Goal: Task Accomplishment & Management: Use online tool/utility

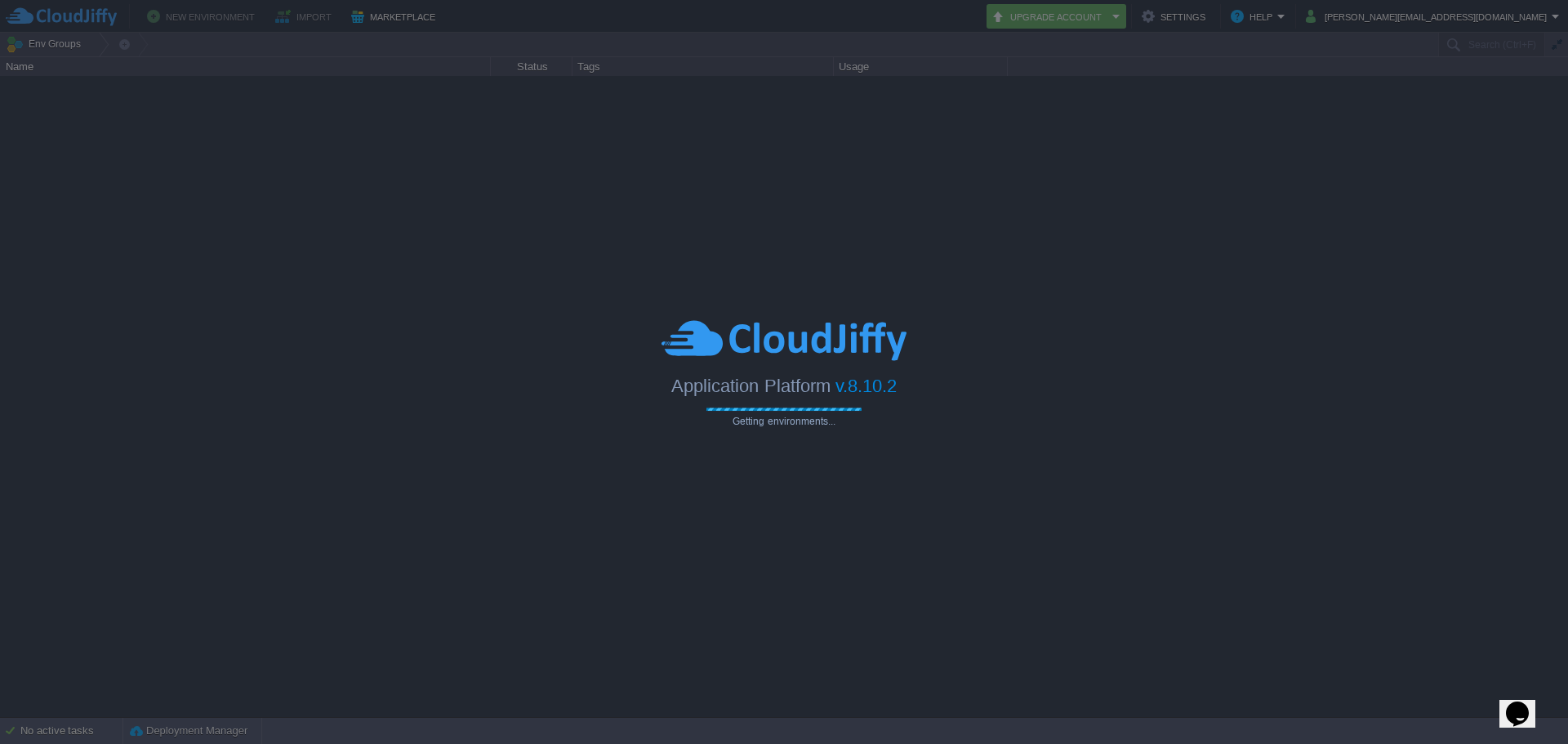
type input "Search (Ctrl+F)"
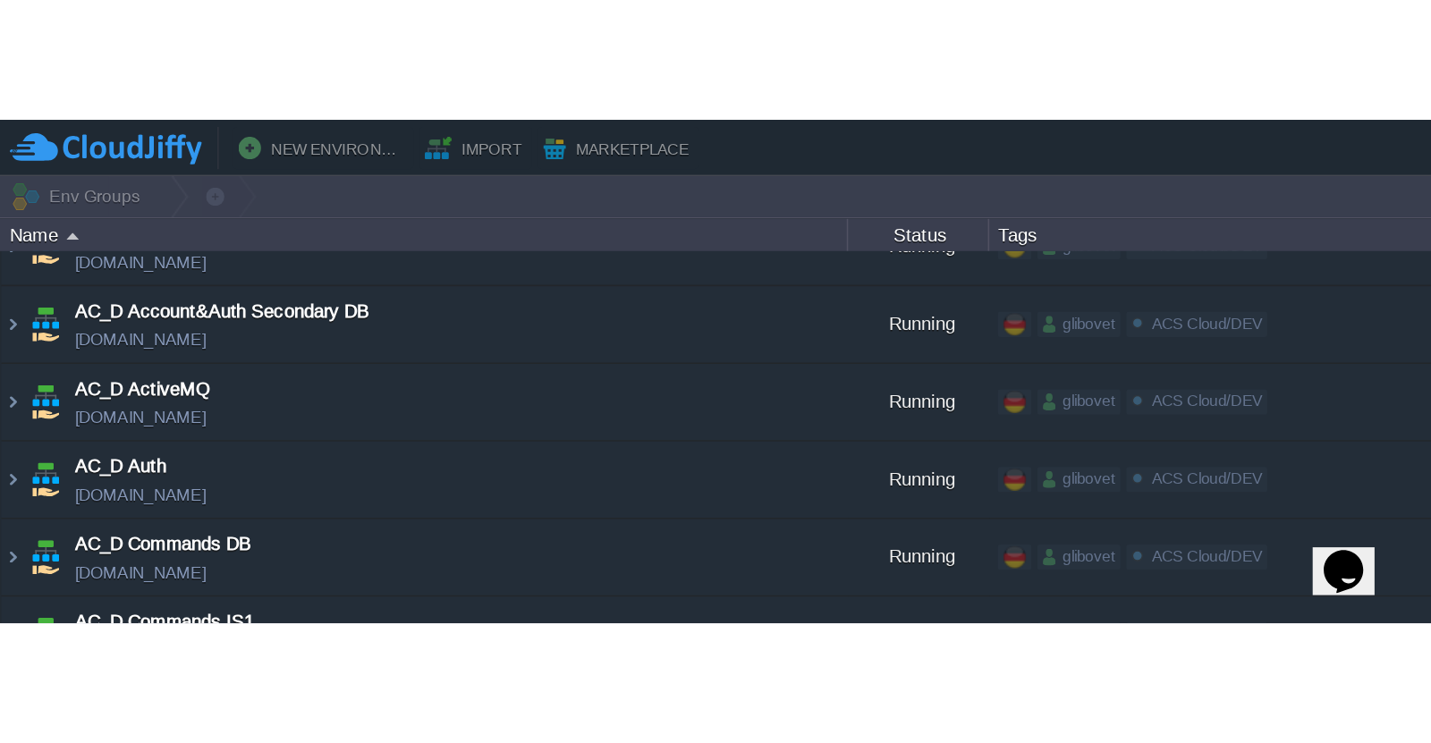
scroll to position [268, 0]
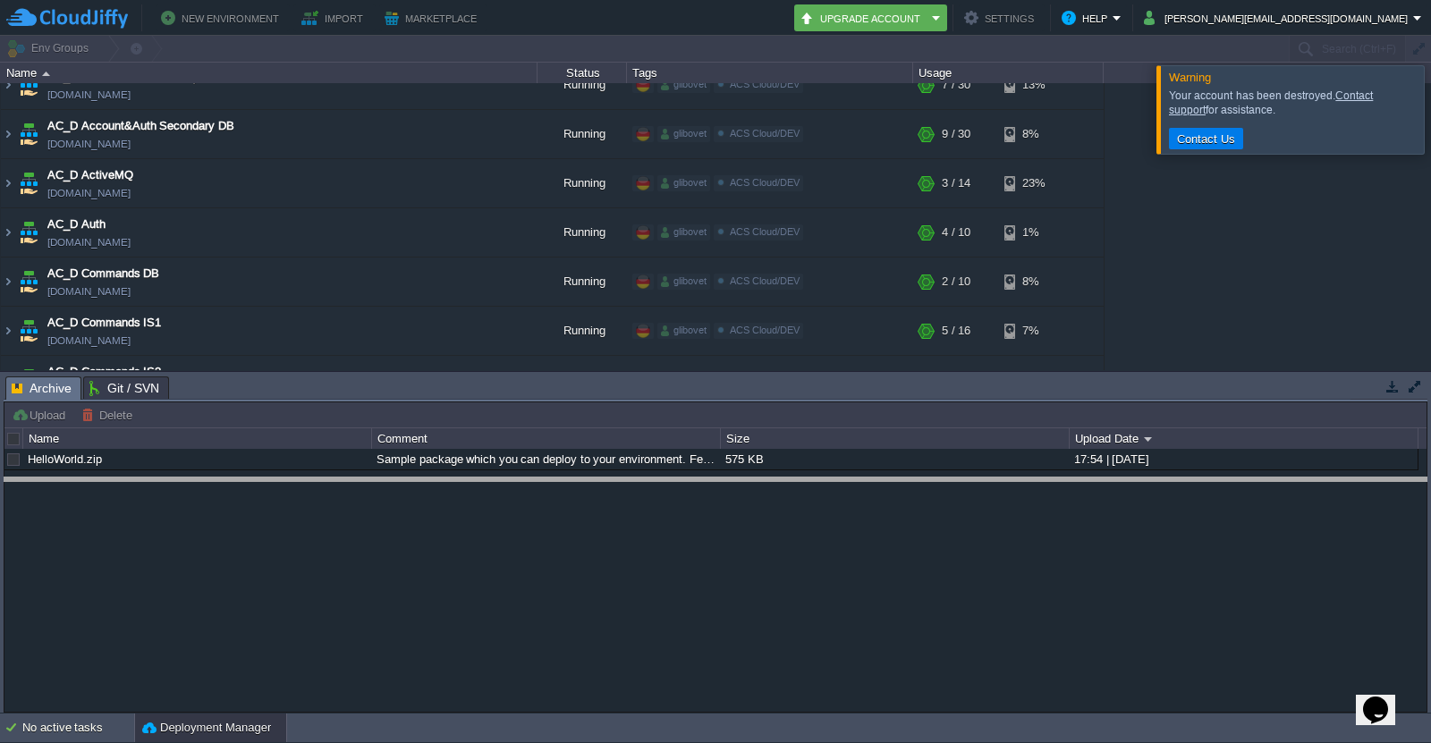
drag, startPoint x: 211, startPoint y: 399, endPoint x: 206, endPoint y: 530, distance: 130.7
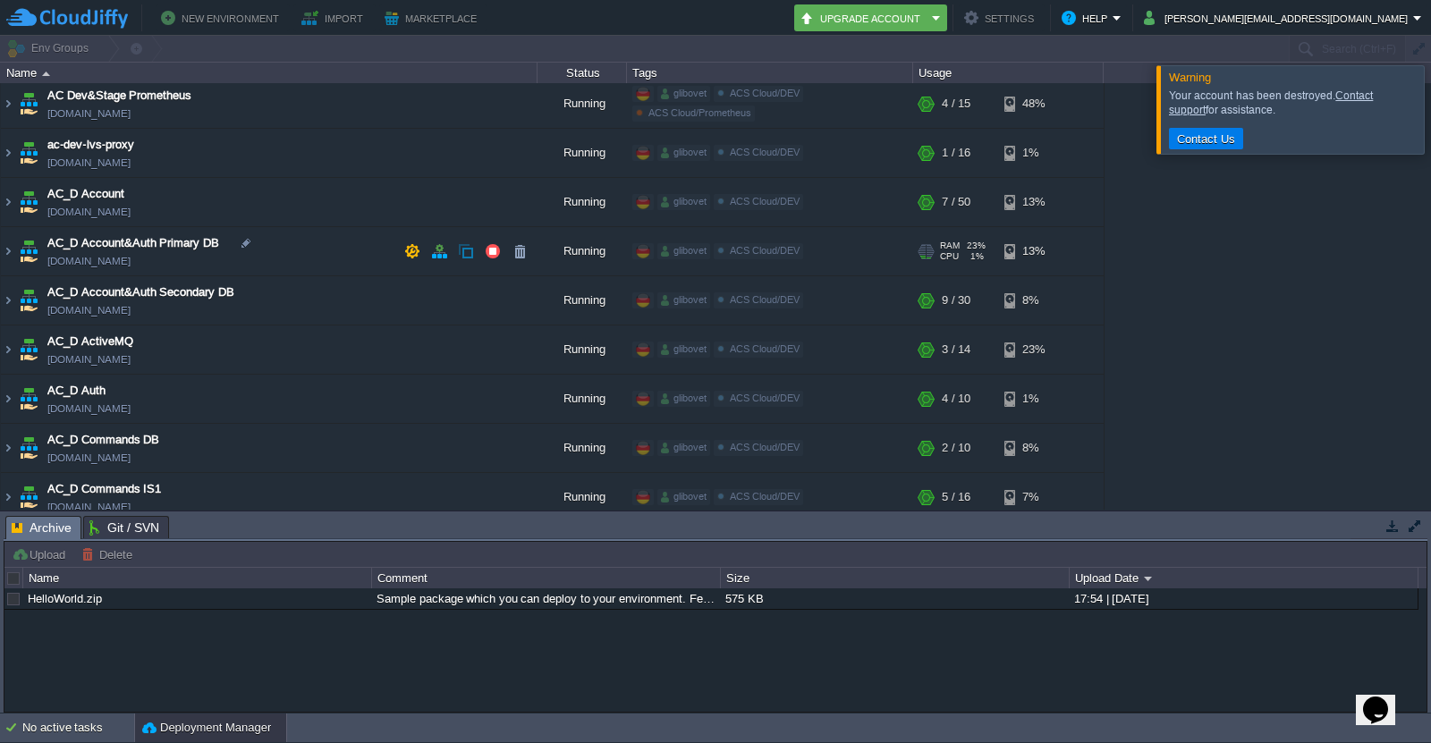
scroll to position [89, 0]
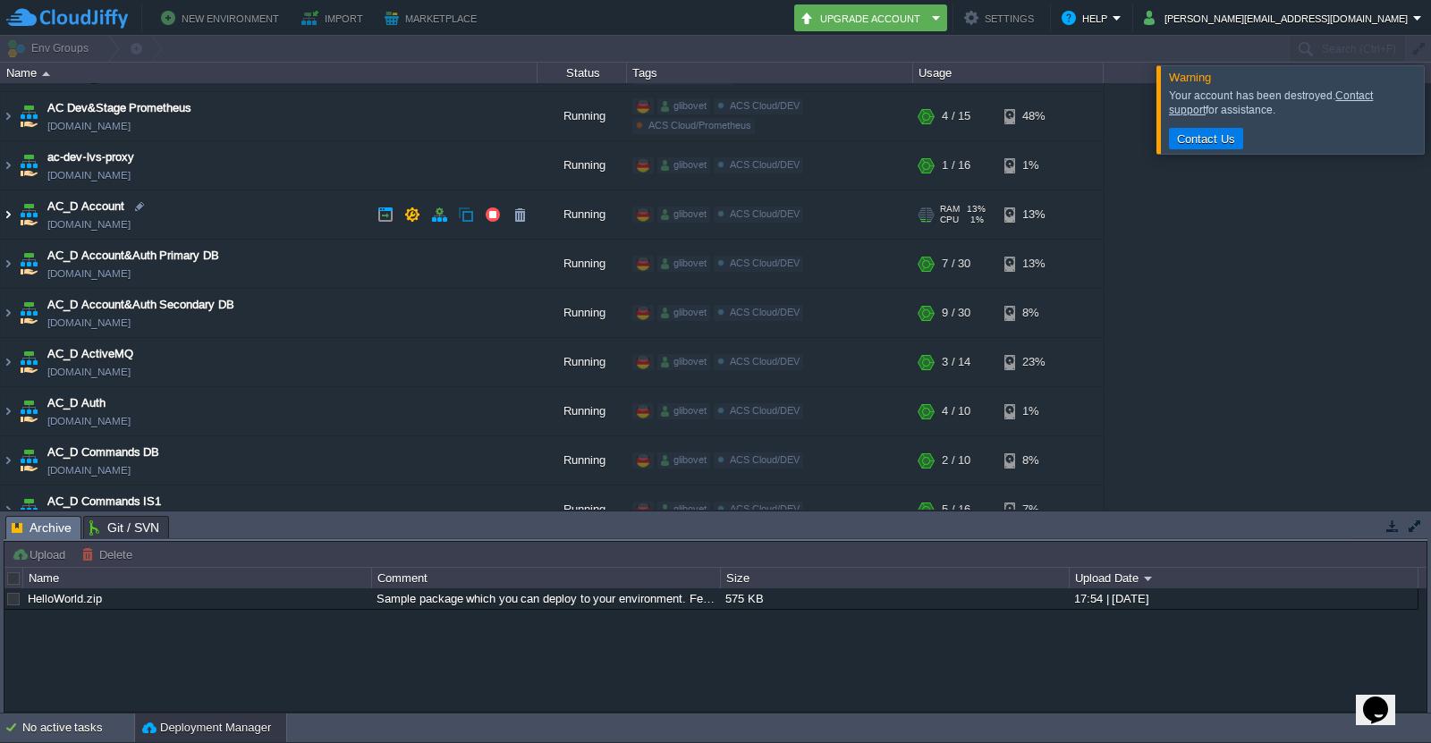
click at [7, 211] on img at bounding box center [8, 215] width 14 height 48
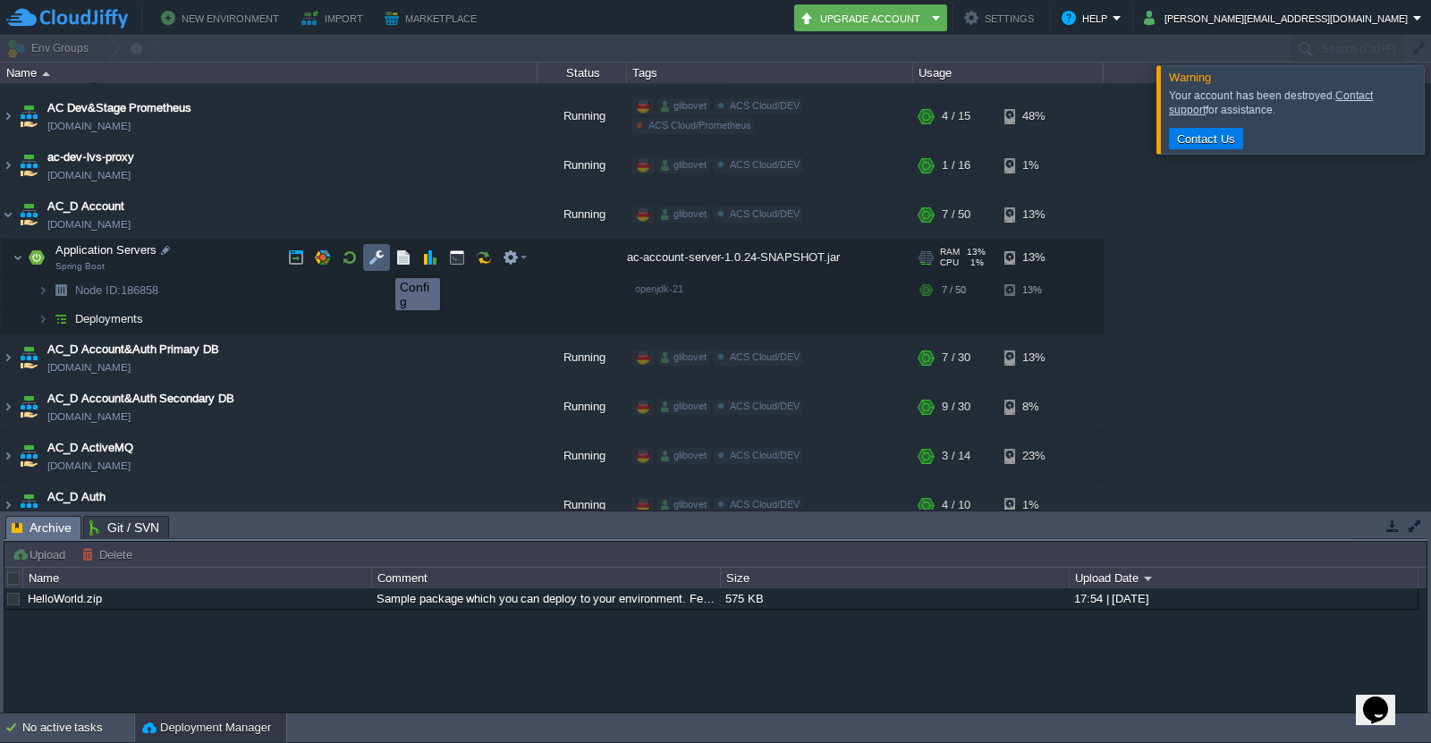
click at [382, 262] on button "button" at bounding box center [377, 258] width 16 height 16
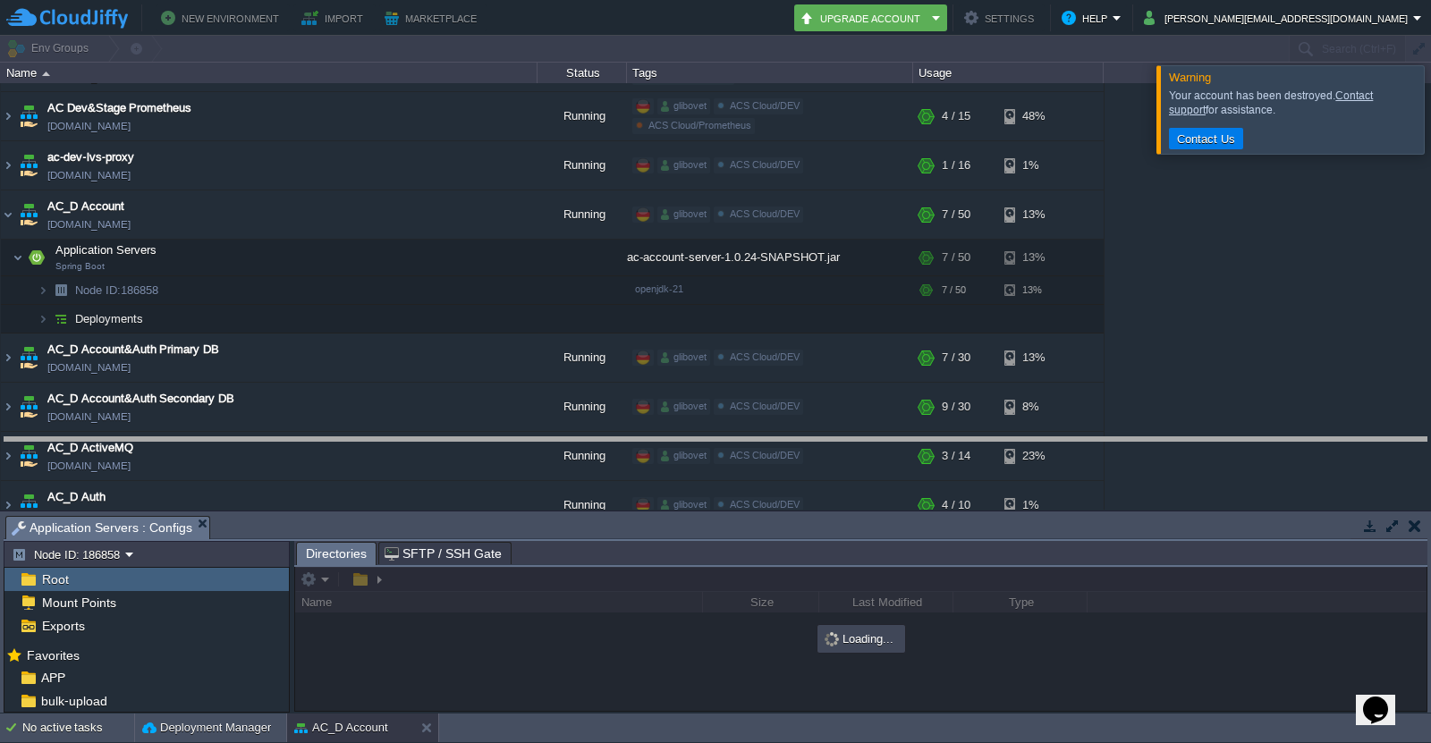
drag, startPoint x: 382, startPoint y: 525, endPoint x: 419, endPoint y: 301, distance: 226.7
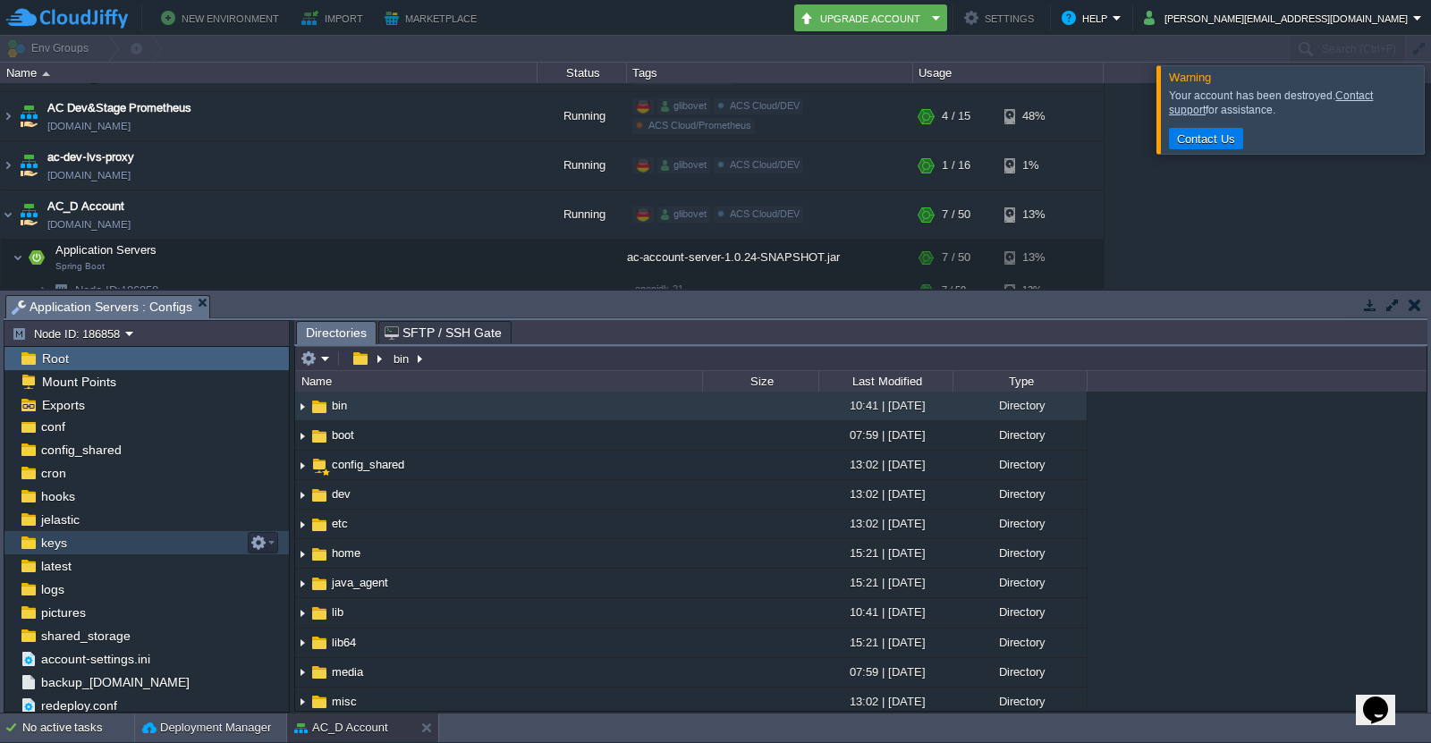
scroll to position [79, 0]
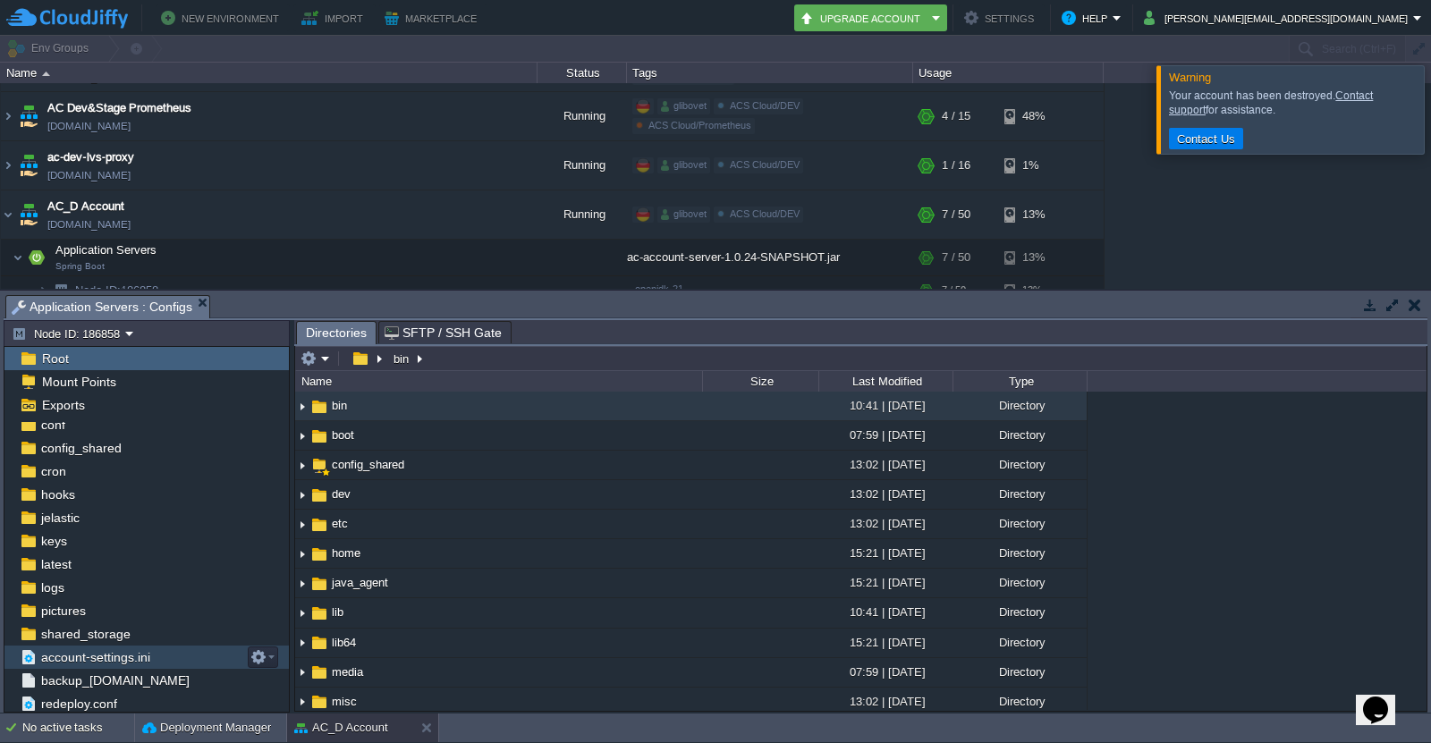
click at [143, 665] on span "account-settings.ini" at bounding box center [95, 657] width 115 height 16
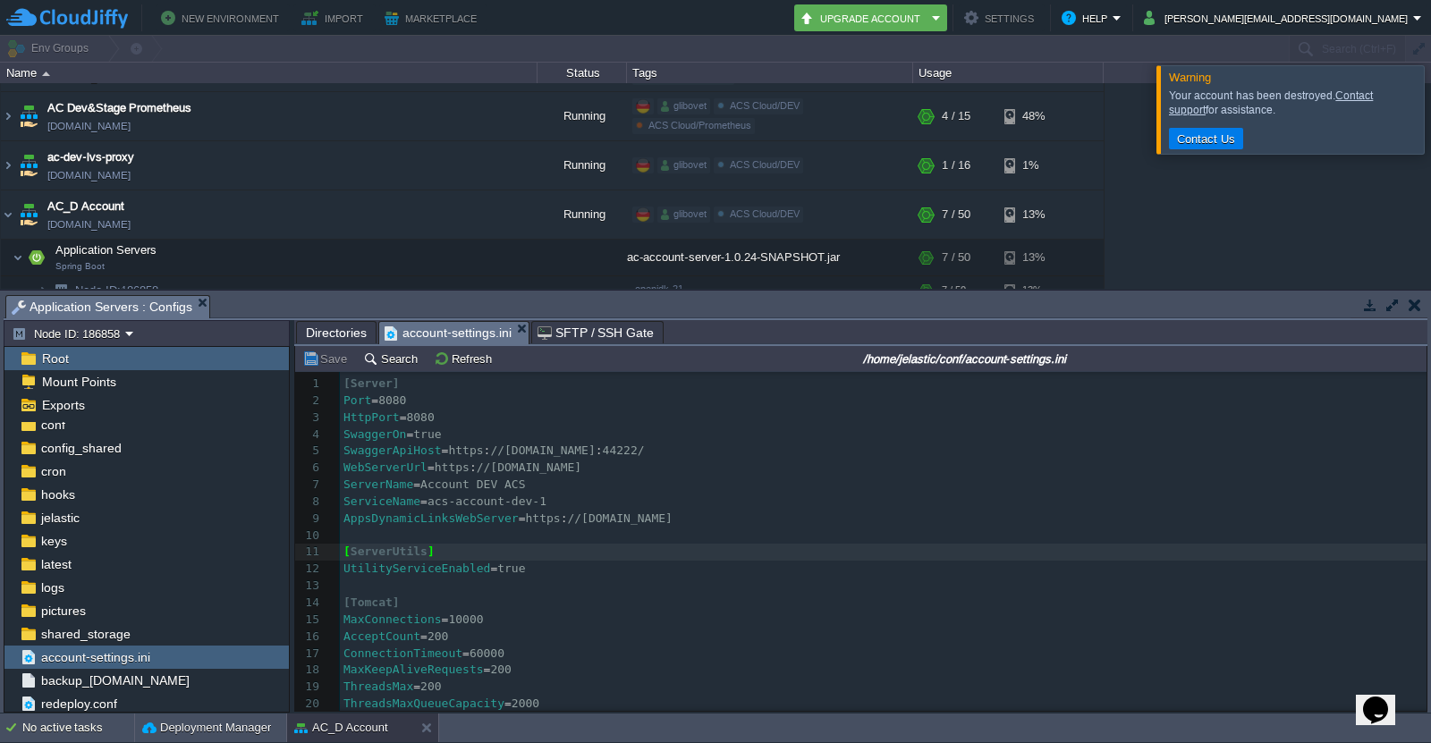
scroll to position [27, 0]
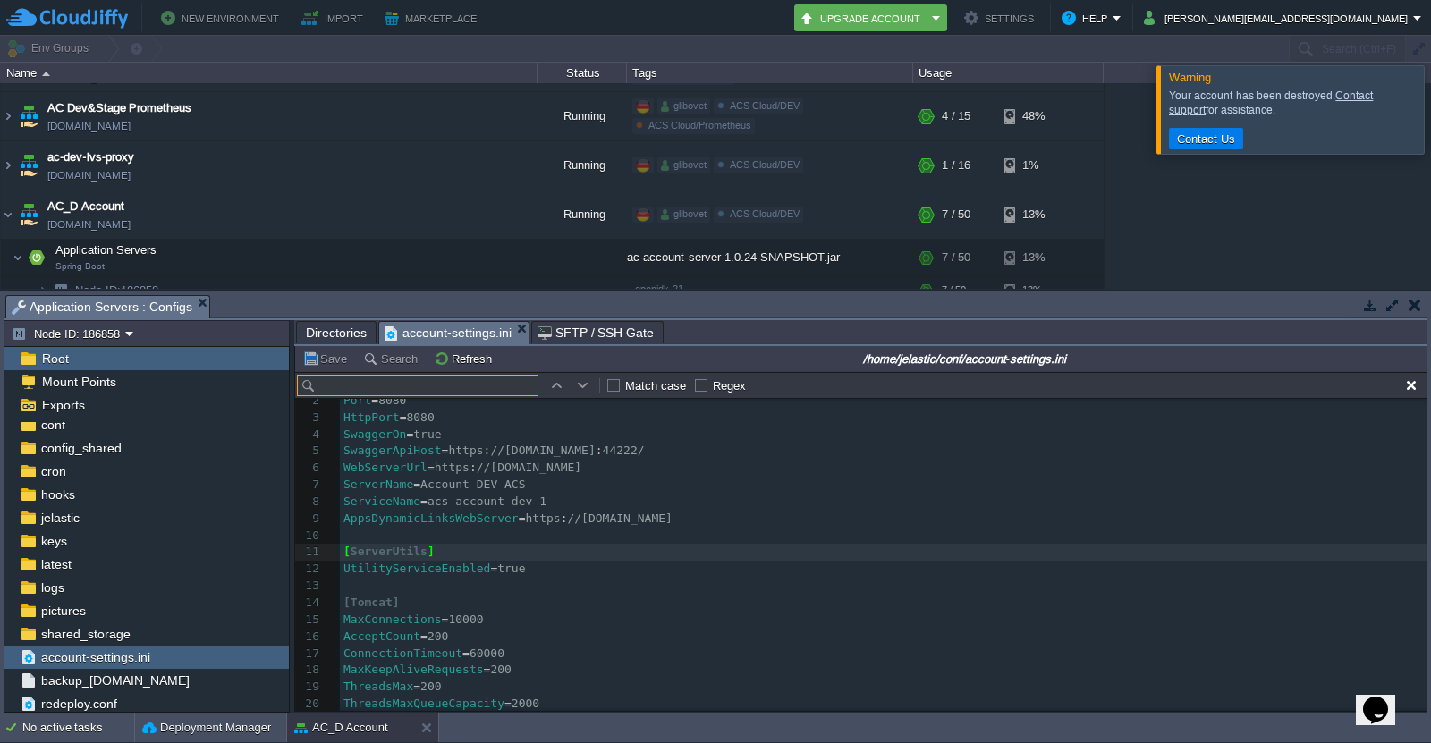
type input "ConsumeCommandsTopic"
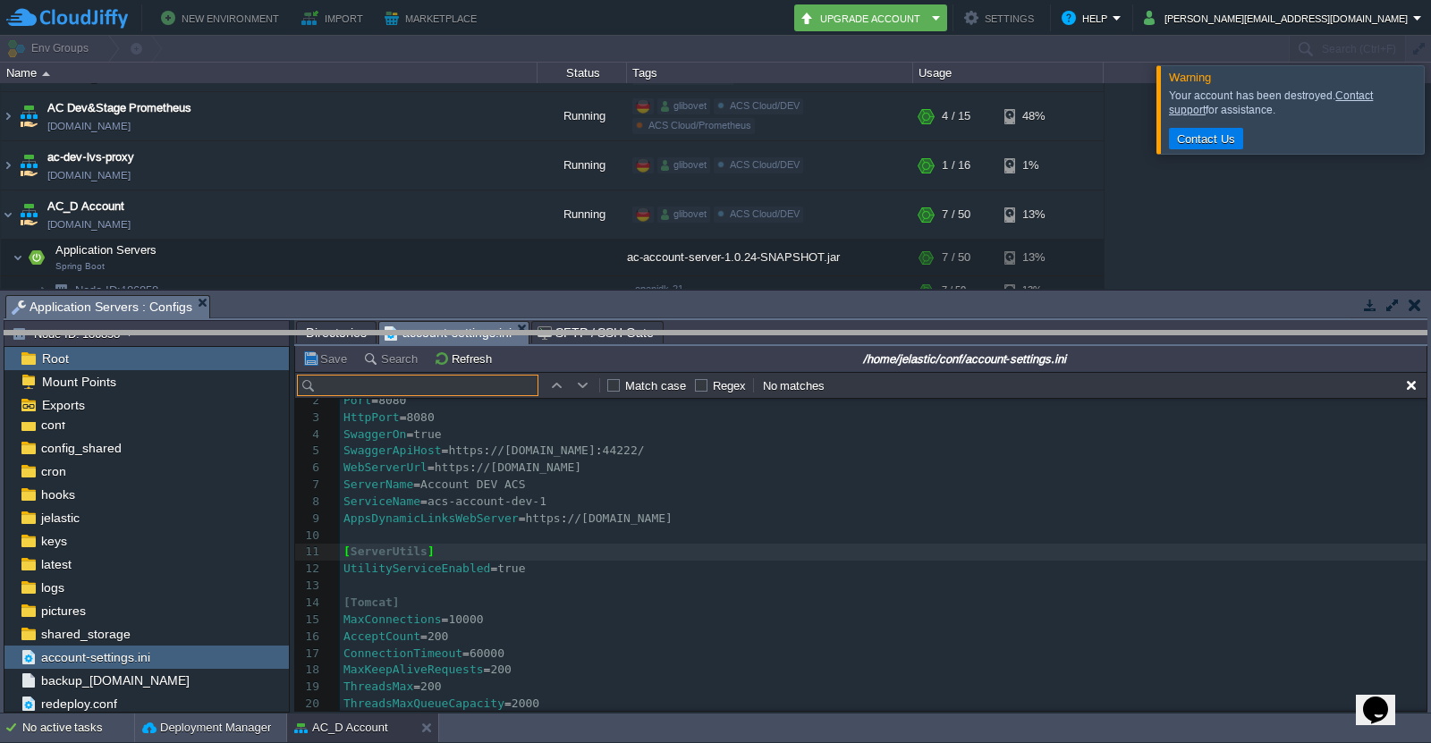
drag, startPoint x: 330, startPoint y: 303, endPoint x: 301, endPoint y: 575, distance: 273.5
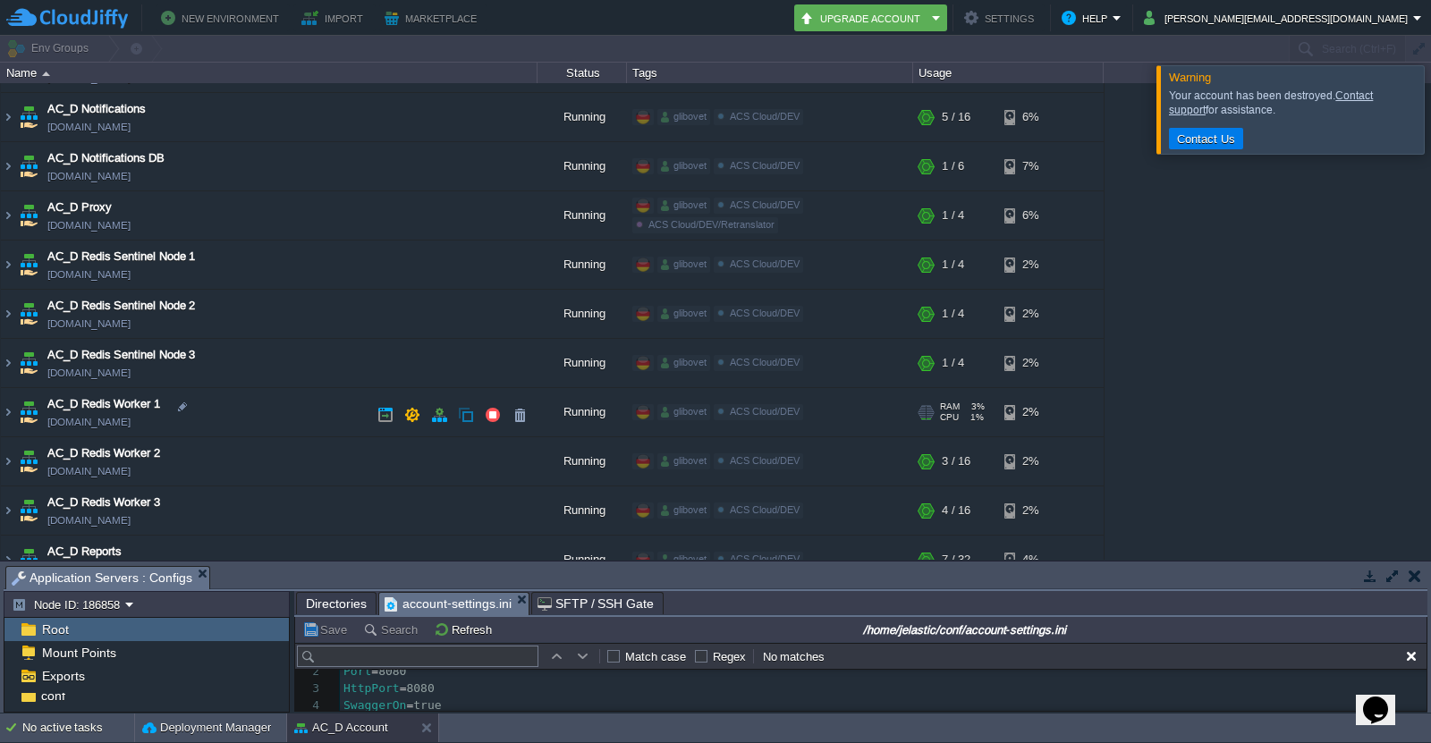
scroll to position [1521, 0]
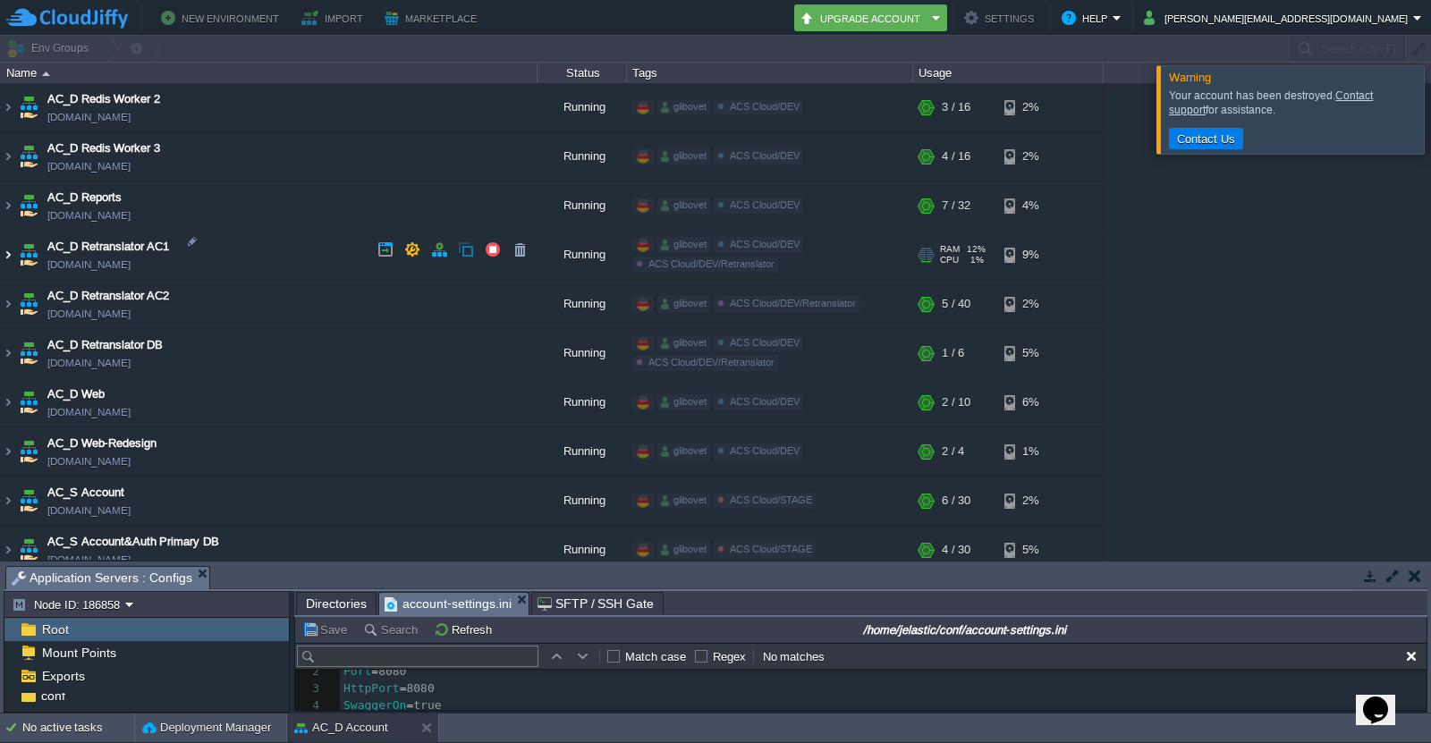
click at [5, 246] on img at bounding box center [8, 255] width 14 height 48
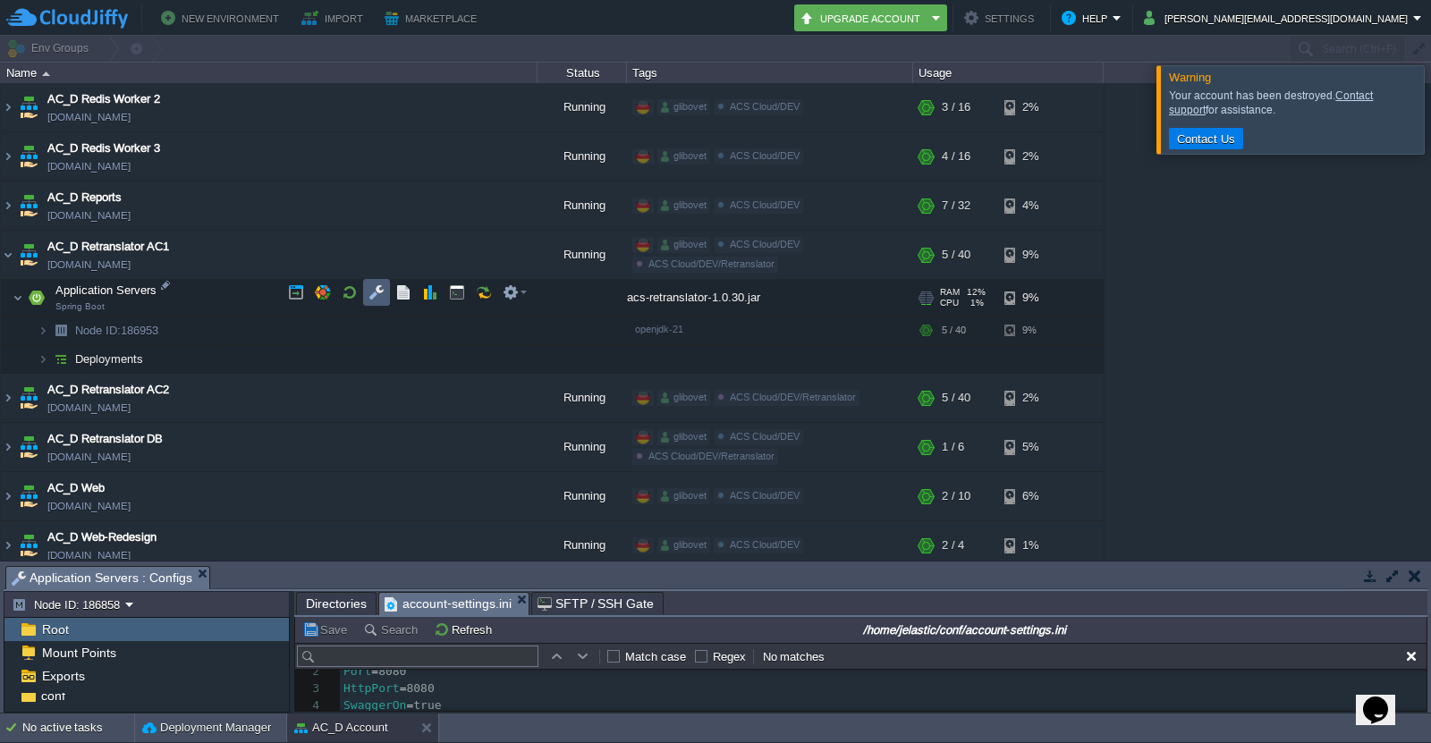
click at [371, 296] on button "button" at bounding box center [377, 292] width 16 height 16
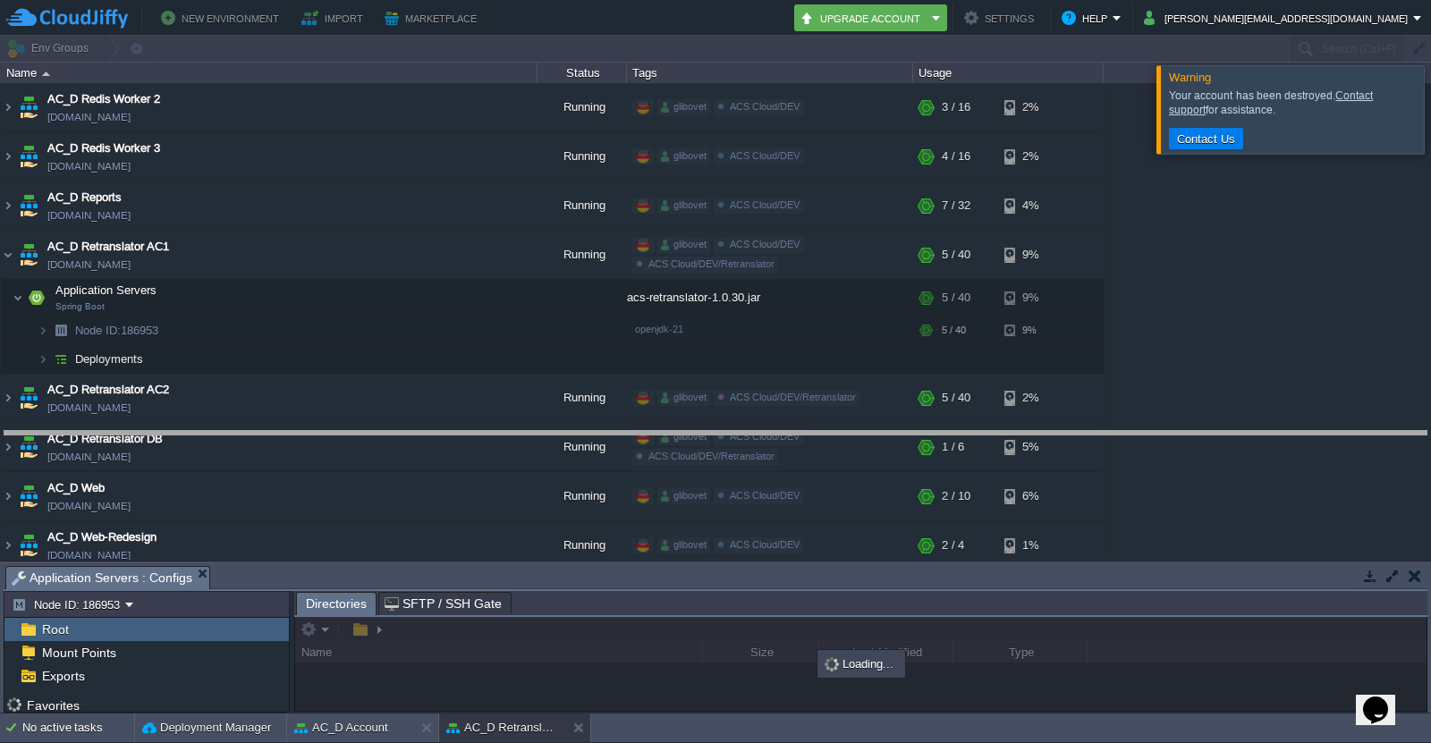
drag, startPoint x: 402, startPoint y: 572, endPoint x: 400, endPoint y: 436, distance: 135.1
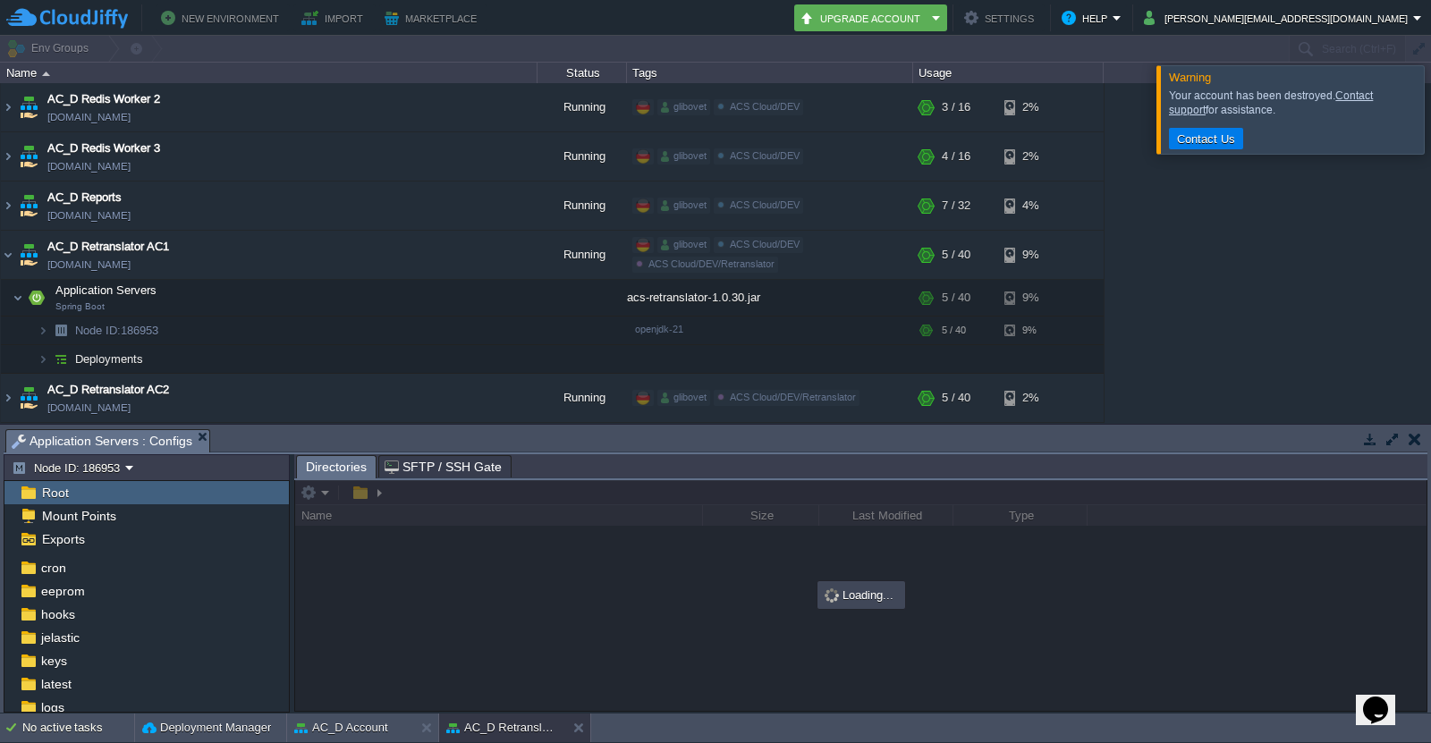
scroll to position [166, 0]
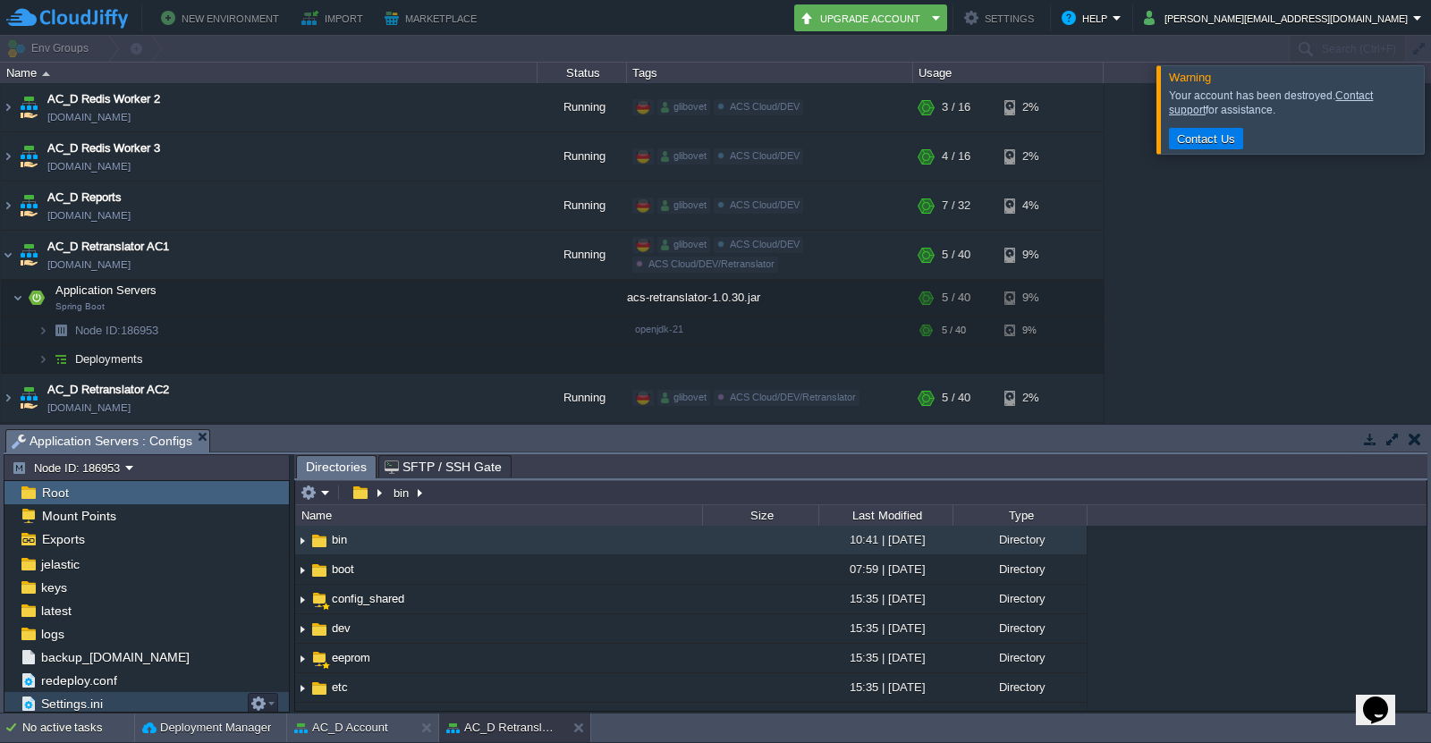
click at [140, 712] on div "Settings.ini" at bounding box center [146, 703] width 284 height 23
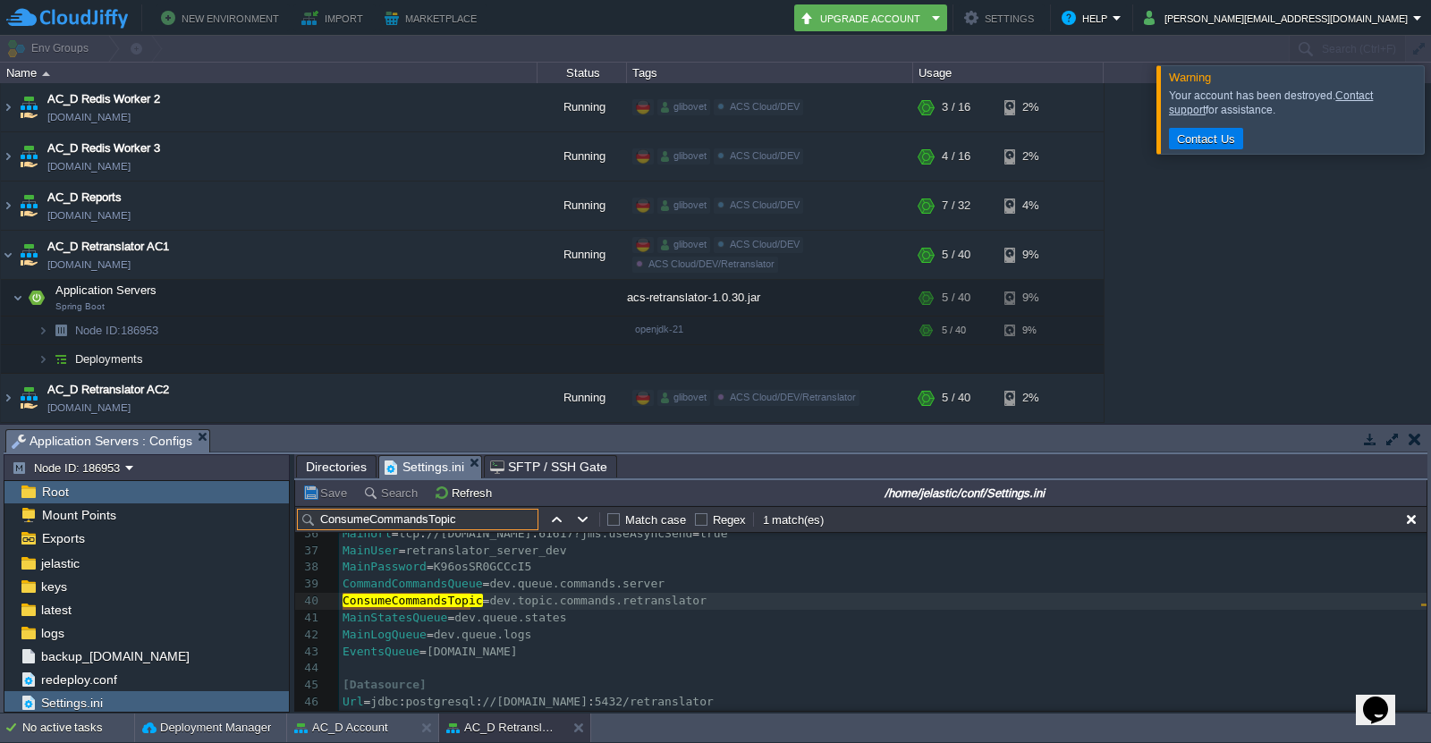
scroll to position [606, 0]
type input "ConsumeCommandsTopic"
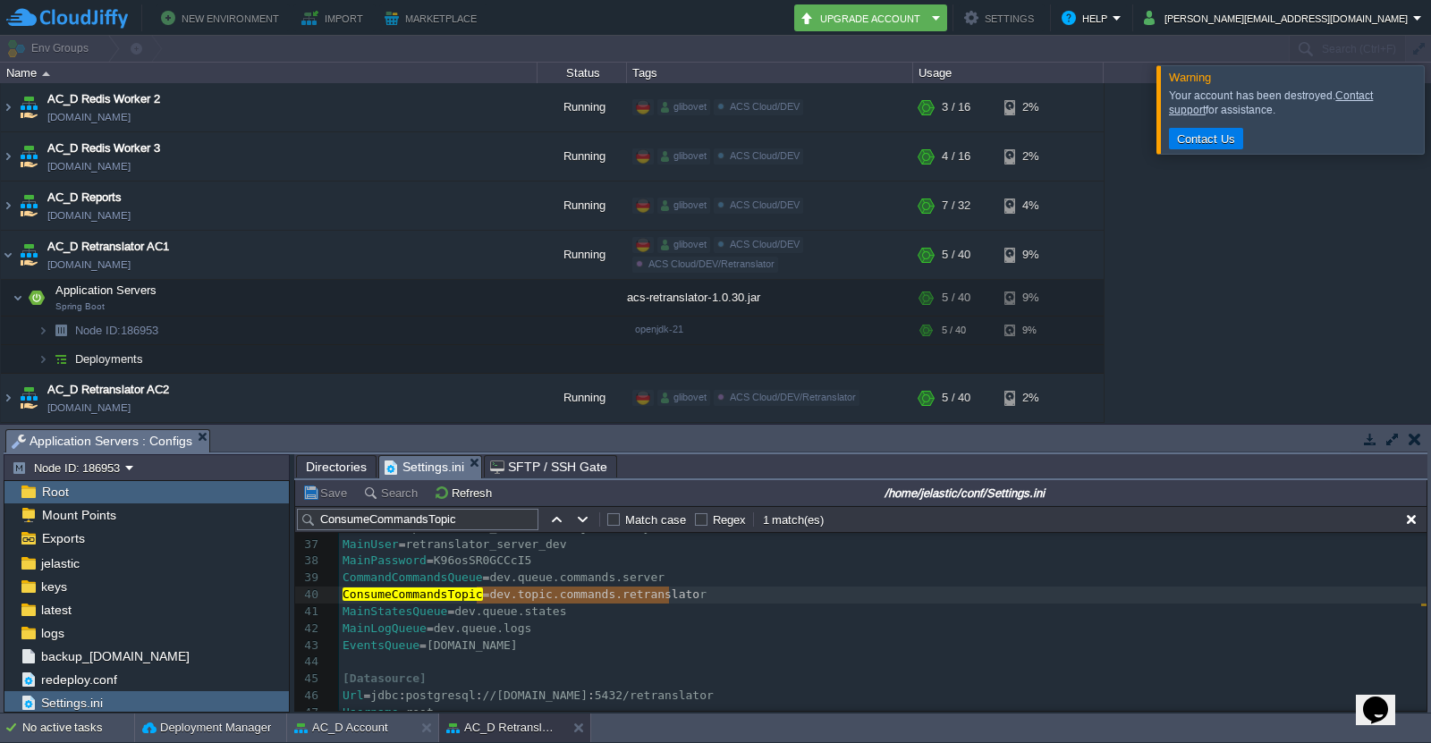
type textarea "dev.topic.commands.retranslator"
drag, startPoint x: 479, startPoint y: 594, endPoint x: 673, endPoint y: 593, distance: 194.1
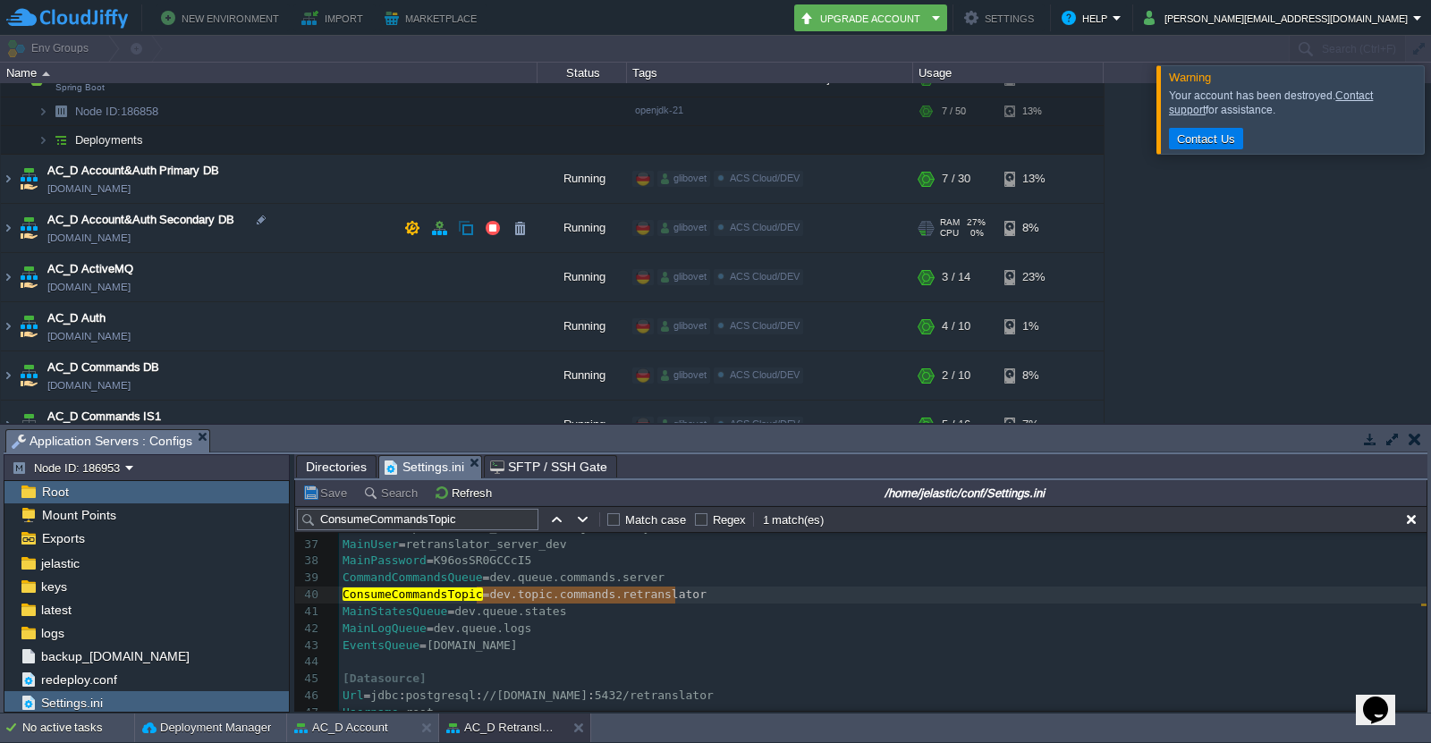
scroll to position [89, 0]
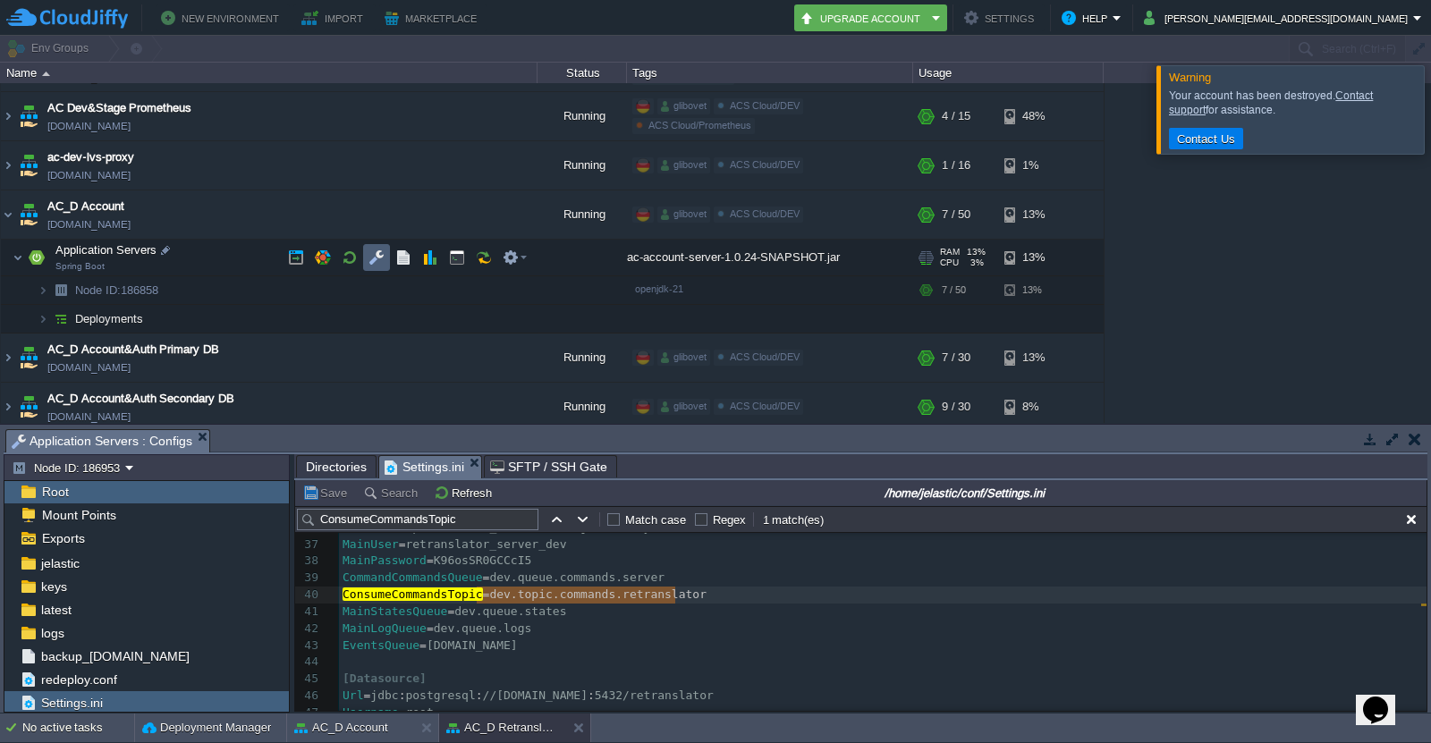
click at [386, 262] on td at bounding box center [376, 257] width 27 height 27
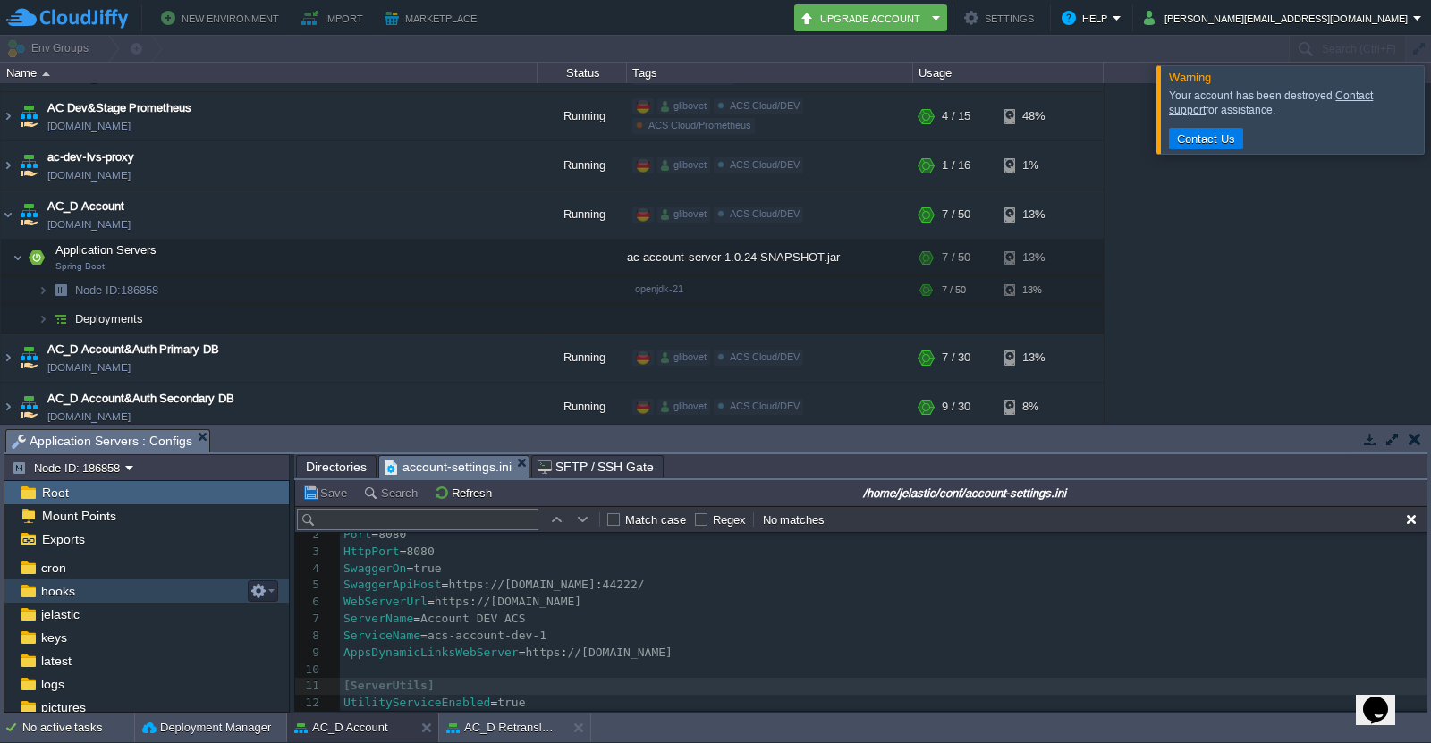
scroll to position [213, 0]
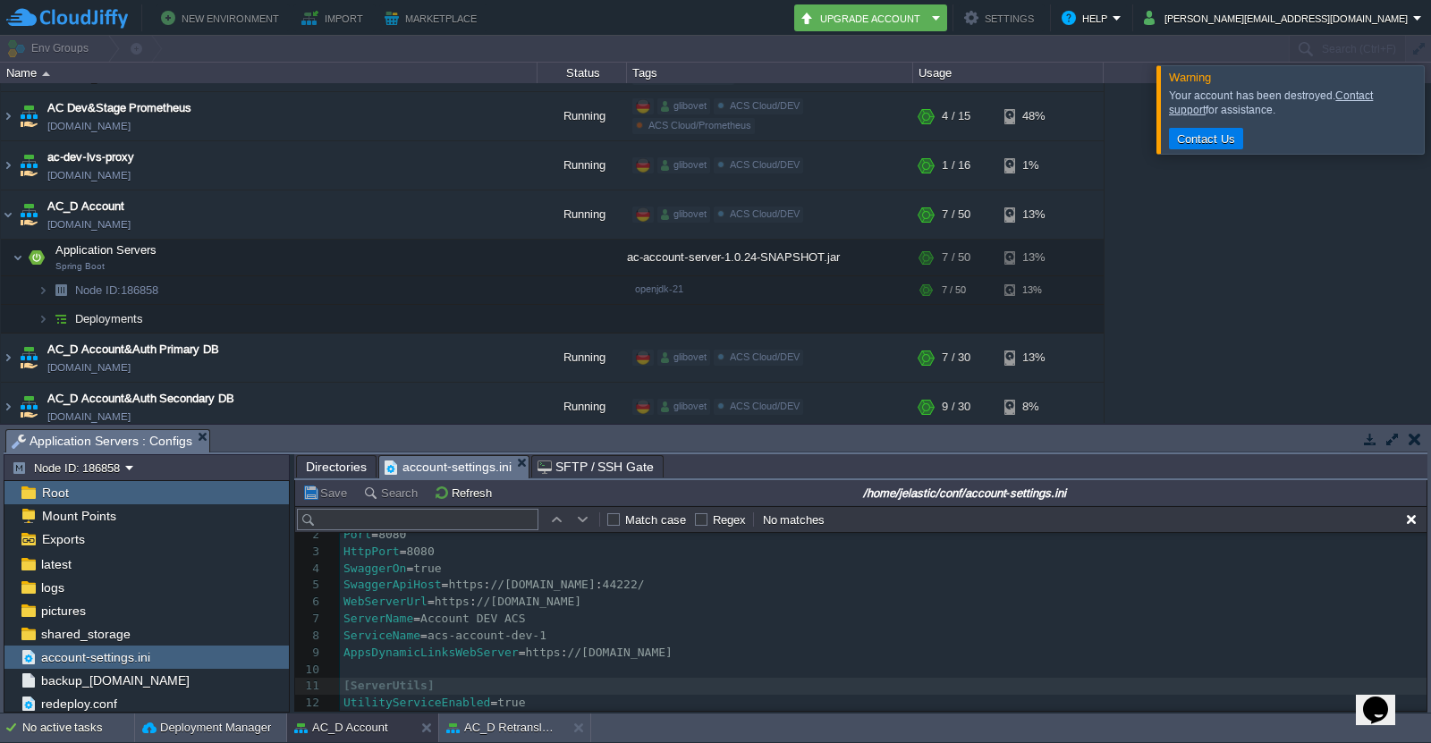
click at [413, 521] on input "text" at bounding box center [417, 519] width 241 height 21
paste input "dev.topic.commands.retranslator"
click at [529, 526] on input "dev.topic.commands.retranslator" at bounding box center [417, 519] width 241 height 21
type input "dev.topic.commands.retranslator"
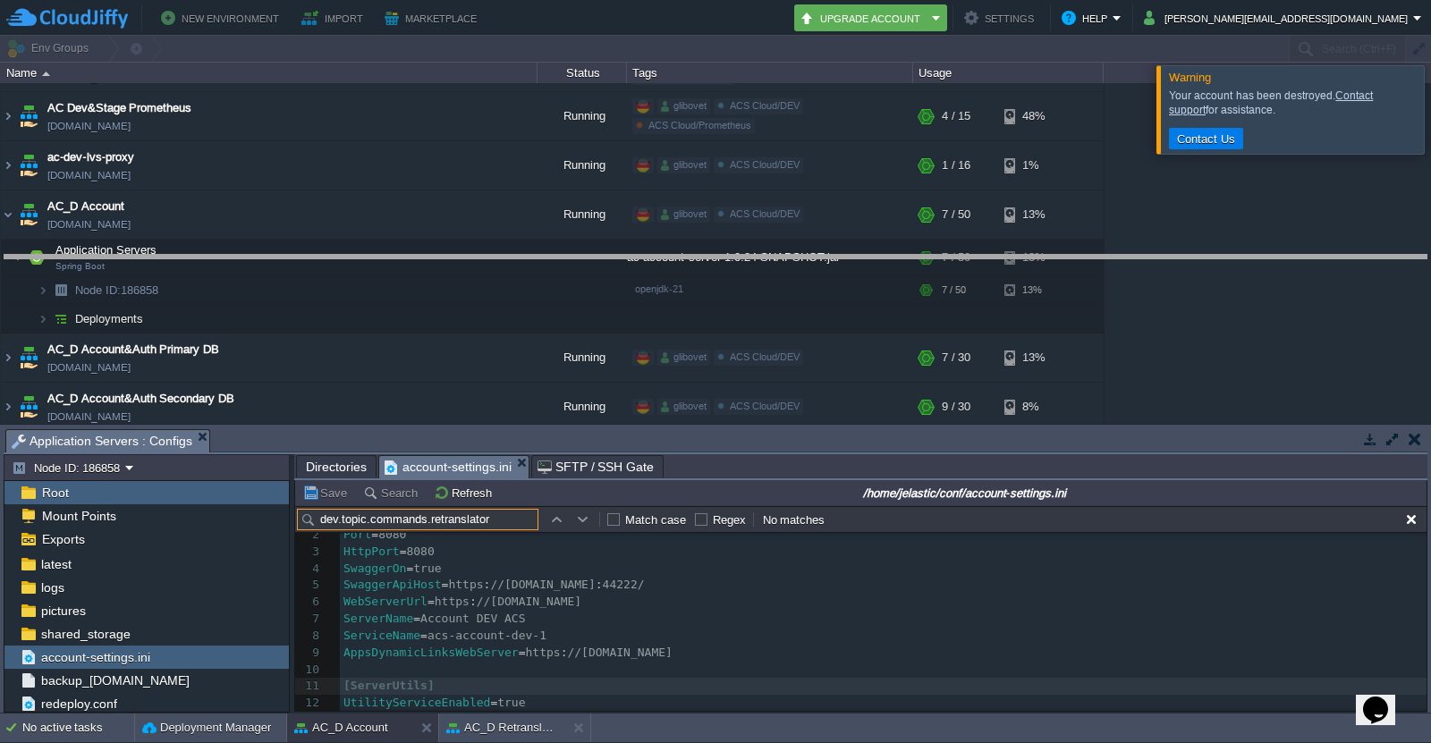
drag, startPoint x: 640, startPoint y: 438, endPoint x: 640, endPoint y: 276, distance: 161.9
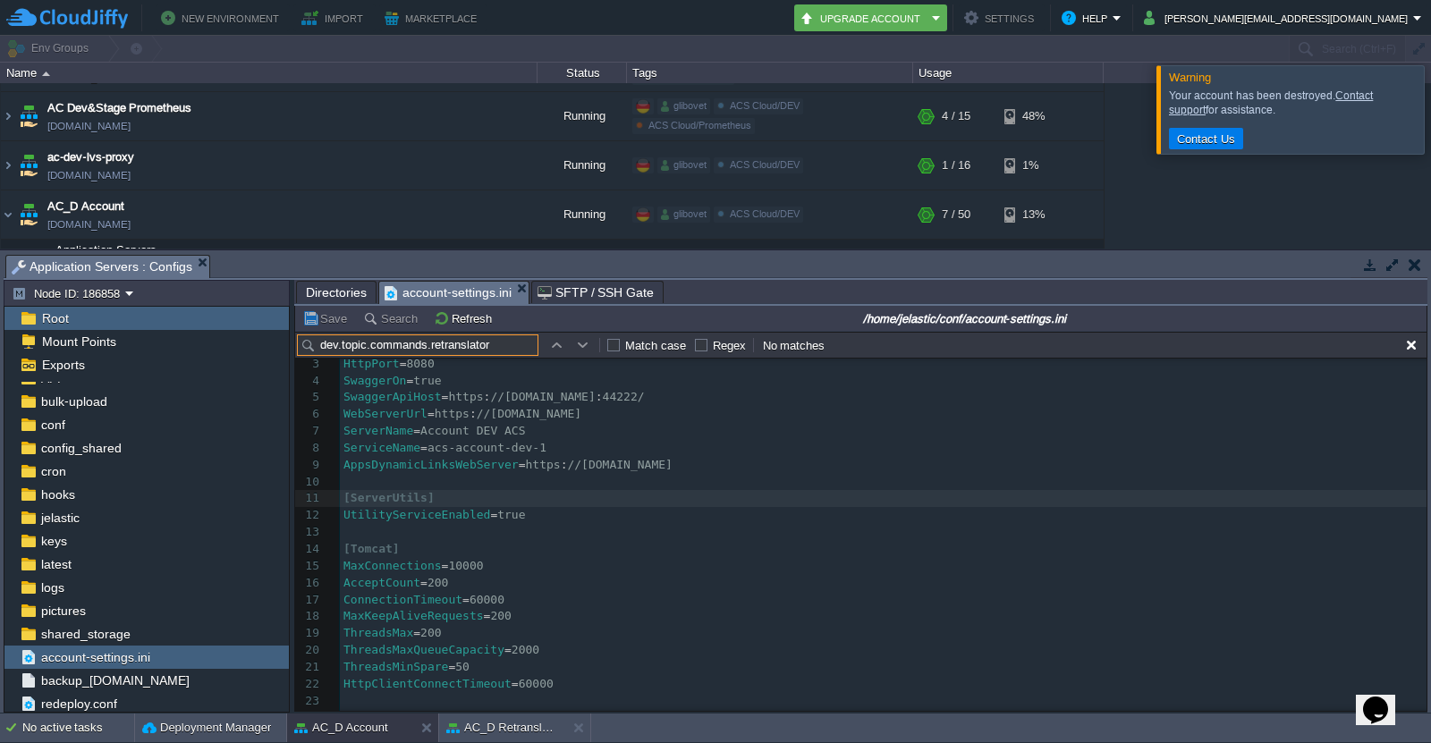
scroll to position [178, 0]
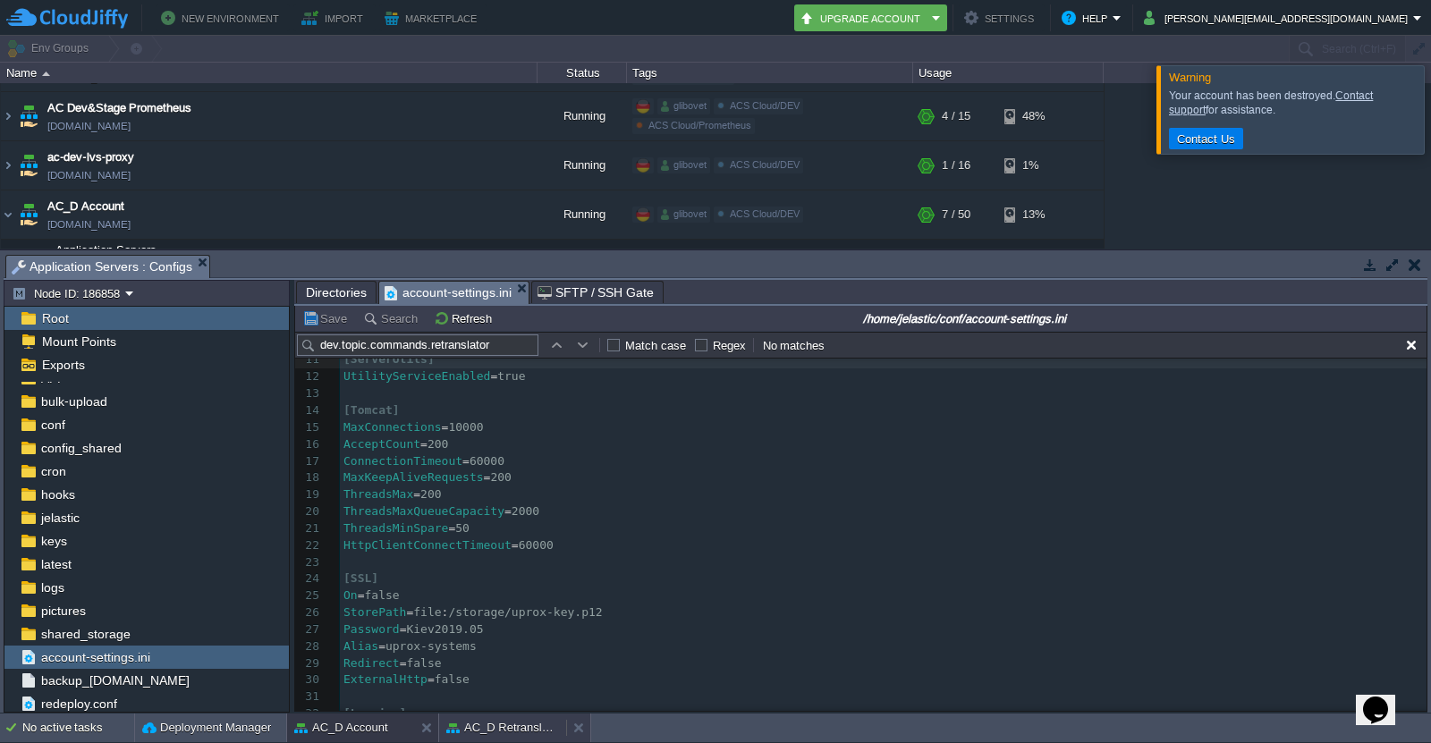
click at [517, 732] on button "AC_D Retranslator AC1" at bounding box center [502, 728] width 113 height 18
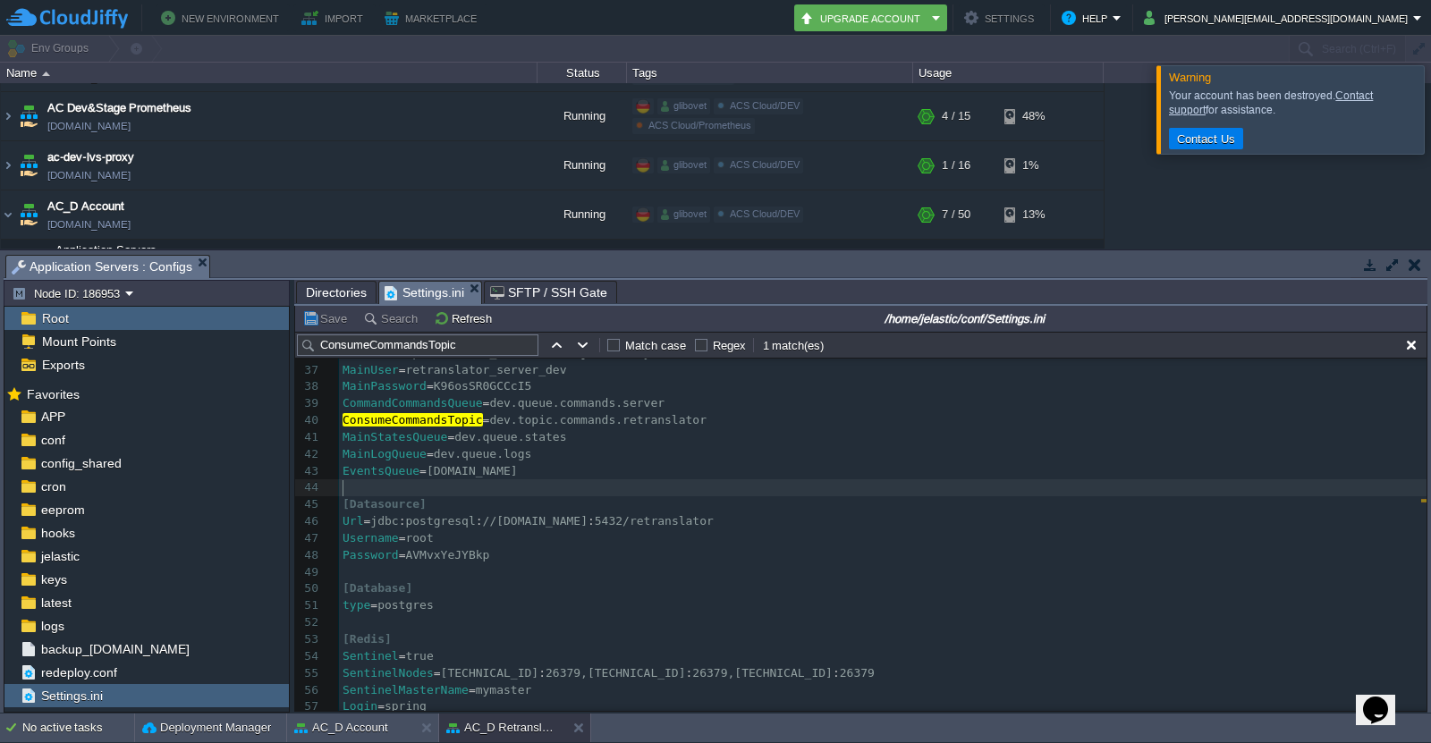
click at [628, 487] on pre "​" at bounding box center [883, 487] width 1088 height 17
click at [470, 405] on div "x 21 UdpPort = 28002 22 Gid = 70728577050006 23 Integration = cloud 24 SwaggerE…" at bounding box center [883, 479] width 1088 height 775
drag, startPoint x: 471, startPoint y: 346, endPoint x: 255, endPoint y: 313, distance: 219.0
click at [256, 313] on div "Node ID: 186953 Root Mount Points Exports Mark the most frequently used files a…" at bounding box center [716, 496] width 1424 height 433
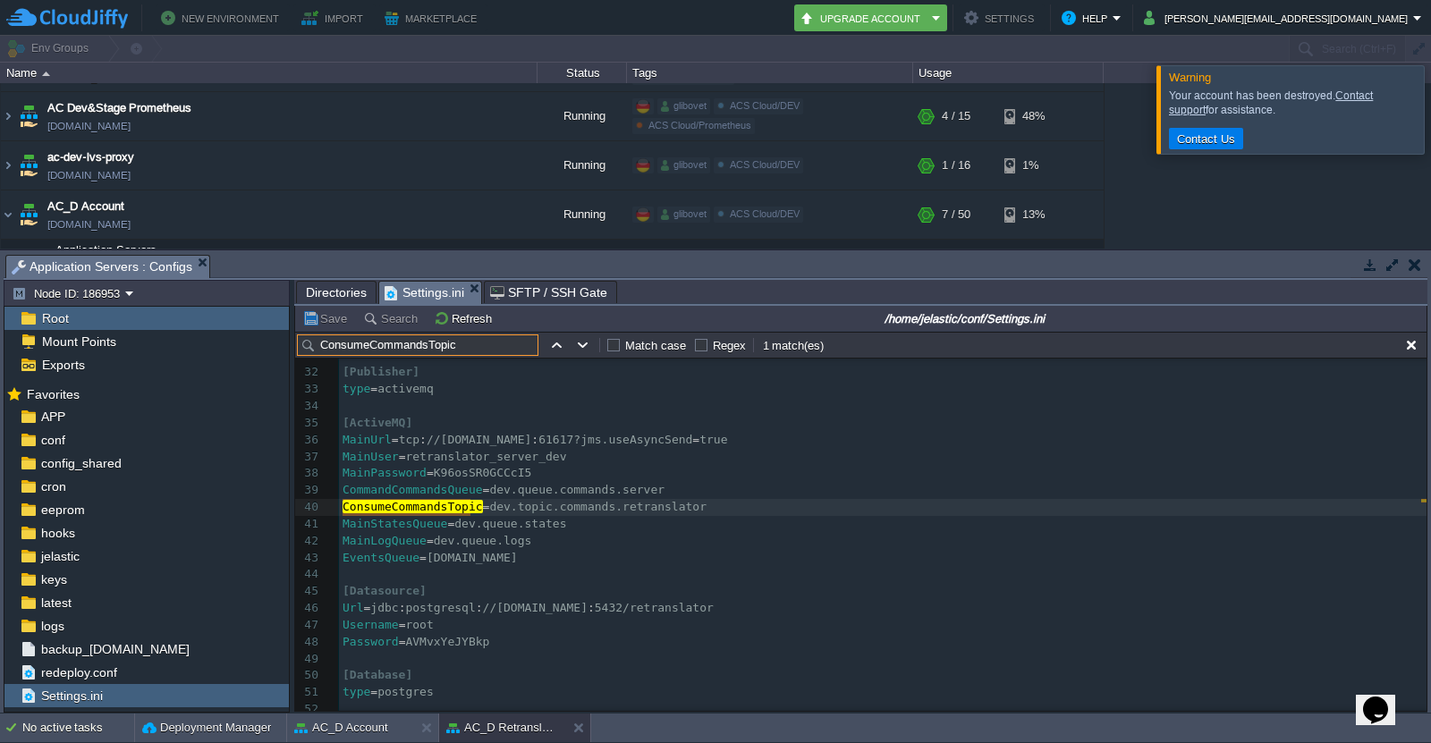
scroll to position [519, 0]
click at [372, 719] on button "AC_D Account" at bounding box center [341, 728] width 94 height 18
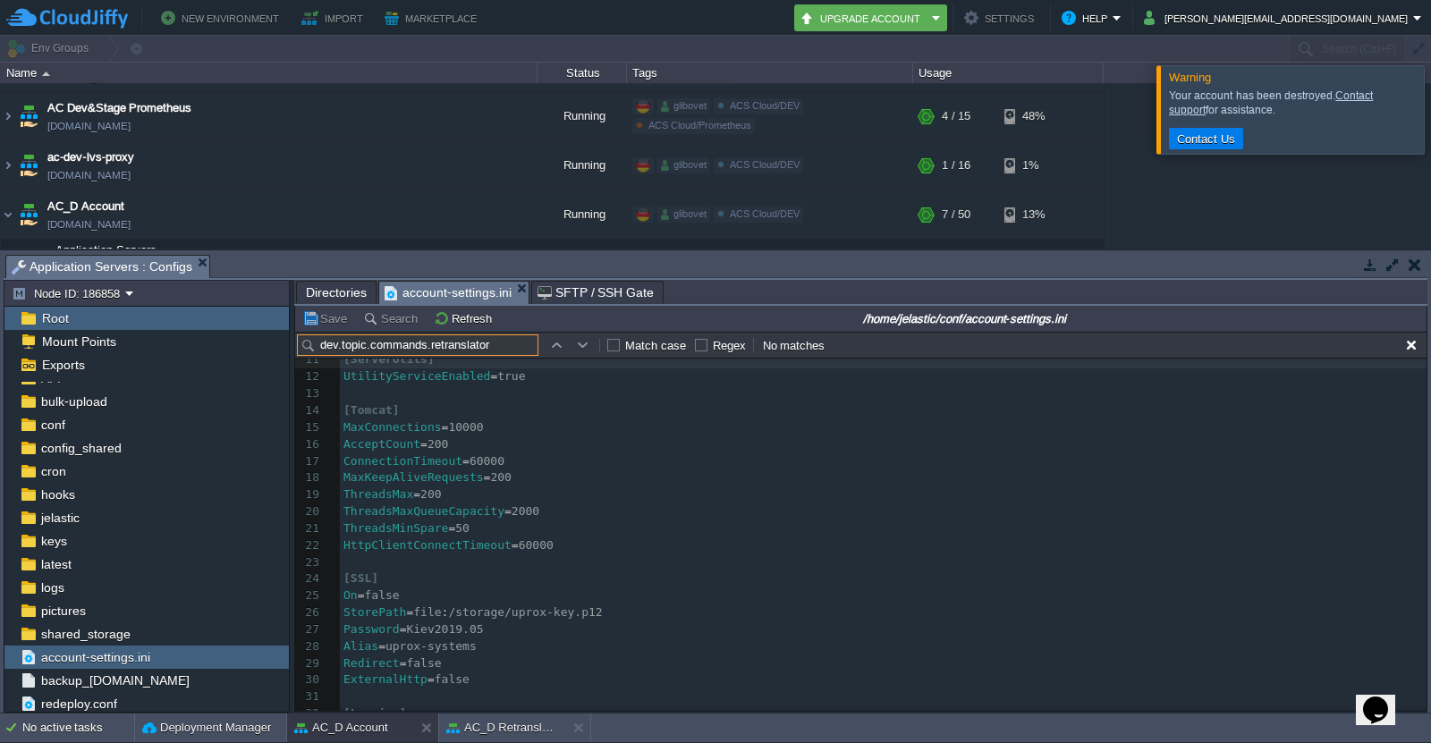
drag, startPoint x: 495, startPoint y: 347, endPoint x: 239, endPoint y: 338, distance: 256.0
click at [239, 338] on div "Node ID: 186858 Root Mount Points Exports Mark the most frequently used files a…" at bounding box center [716, 496] width 1424 height 433
paste input "ConsumeCommandsTopic"
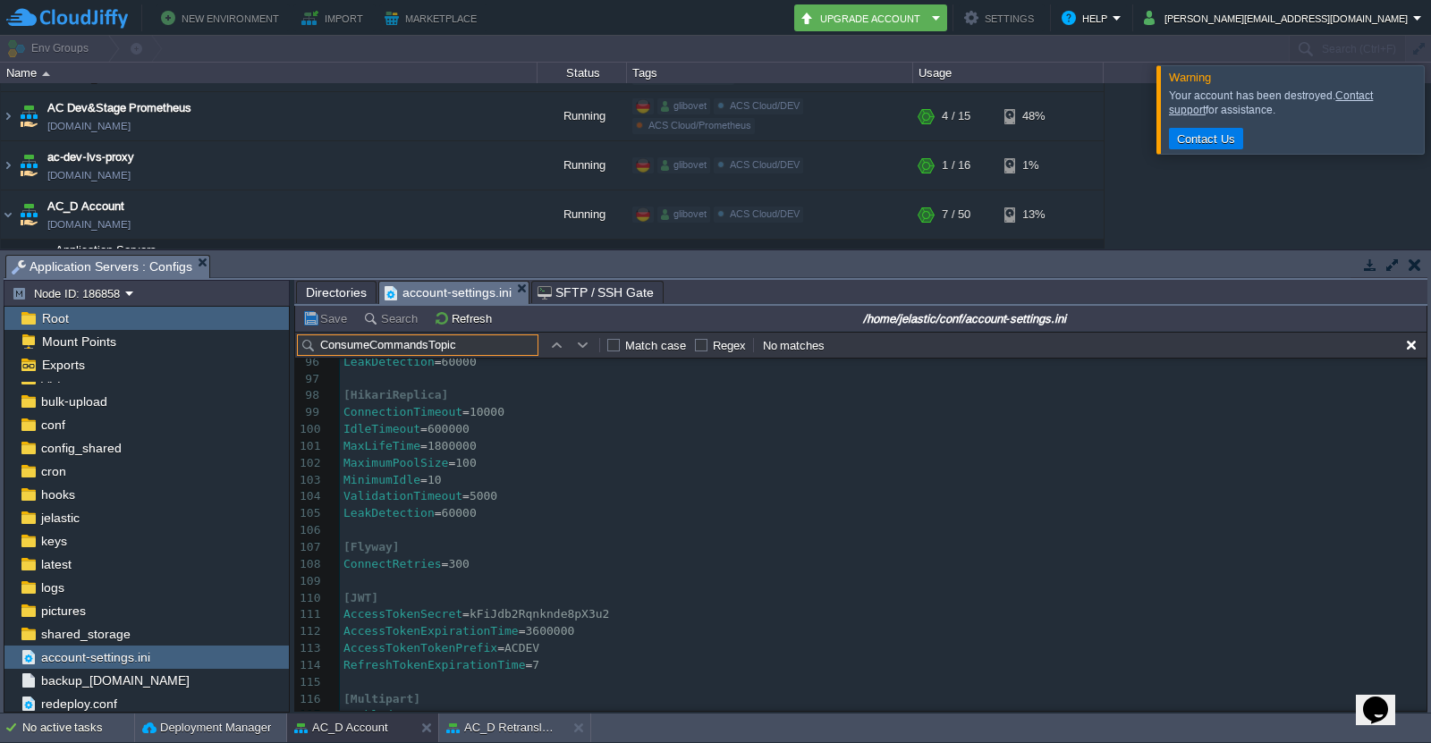
scroll to position [1708, 0]
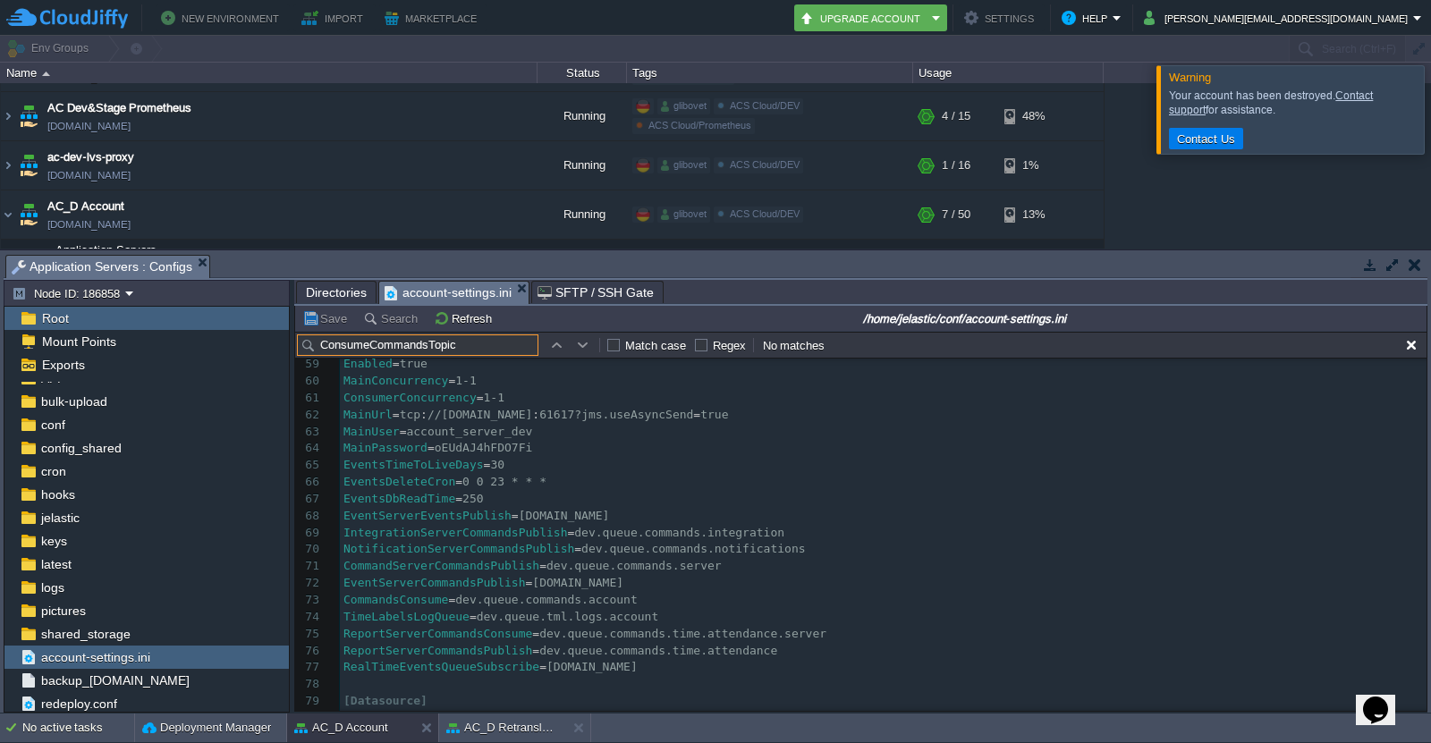
type input "ConsumeCommandsTopic"
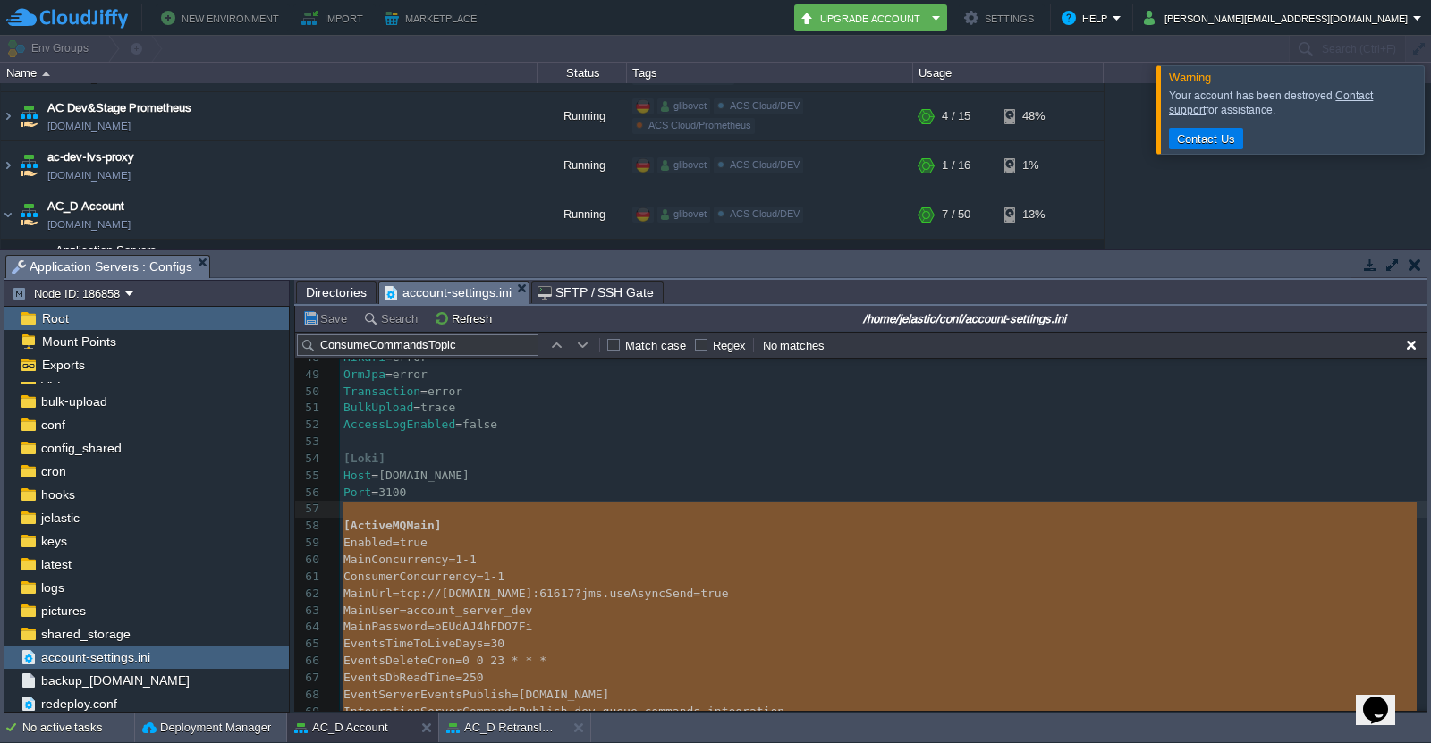
type textarea "[ActiveMQMain] Enabled=true MainConcurrency=1-1 ConsumerConcurrency=1-1 MainUrl…"
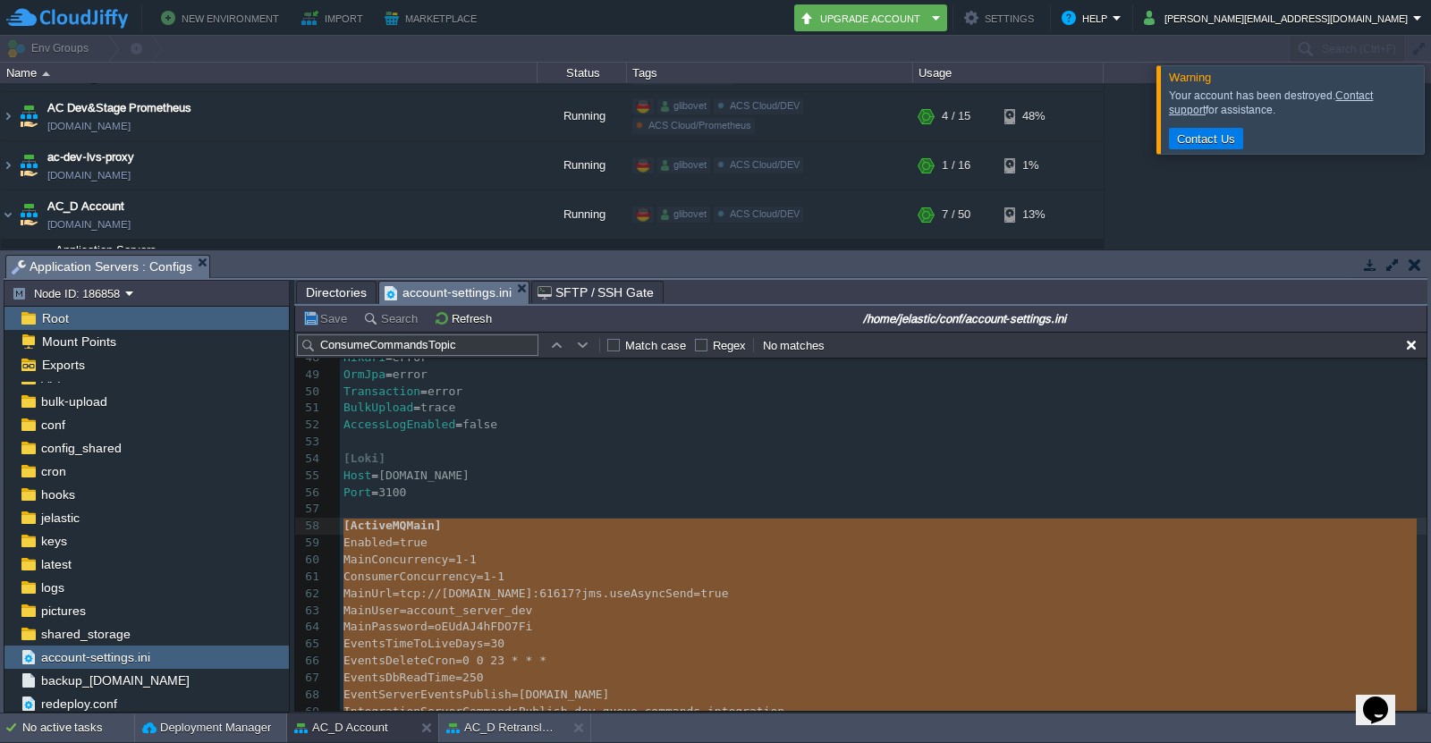
drag, startPoint x: 737, startPoint y: 669, endPoint x: 316, endPoint y: 521, distance: 446.7
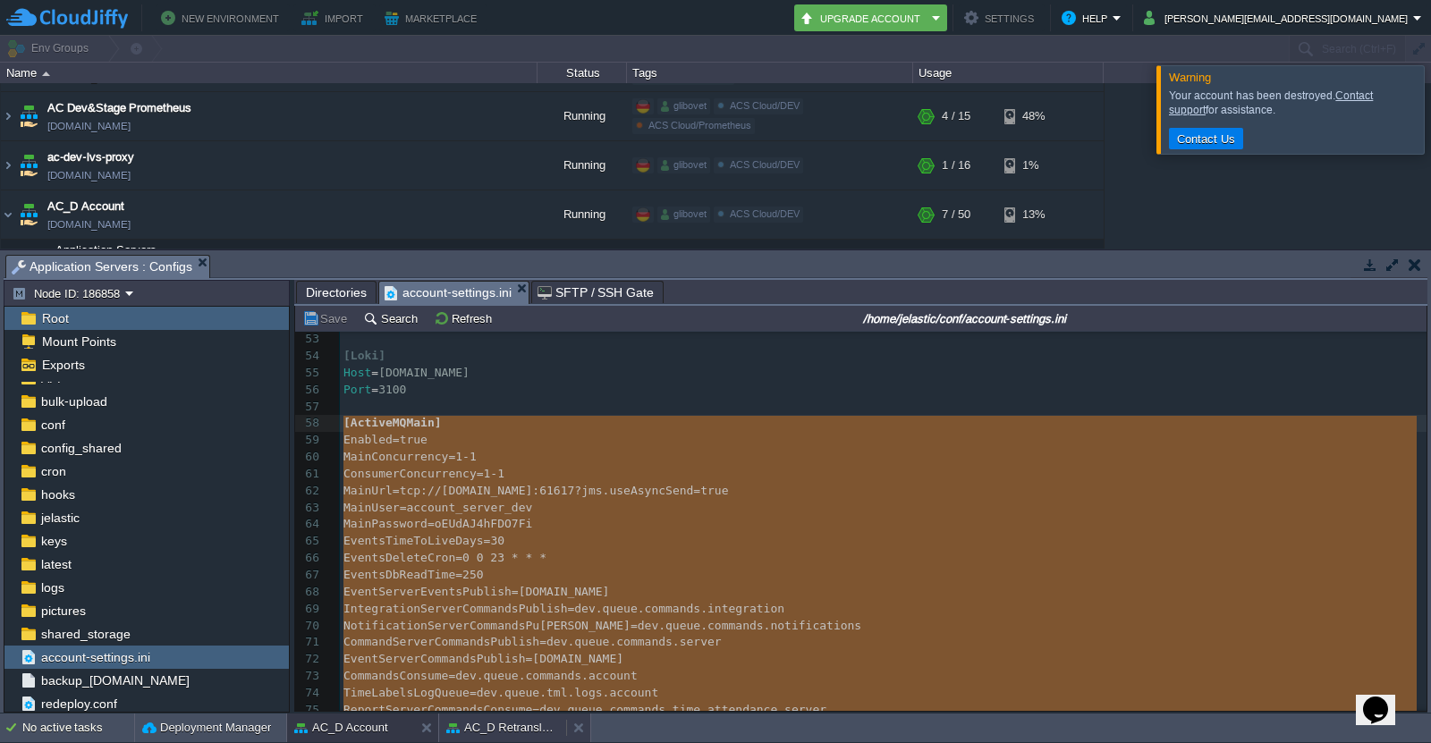
click at [513, 728] on button "AC_D Retranslator AC1" at bounding box center [502, 728] width 113 height 18
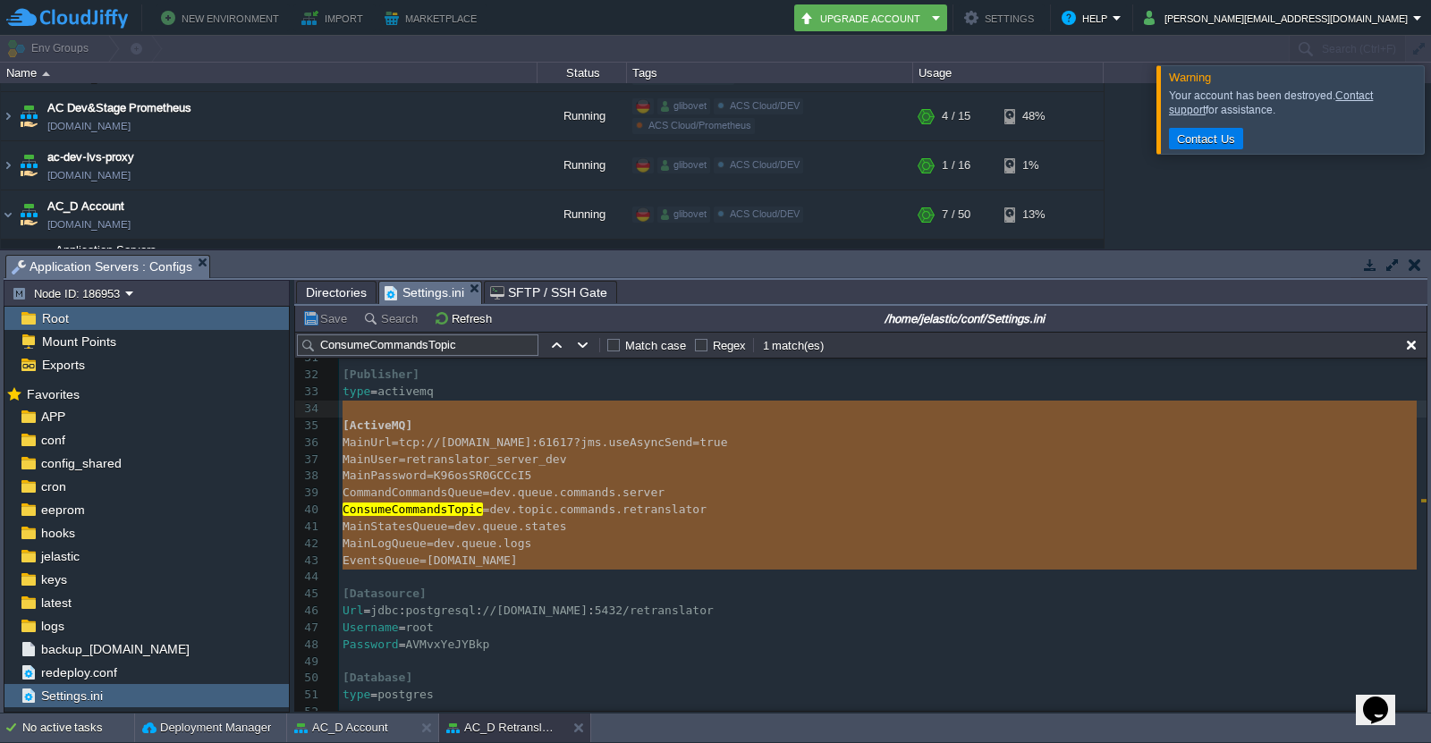
type textarea "[ActiveMQ] MainUrl=tcp://[DOMAIN_NAME]:61617?jms.useAsyncSend=true MainUser=ret…"
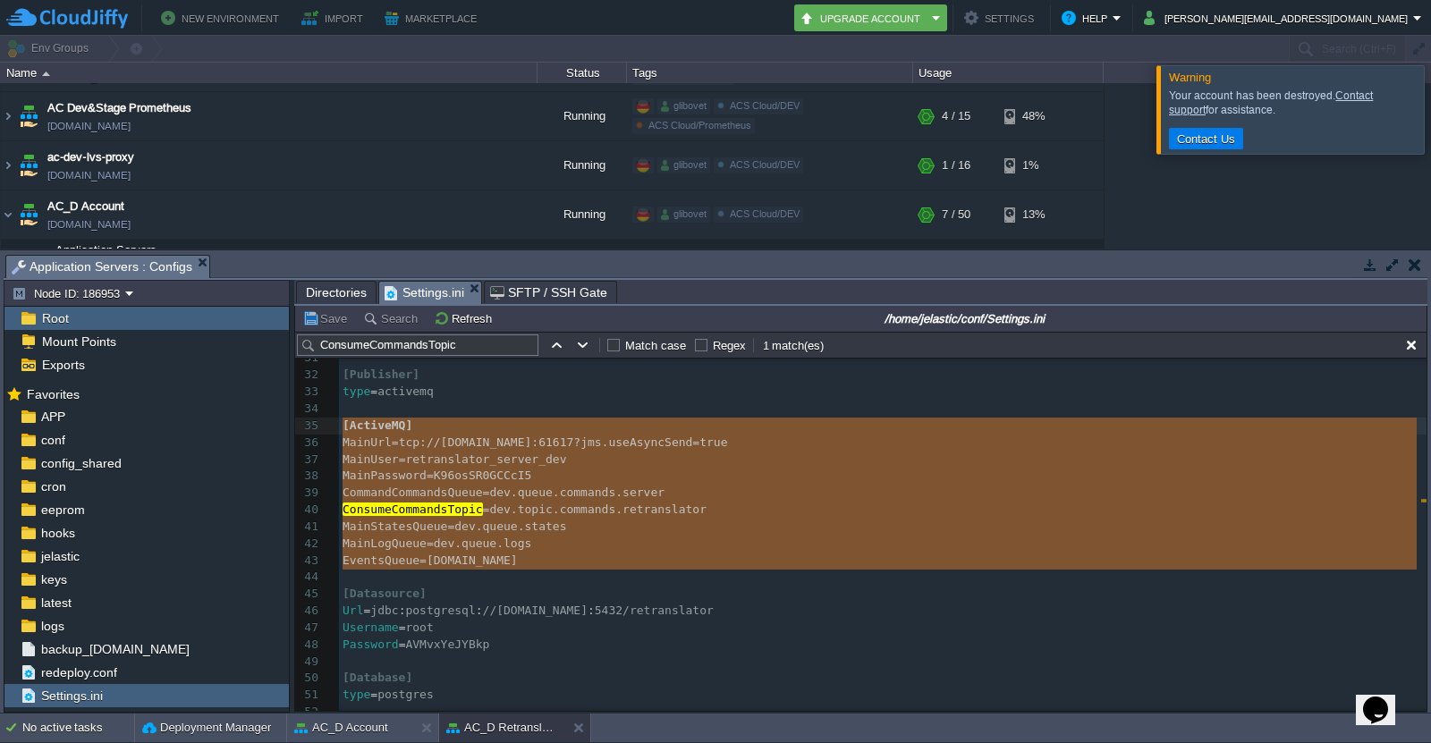
drag, startPoint x: 565, startPoint y: 572, endPoint x: 297, endPoint y: 419, distance: 308.9
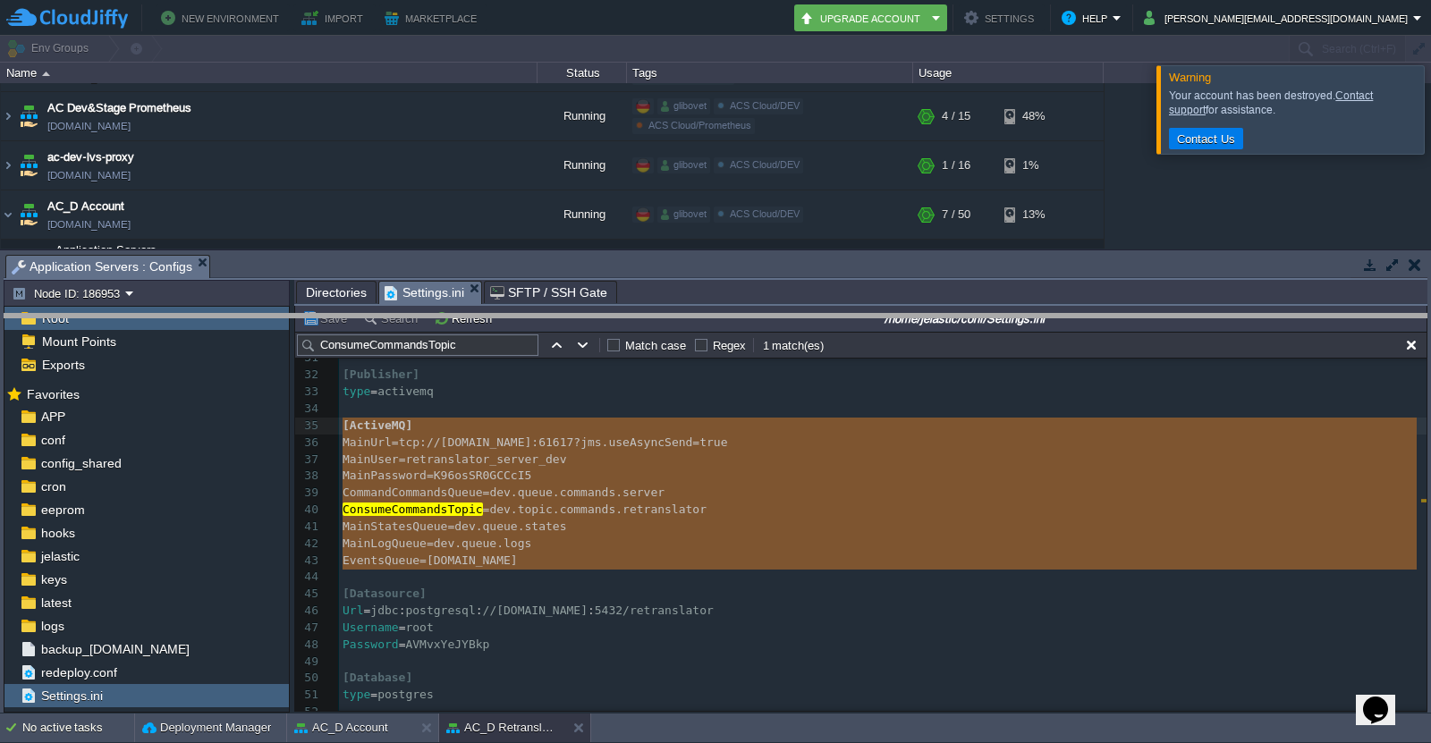
drag, startPoint x: 316, startPoint y: 263, endPoint x: 253, endPoint y: 391, distance: 142.4
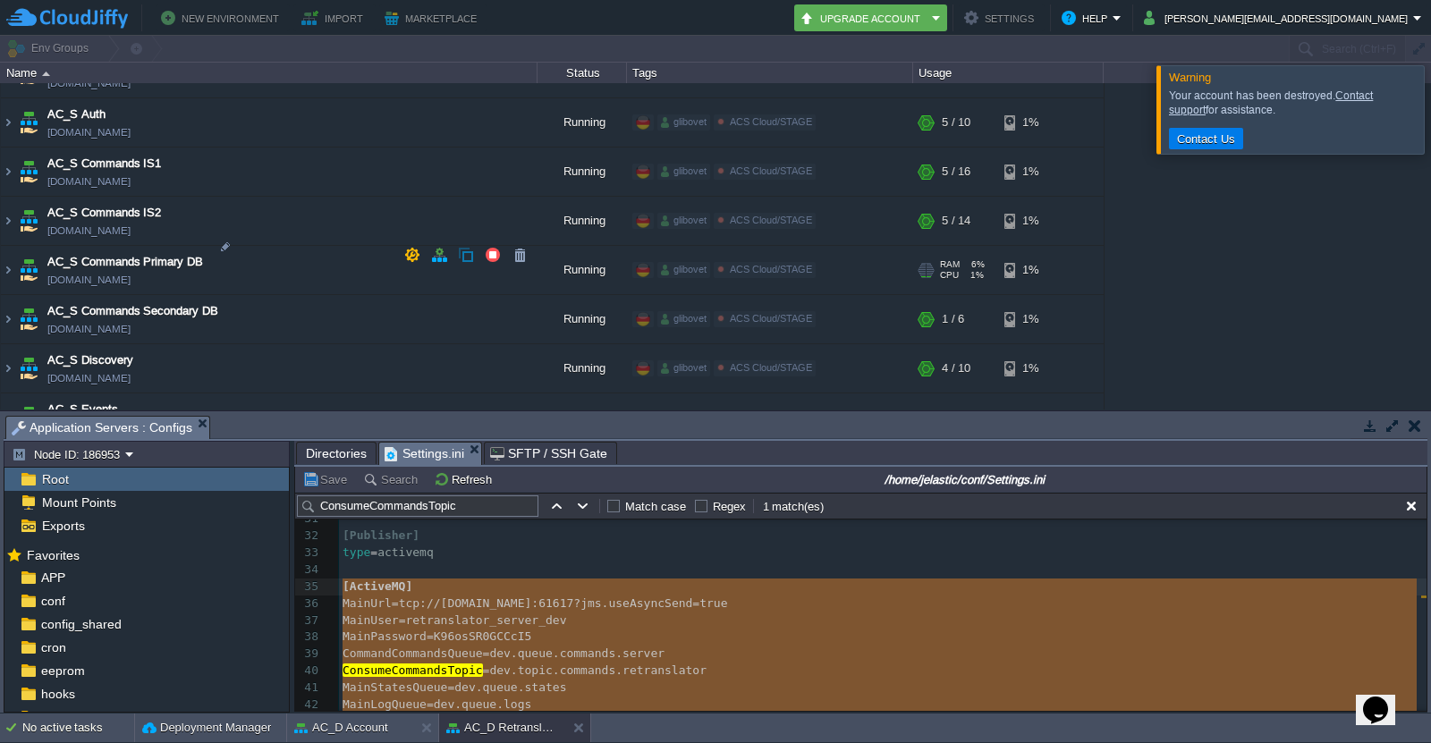
scroll to position [2236, 0]
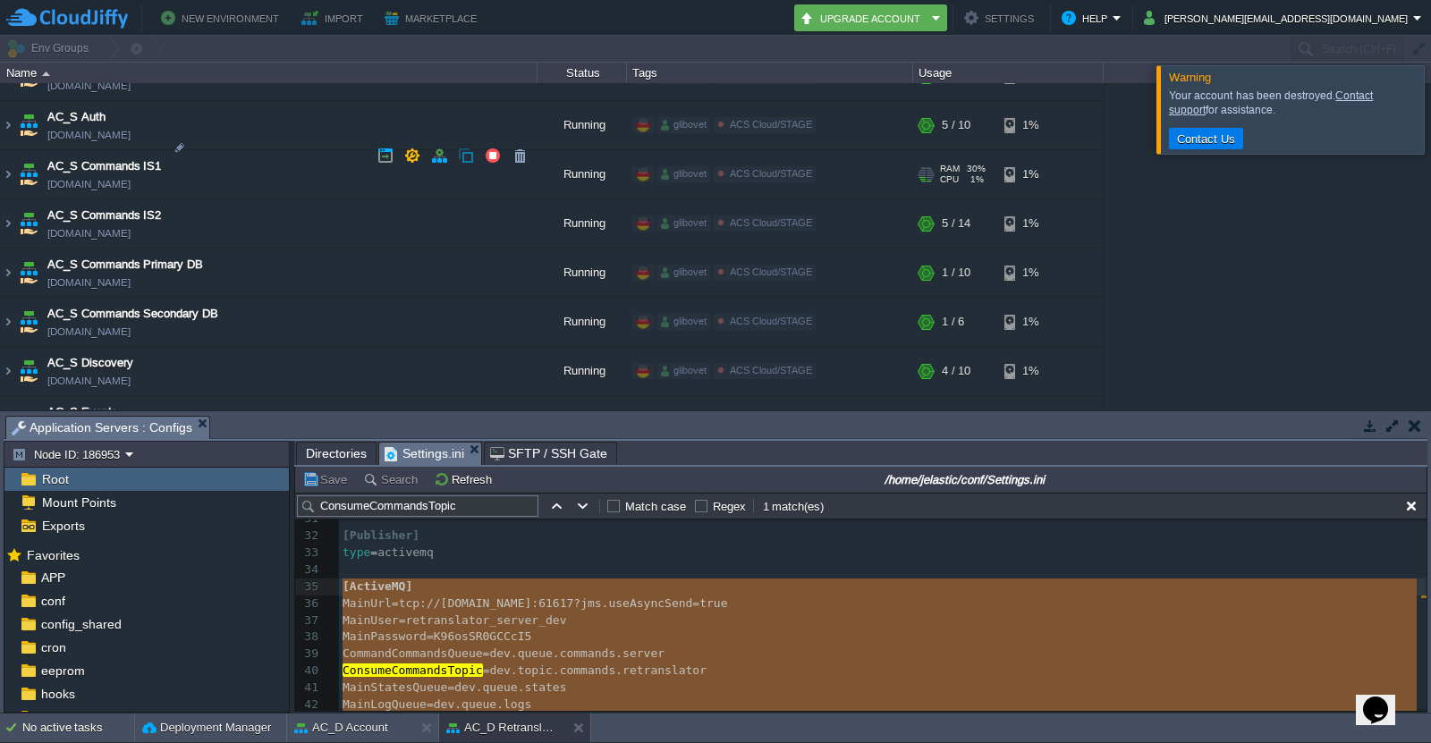
click at [225, 150] on td "AC_S Commands IS1 [DOMAIN_NAME]" at bounding box center [269, 174] width 537 height 49
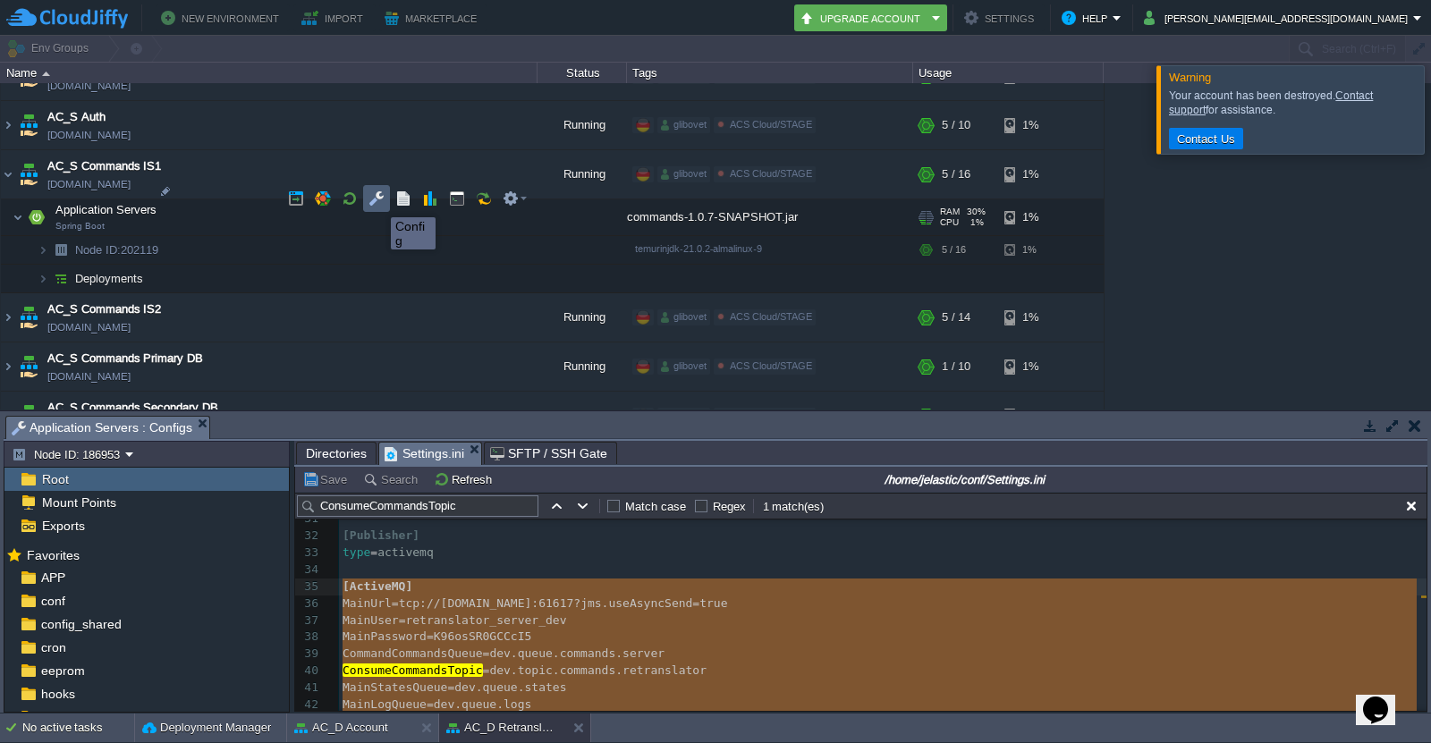
click at [377, 201] on button "button" at bounding box center [377, 199] width 16 height 16
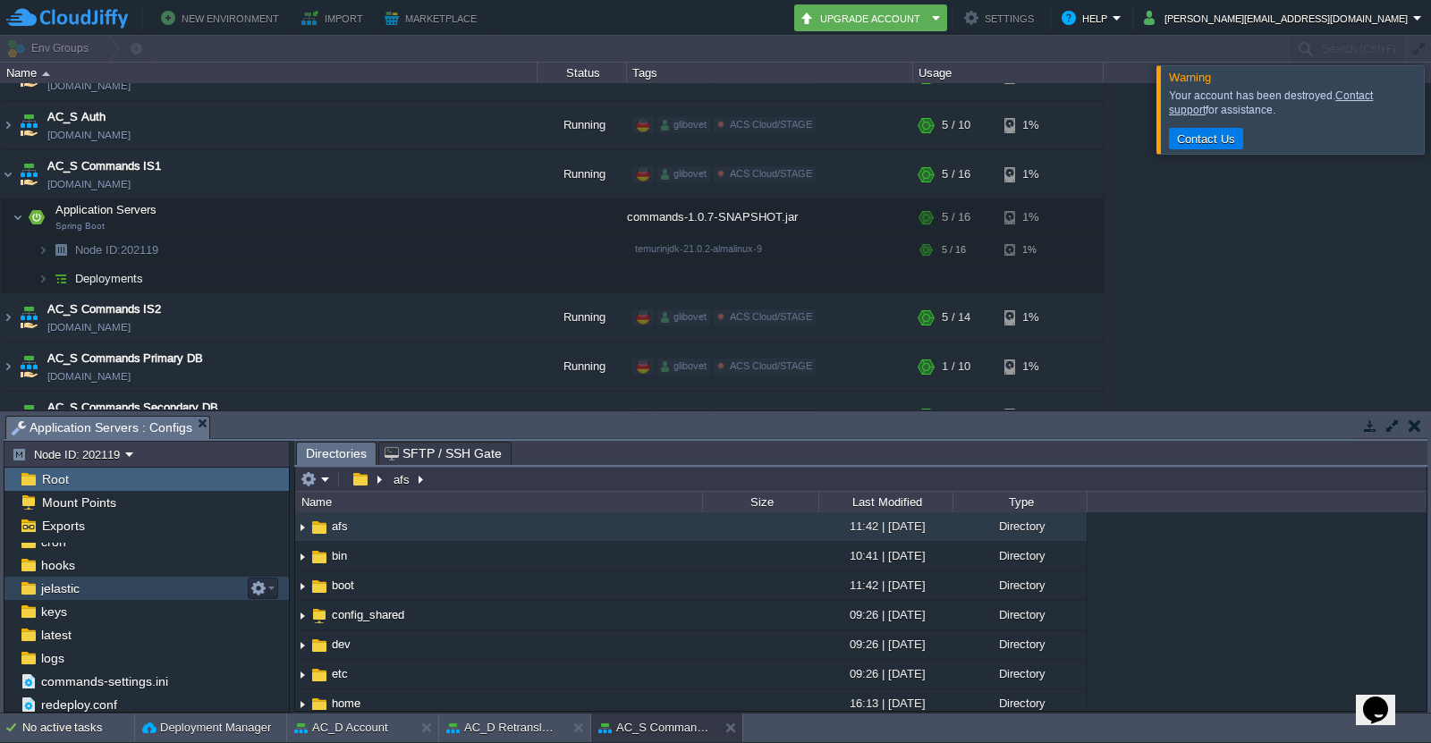
scroll to position [83, 0]
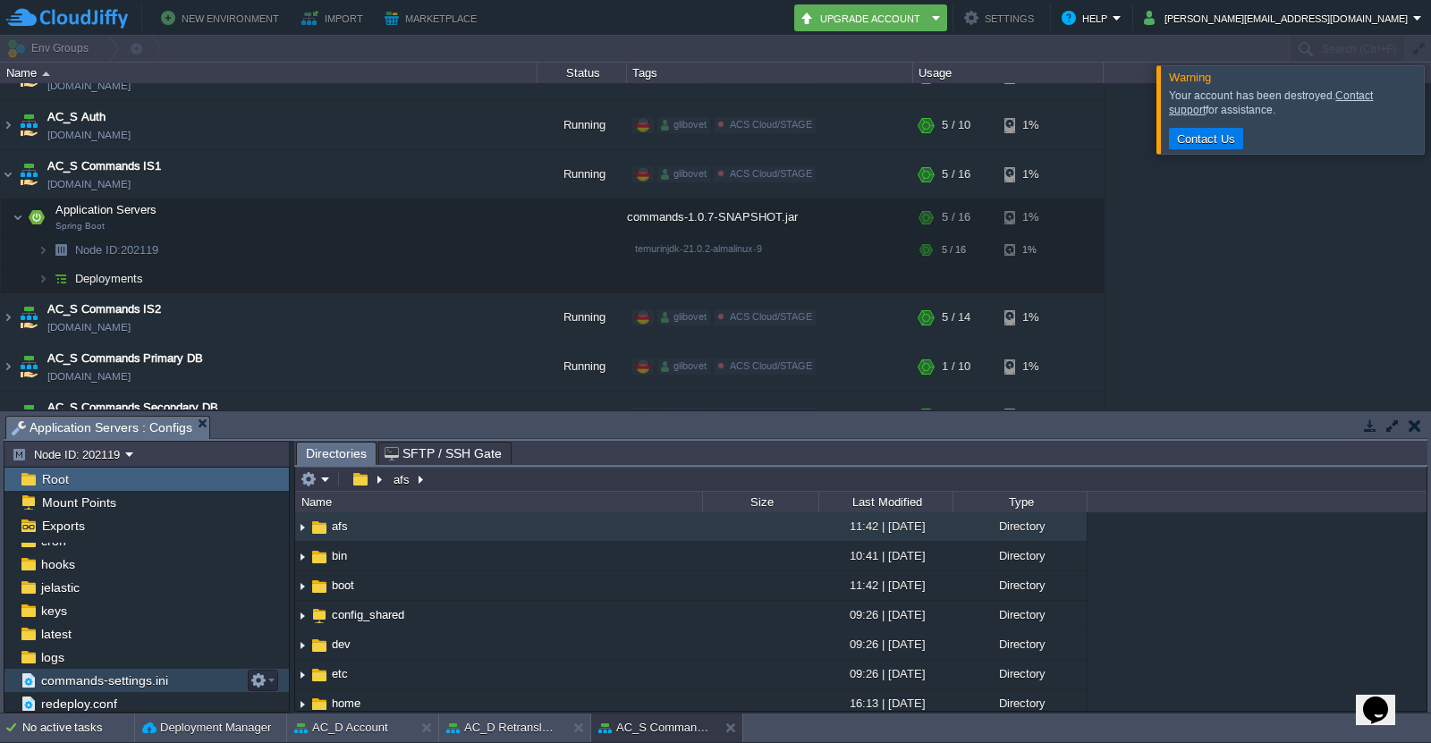
click at [116, 682] on span "commands-settings.ini" at bounding box center [104, 681] width 133 height 16
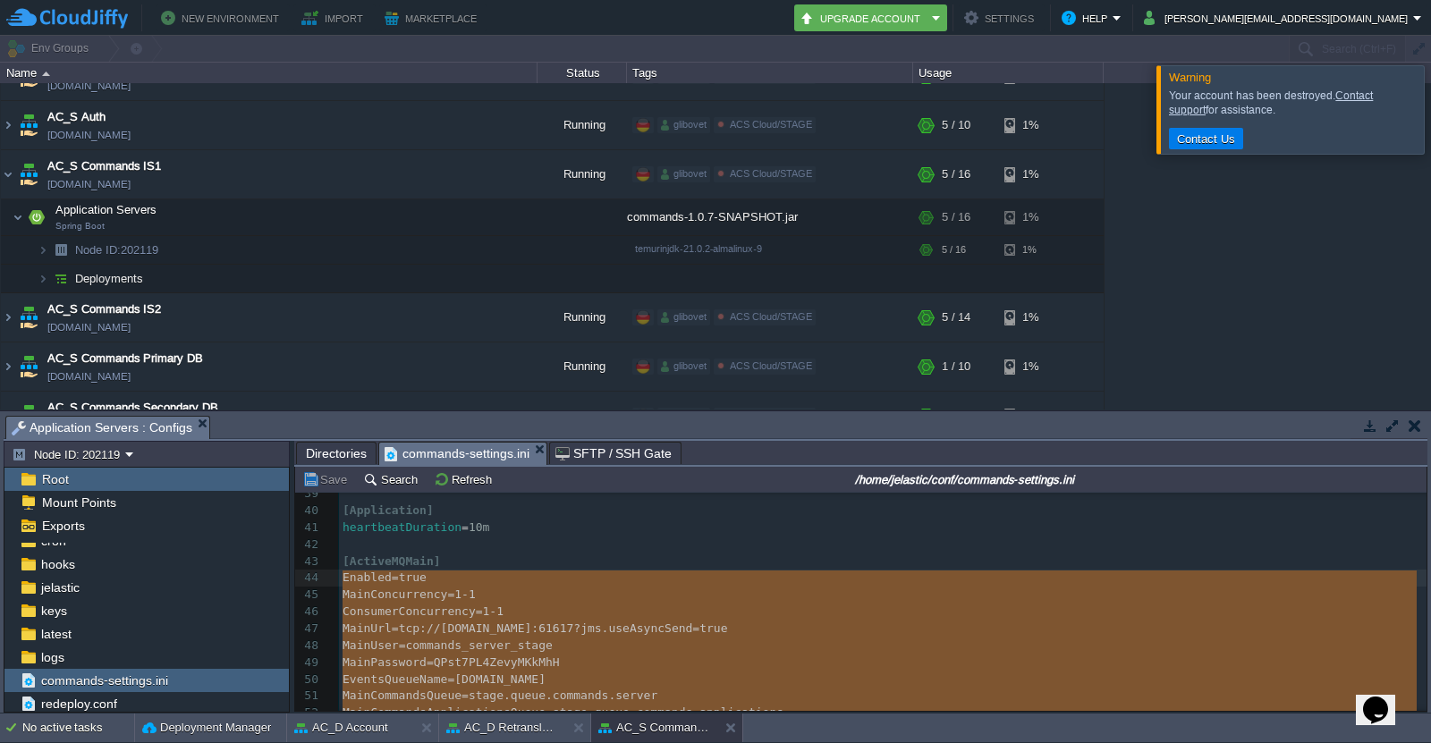
scroll to position [626, 0]
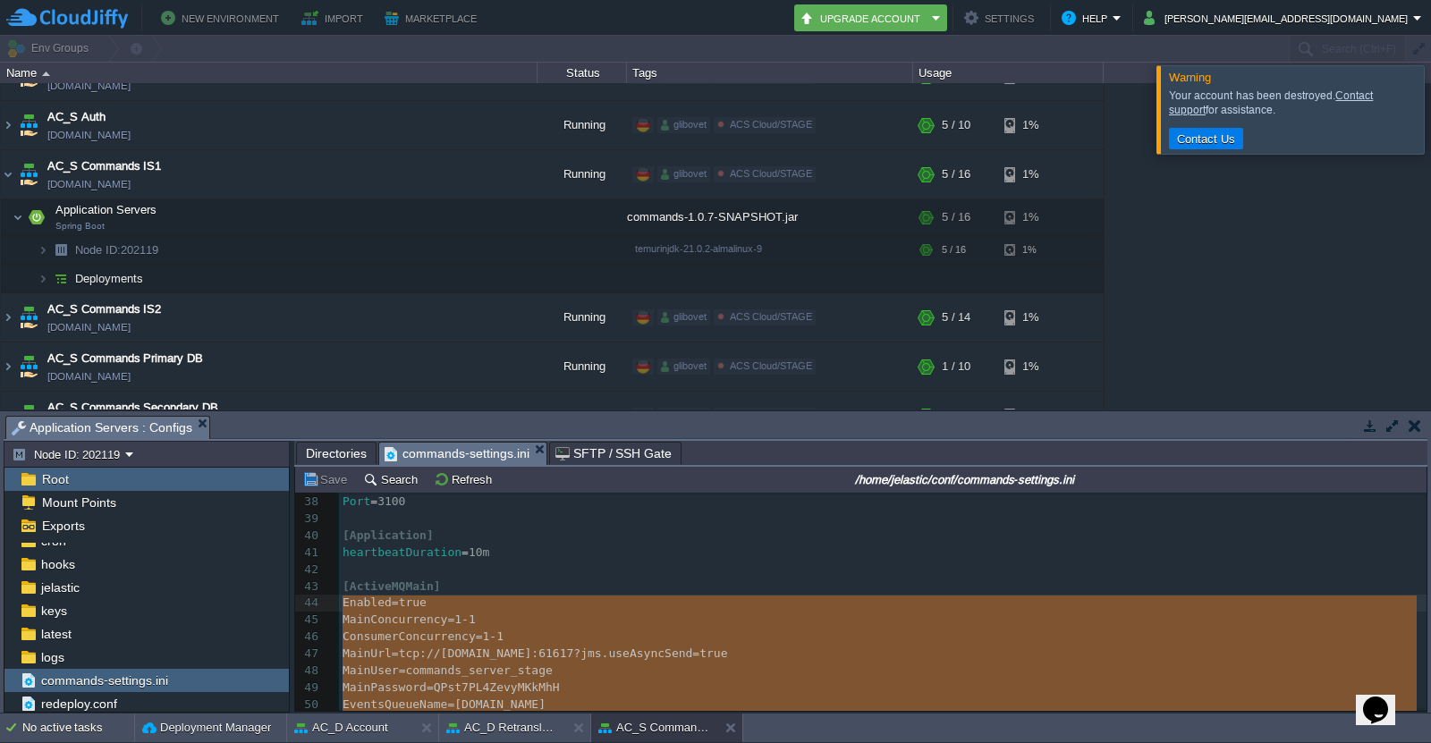
type textarea "[ActiveMQMain] Enabled=true MainConcurrency=1-1 ConsumerConcurrency=1-1 MainUrl…"
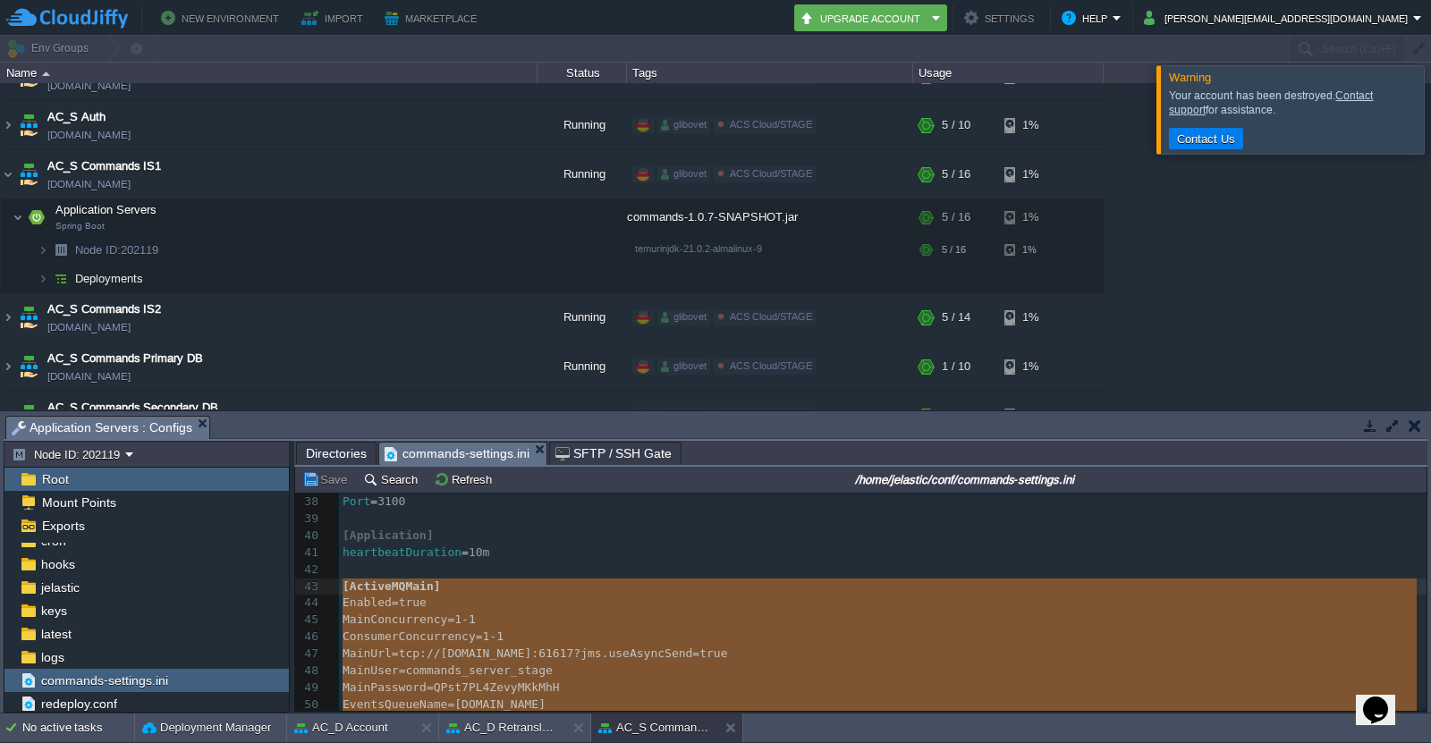
drag, startPoint x: 530, startPoint y: 633, endPoint x: 287, endPoint y: 593, distance: 246.6
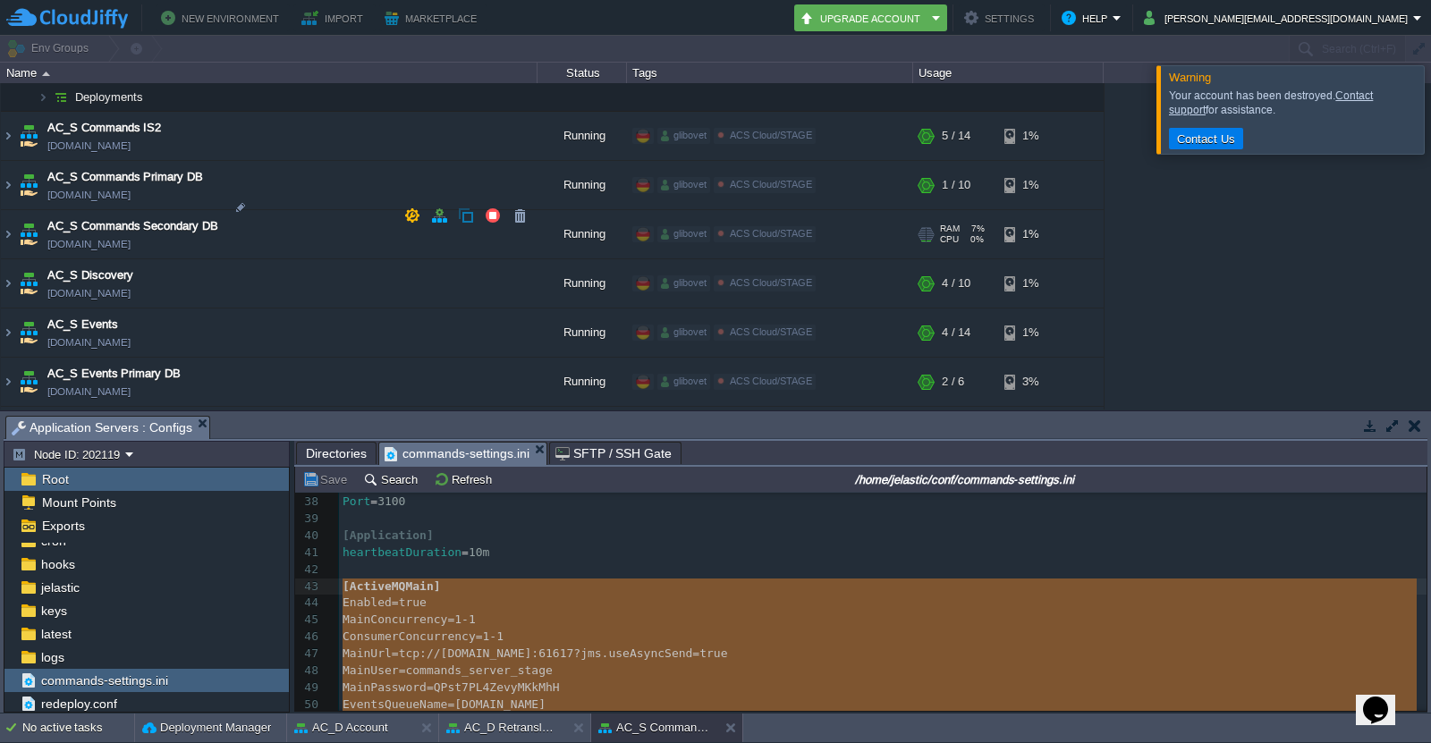
scroll to position [2504, 0]
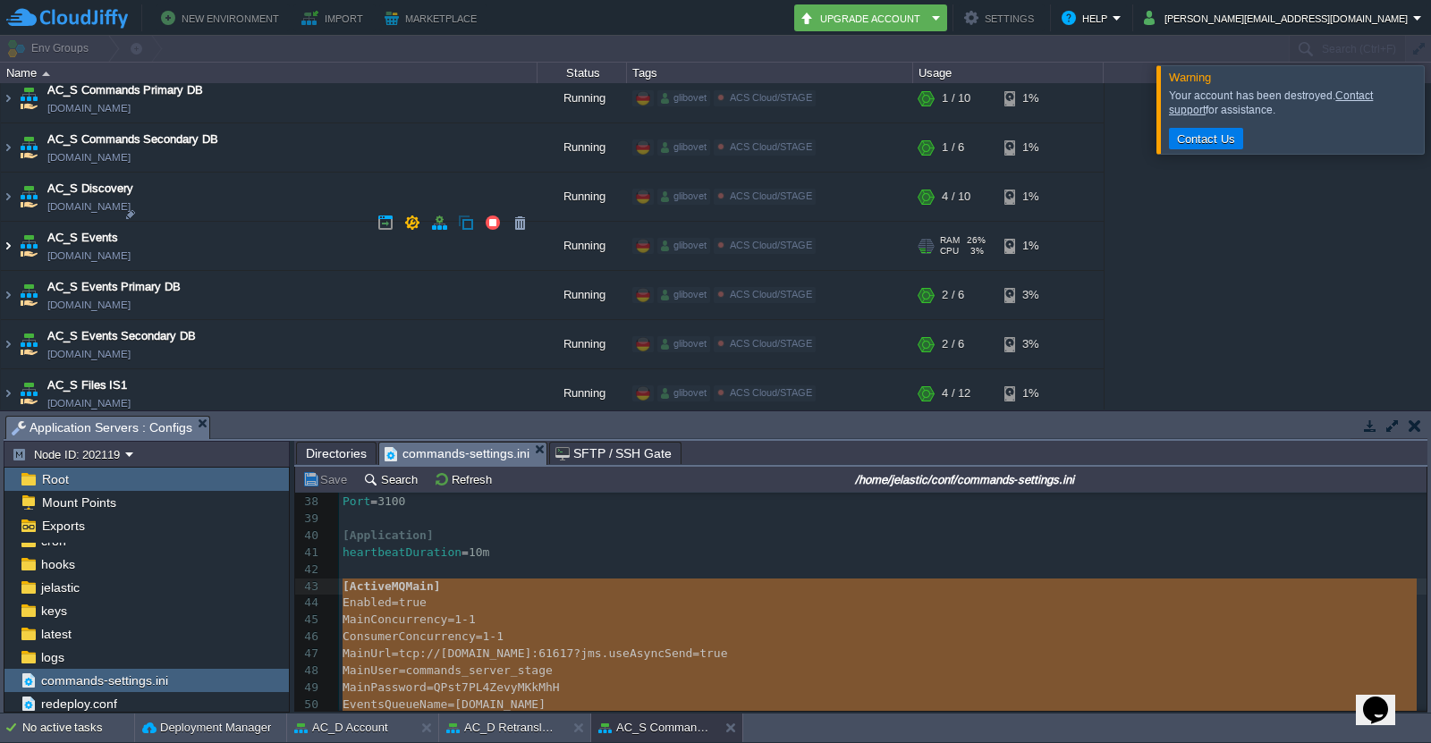
click at [4, 223] on img at bounding box center [8, 246] width 14 height 48
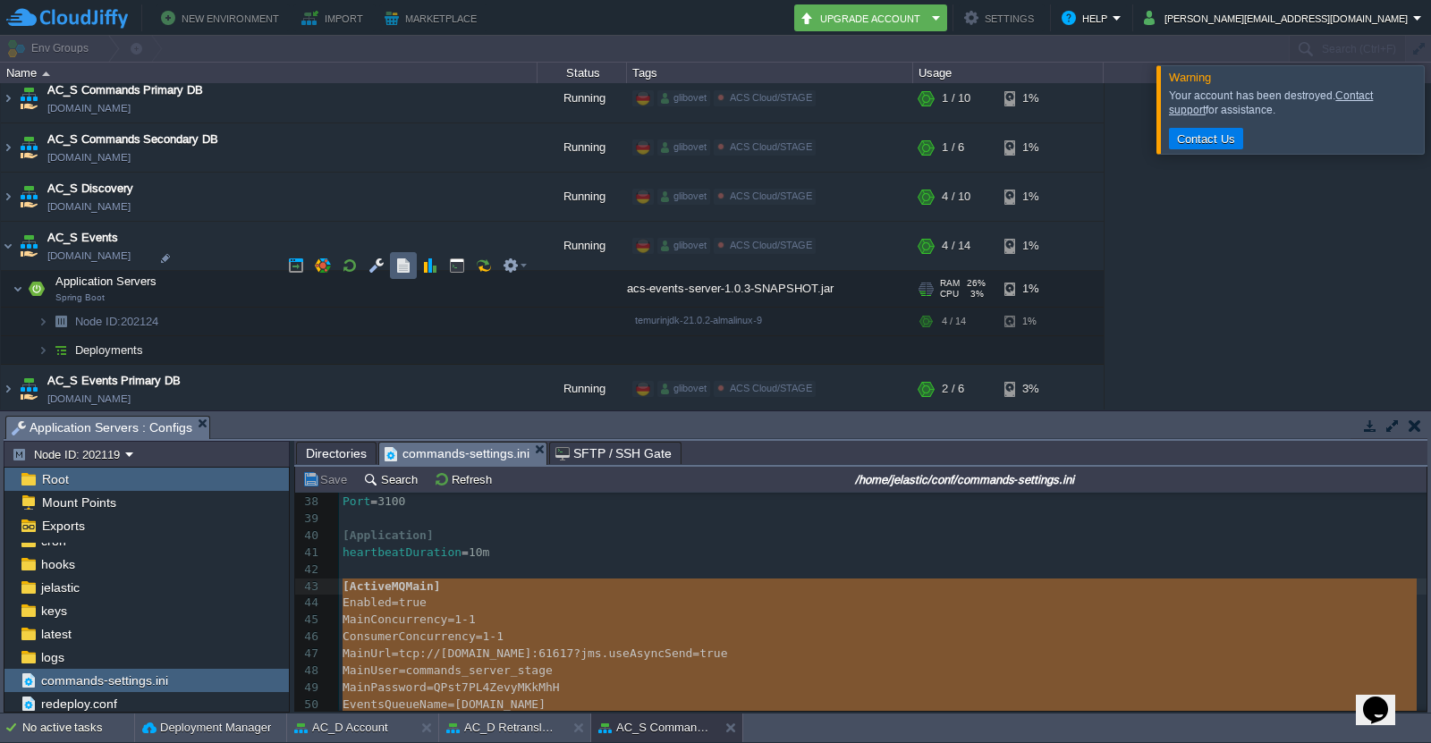
click at [386, 260] on td at bounding box center [376, 265] width 27 height 27
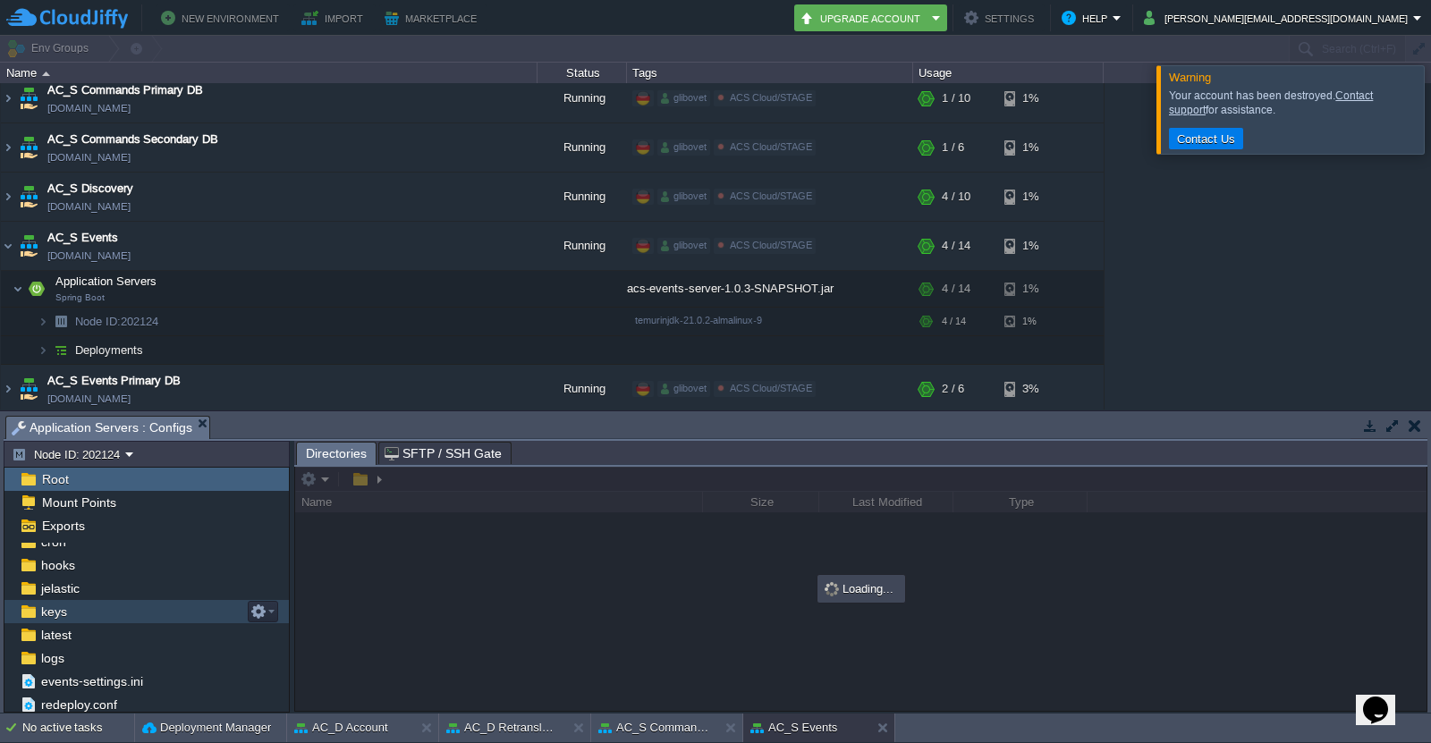
scroll to position [83, 0]
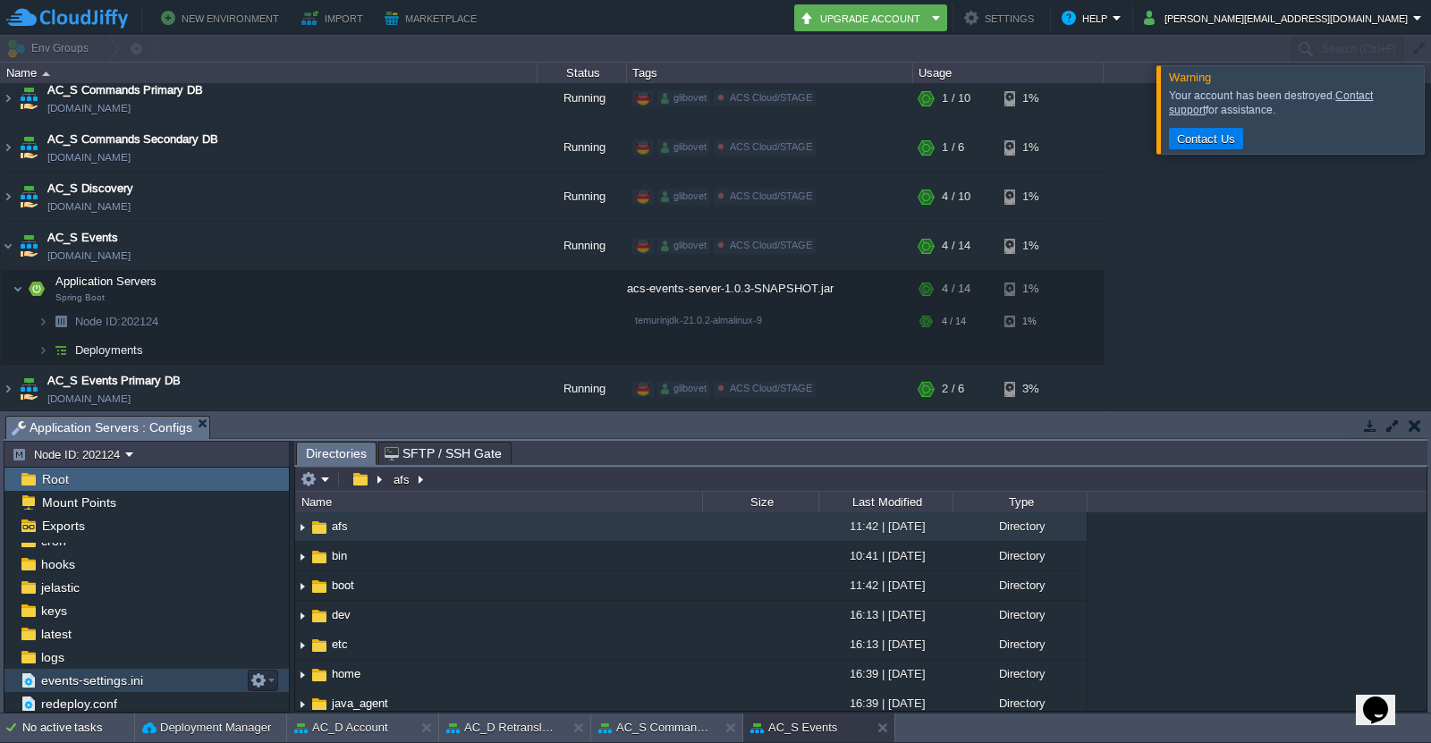
click at [98, 678] on span "events-settings.ini" at bounding box center [92, 681] width 108 height 16
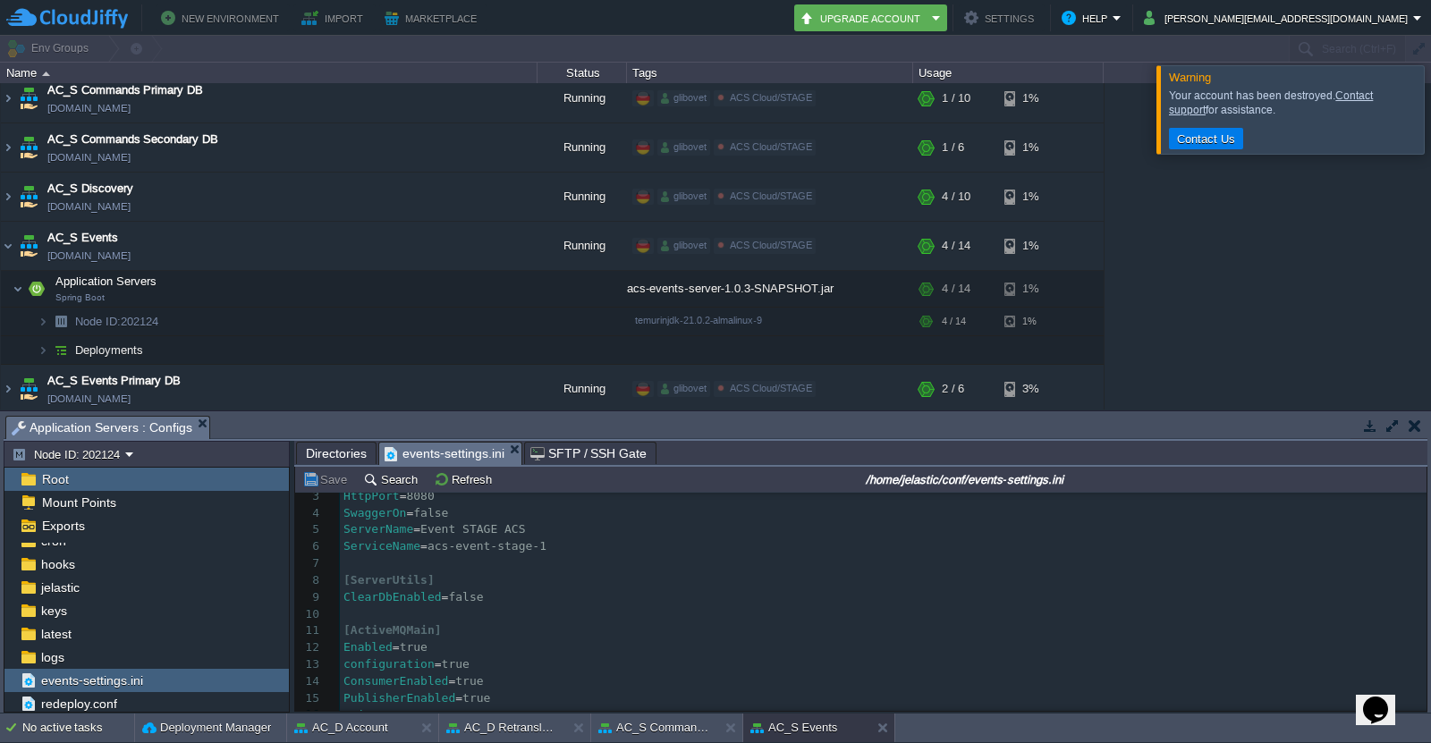
scroll to position [89, 0]
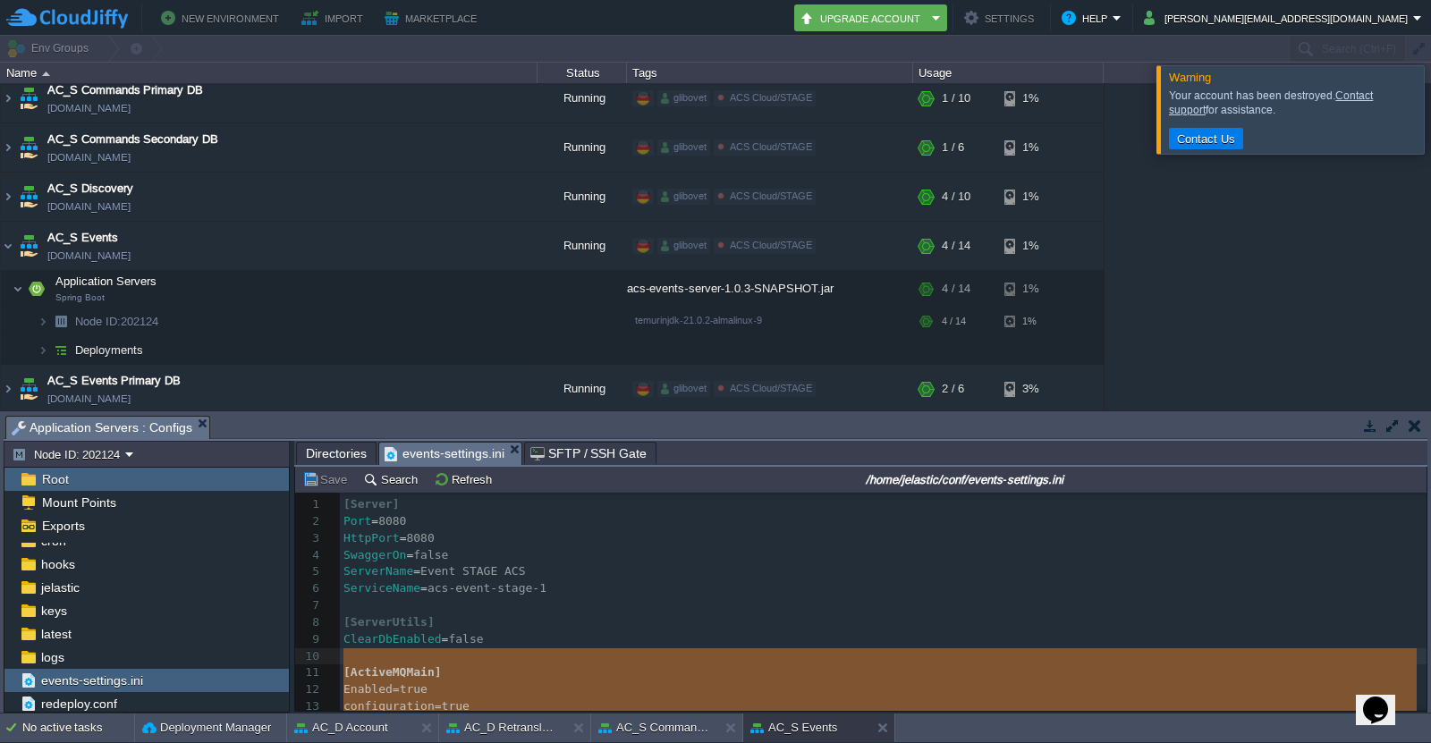
type textarea "[ActiveMQMain] Enabled=true configuration=true ConsumerEnabled=true PublisherEn…"
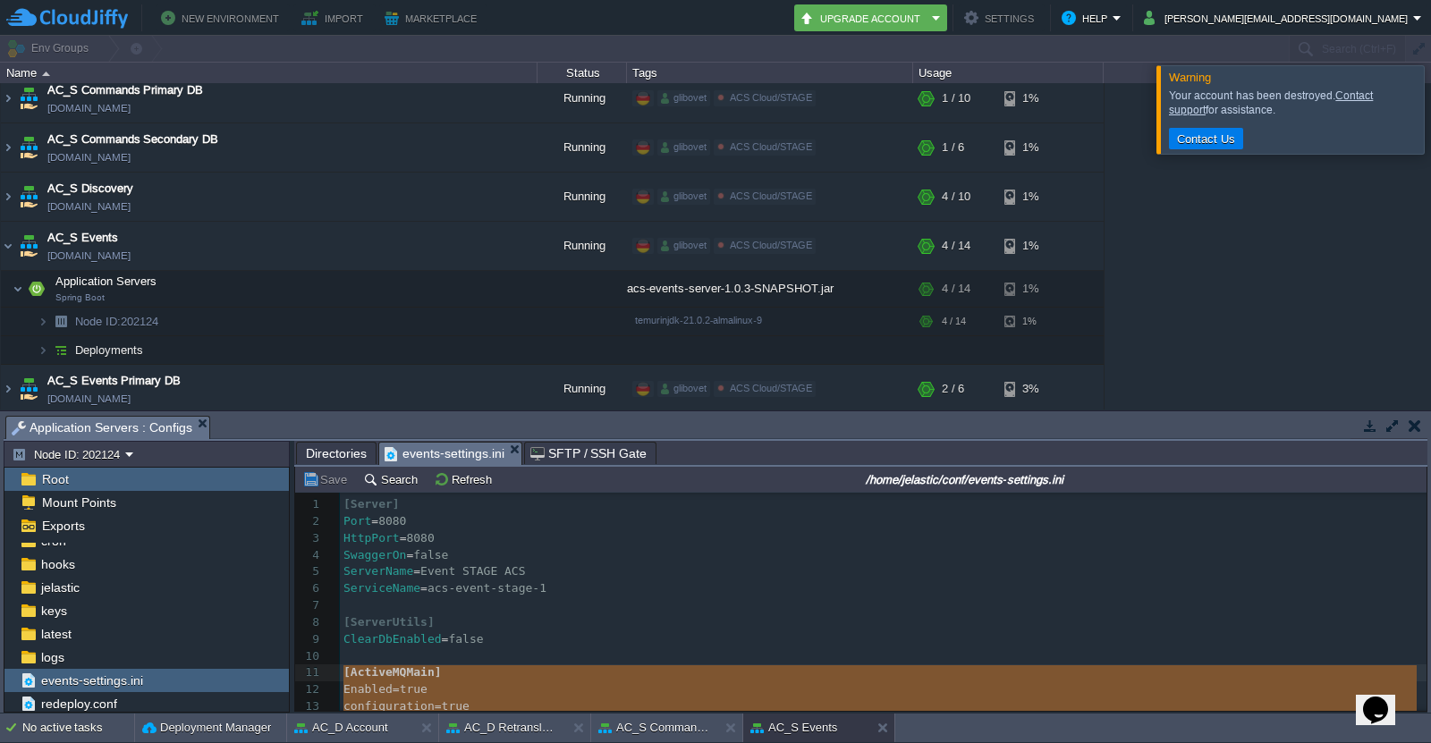
drag, startPoint x: 580, startPoint y: 617, endPoint x: 329, endPoint y: 677, distance: 257.5
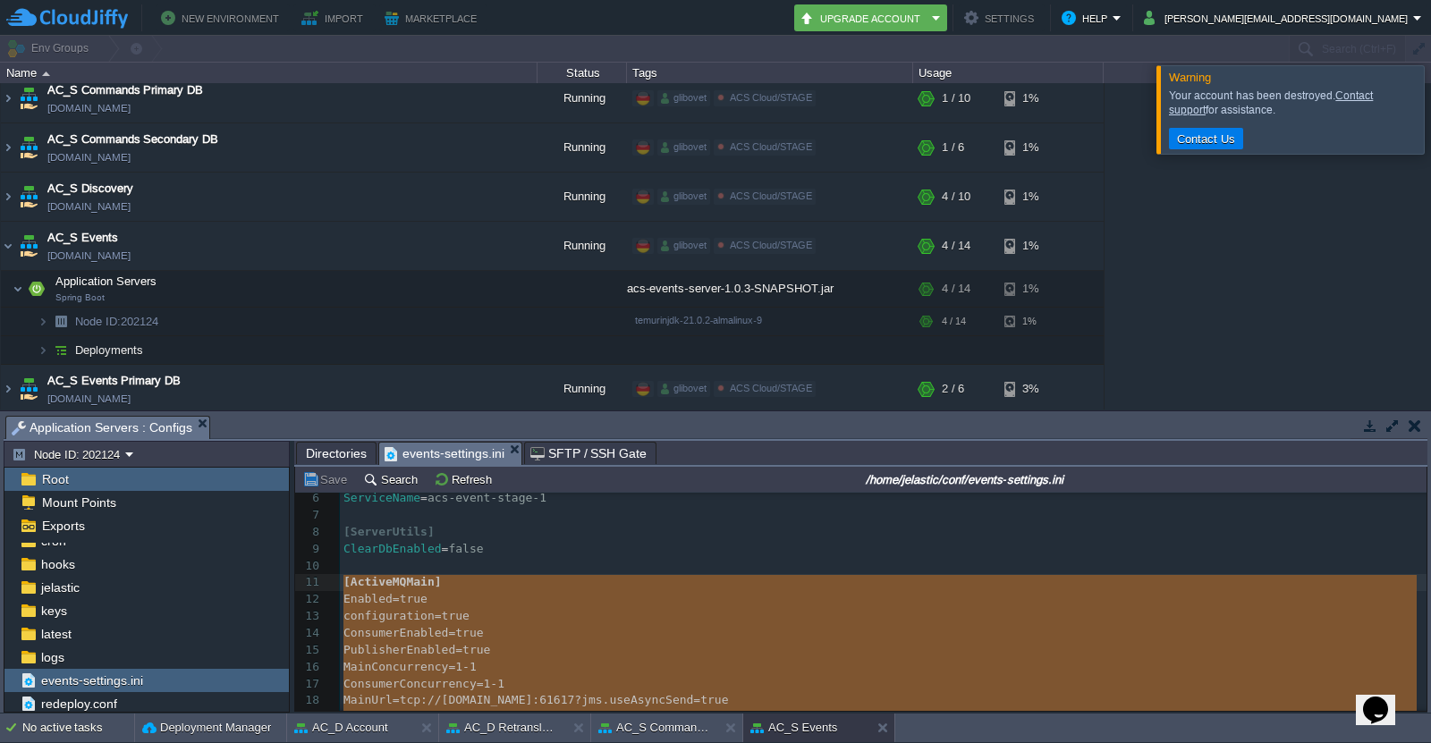
scroll to position [89, 0]
click at [352, 740] on div "AC_D Account" at bounding box center [350, 728] width 127 height 29
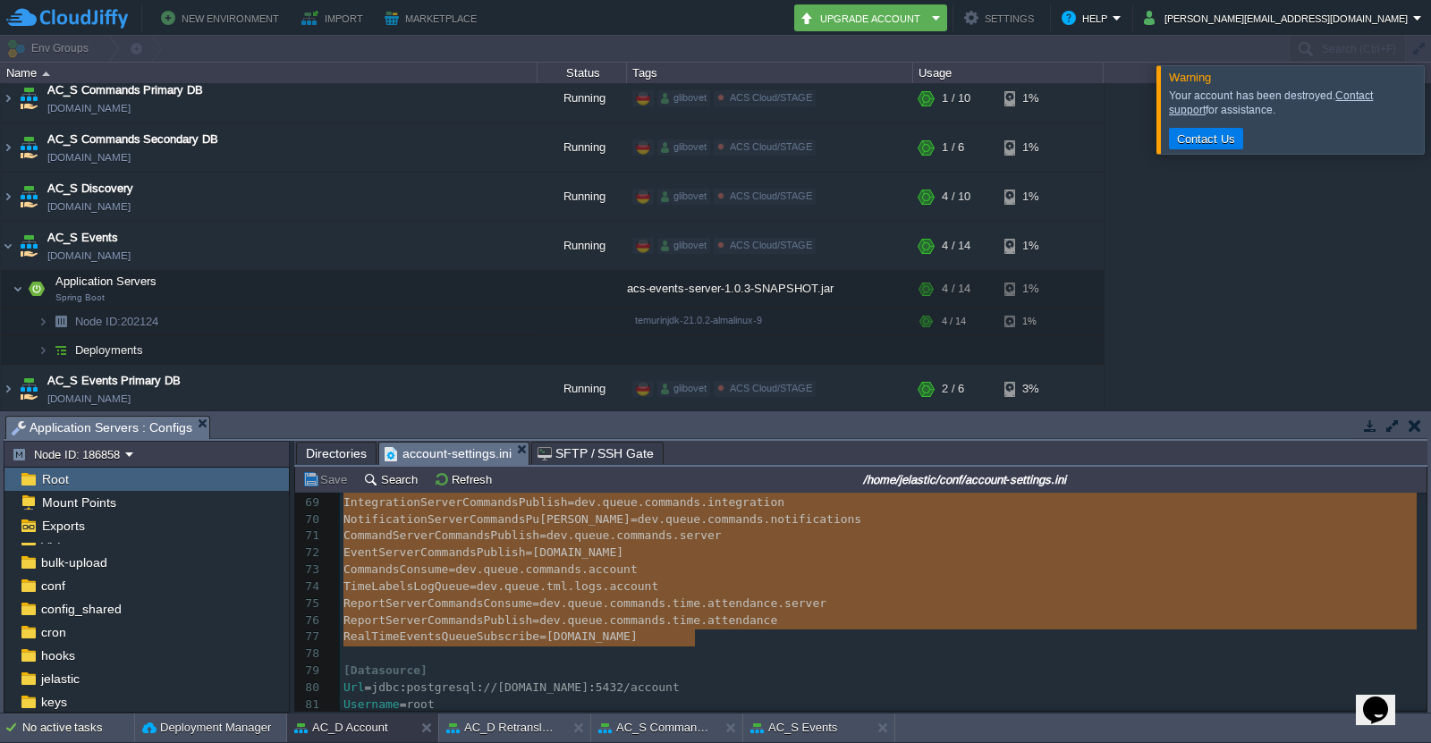
scroll to position [1149, 0]
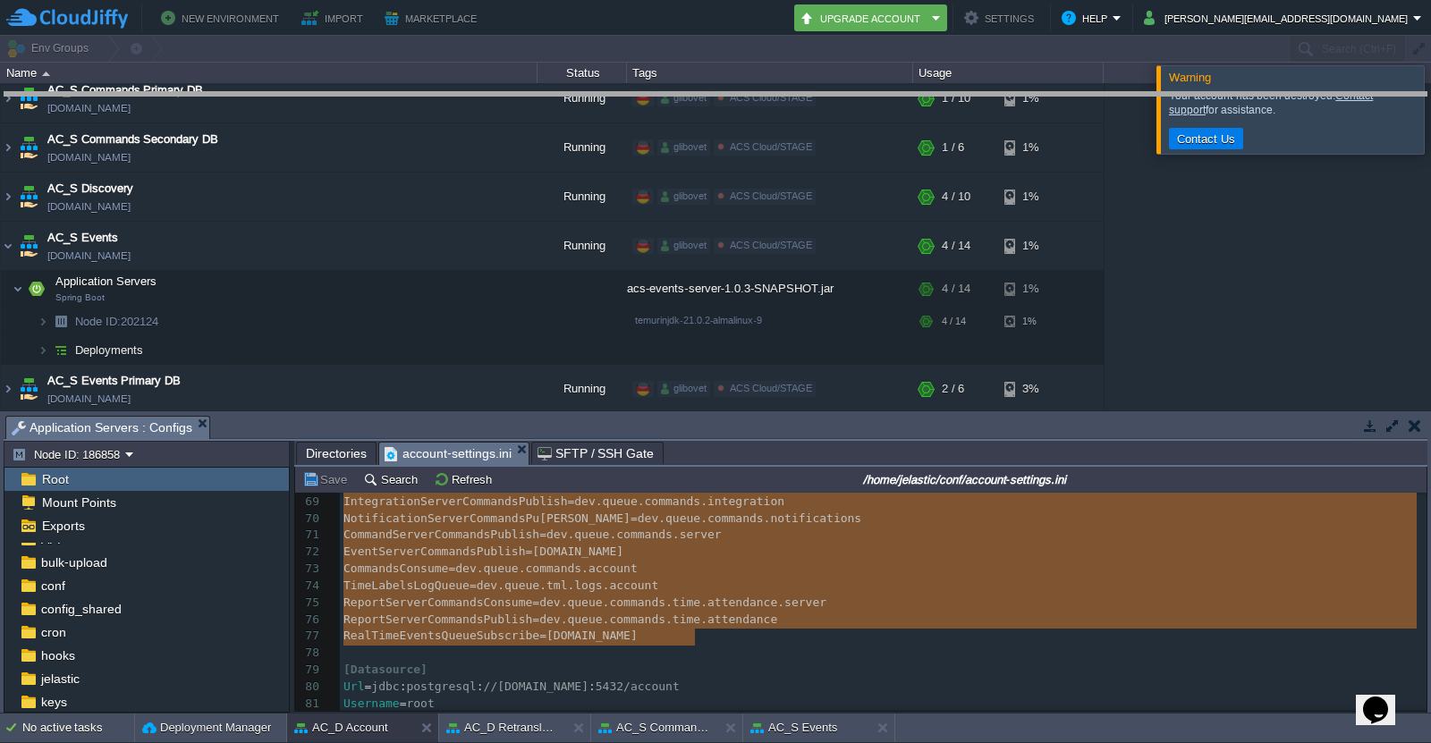
drag, startPoint x: 730, startPoint y: 428, endPoint x: 784, endPoint y: 90, distance: 341.4
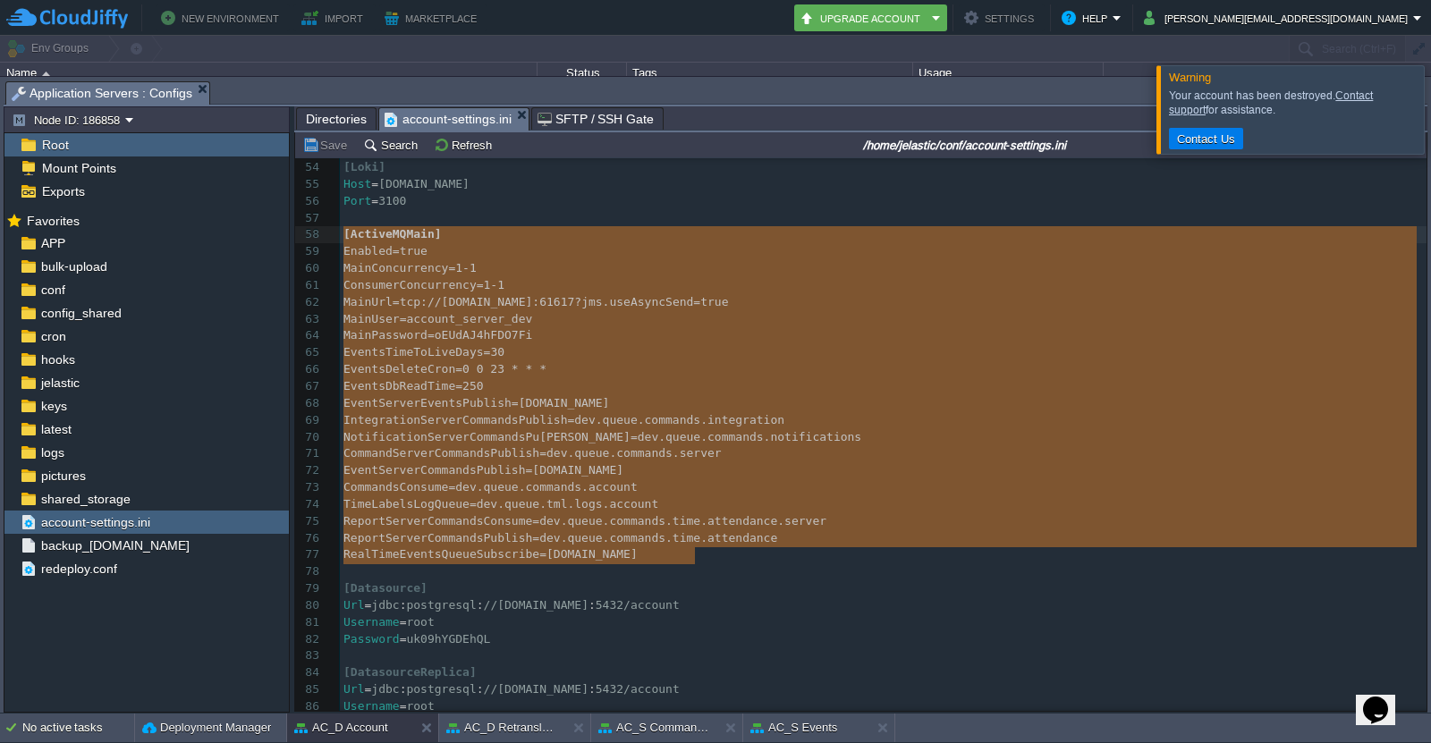
scroll to position [881, 0]
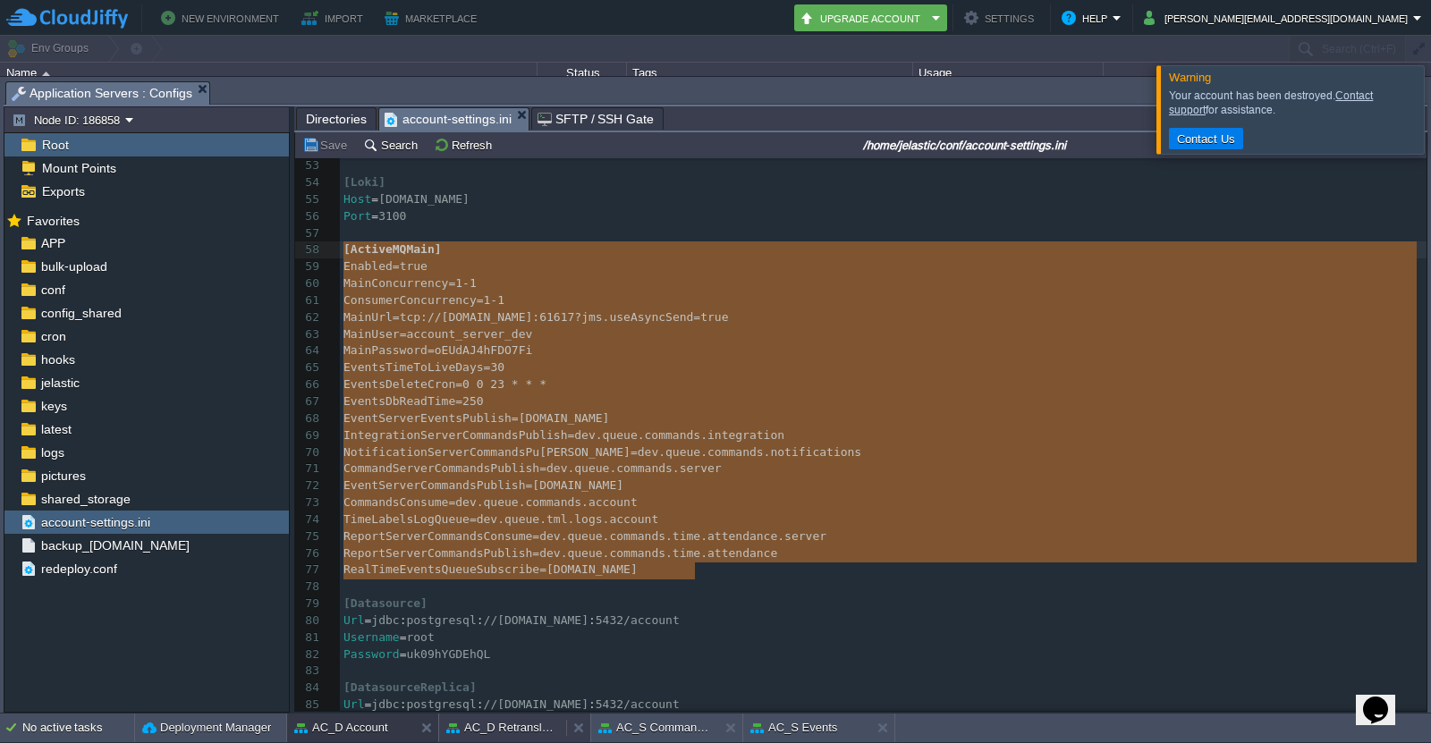
click at [513, 731] on button "AC_D Retranslator AC1" at bounding box center [502, 728] width 113 height 18
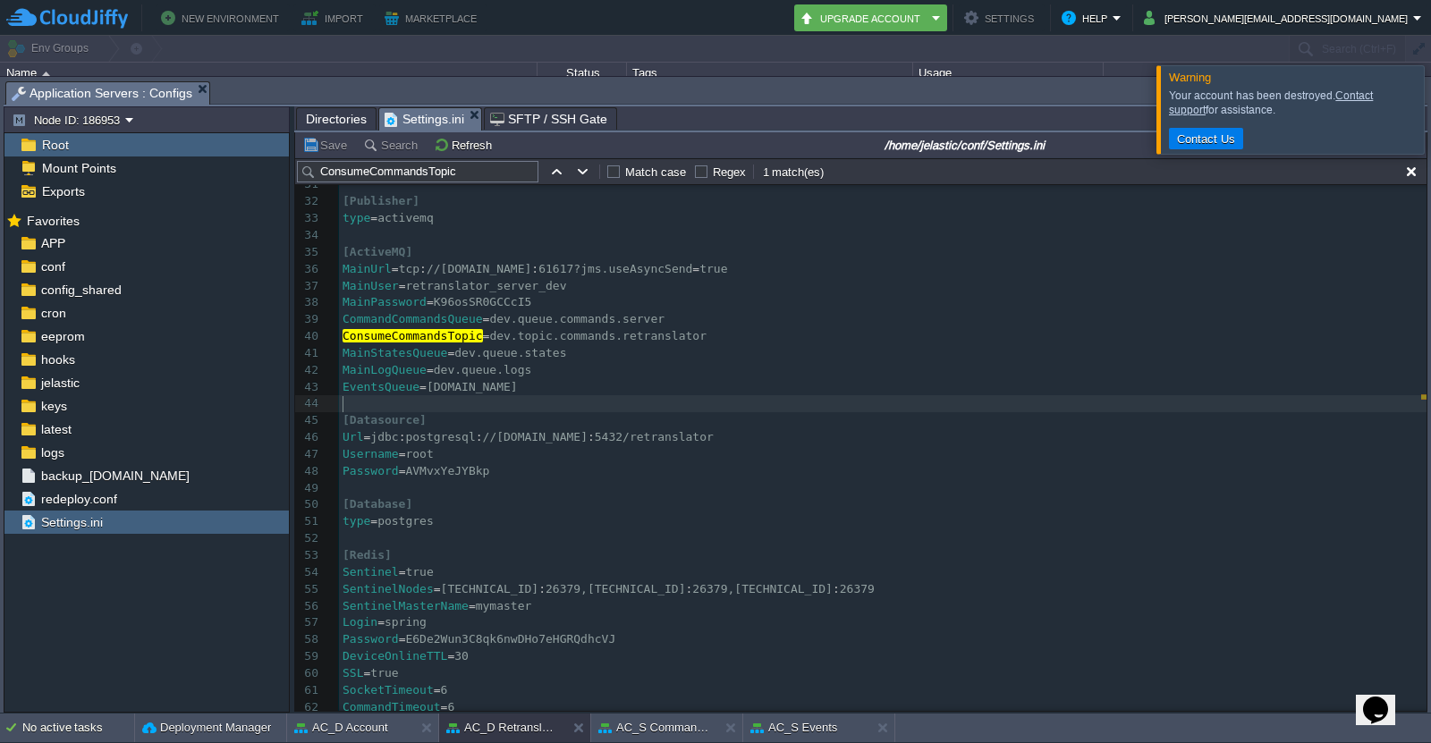
click at [557, 347] on pre "MainStatesQueue = dev.queue.states" at bounding box center [883, 353] width 1088 height 17
type textarea "dev.topic.commands.retranslator"
drag, startPoint x: 475, startPoint y: 335, endPoint x: 688, endPoint y: 340, distance: 212.9
click at [0, 0] on div "AC_D Retranslator AC1" at bounding box center [0, 0] width 0 height 0
click at [651, 733] on button "AC_S Commands IS1" at bounding box center [654, 728] width 113 height 18
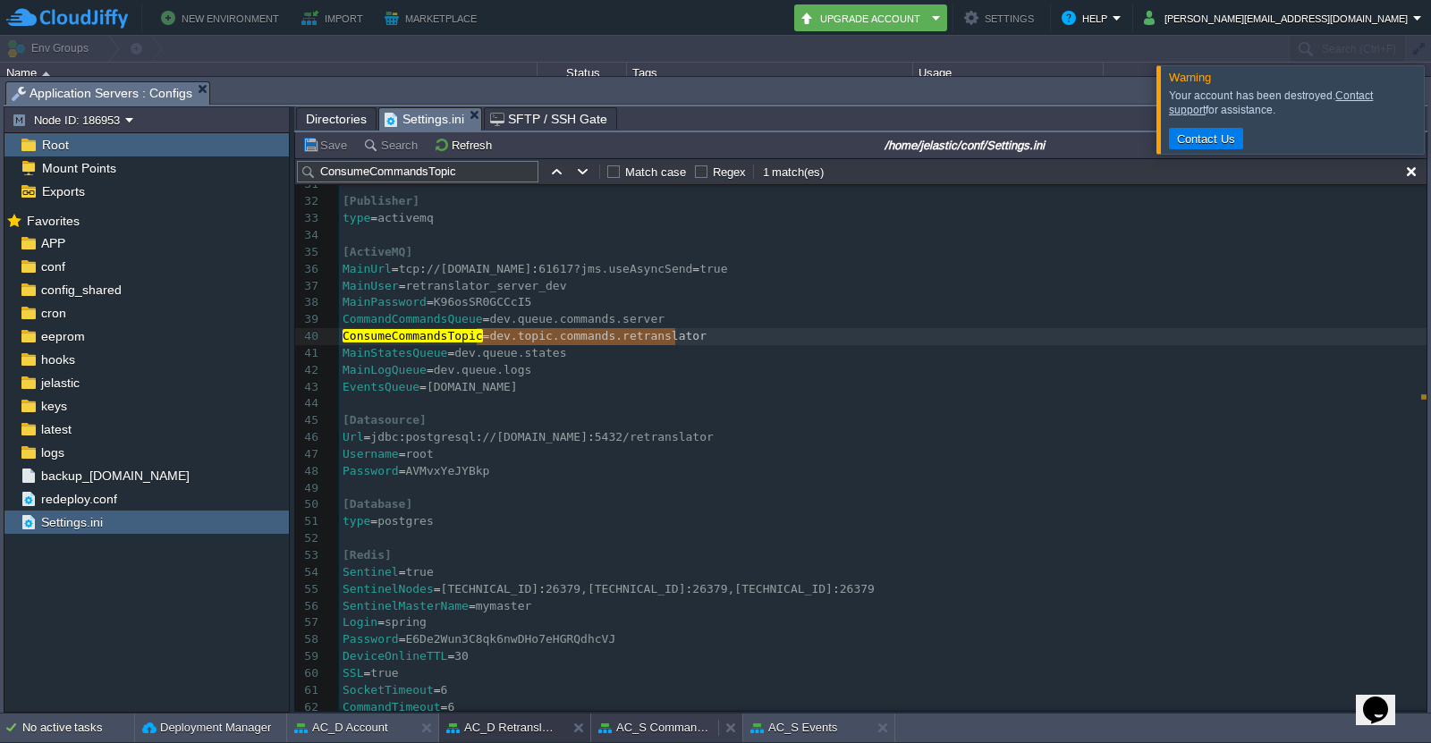
scroll to position [0, 0]
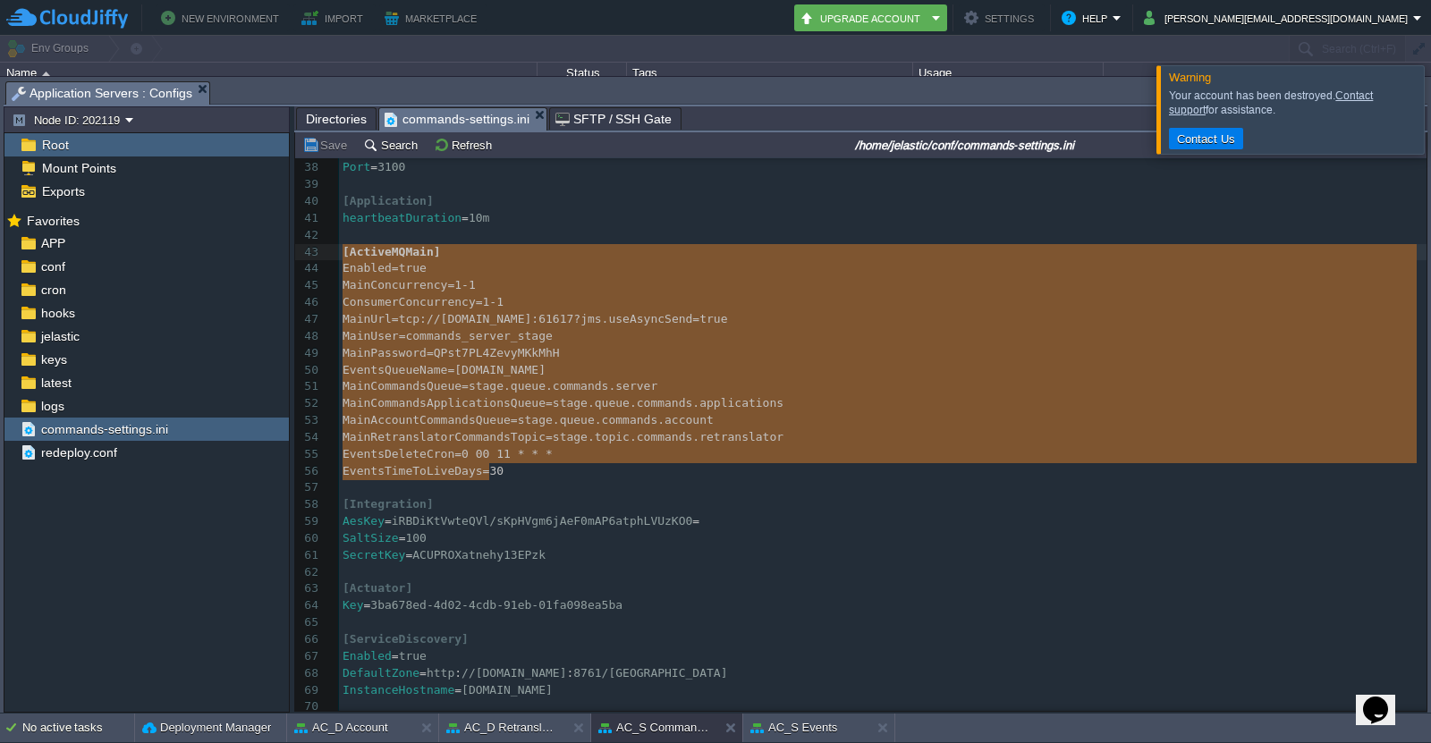
click at [648, 223] on pre "heartbeatDuration = 10m" at bounding box center [883, 218] width 1088 height 17
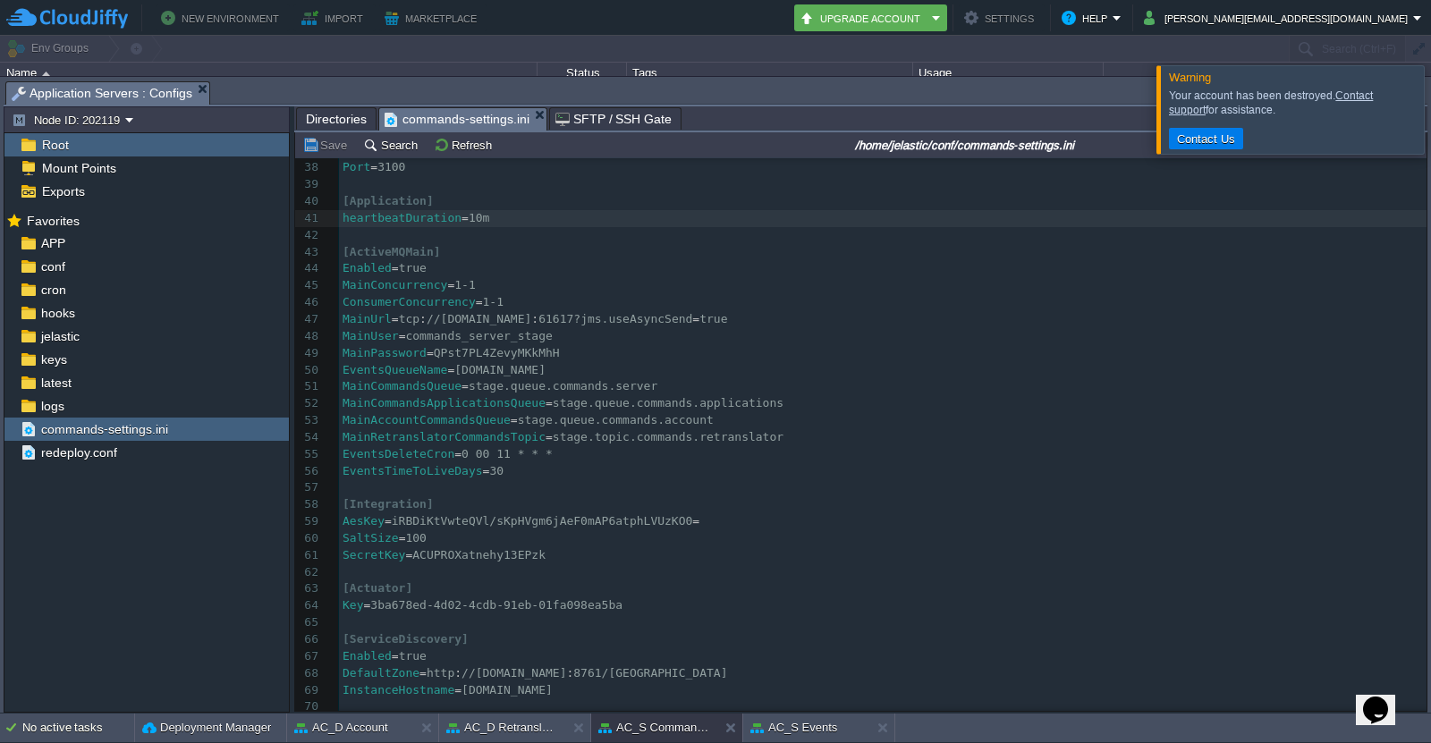
scroll to position [831, 0]
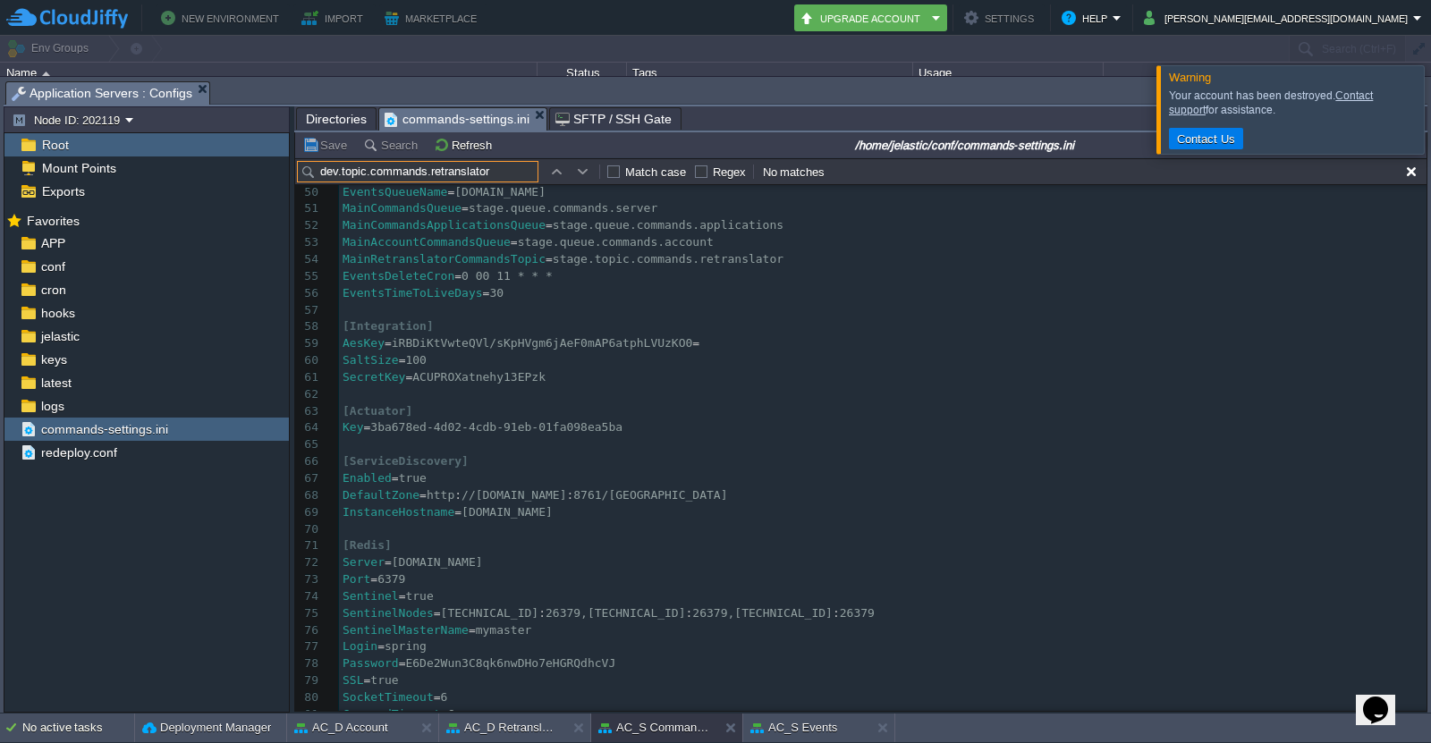
type input "dev.topic.commands.retranslator"
click at [585, 171] on button "button" at bounding box center [583, 172] width 16 height 16
click at [562, 174] on button "button" at bounding box center [556, 172] width 16 height 16
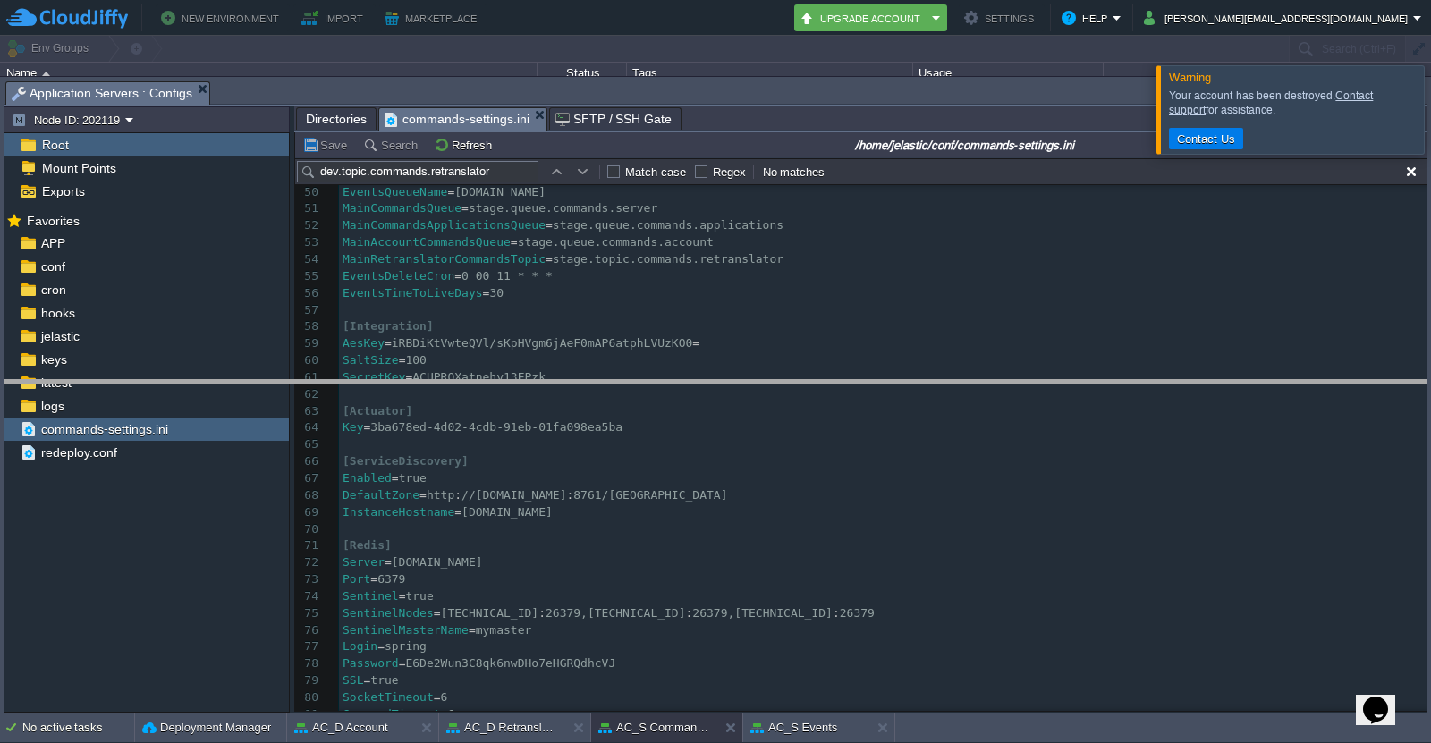
drag, startPoint x: 970, startPoint y: 97, endPoint x: 953, endPoint y: 396, distance: 299.3
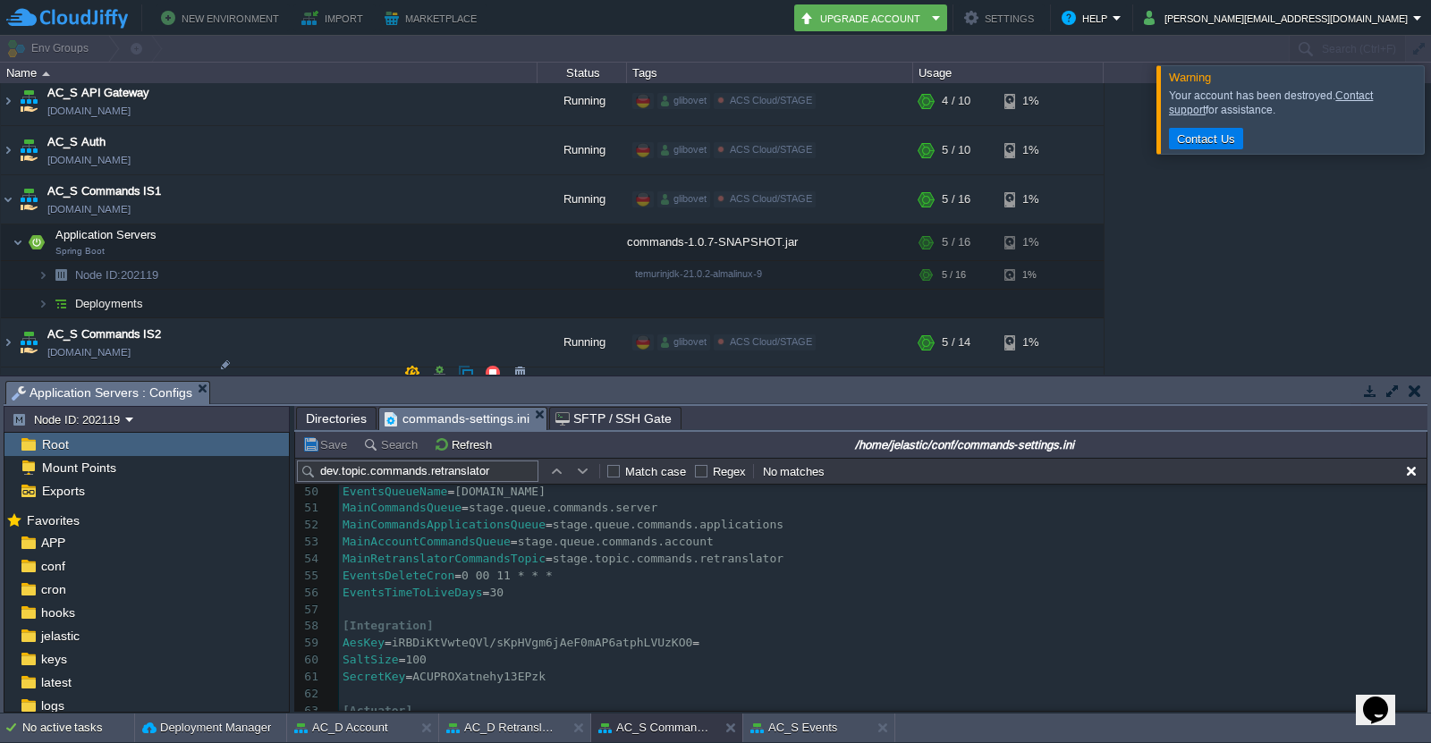
scroll to position [2326, 0]
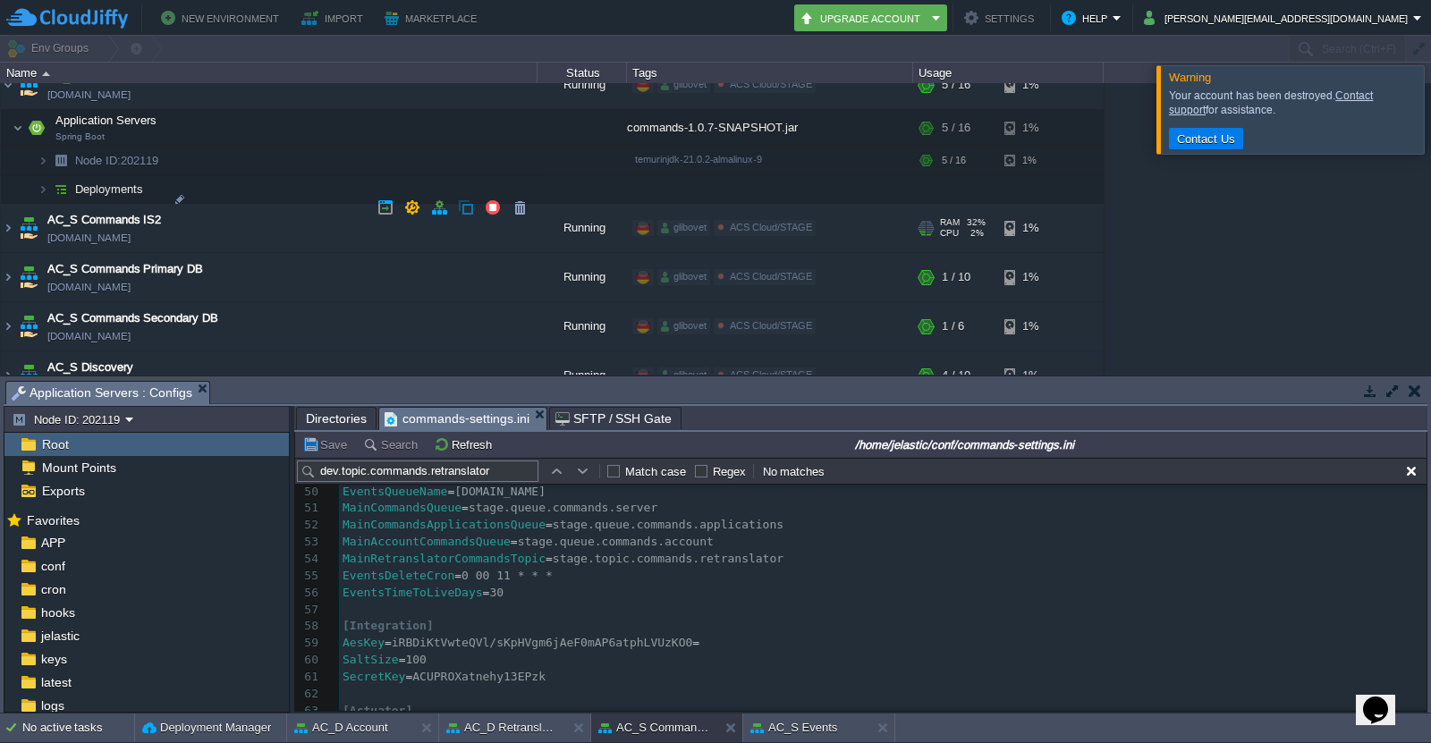
click at [150, 211] on span "AC_S Commands IS2" at bounding box center [104, 220] width 114 height 18
click at [12, 206] on img at bounding box center [8, 228] width 14 height 48
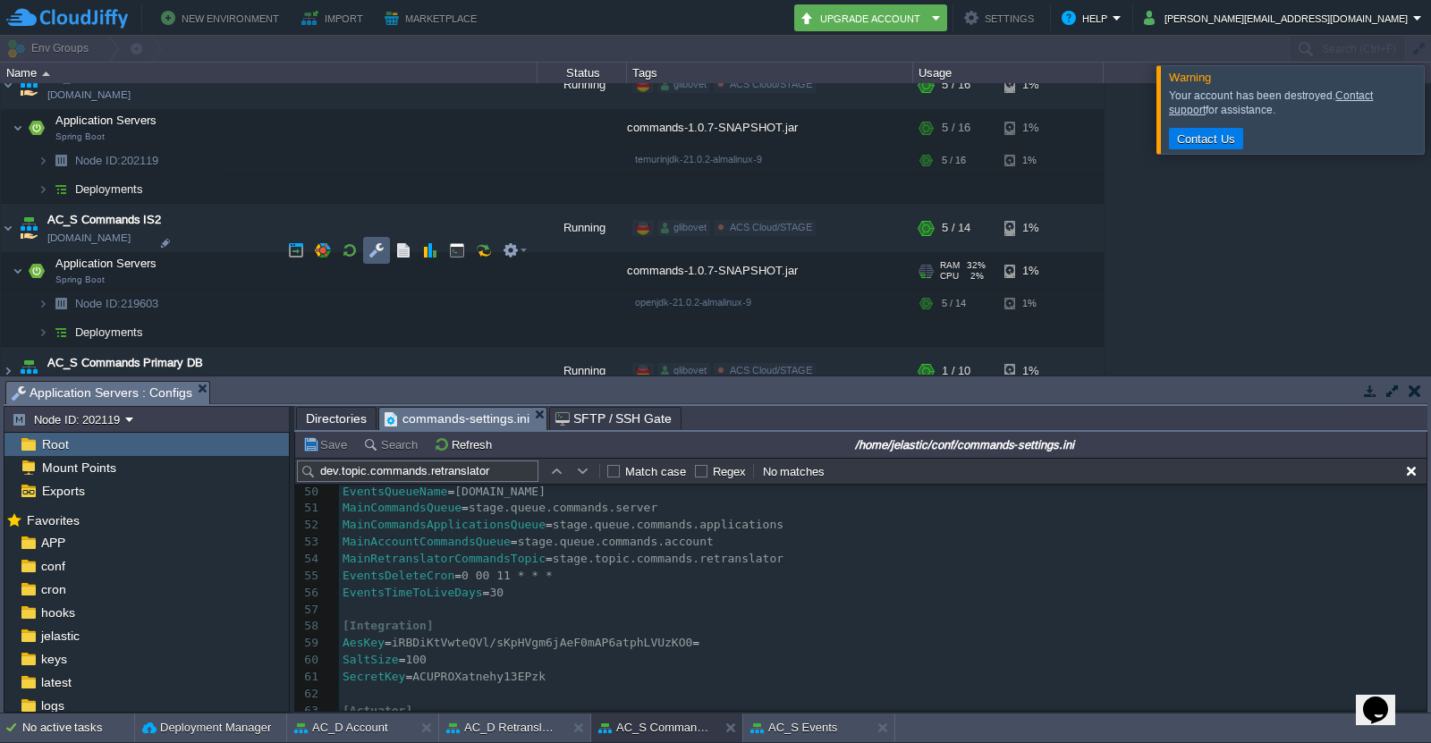
click at [377, 250] on button "button" at bounding box center [377, 250] width 16 height 16
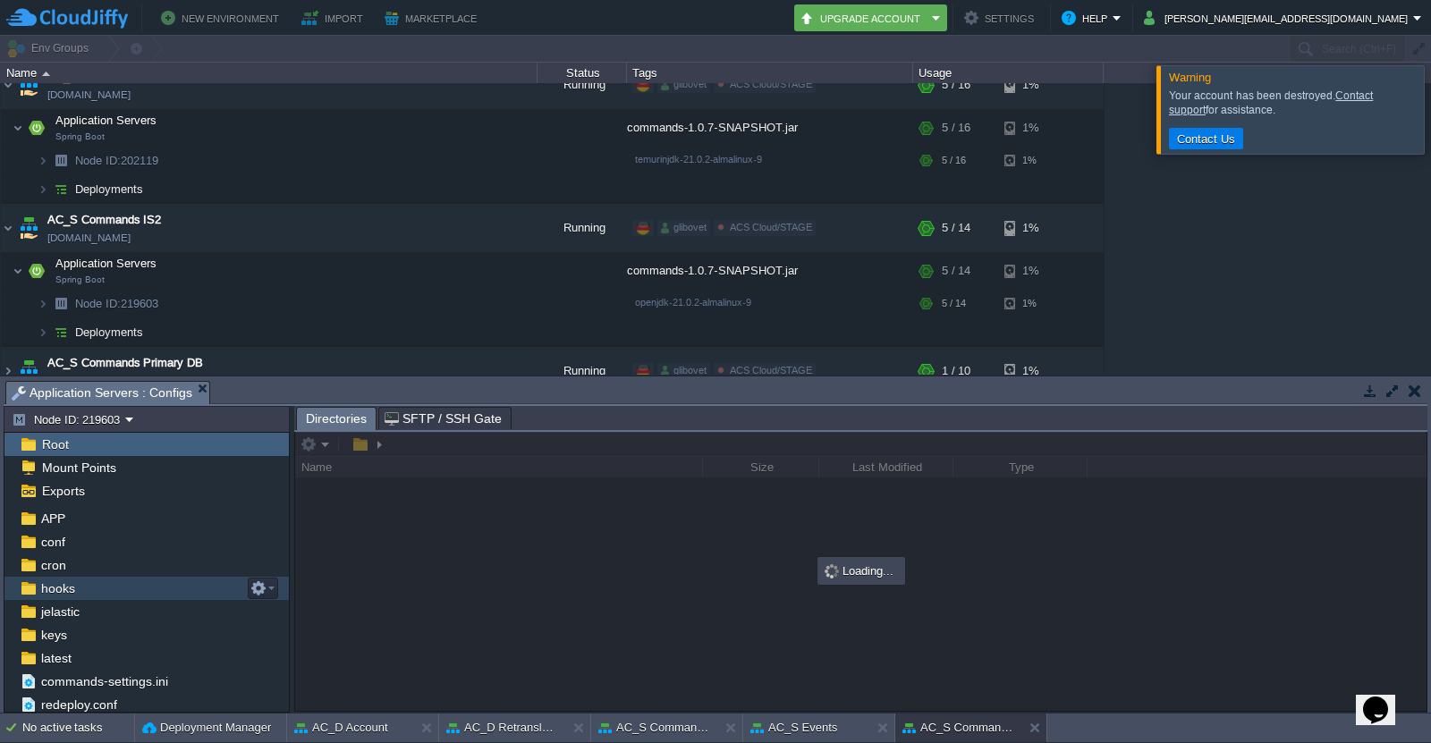
scroll to position [25, 0]
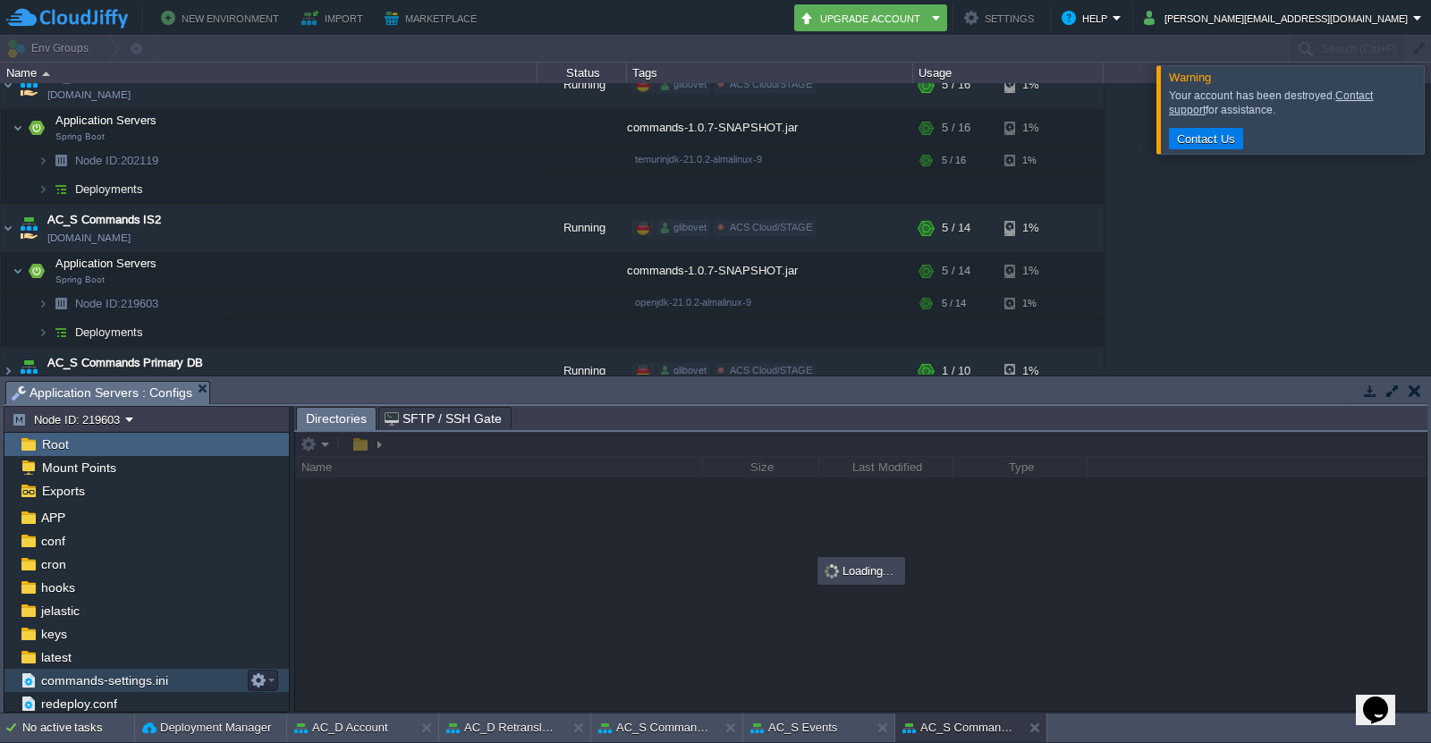
click at [114, 682] on span "commands-settings.ini" at bounding box center [104, 681] width 133 height 16
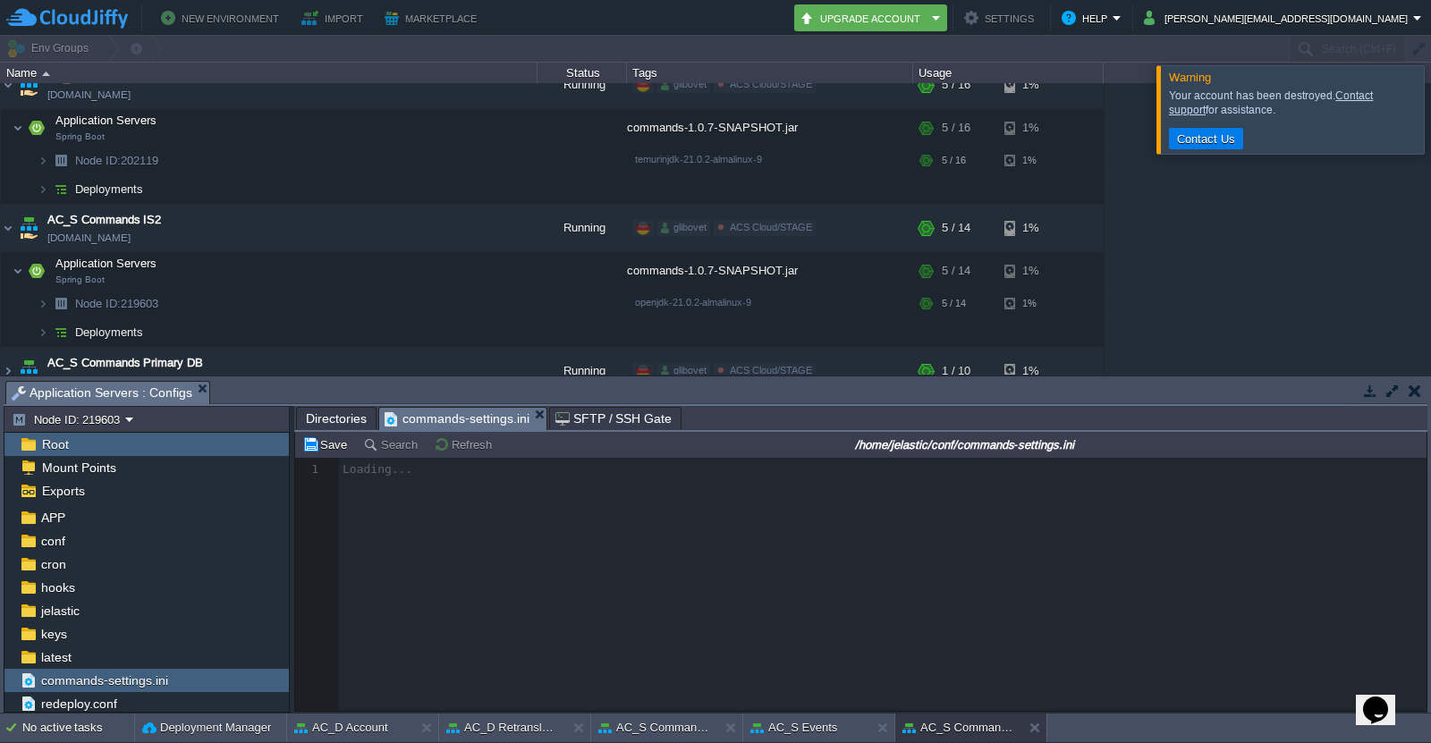
click at [509, 533] on div at bounding box center [860, 584] width 1131 height 253
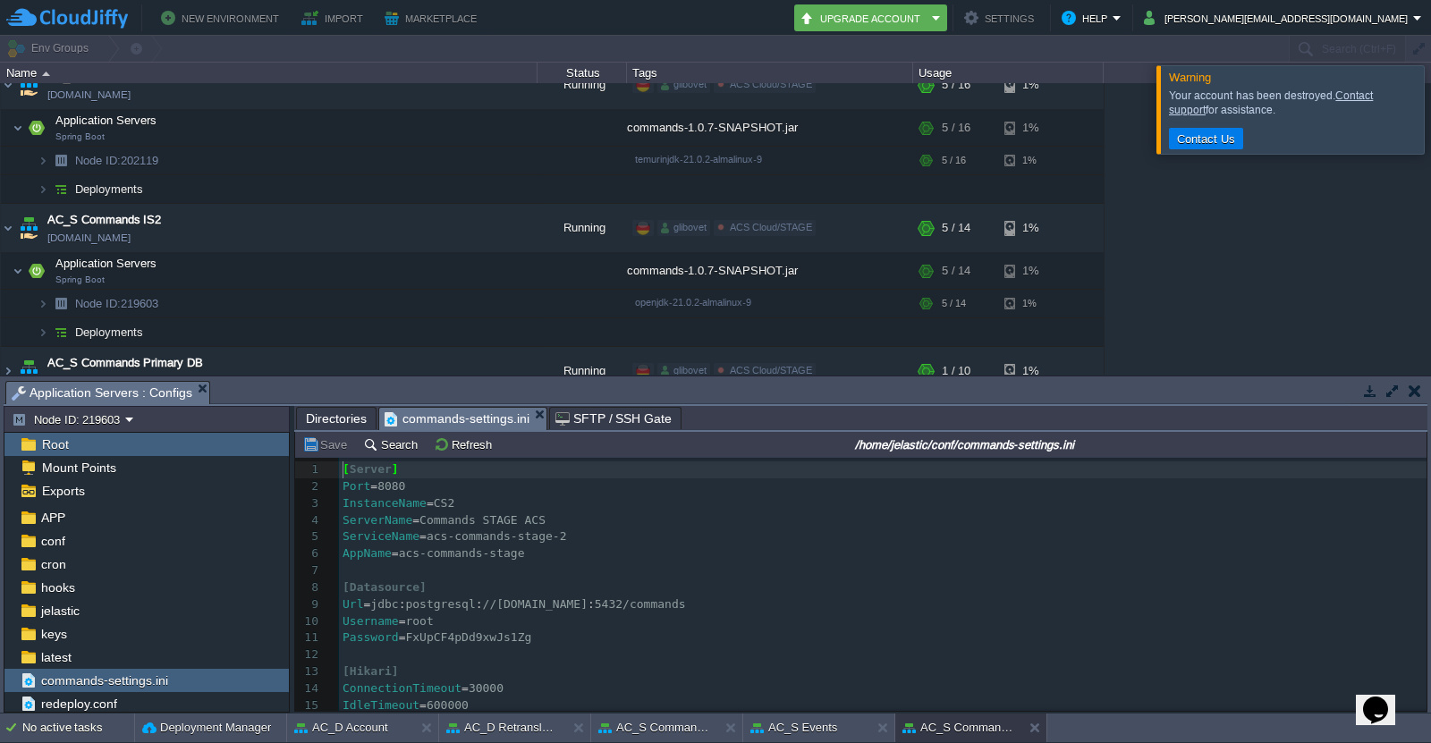
scroll to position [27, 0]
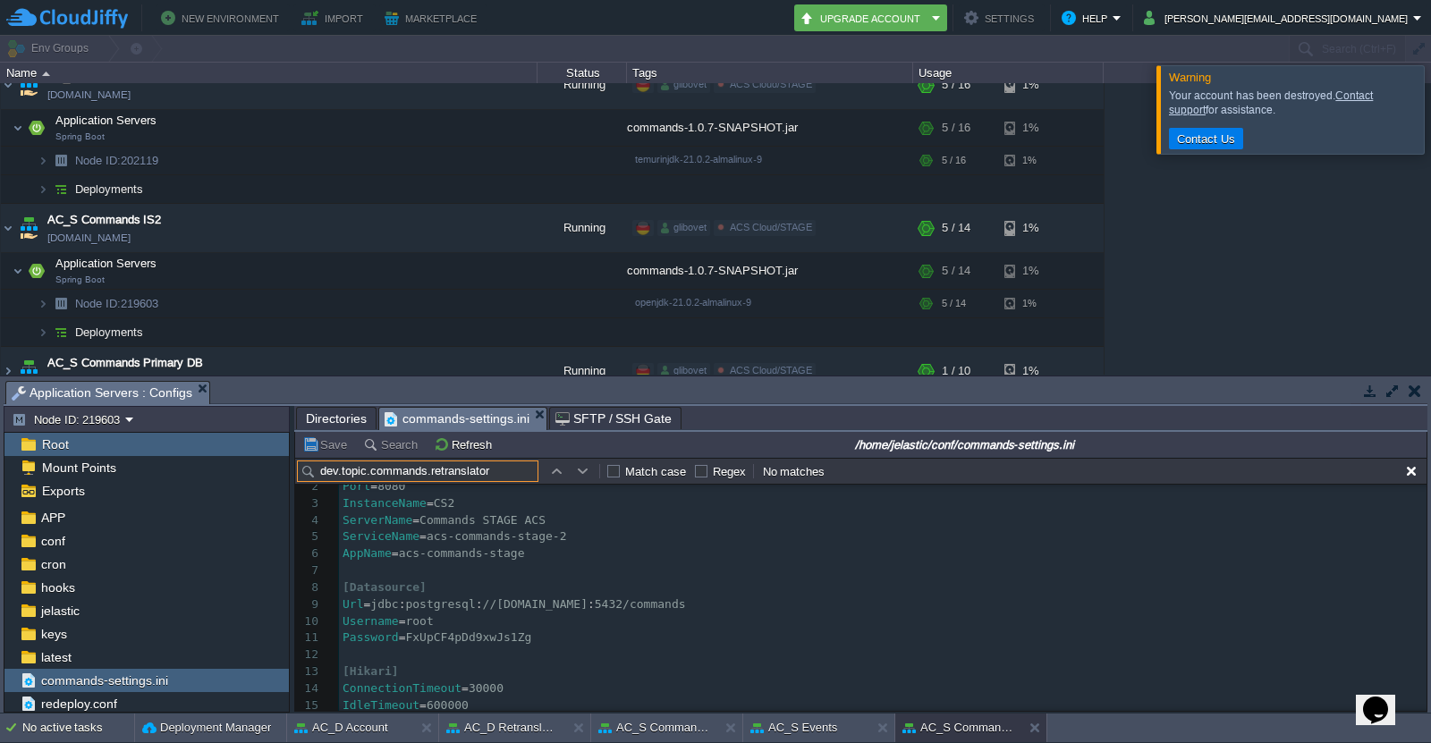
type input "dev.topic.commands.retranslator"
click at [584, 470] on button "button" at bounding box center [583, 471] width 16 height 16
drag, startPoint x: 1039, startPoint y: 730, endPoint x: 959, endPoint y: 726, distance: 80.6
click at [1039, 730] on button at bounding box center [1039, 728] width 18 height 18
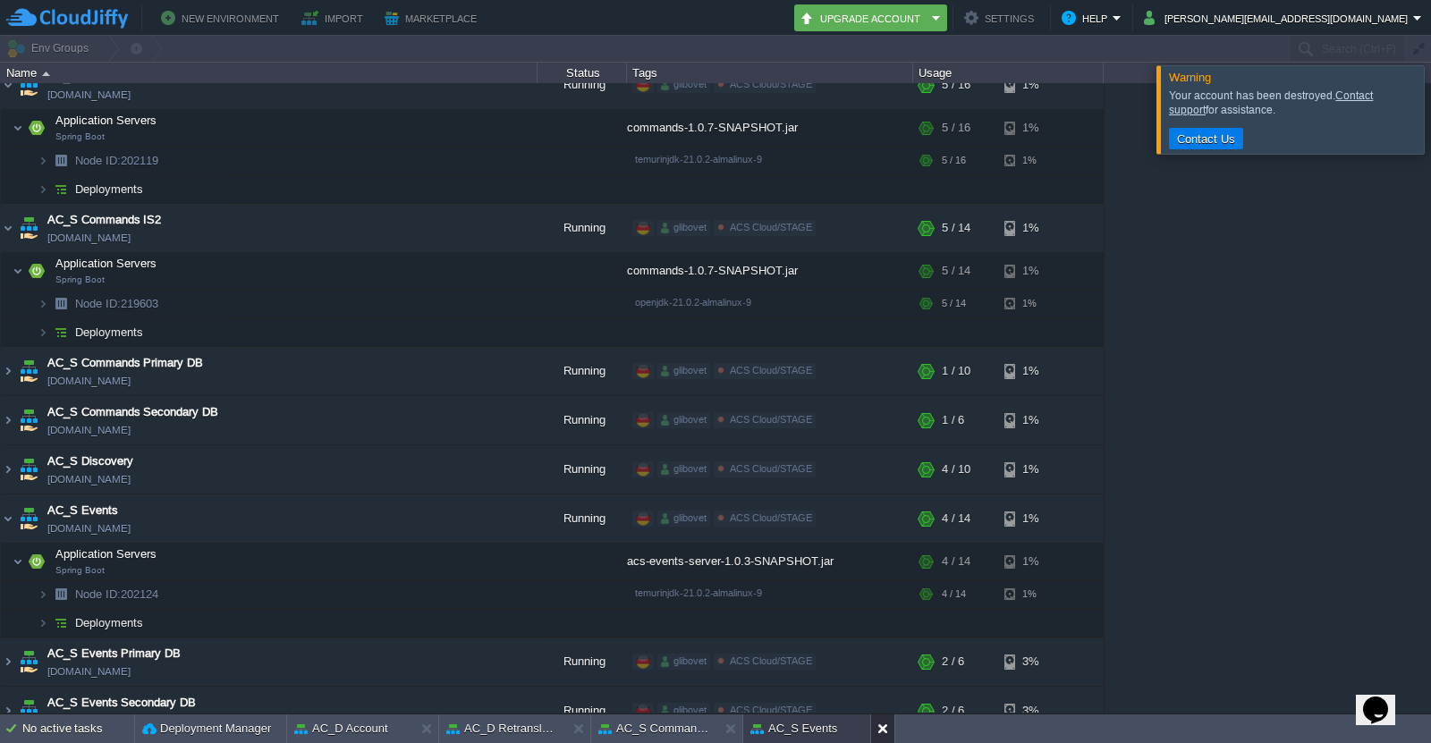
click at [878, 732] on button at bounding box center [886, 729] width 18 height 18
click at [728, 724] on body "New Environment Import Marketplace Bonus $0.00 Upgrade Account Settings Help [P…" at bounding box center [715, 371] width 1431 height 743
click at [579, 731] on button at bounding box center [582, 729] width 18 height 18
click at [582, 729] on button at bounding box center [582, 729] width 18 height 18
click at [425, 733] on button at bounding box center [430, 729] width 18 height 18
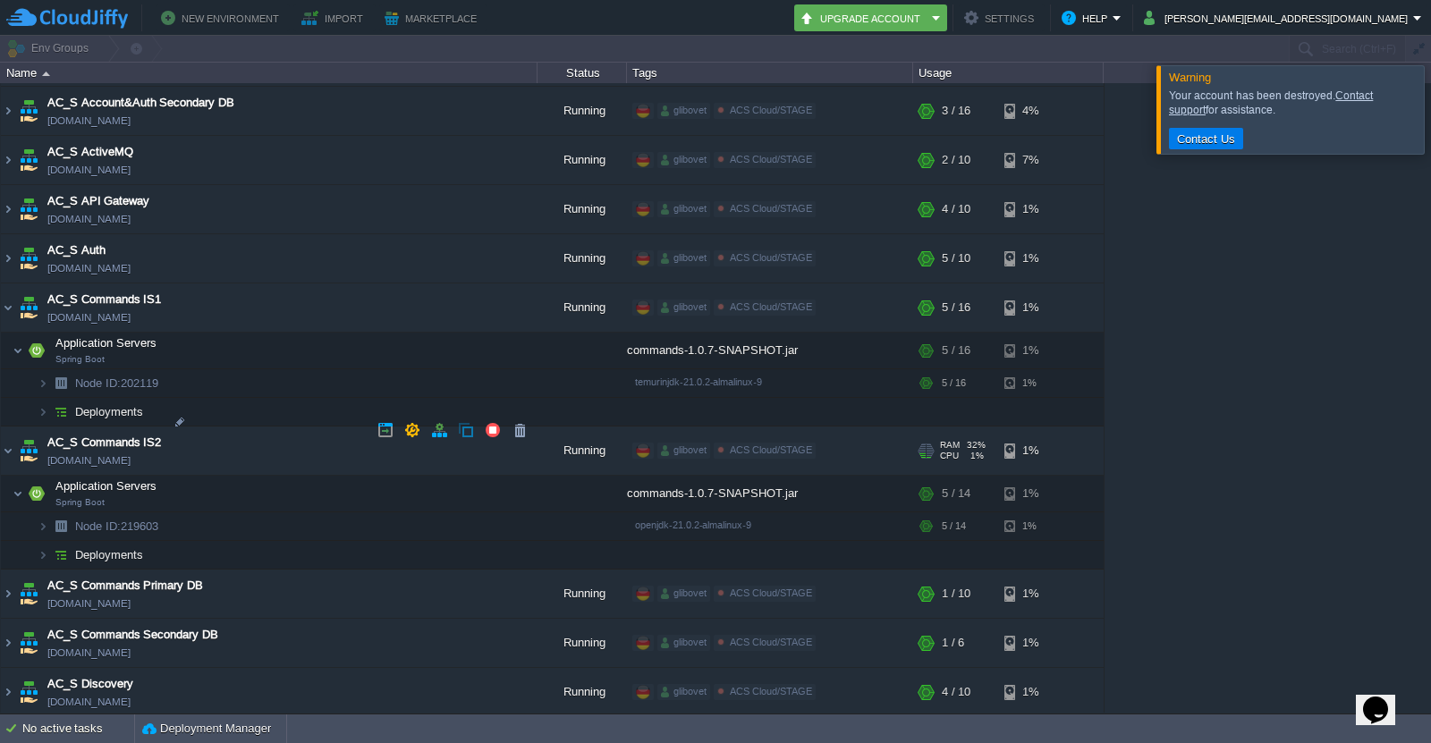
scroll to position [1968, 0]
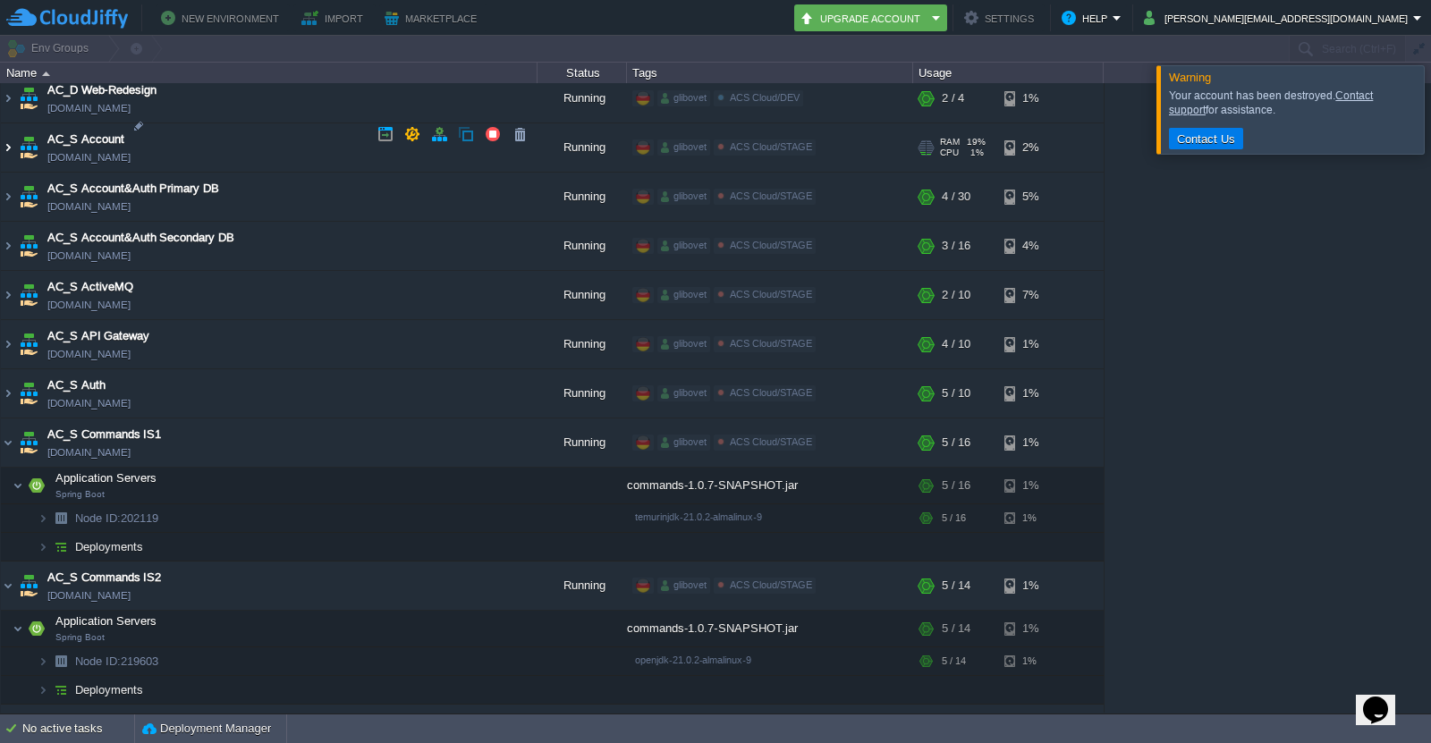
click at [12, 129] on img at bounding box center [8, 147] width 14 height 48
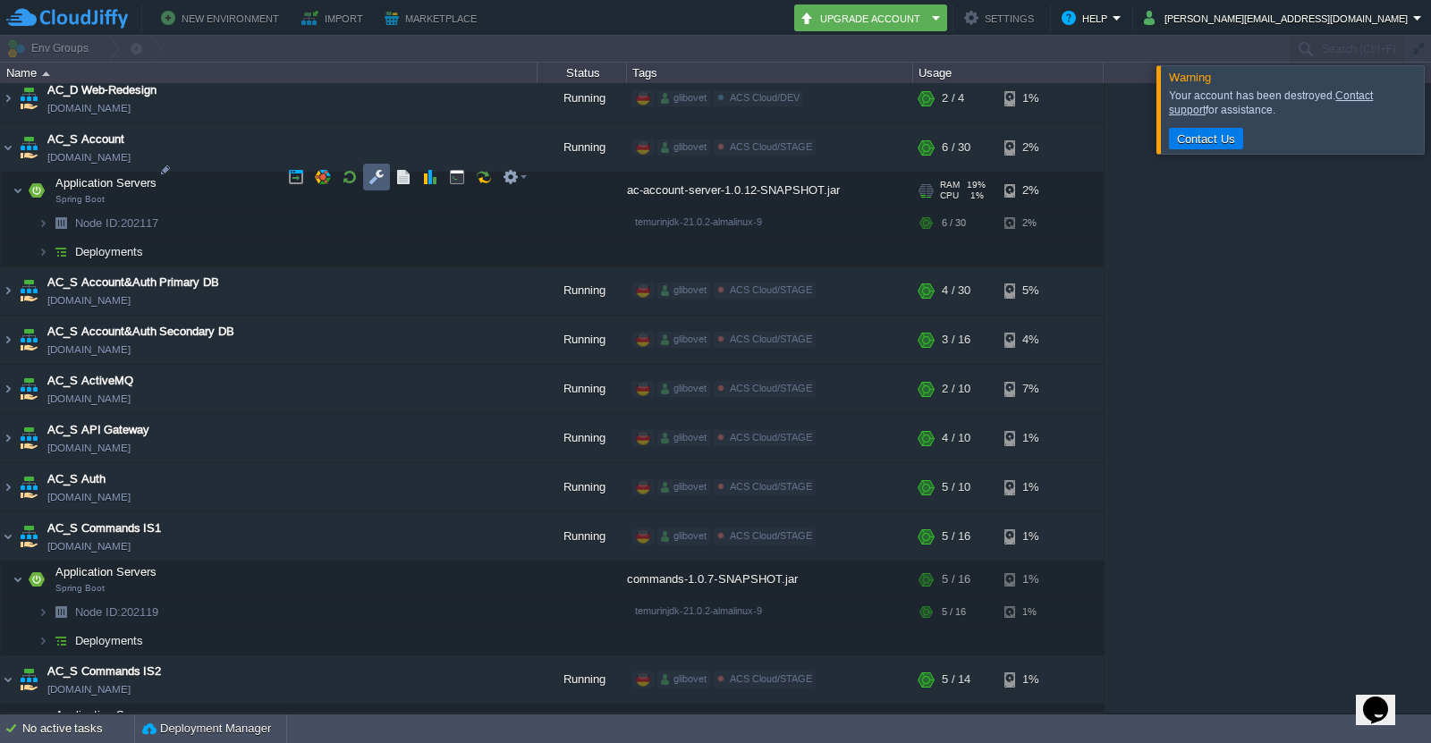
click at [385, 184] on td at bounding box center [376, 177] width 27 height 27
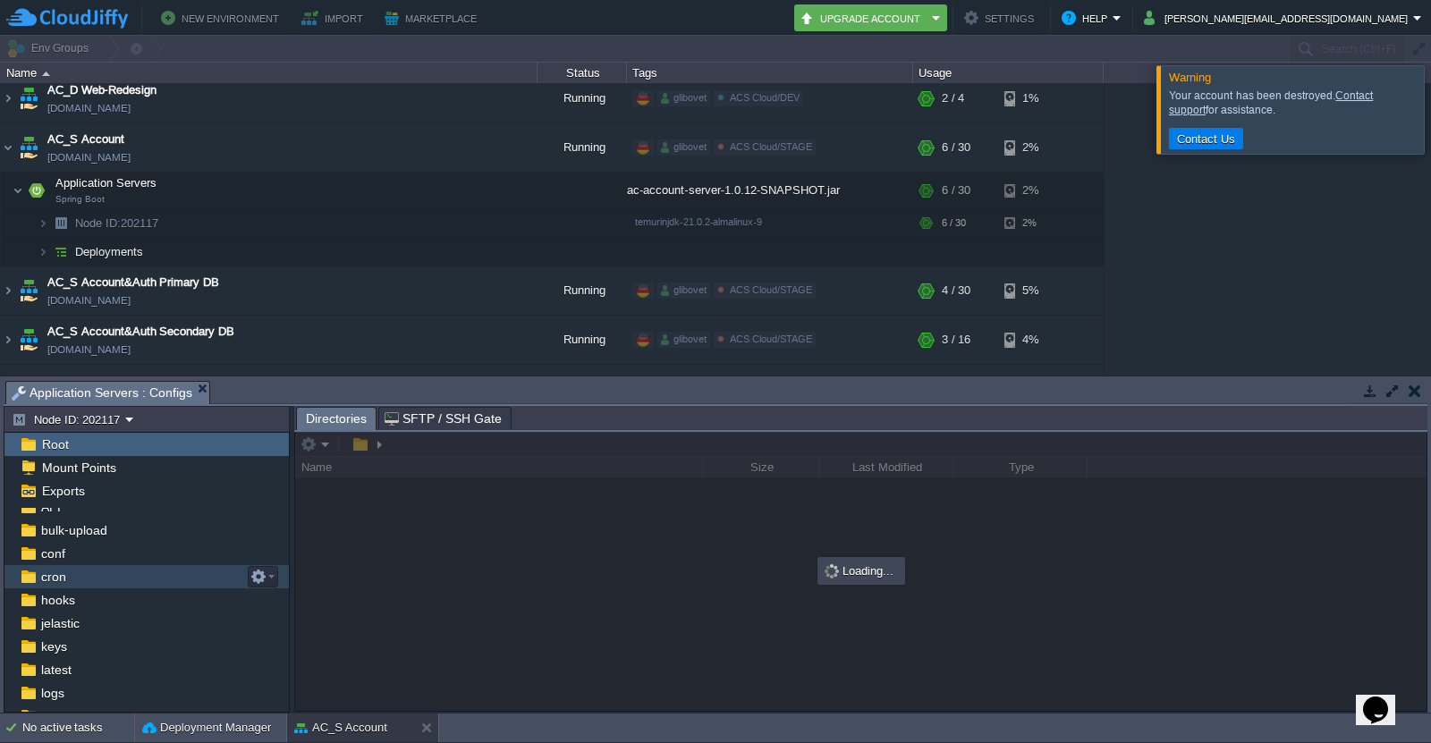
scroll to position [95, 0]
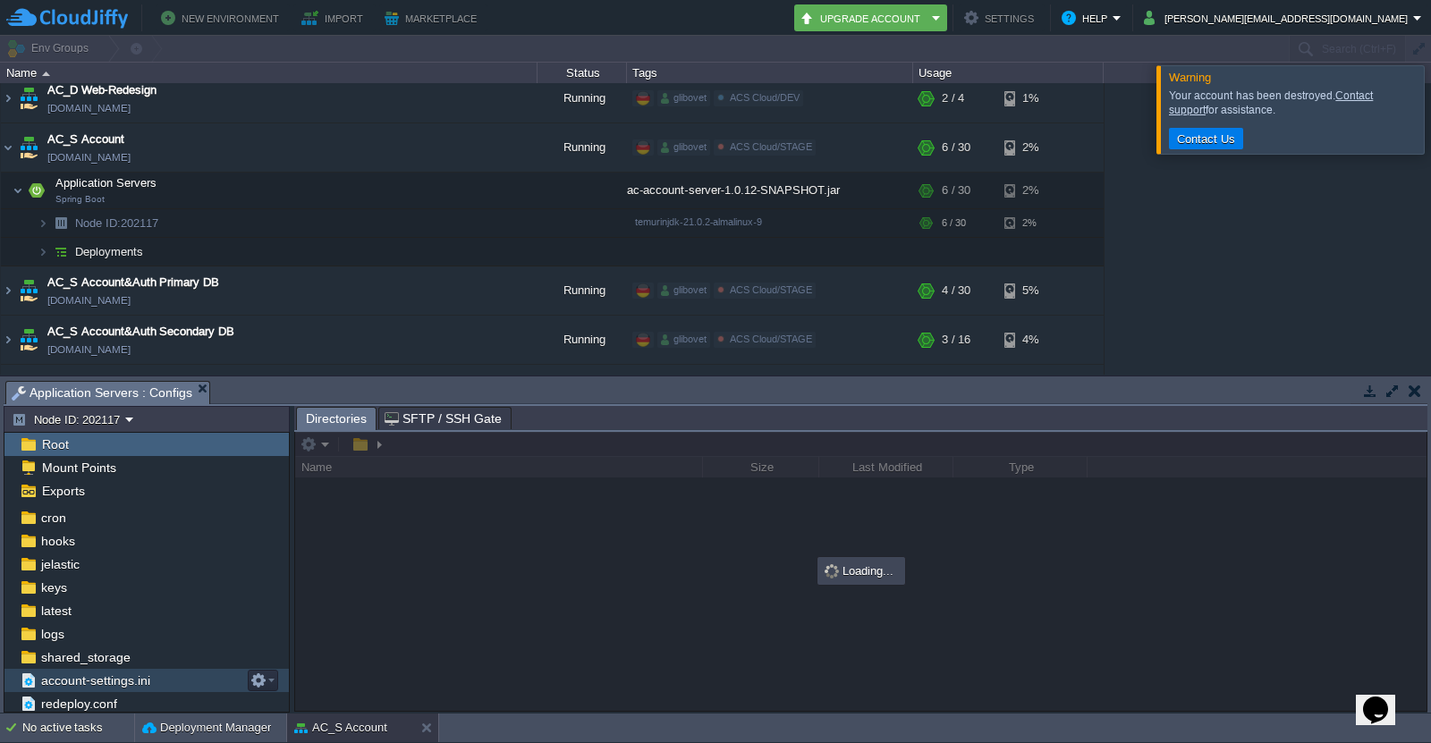
click at [83, 683] on span "account-settings.ini" at bounding box center [95, 681] width 115 height 16
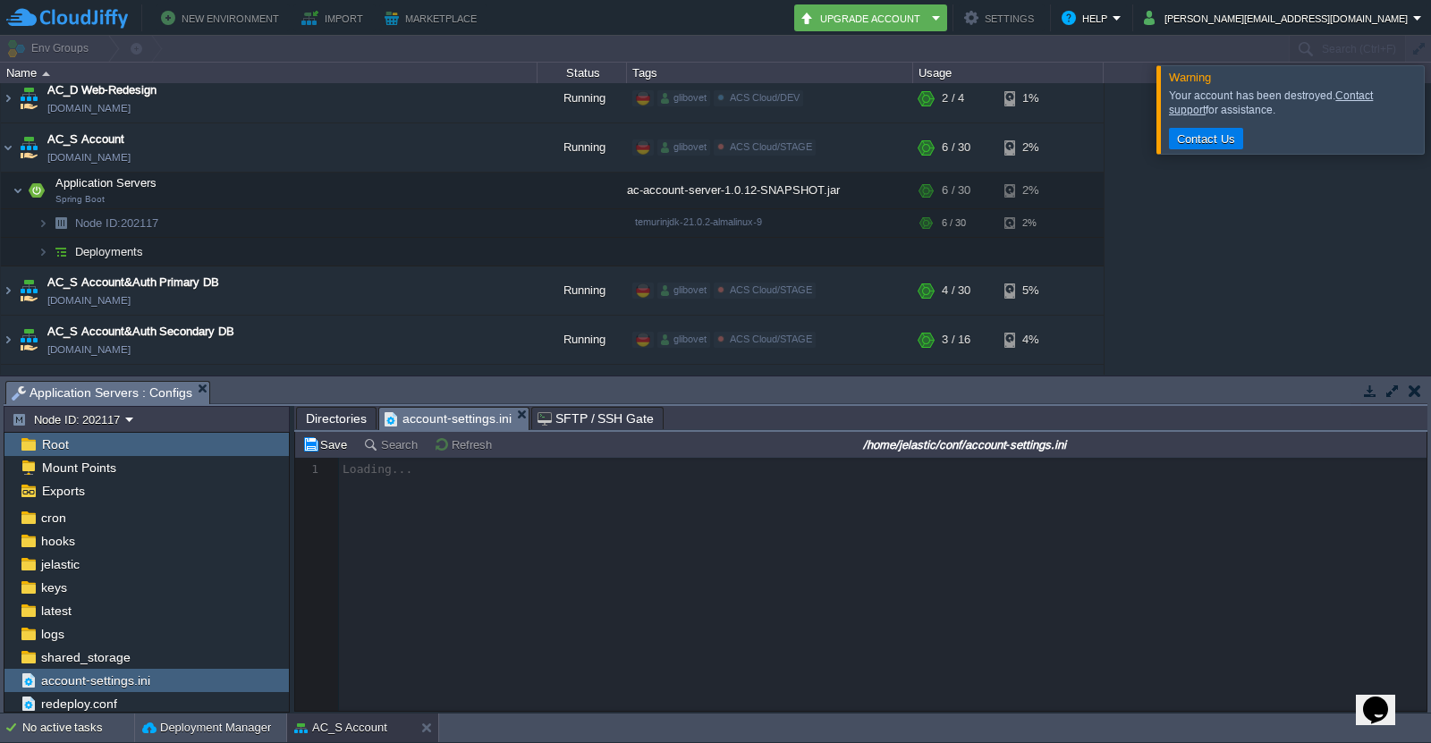
scroll to position [5, 0]
click pre "SwaggerOn = true"
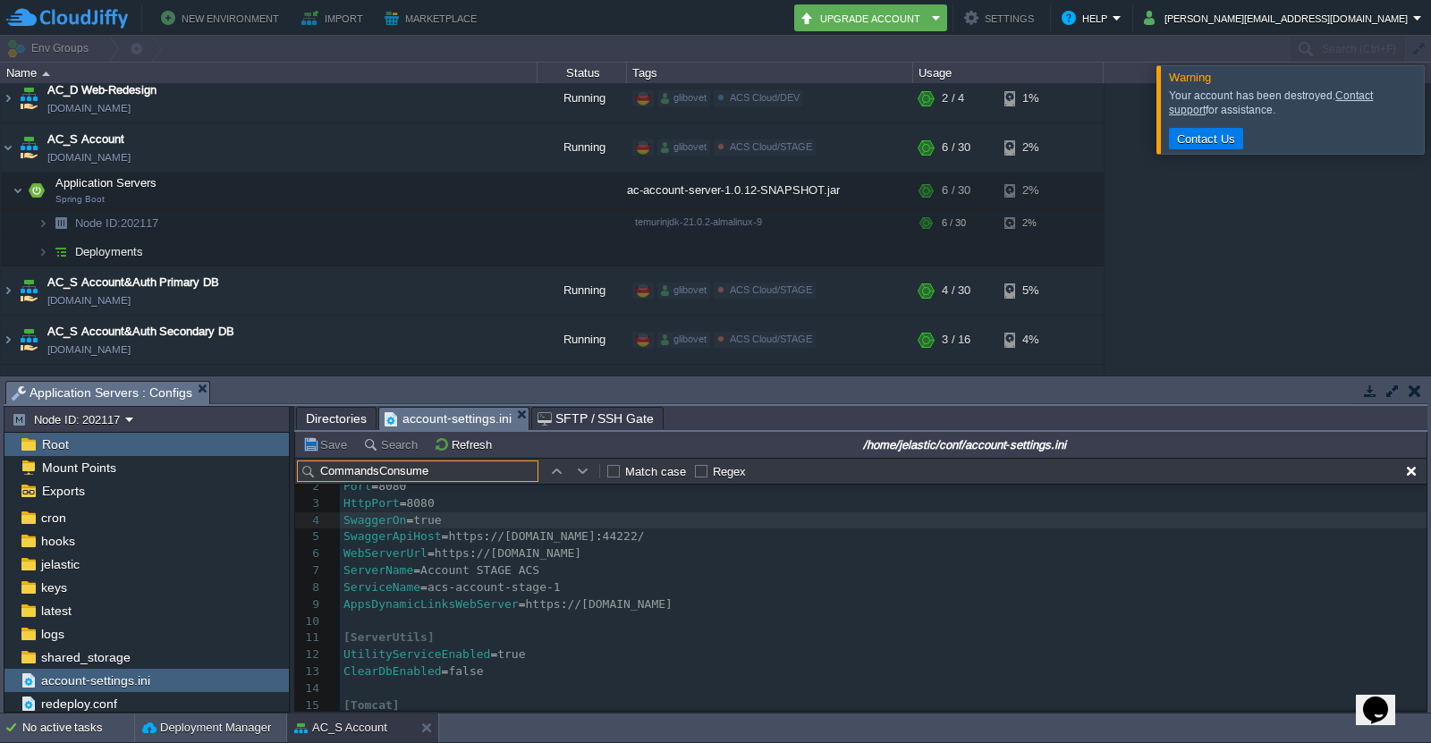
scroll to position [992, 0]
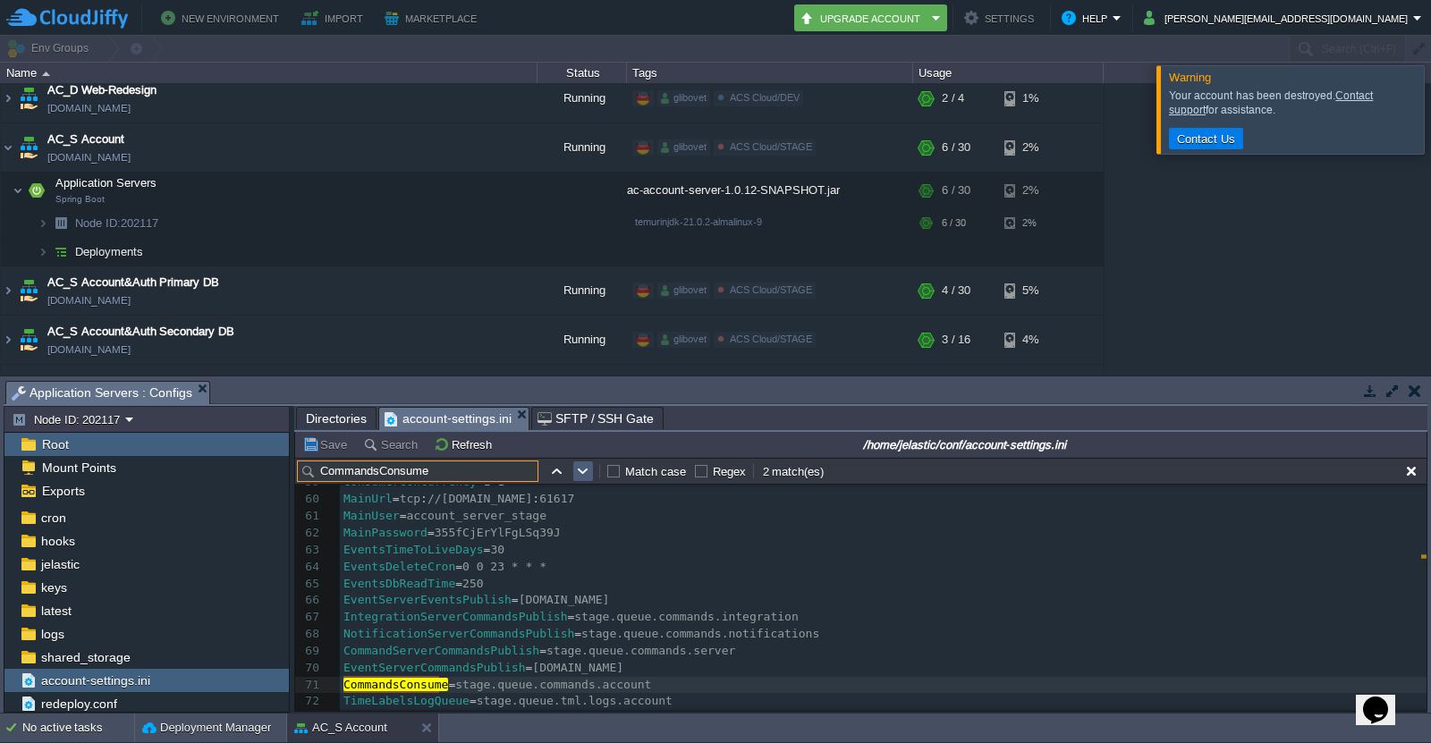
type input "CommandsConsume"
click at [581, 470] on button "button" at bounding box center [583, 471] width 16 height 16
type textarea "CommandsConsume"
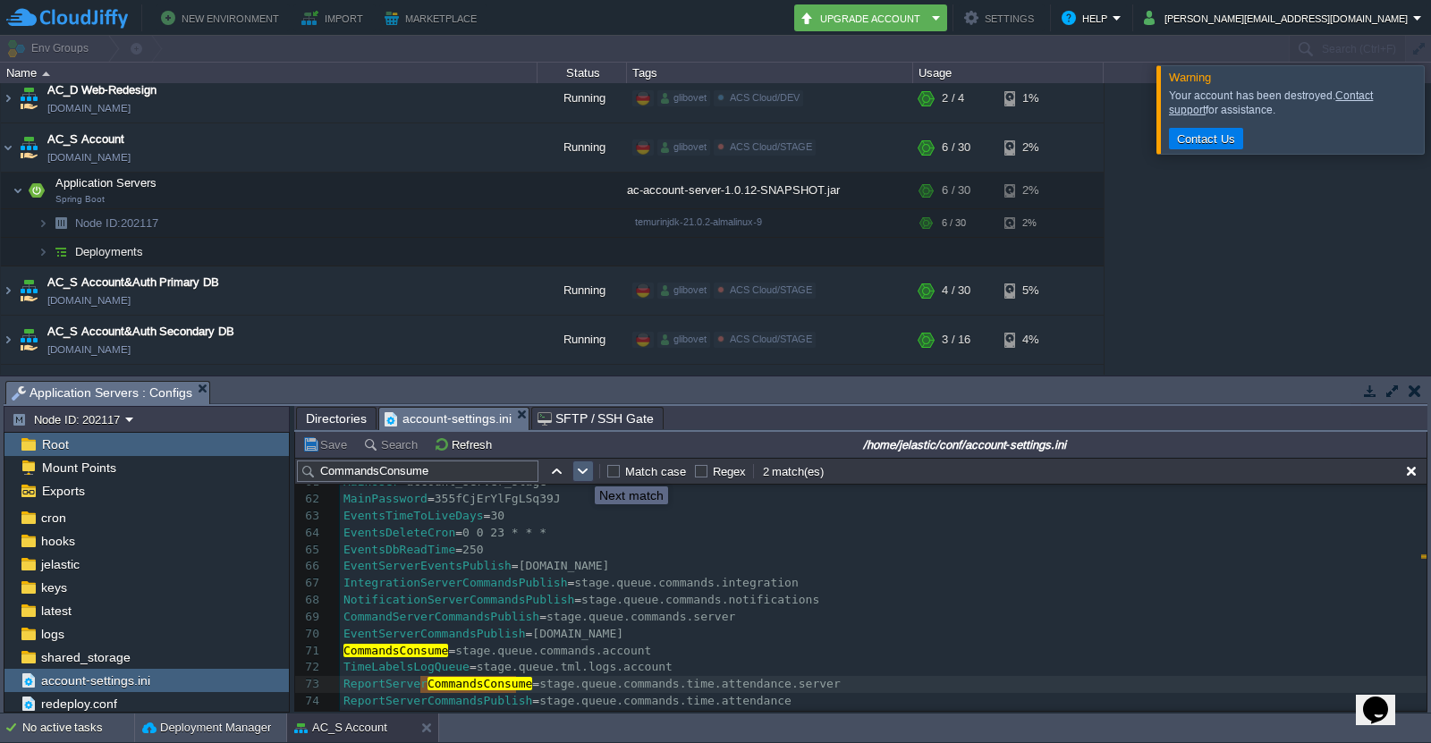
click at [581, 470] on button "button" at bounding box center [583, 471] width 16 height 16
type textarea "stage.queue.commands.account"
drag, startPoint x: 445, startPoint y: 650, endPoint x: 627, endPoint y: 655, distance: 181.6
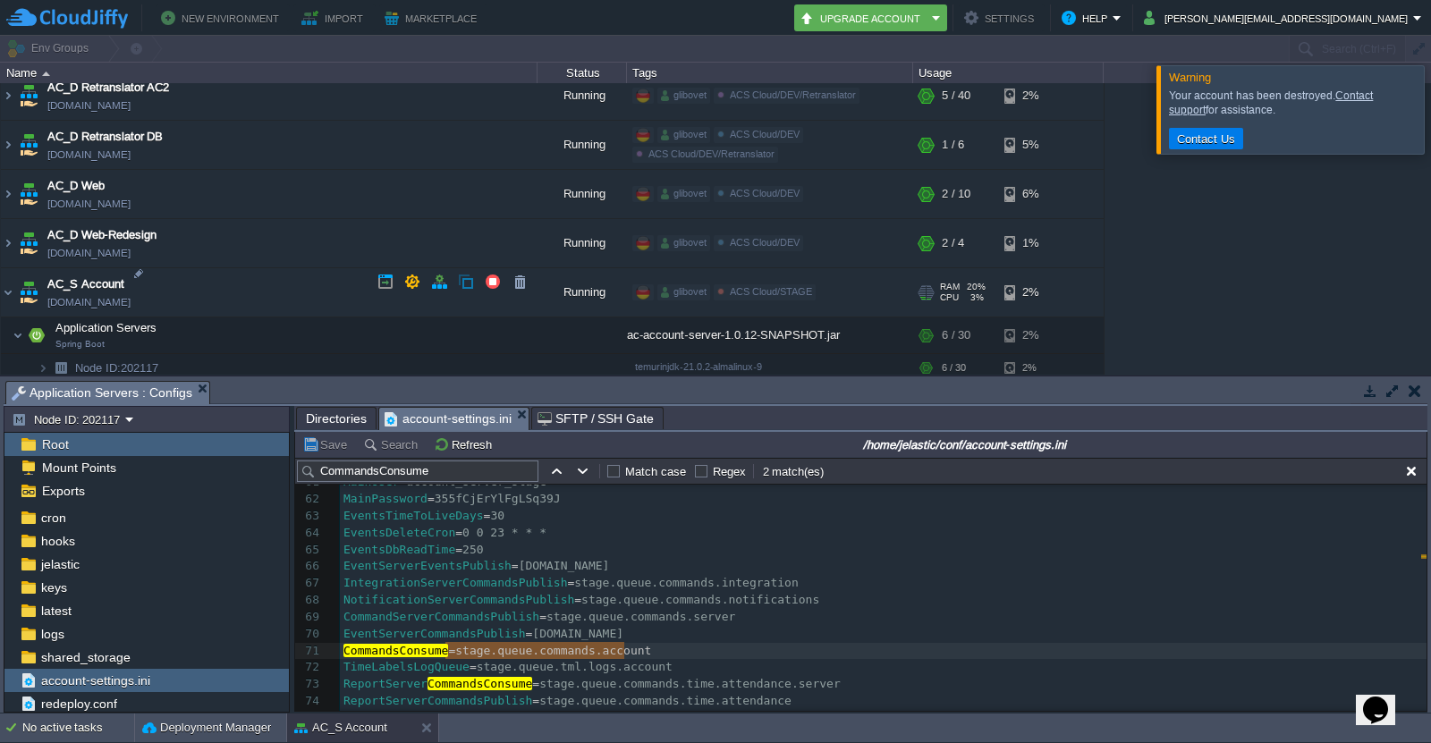
scroll to position [1878, 0]
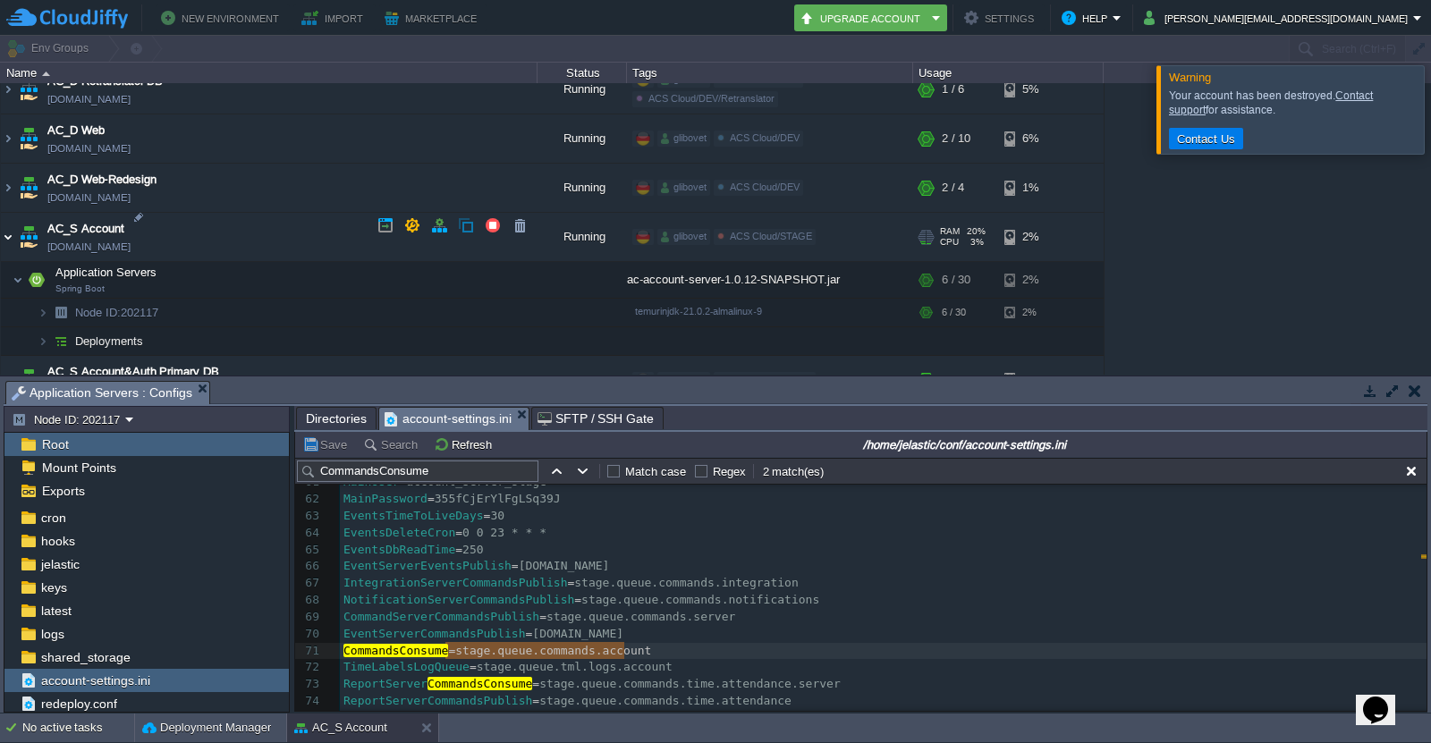
click at [14, 226] on img at bounding box center [8, 237] width 14 height 48
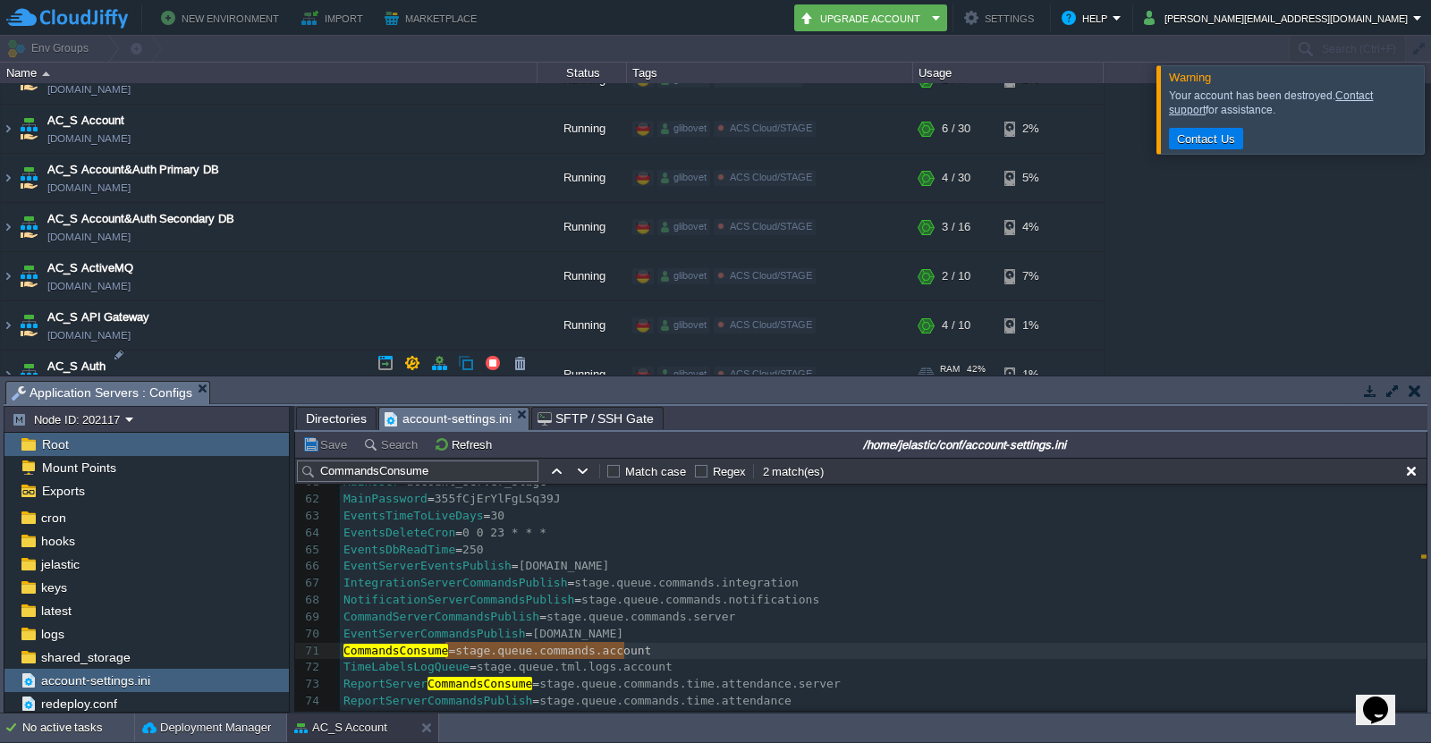
scroll to position [2147, 0]
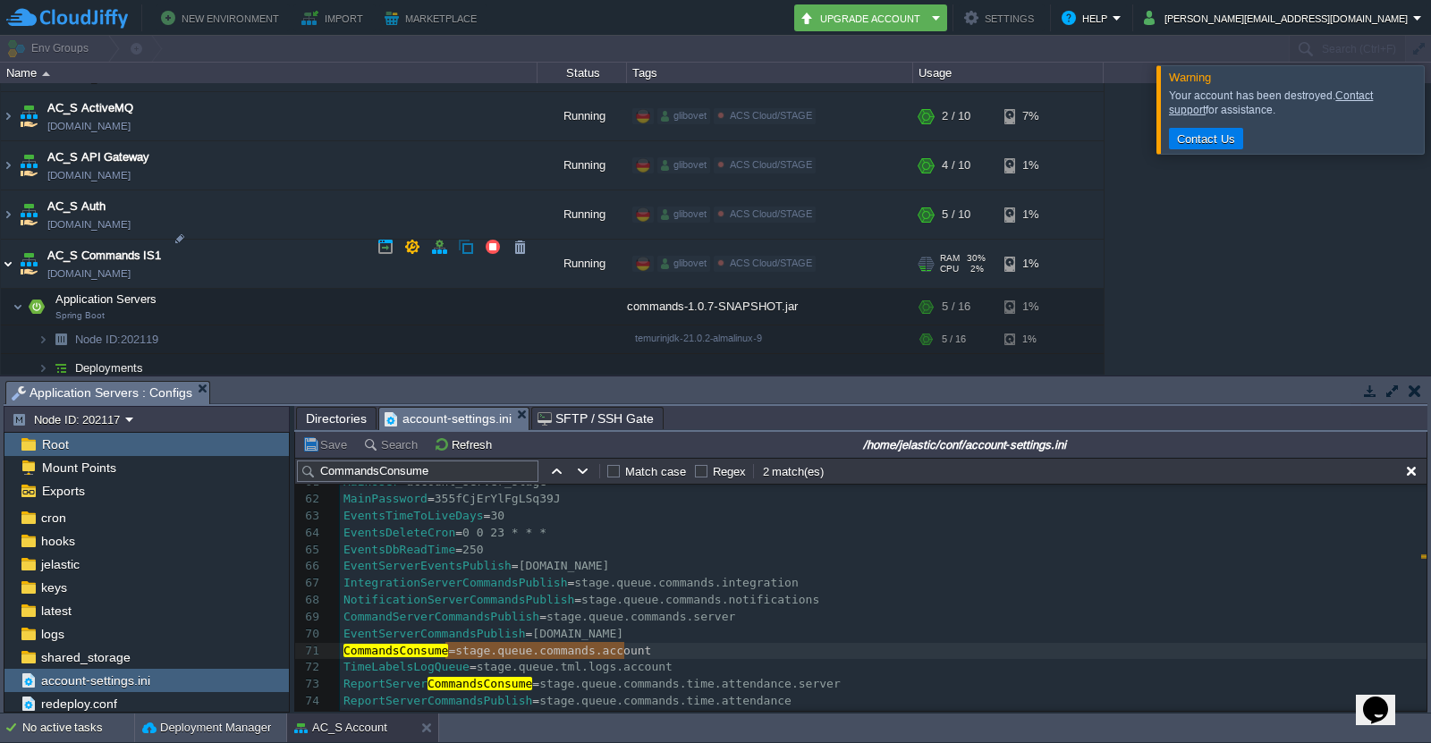
click at [13, 249] on img at bounding box center [8, 264] width 14 height 48
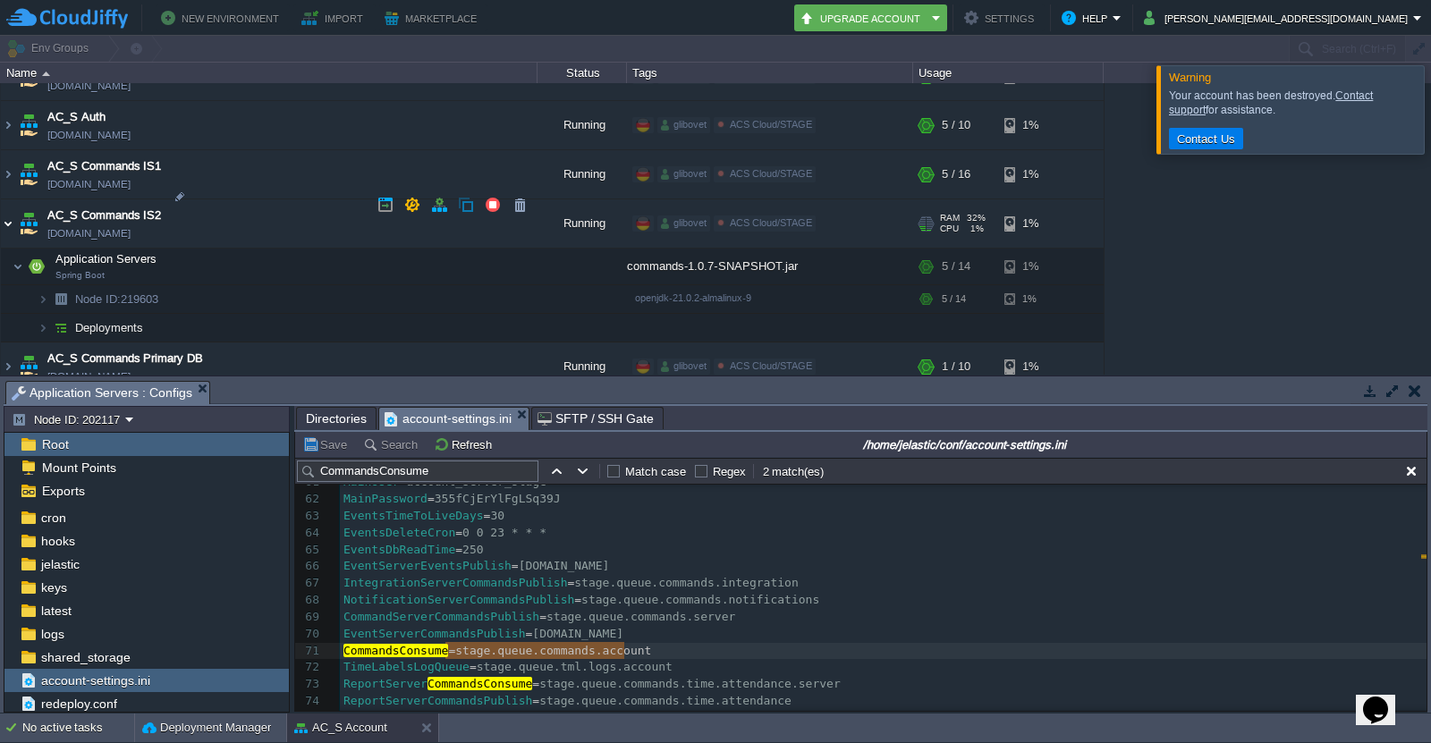
click at [4, 208] on img at bounding box center [8, 223] width 14 height 48
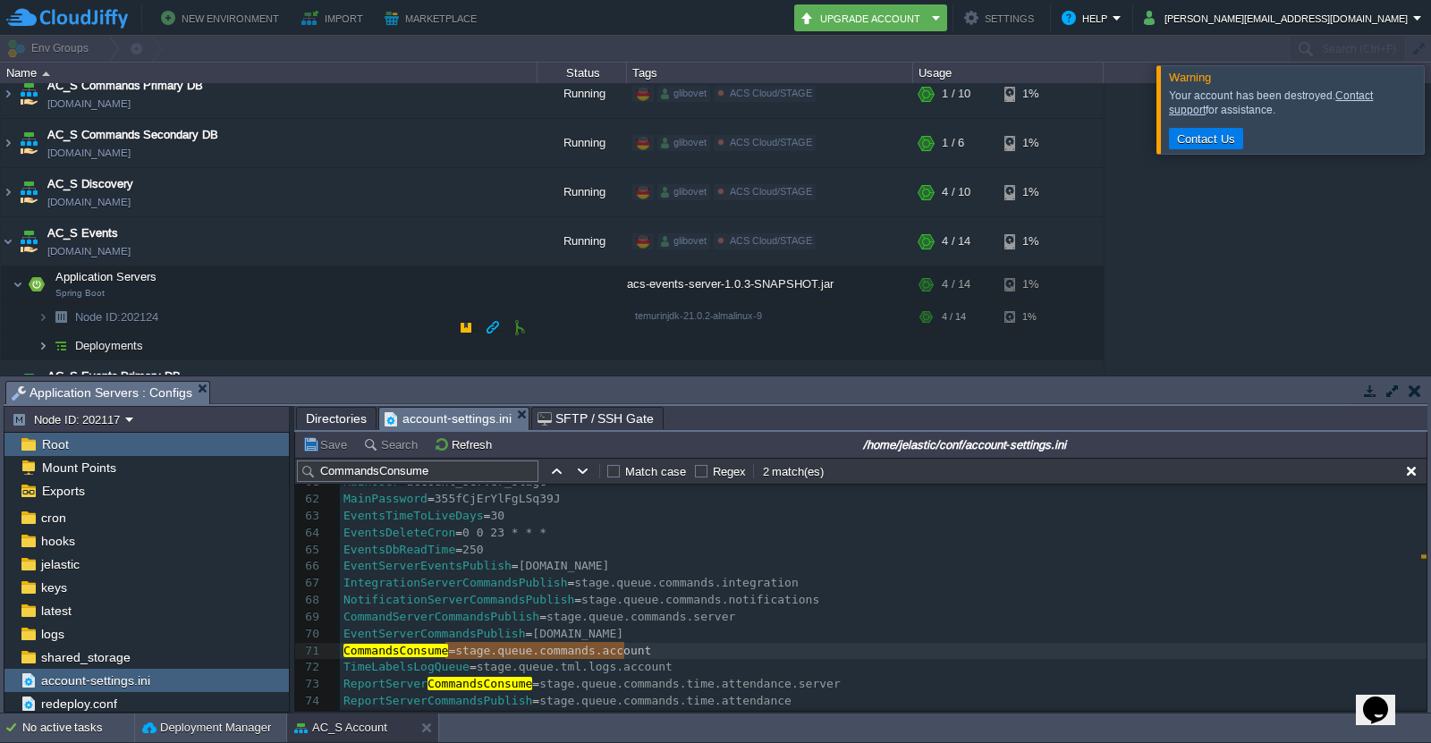
scroll to position [2415, 0]
click at [8, 227] on img at bounding box center [8, 241] width 14 height 48
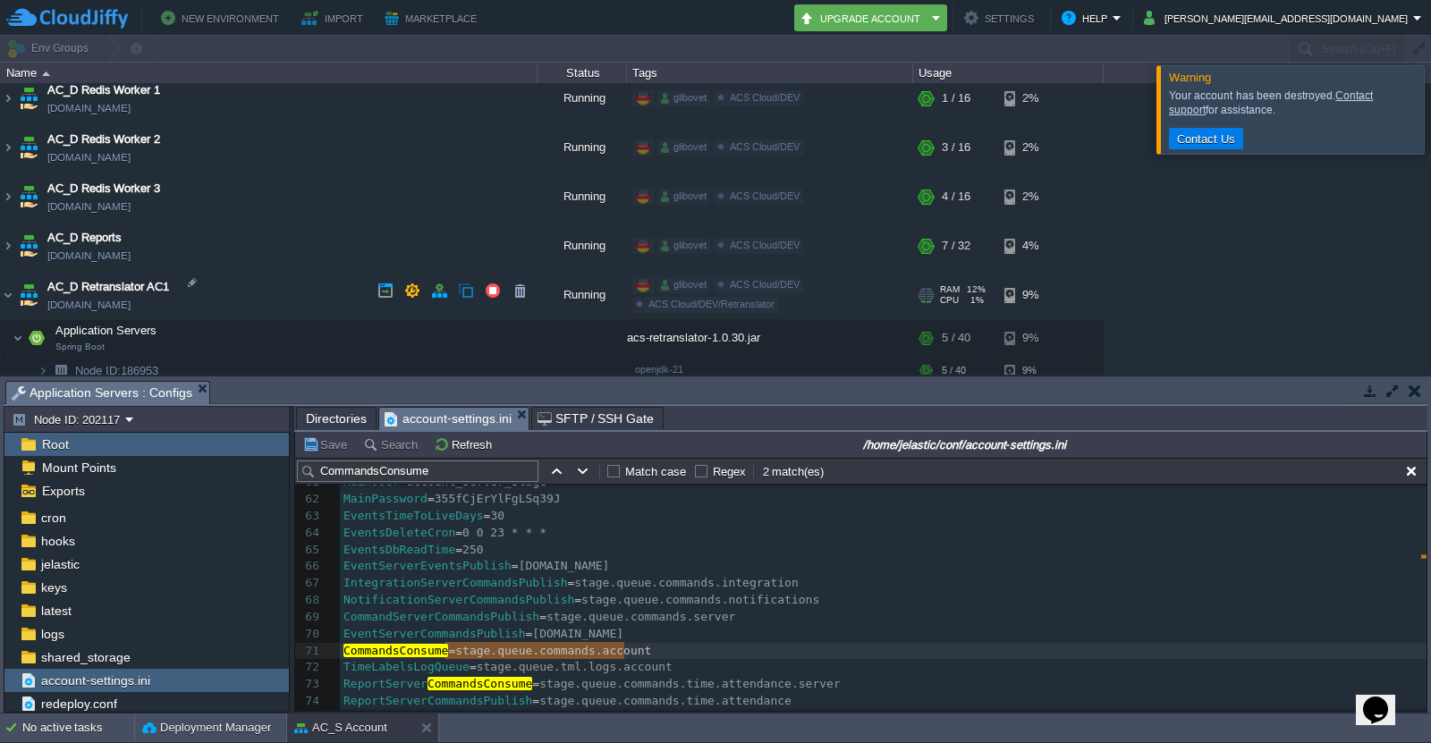
scroll to position [1610, 0]
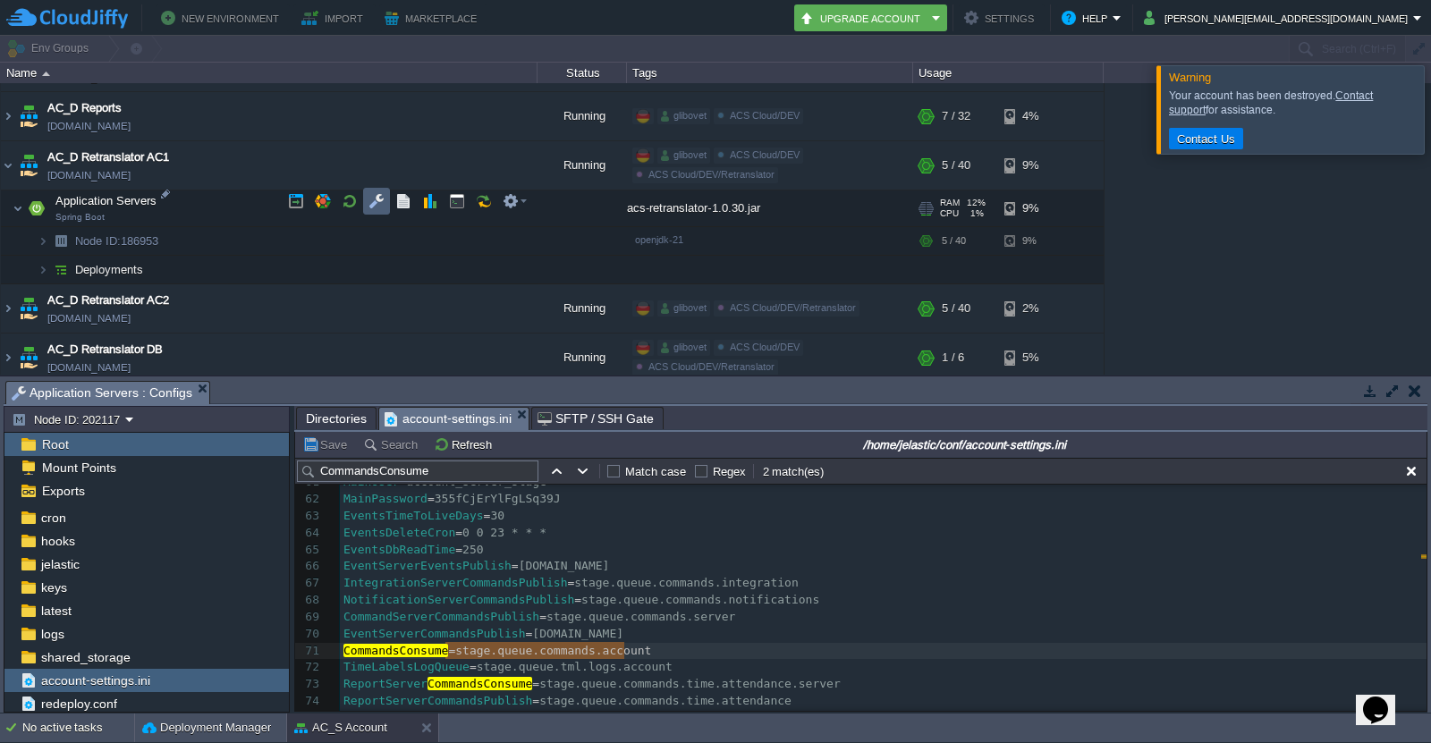
click at [373, 203] on button "button" at bounding box center [377, 201] width 16 height 16
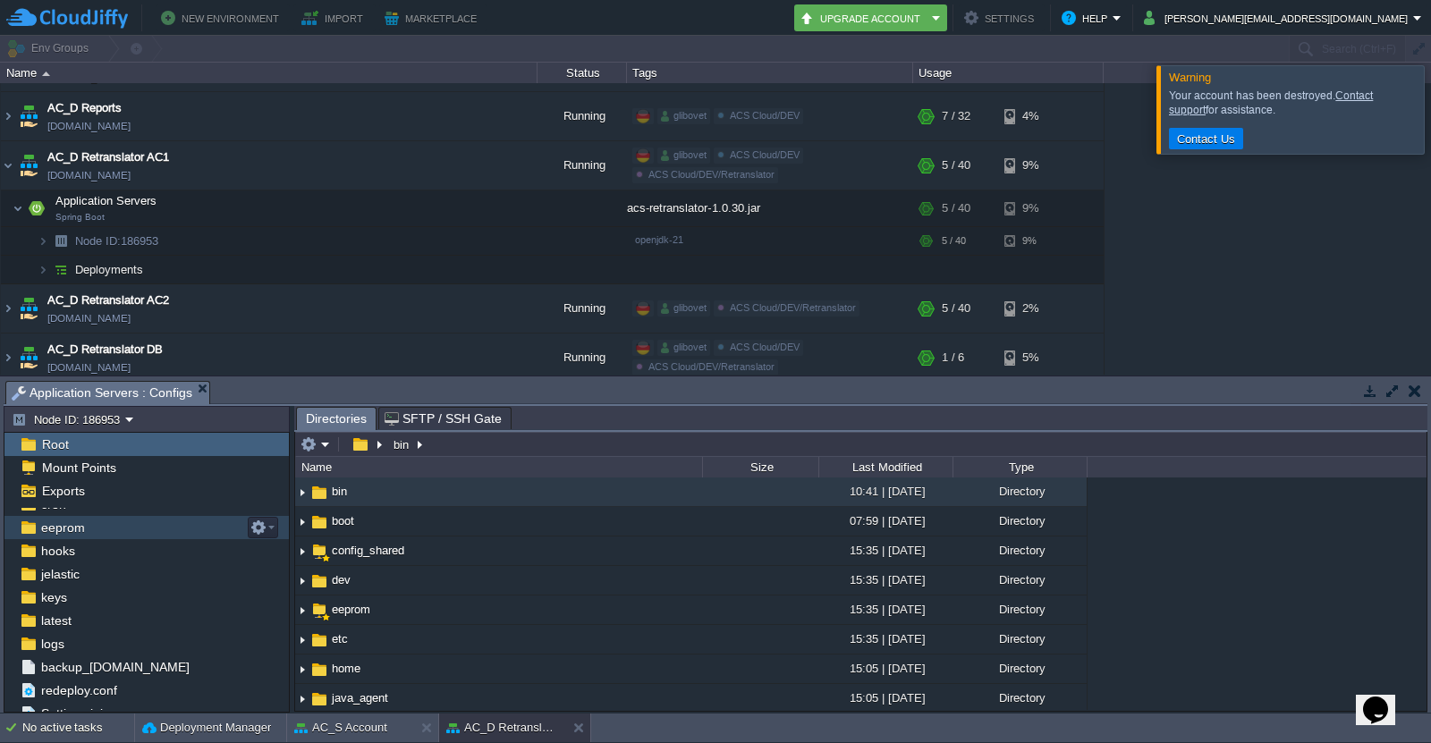
scroll to position [118, 0]
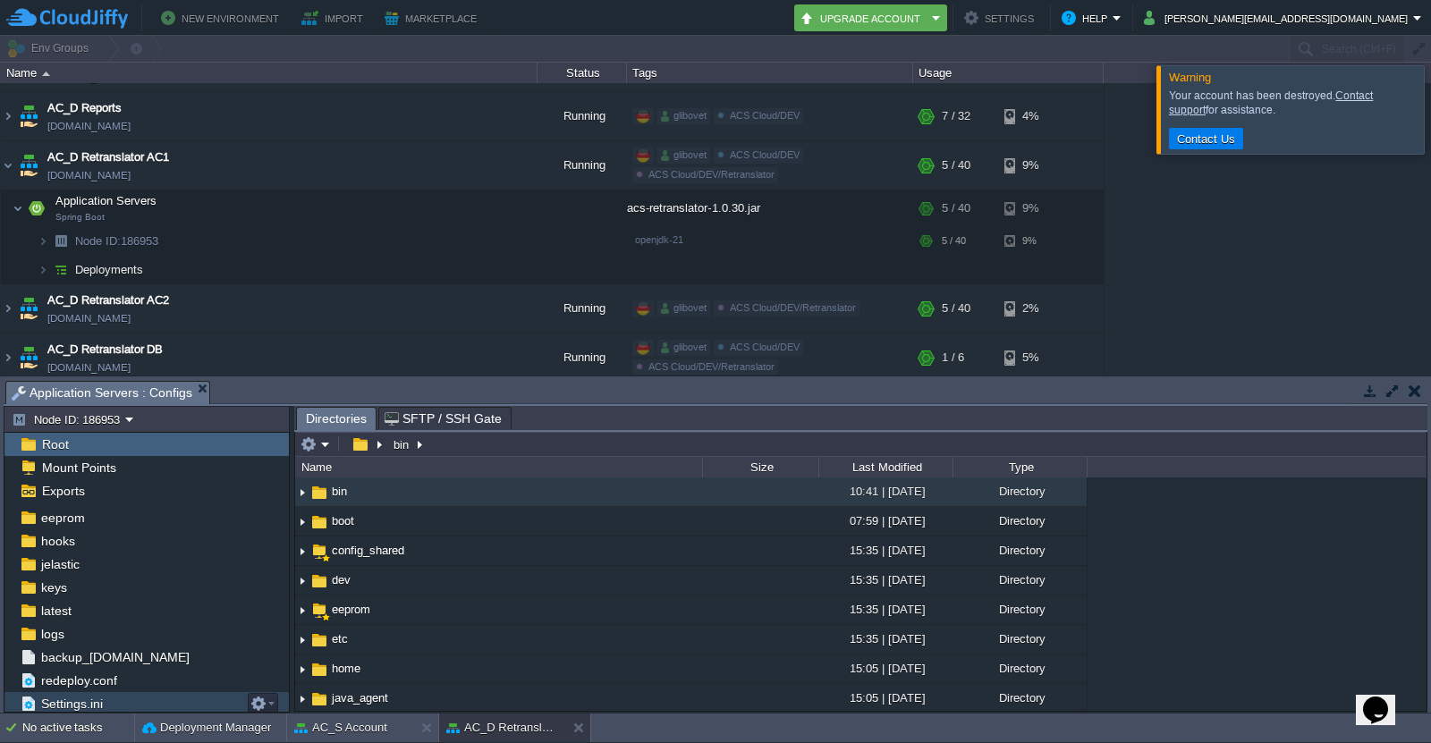
click at [89, 704] on span "Settings.ini" at bounding box center [72, 704] width 68 height 16
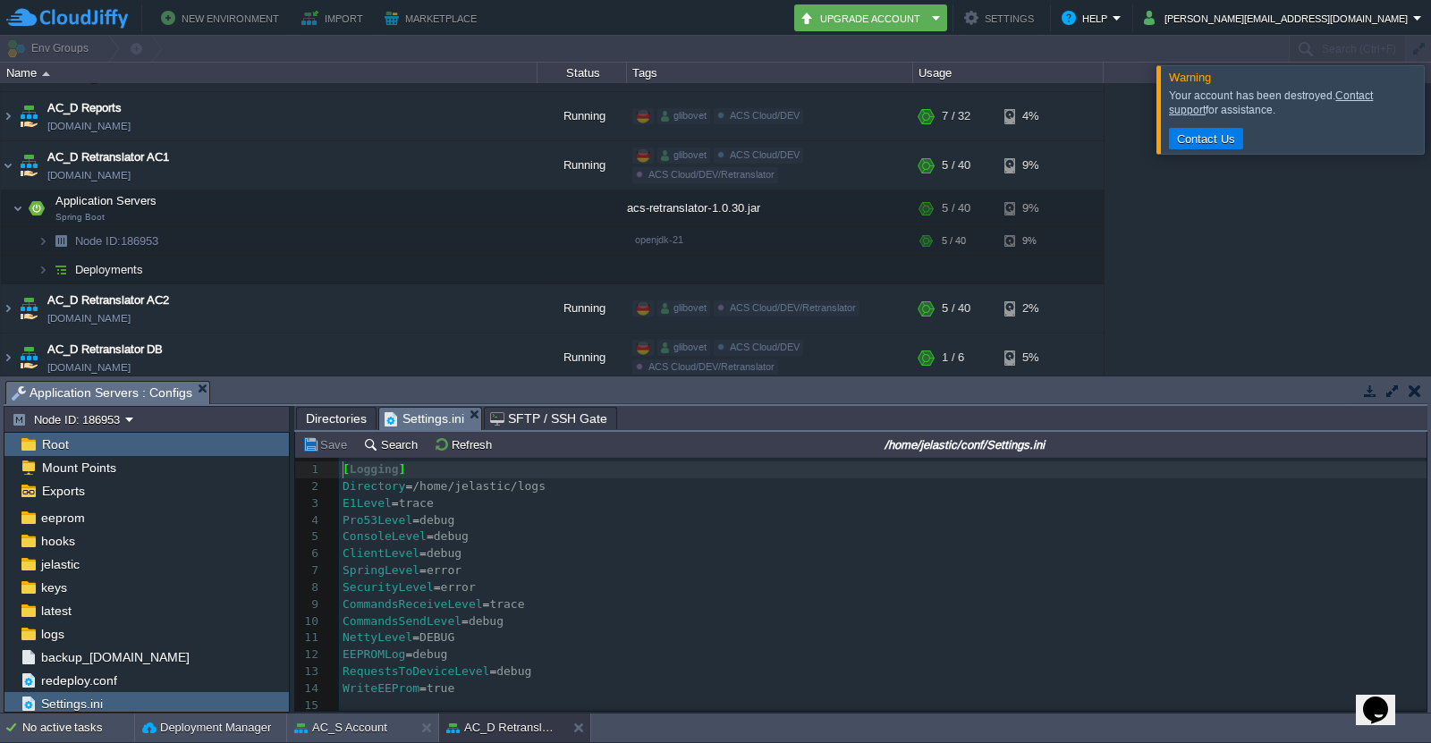
scroll to position [27, 0]
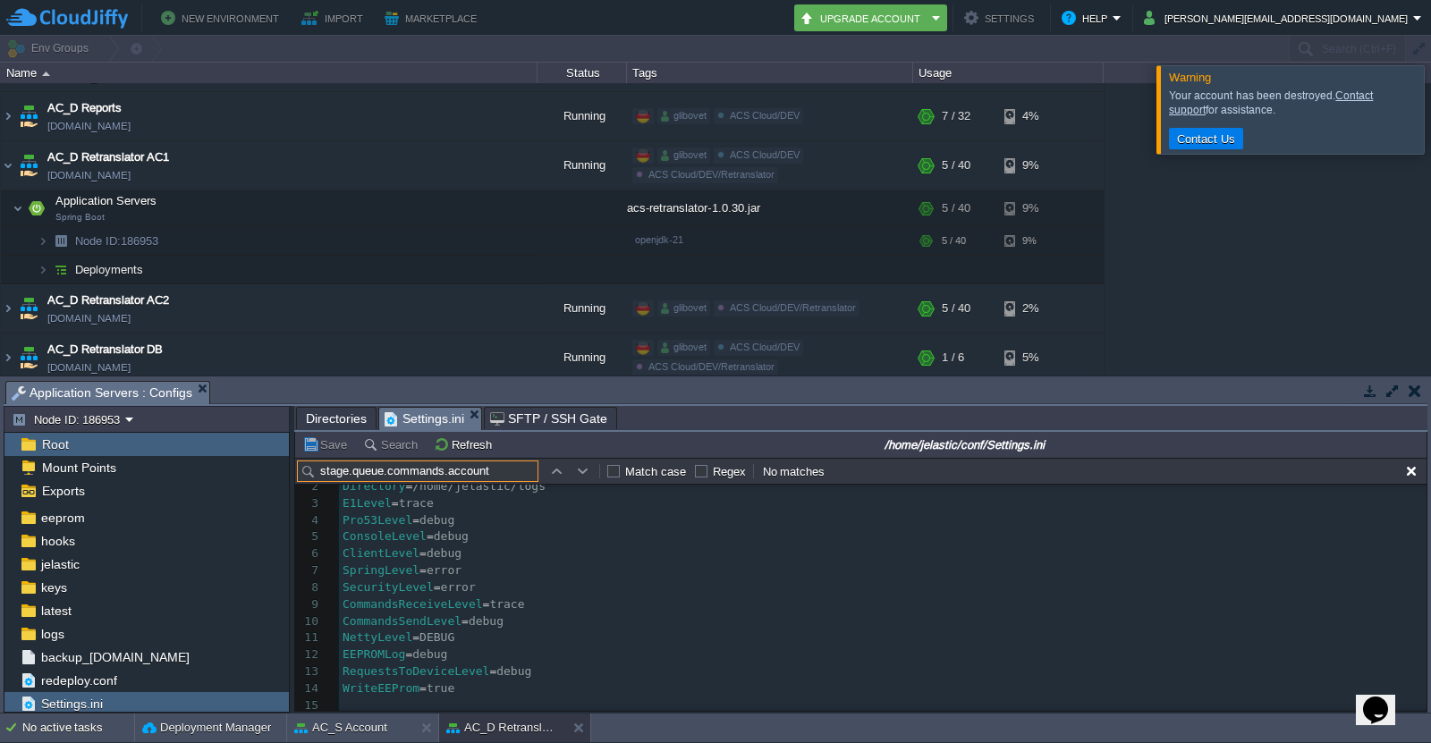
type input "stage.queue.commands.account"
click at [618, 536] on pre "ConsoleLevel = debug" at bounding box center [883, 537] width 1088 height 17
click at [581, 477] on button "button" at bounding box center [583, 471] width 16 height 16
click at [563, 471] on button "button" at bounding box center [556, 471] width 16 height 16
click at [510, 480] on input "stage.queue.commands.account" at bounding box center [417, 471] width 241 height 21
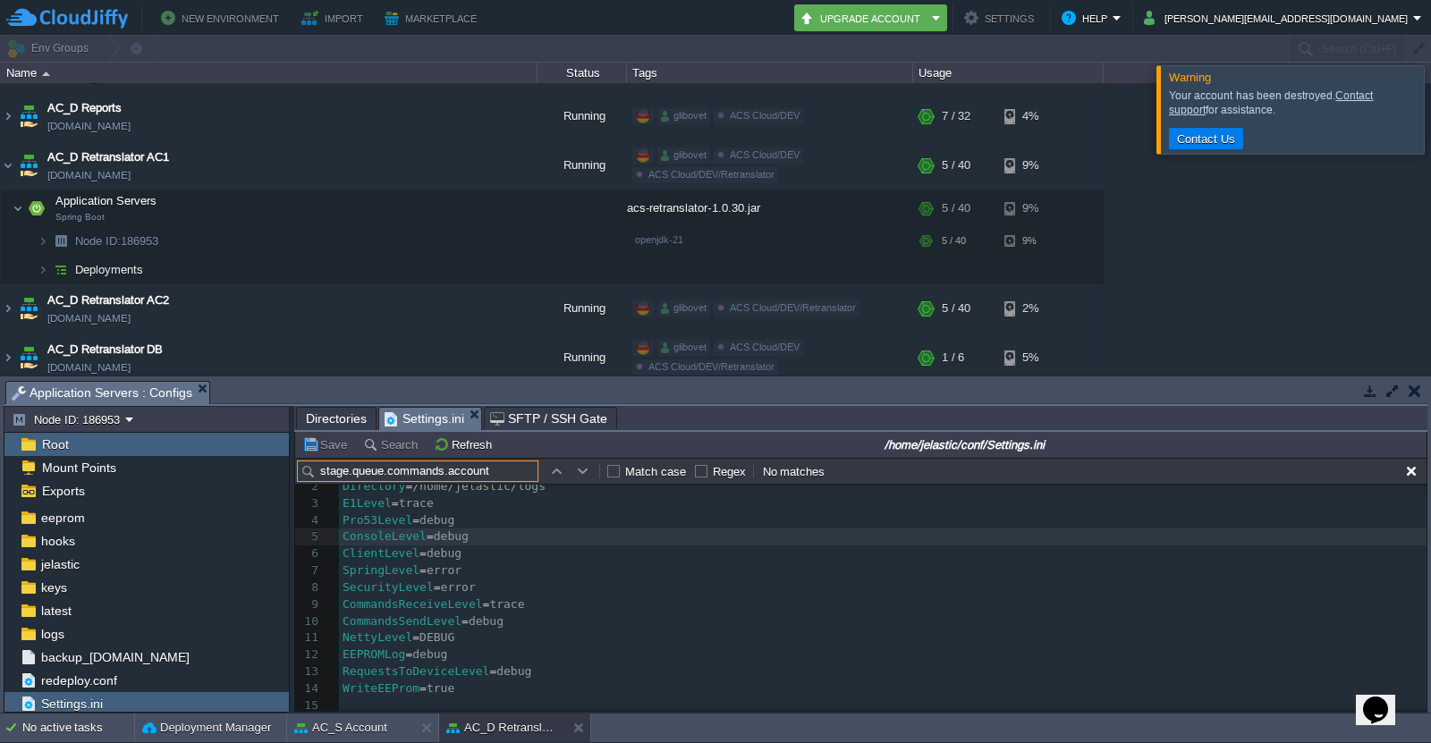
click at [510, 480] on input "stage.queue.commands.account" at bounding box center [417, 471] width 241 height 21
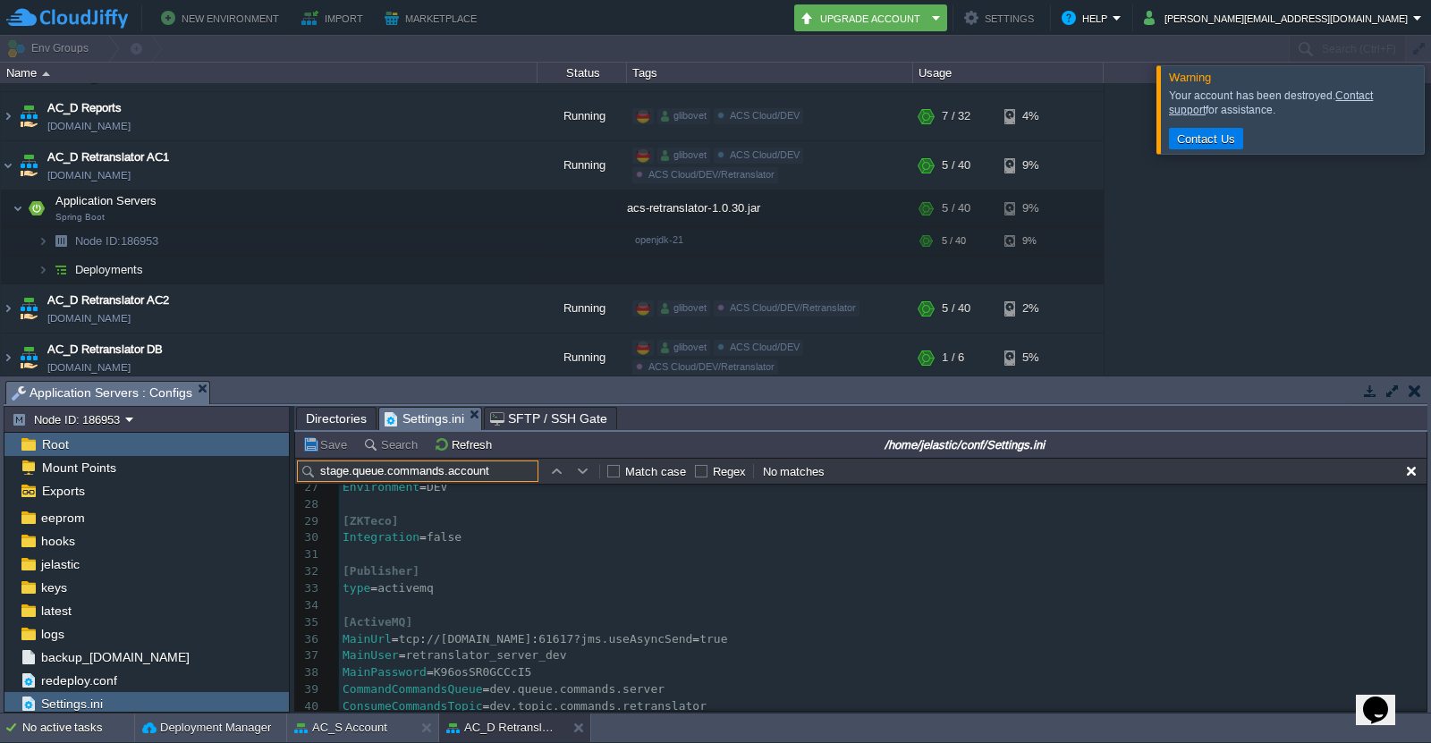
scroll to position [894, 0]
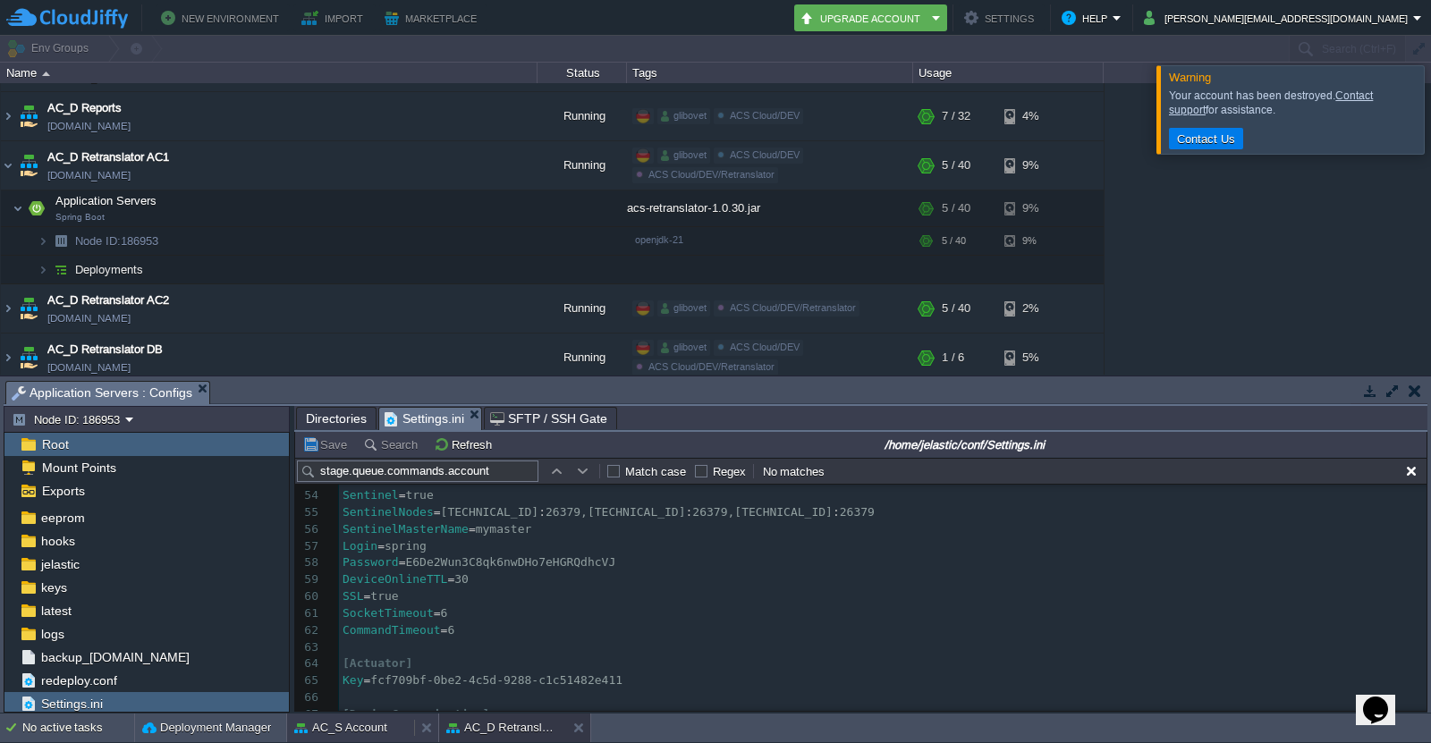
click at [368, 731] on button "AC_S Account" at bounding box center [340, 728] width 93 height 18
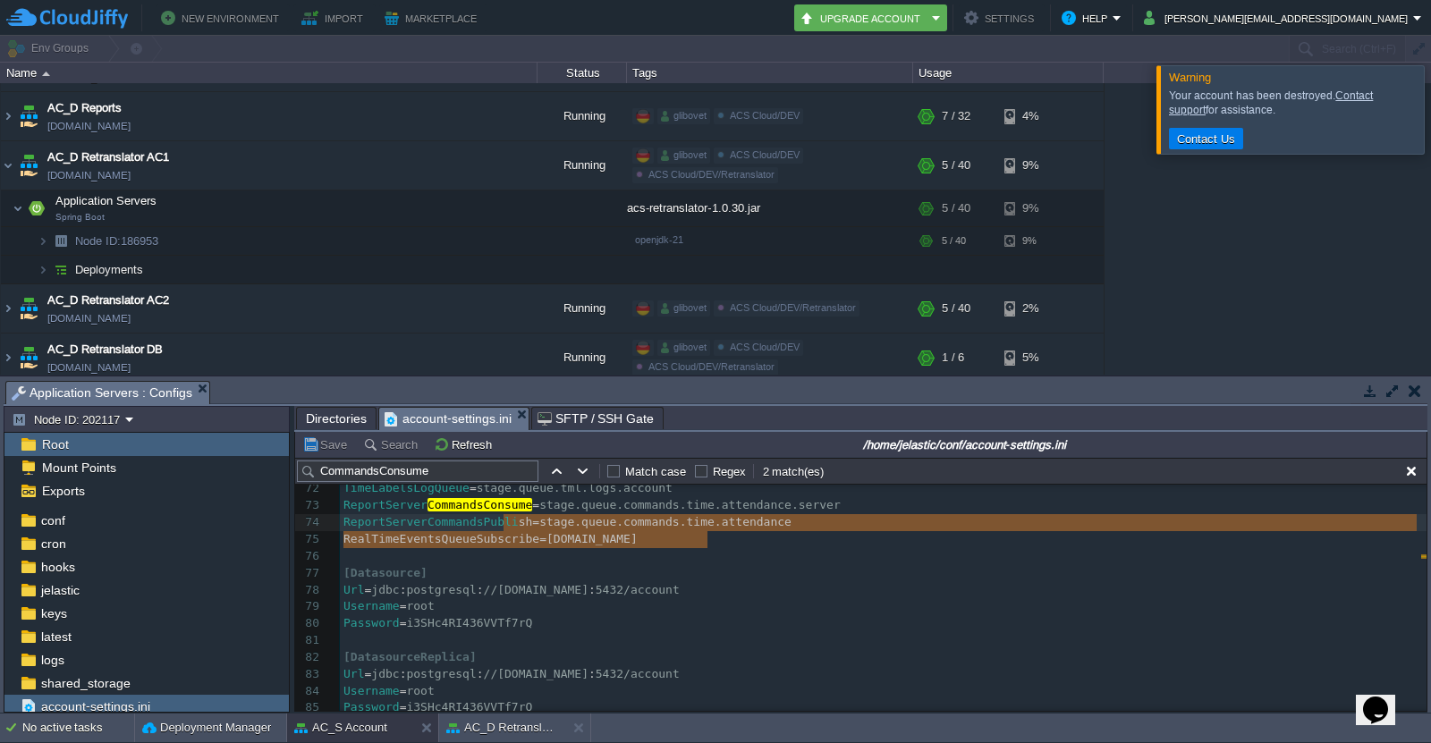
scroll to position [1049, 0]
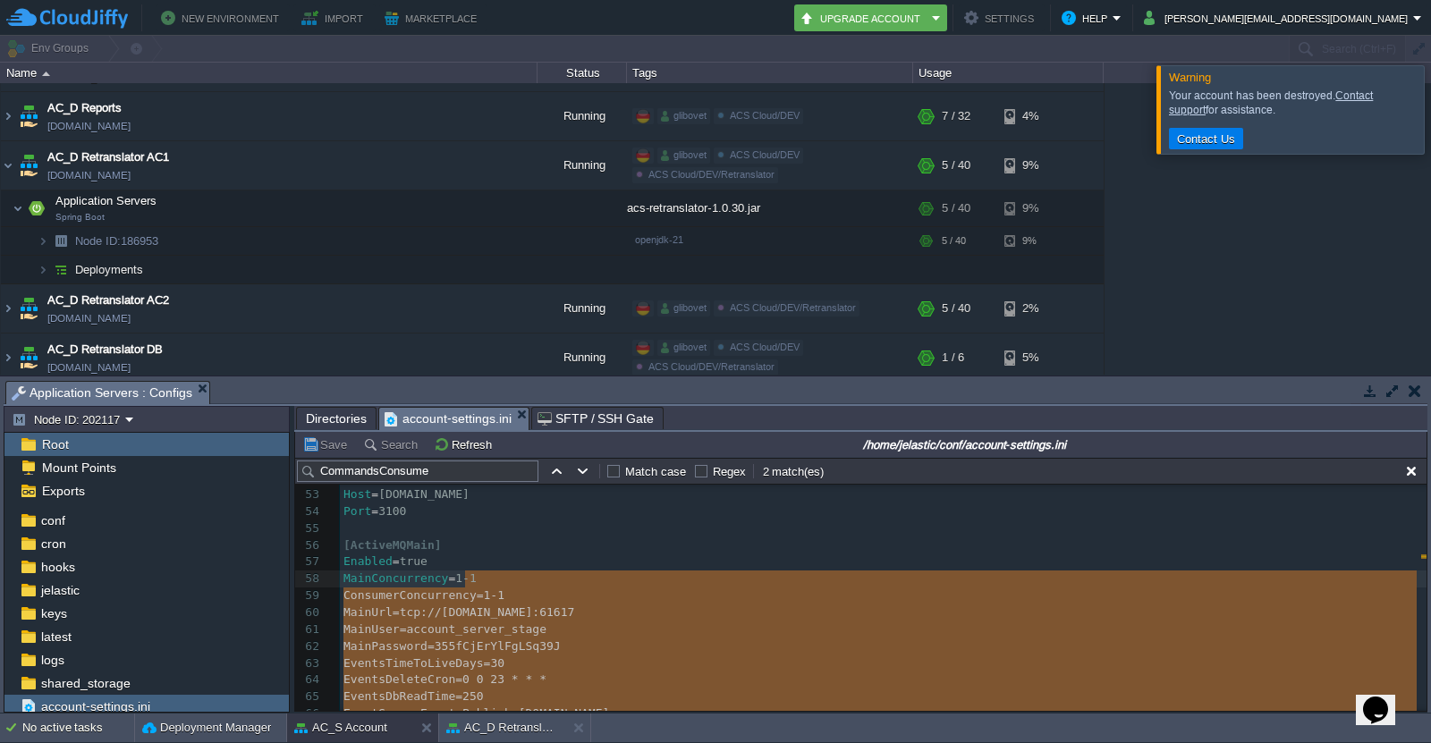
type textarea "[ActiveMQMain] Enabled=true MainConcurrency=1-1 ConsumerConcurrency=1-1 MainUrl…"
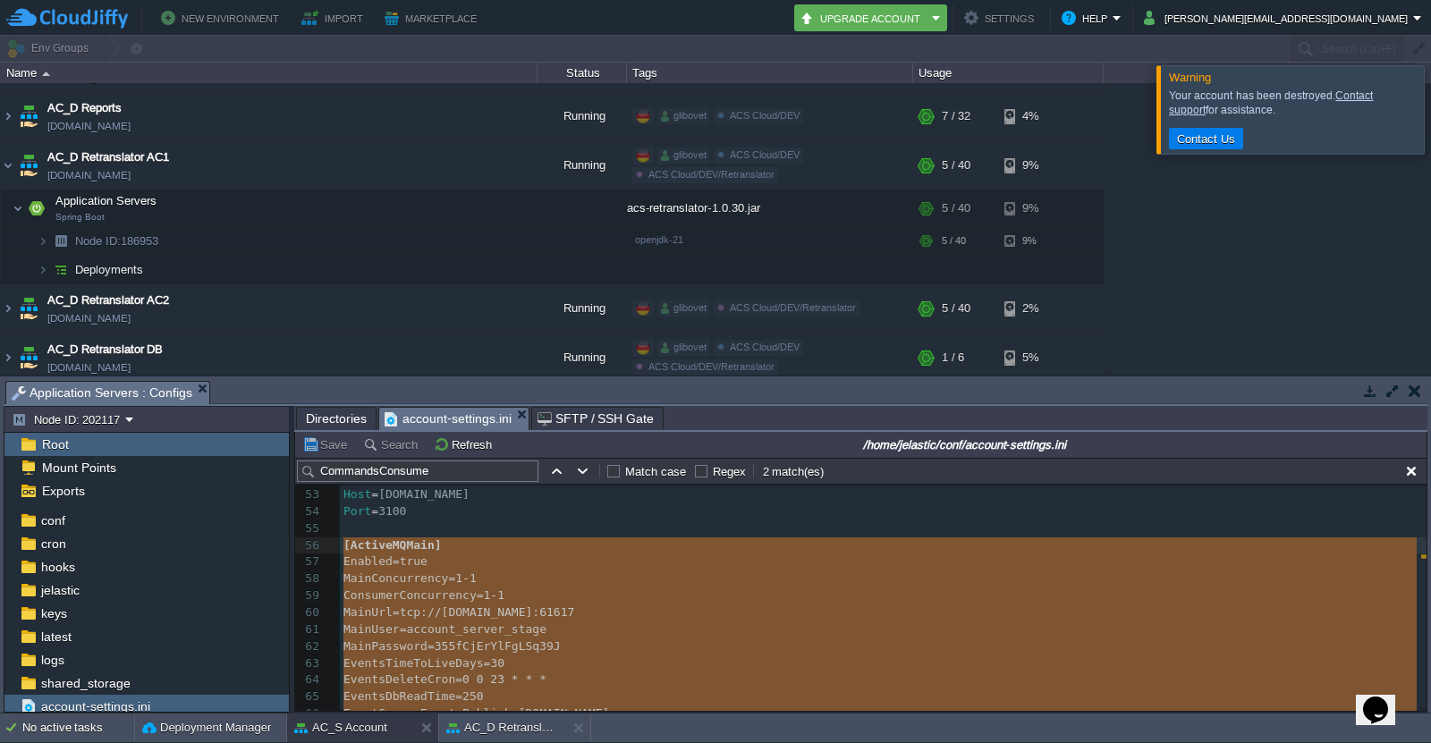
drag, startPoint x: 711, startPoint y: 545, endPoint x: 325, endPoint y: 543, distance: 386.4
click at [505, 728] on button "AC_D Retranslator AC1" at bounding box center [502, 728] width 113 height 18
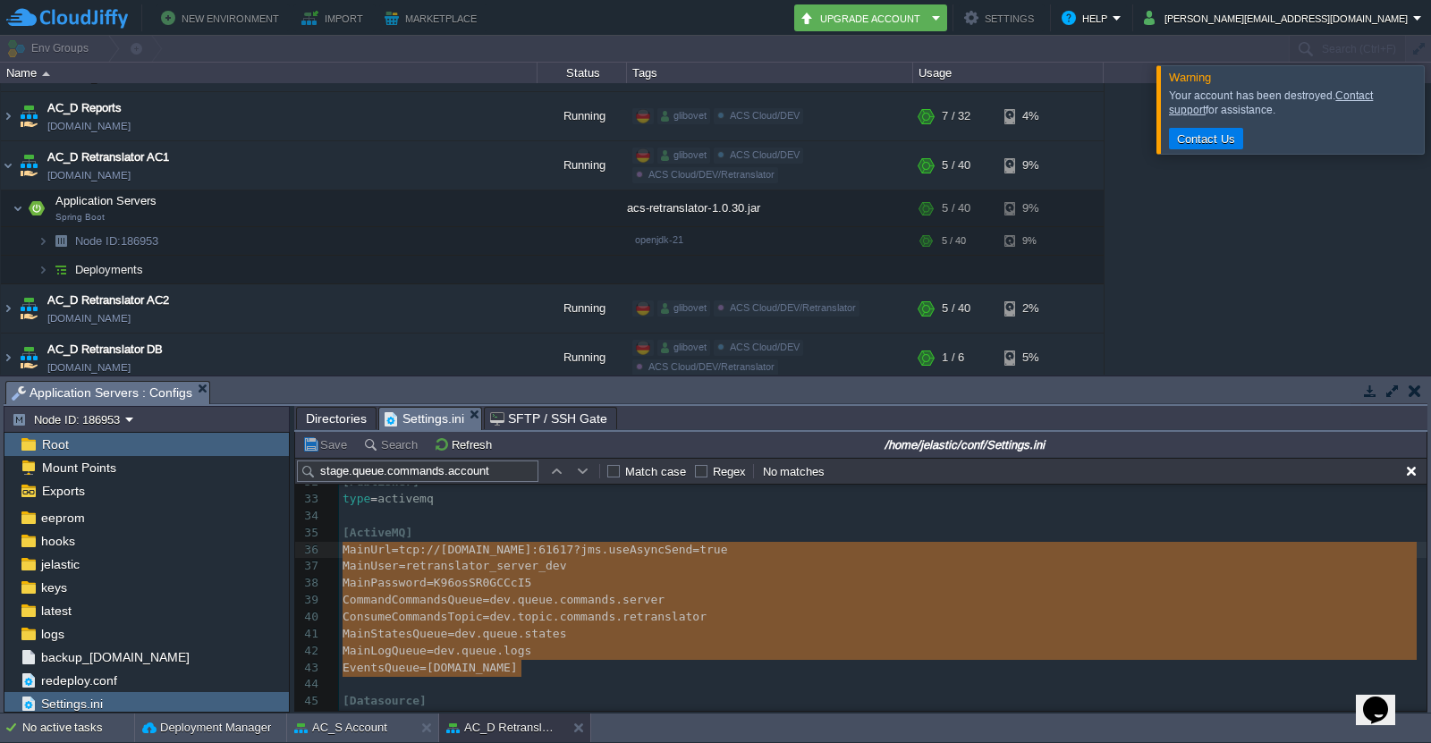
type textarea "[ActiveMQ] MainUrl=tcp://[DOMAIN_NAME]:61617?jms.useAsyncSend=true MainUser=ret…"
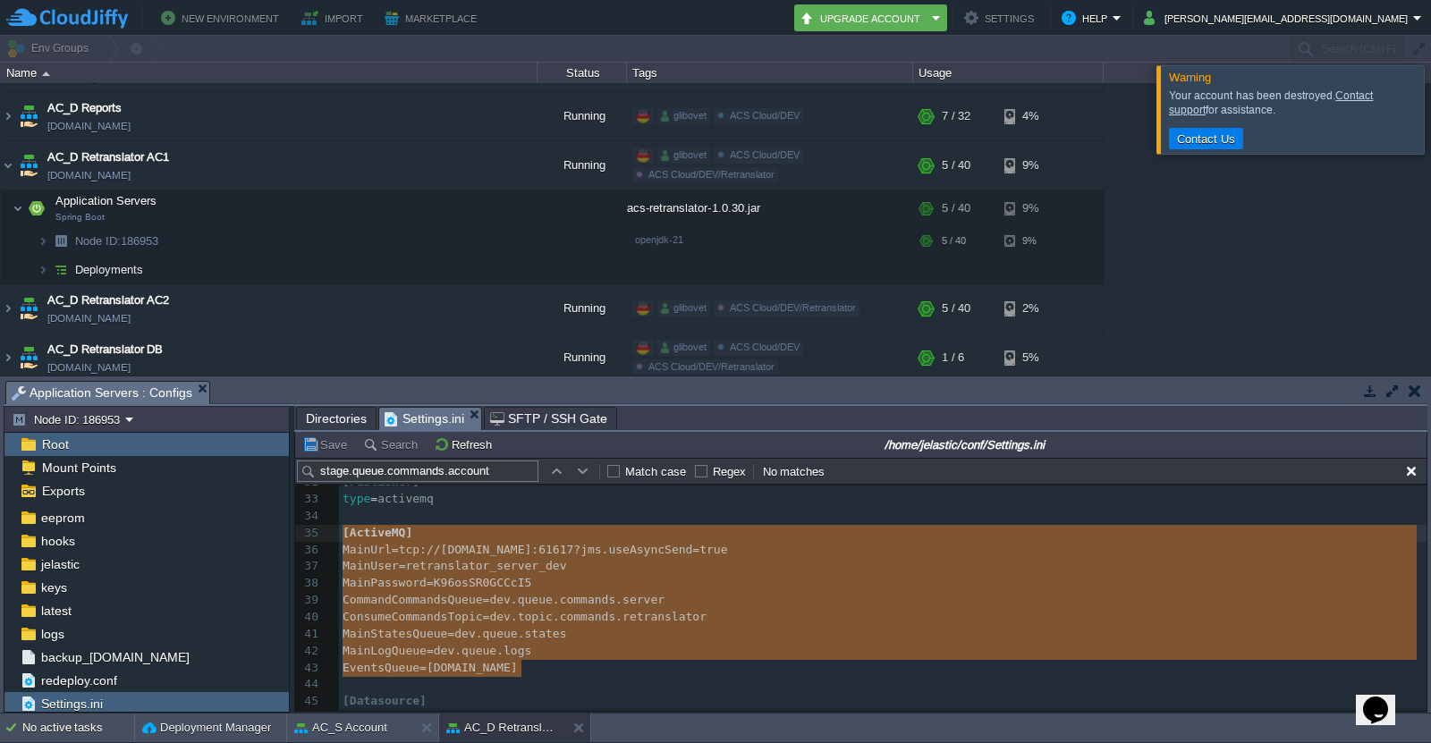
drag, startPoint x: 548, startPoint y: 575, endPoint x: 334, endPoint y: 543, distance: 217.1
click at [577, 729] on button at bounding box center [582, 728] width 18 height 18
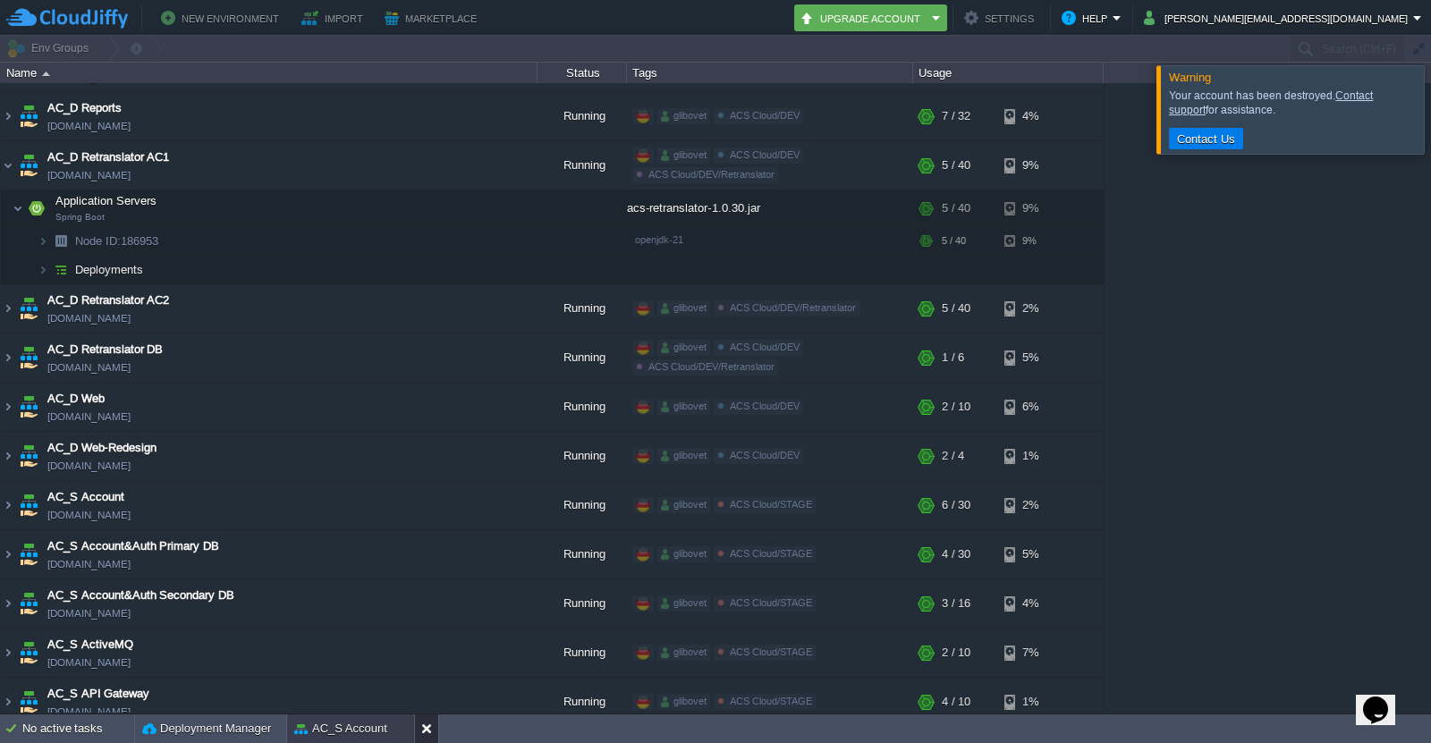
click at [428, 733] on button at bounding box center [430, 729] width 18 height 18
click at [5, 301] on img at bounding box center [8, 308] width 14 height 48
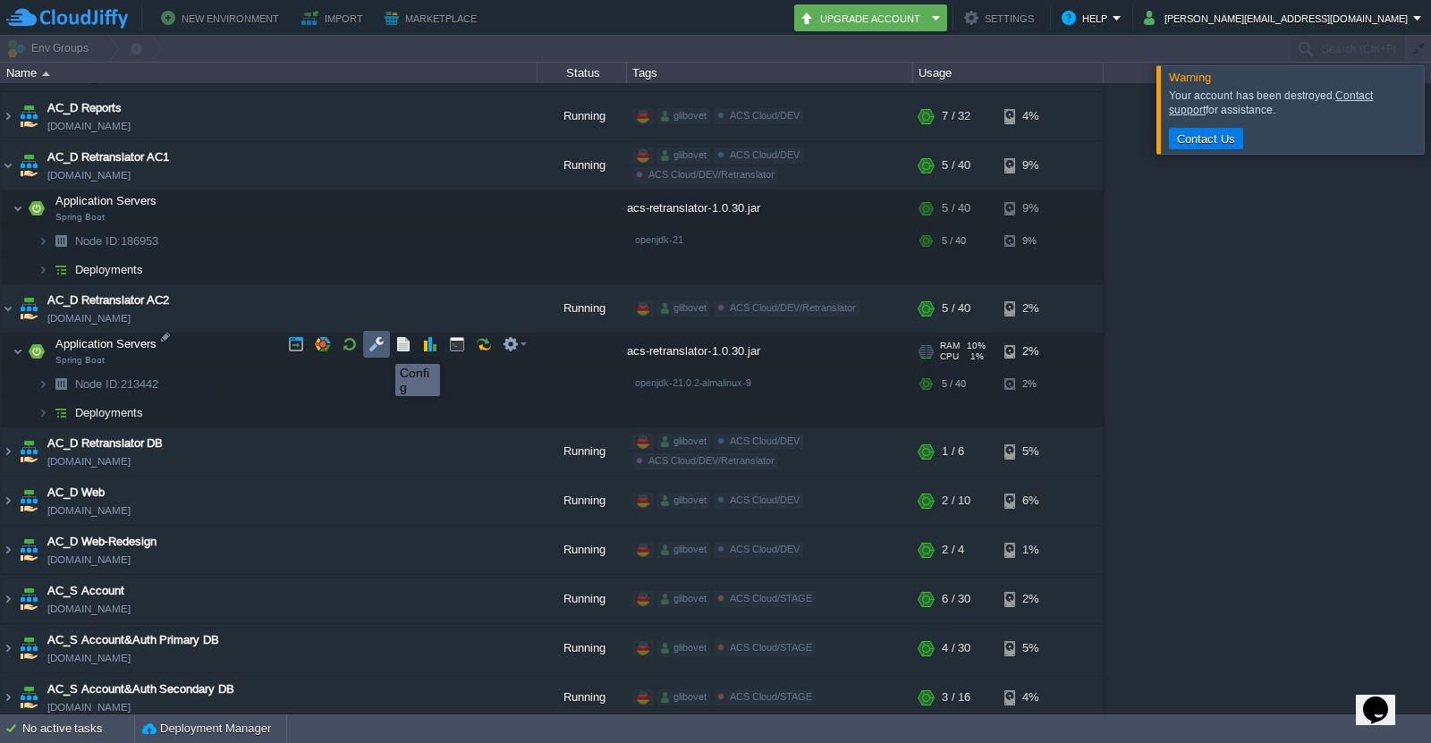
click at [382, 348] on button "button" at bounding box center [377, 344] width 16 height 16
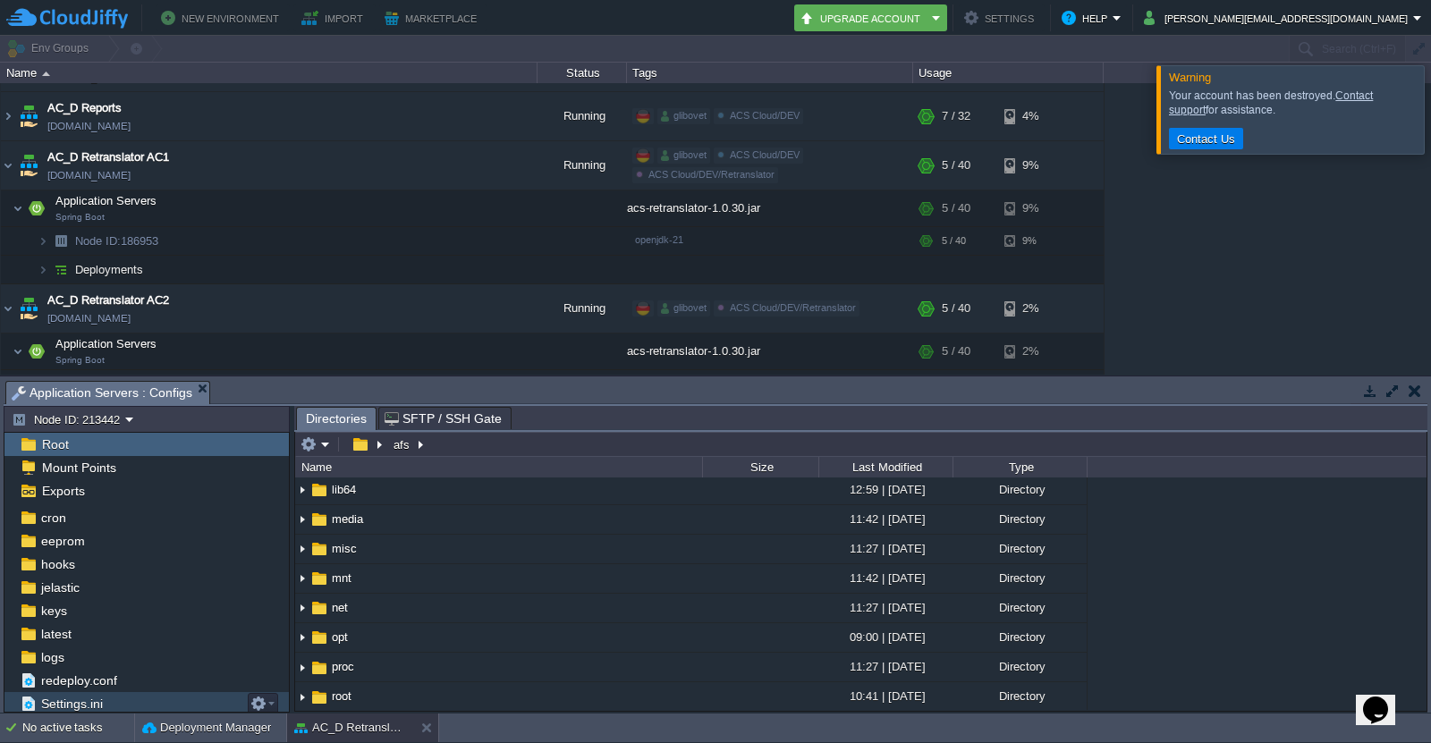
click at [81, 698] on span "Settings.ini" at bounding box center [72, 704] width 68 height 16
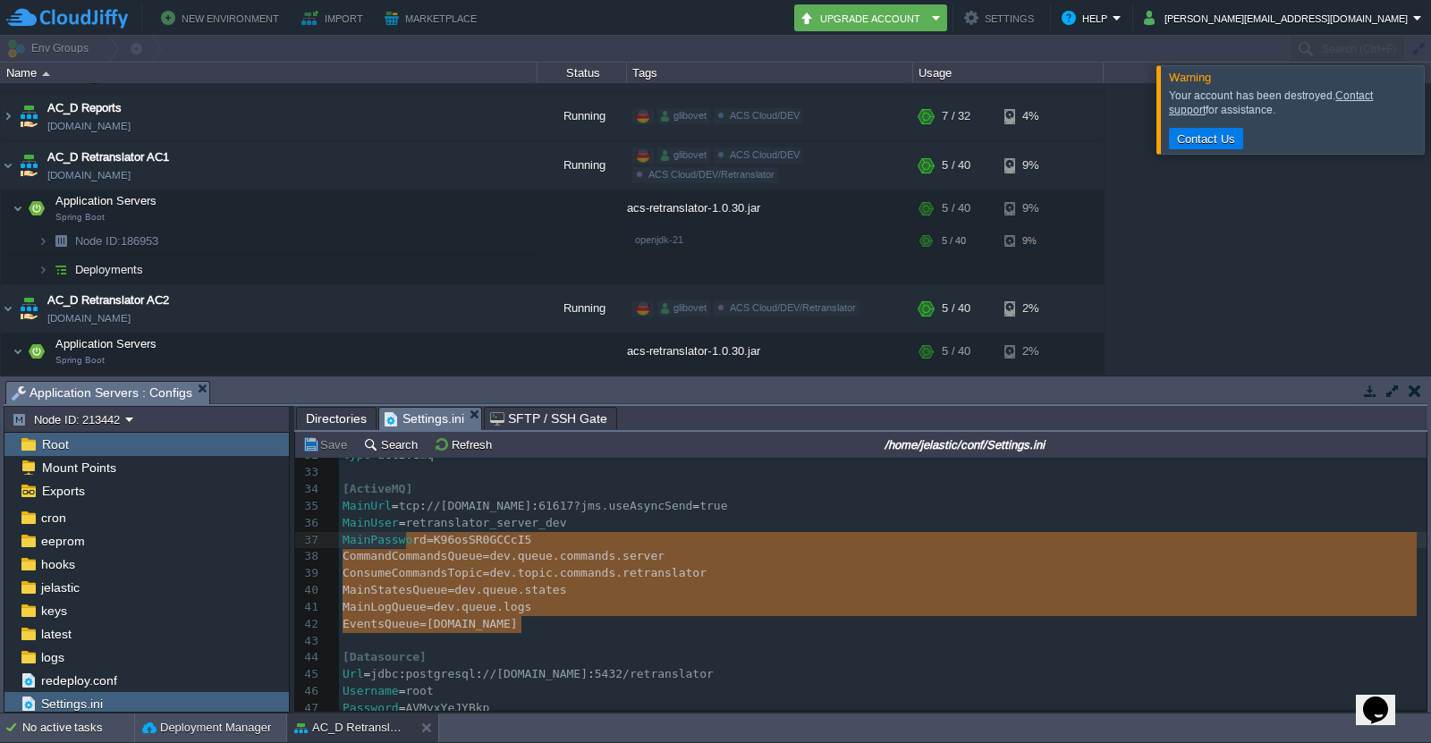
type textarea "[ActiveMQ] MainUrl=tcp://[DOMAIN_NAME]:61617?jms.useAsyncSend=true MainUser=ret…"
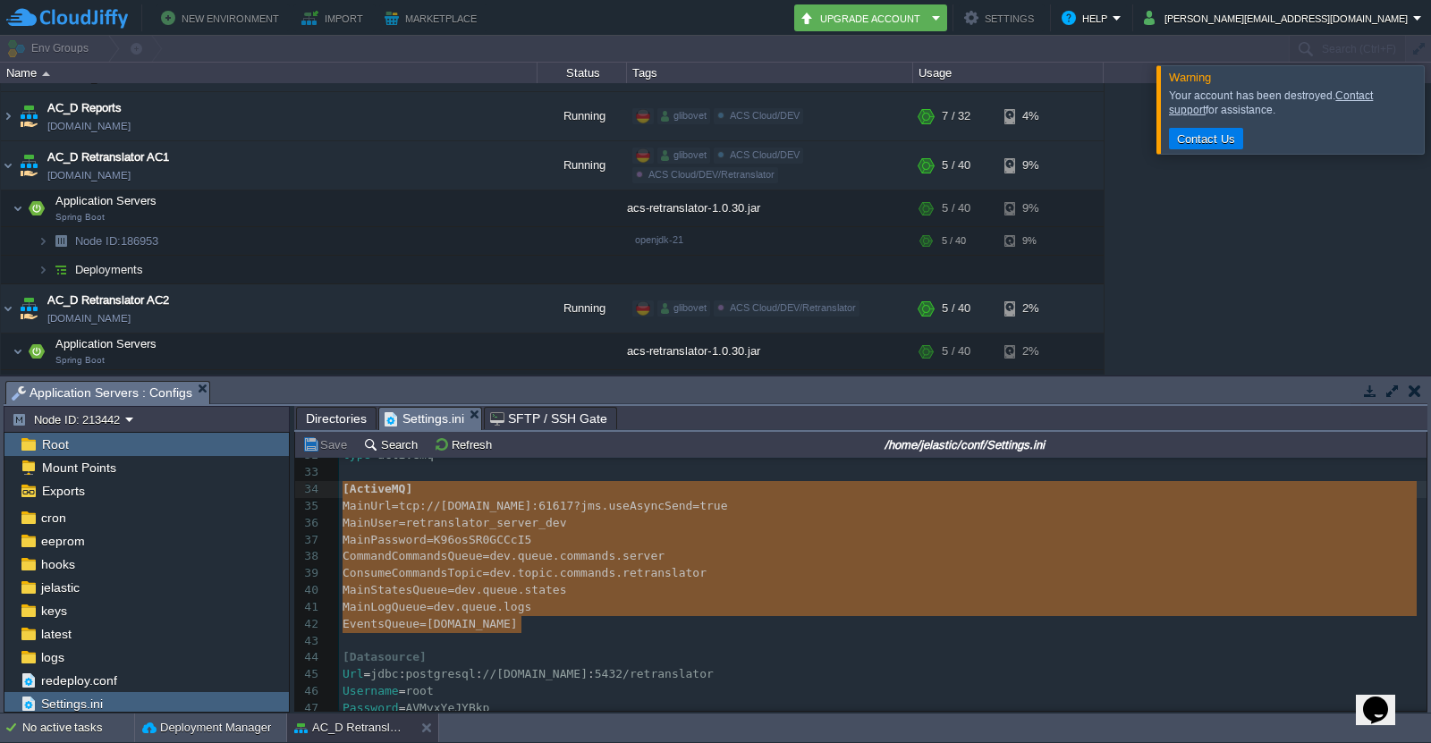
drag, startPoint x: 537, startPoint y: 624, endPoint x: 318, endPoint y: 493, distance: 254.8
click at [431, 730] on button at bounding box center [430, 728] width 18 height 18
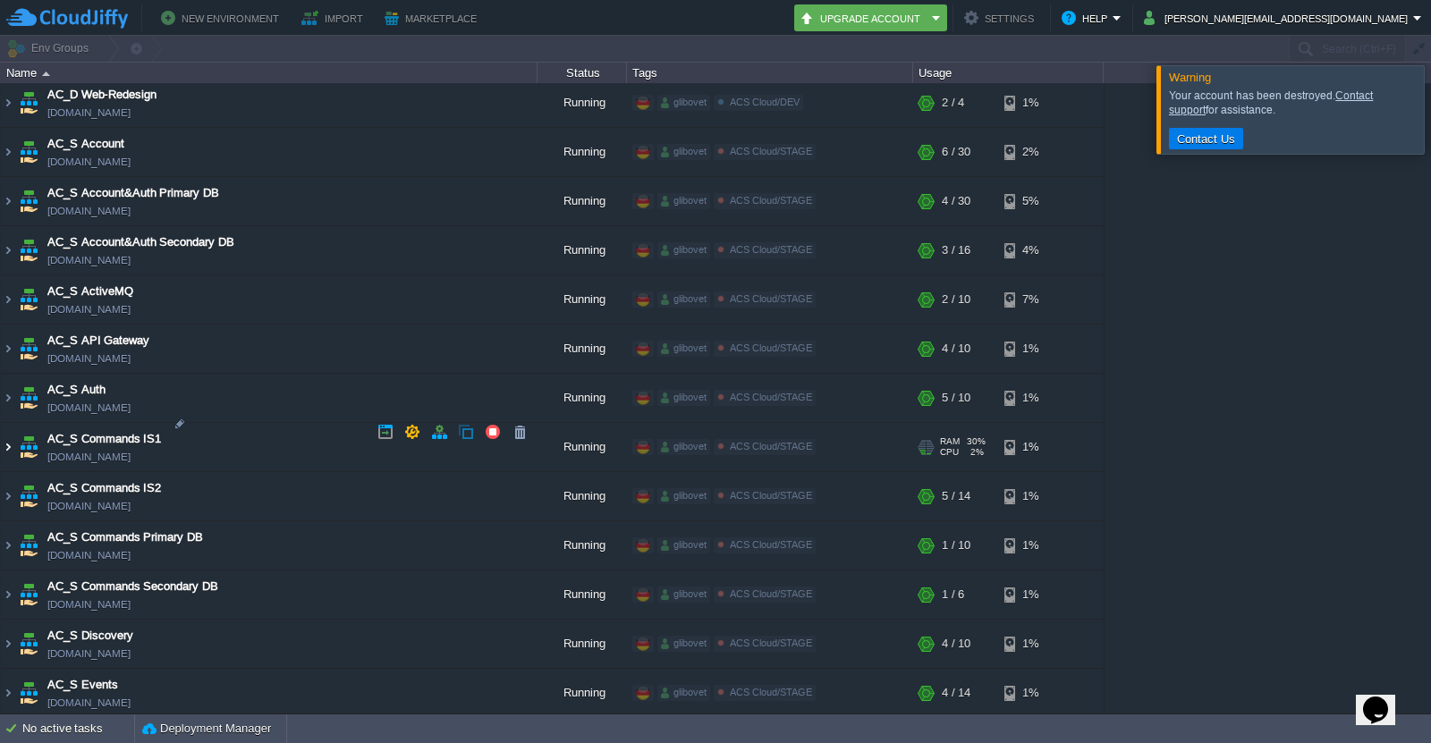
click at [10, 436] on img at bounding box center [8, 447] width 14 height 48
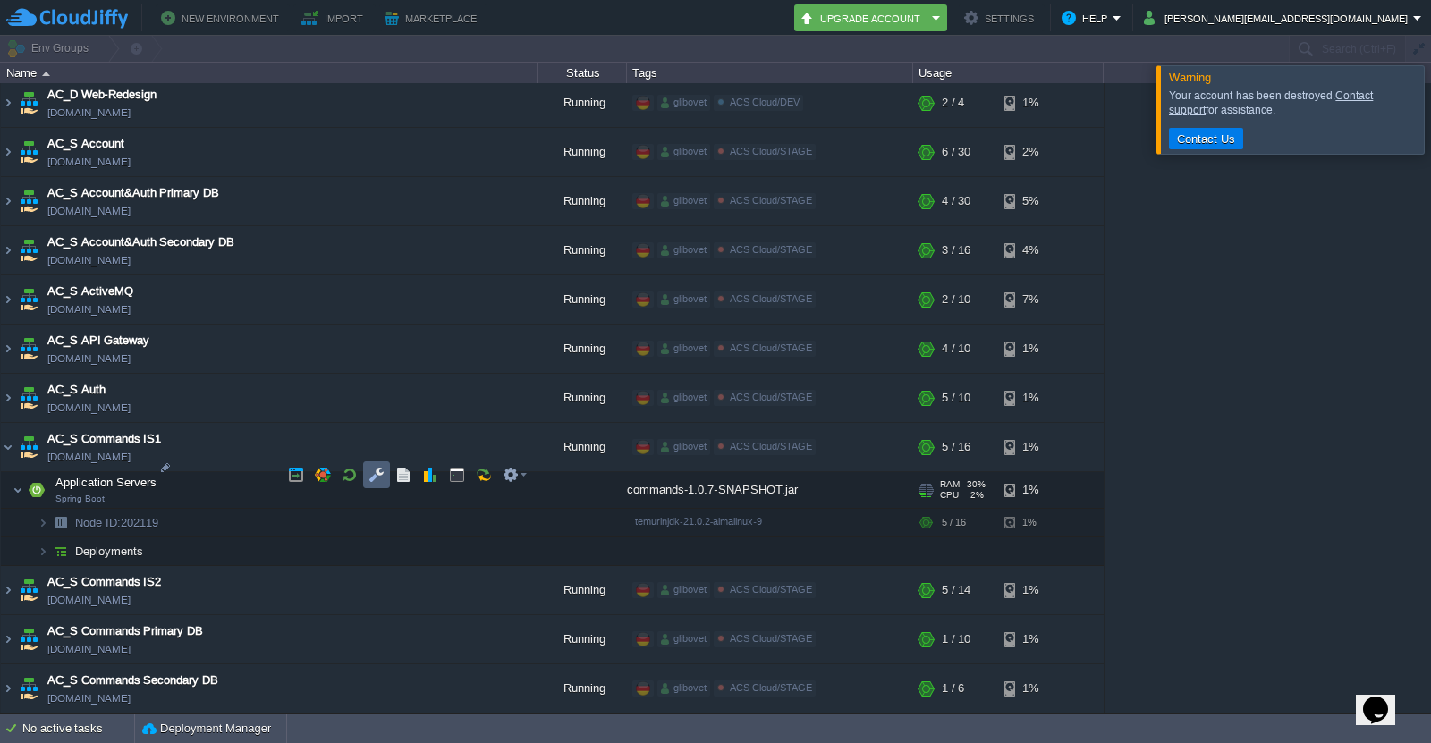
click at [378, 481] on button "button" at bounding box center [377, 475] width 16 height 16
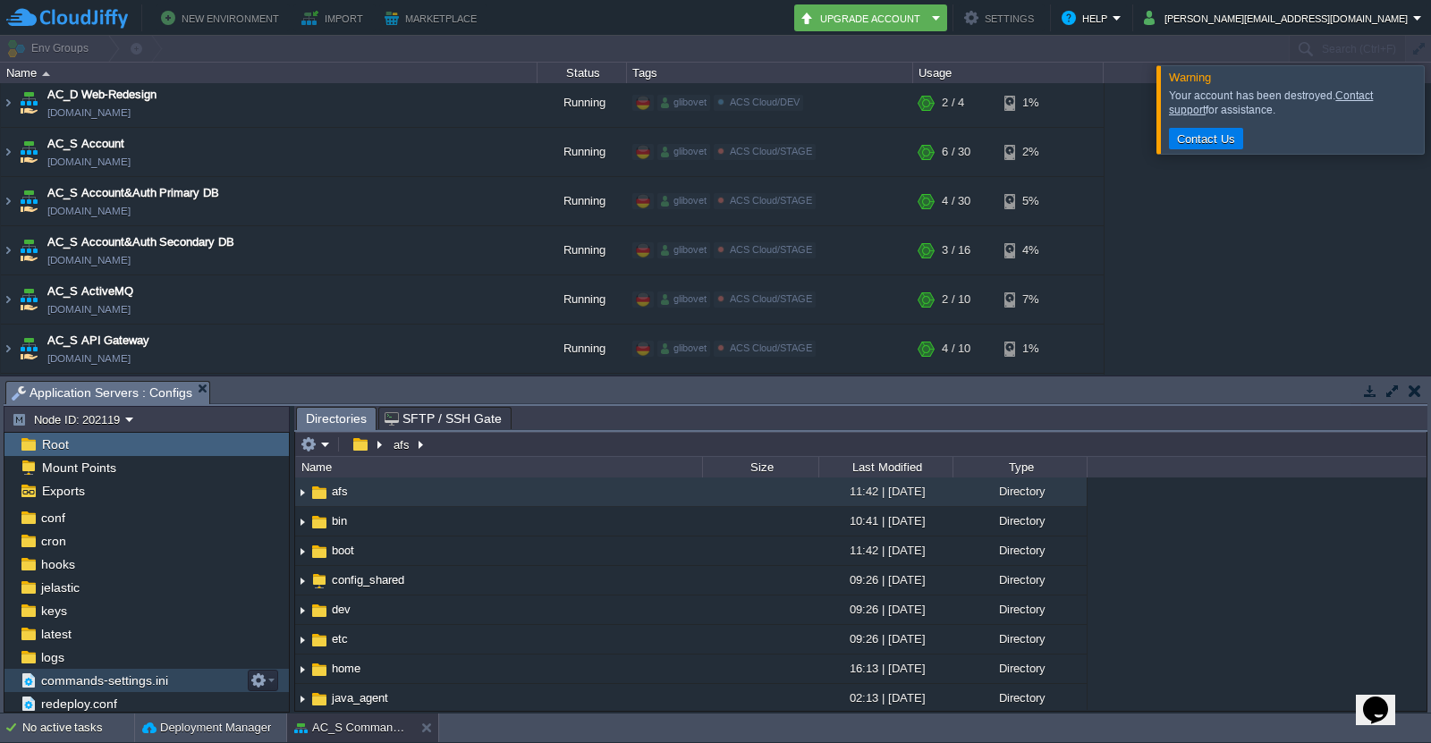
click at [153, 682] on span "commands-settings.ini" at bounding box center [104, 681] width 133 height 16
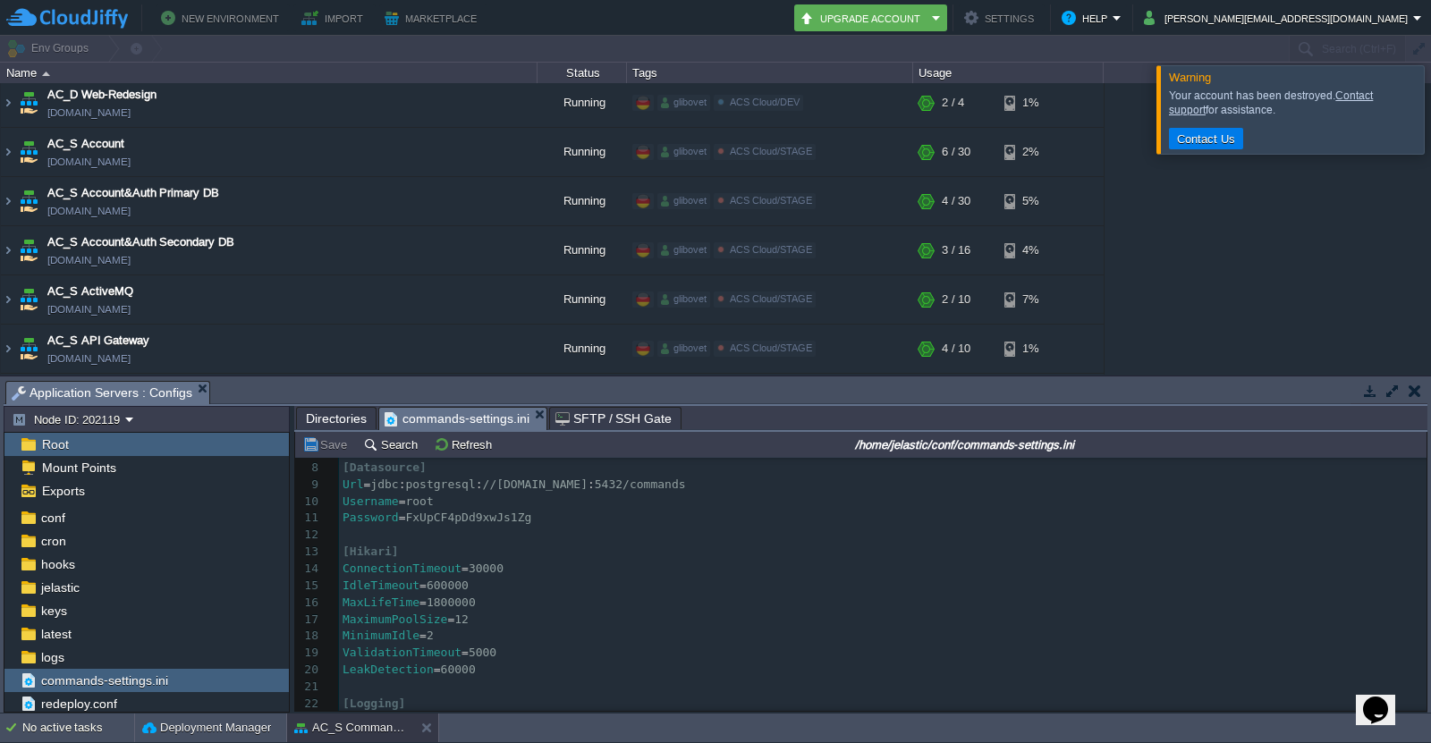
scroll to position [268, 0]
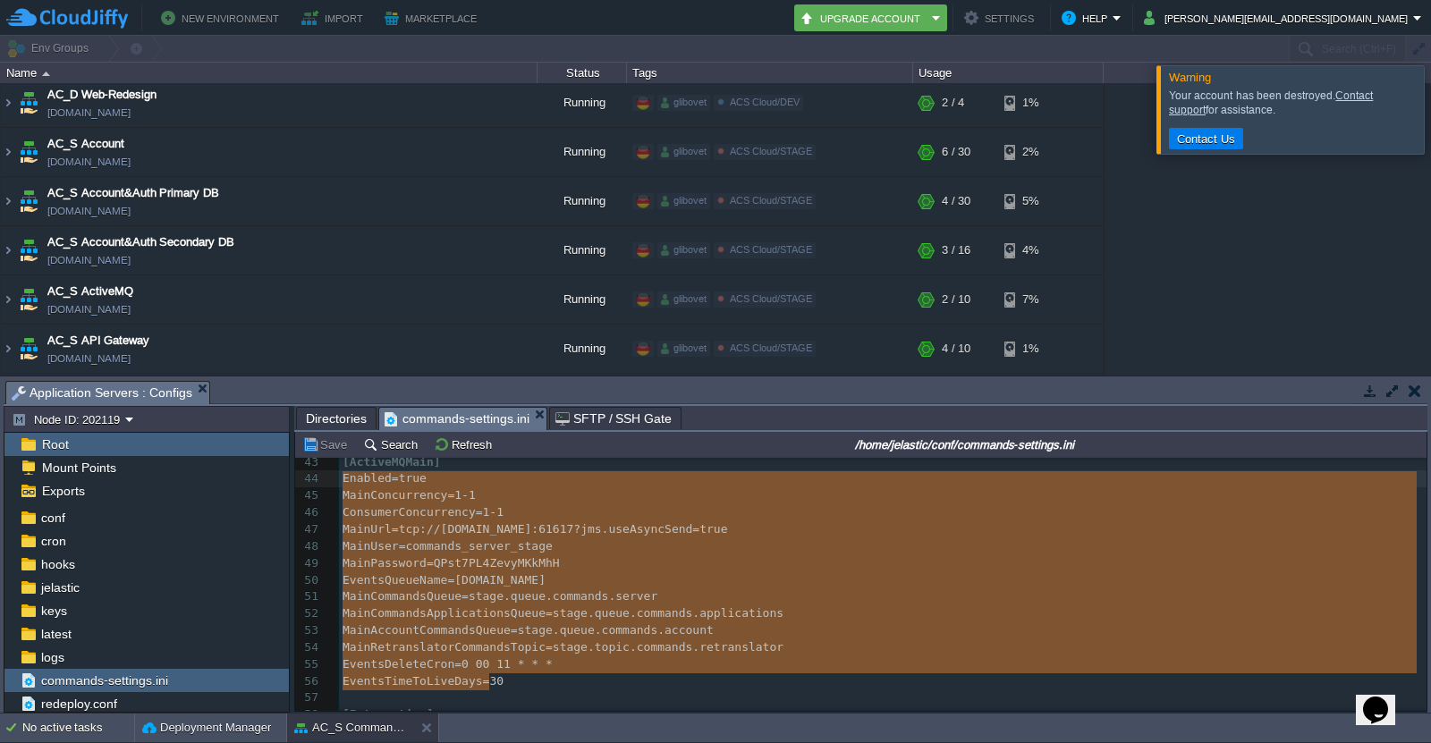
type textarea "[ActiveMQMain] Enabled=true MainConcurrency=1-1 ConsumerConcurrency=1-1 MainUrl…"
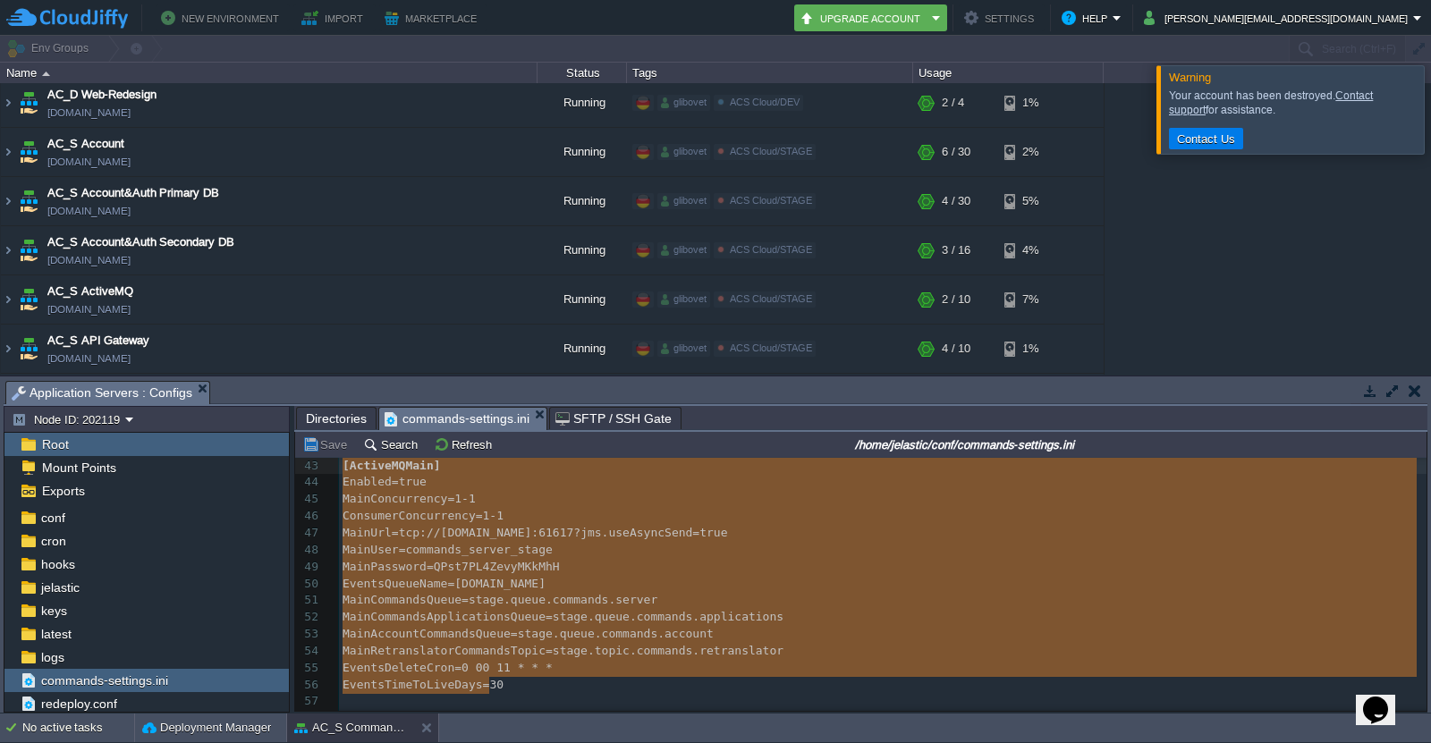
drag, startPoint x: 537, startPoint y: 684, endPoint x: 321, endPoint y: 472, distance: 302.3
click at [434, 726] on button at bounding box center [430, 728] width 18 height 18
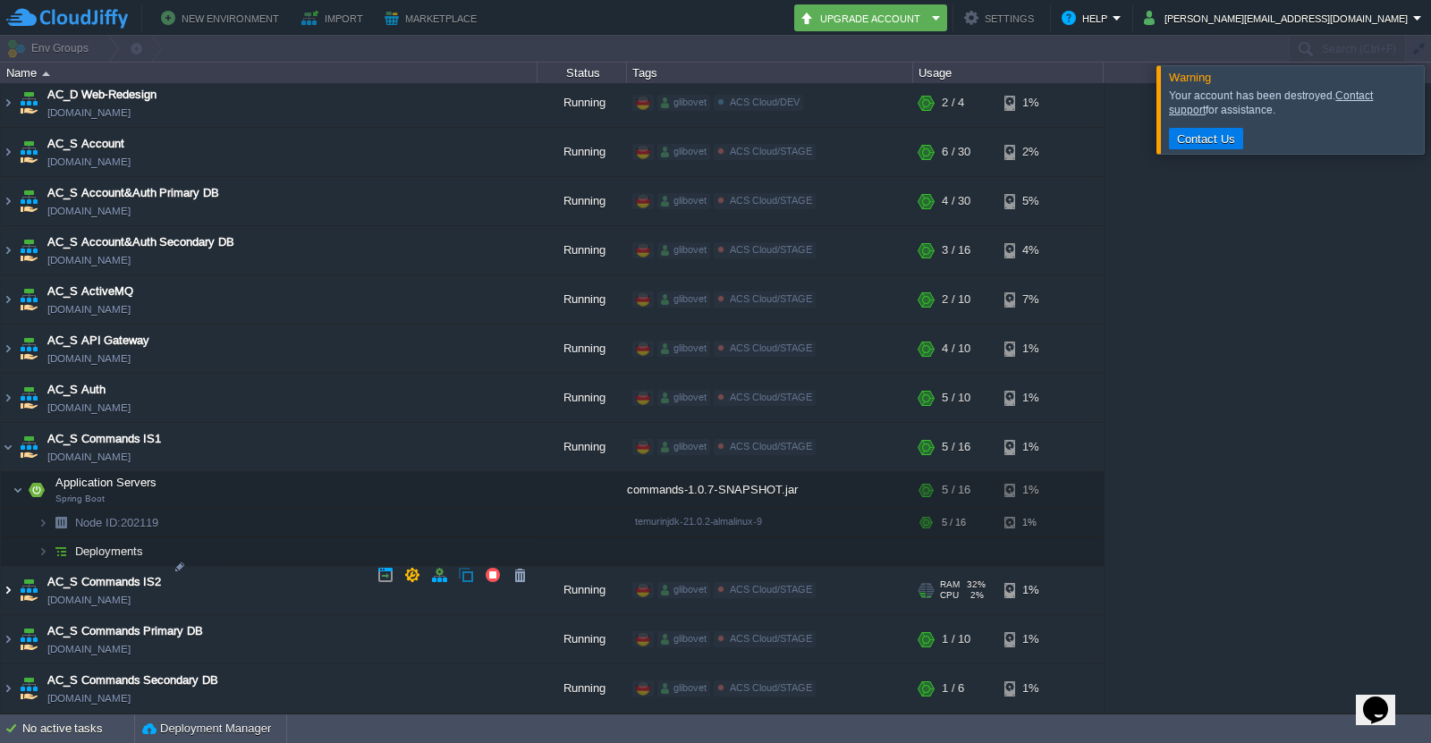
click at [13, 572] on img at bounding box center [8, 590] width 14 height 48
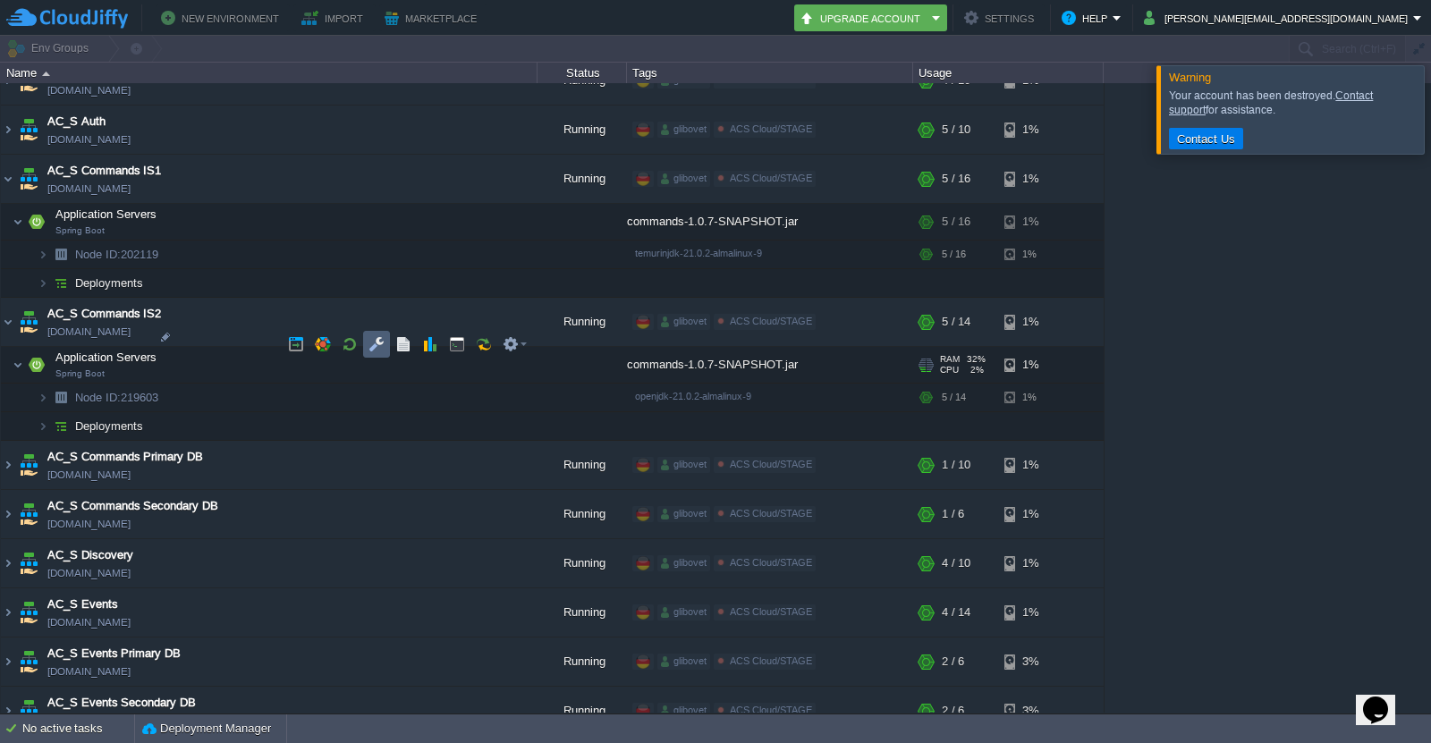
click at [377, 344] on button "button" at bounding box center [377, 344] width 16 height 16
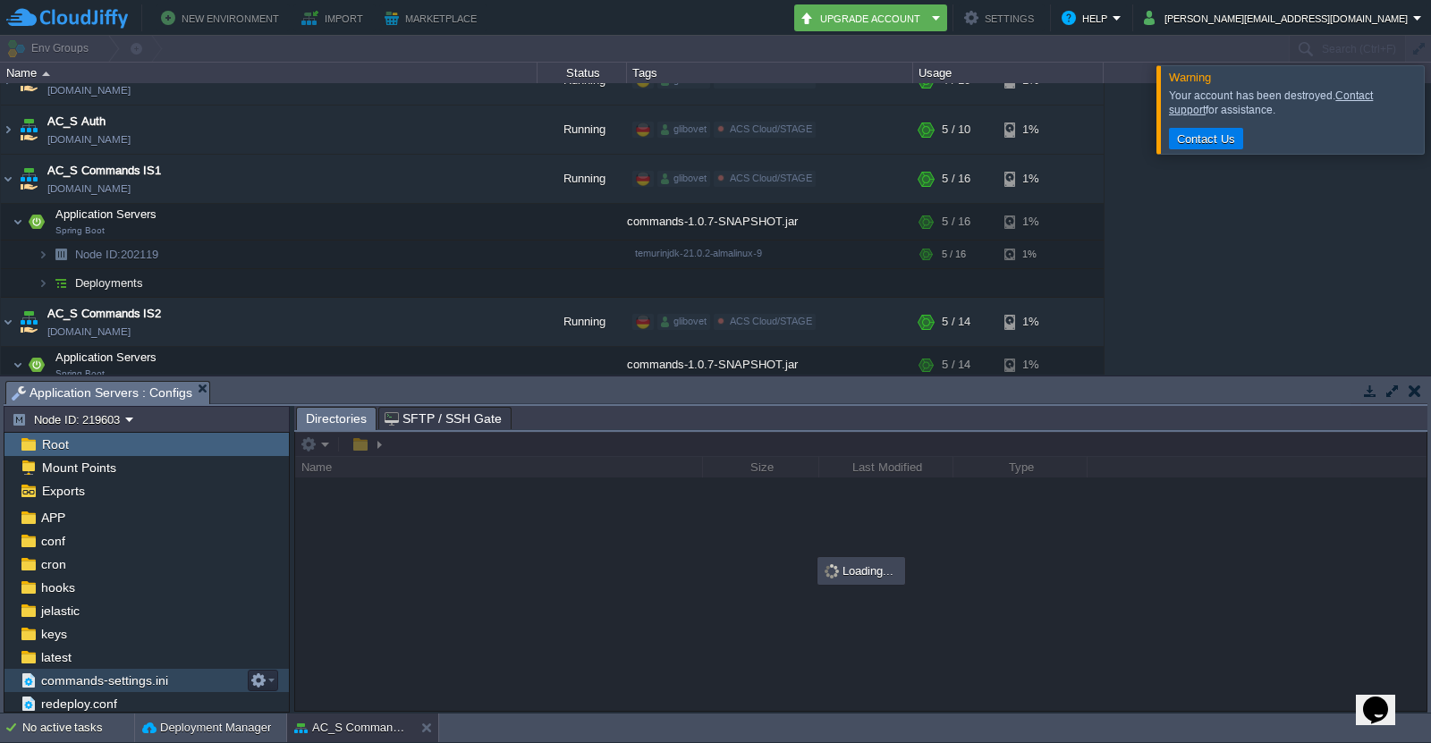
click at [153, 674] on span "commands-settings.ini" at bounding box center [104, 681] width 133 height 16
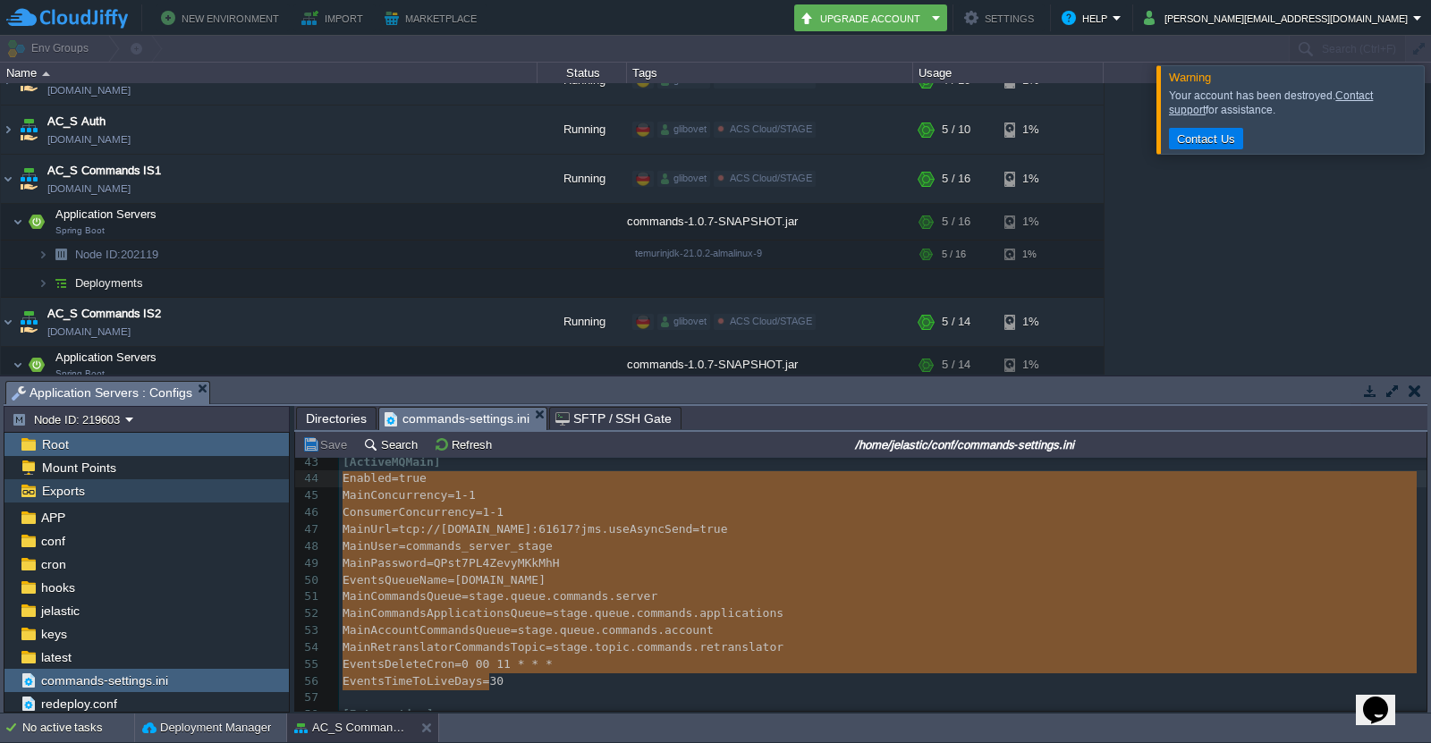
type textarea "[ActiveMQMain] Enabled=true MainConcurrency=1-1 ConsumerConcurrency=1-1 MainUrl…"
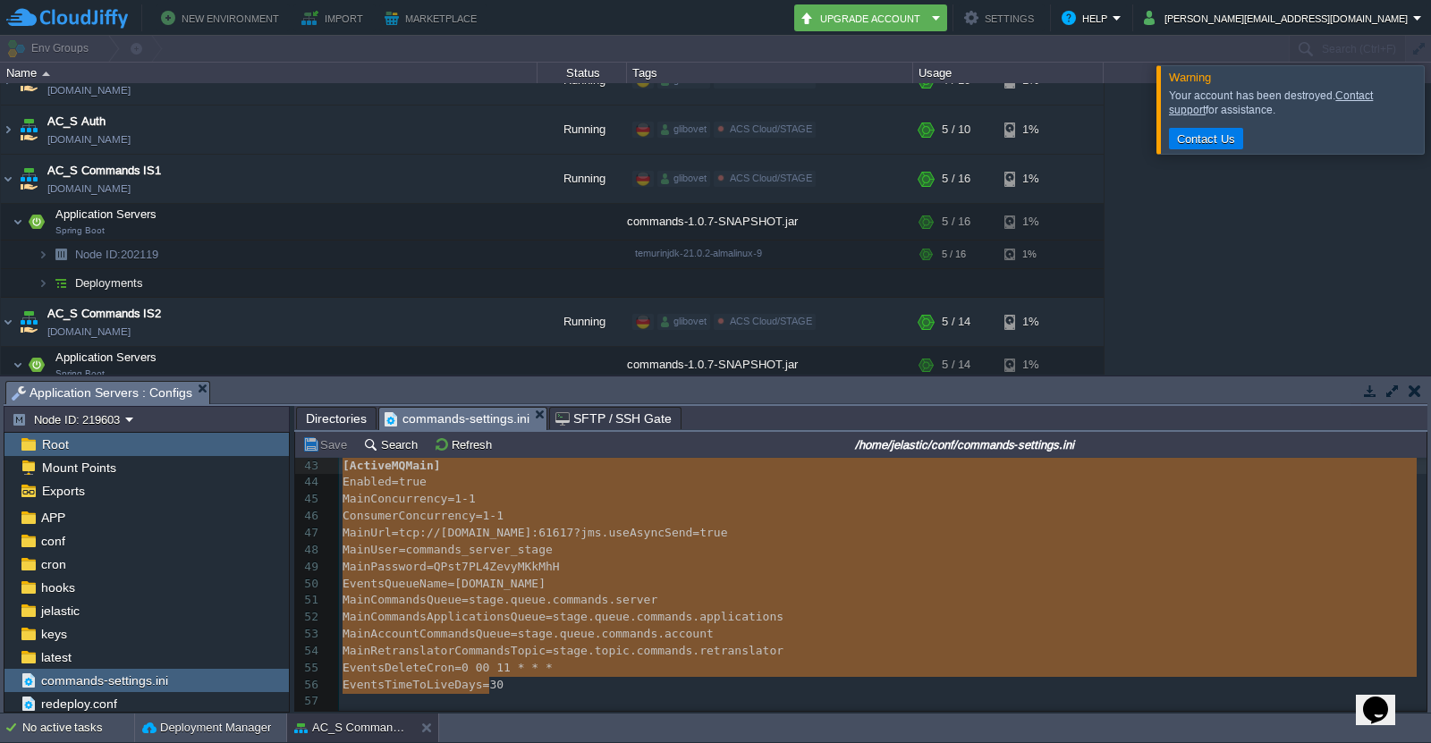
drag, startPoint x: 475, startPoint y: 673, endPoint x: 289, endPoint y: 469, distance: 276.0
click at [428, 727] on button at bounding box center [430, 728] width 18 height 18
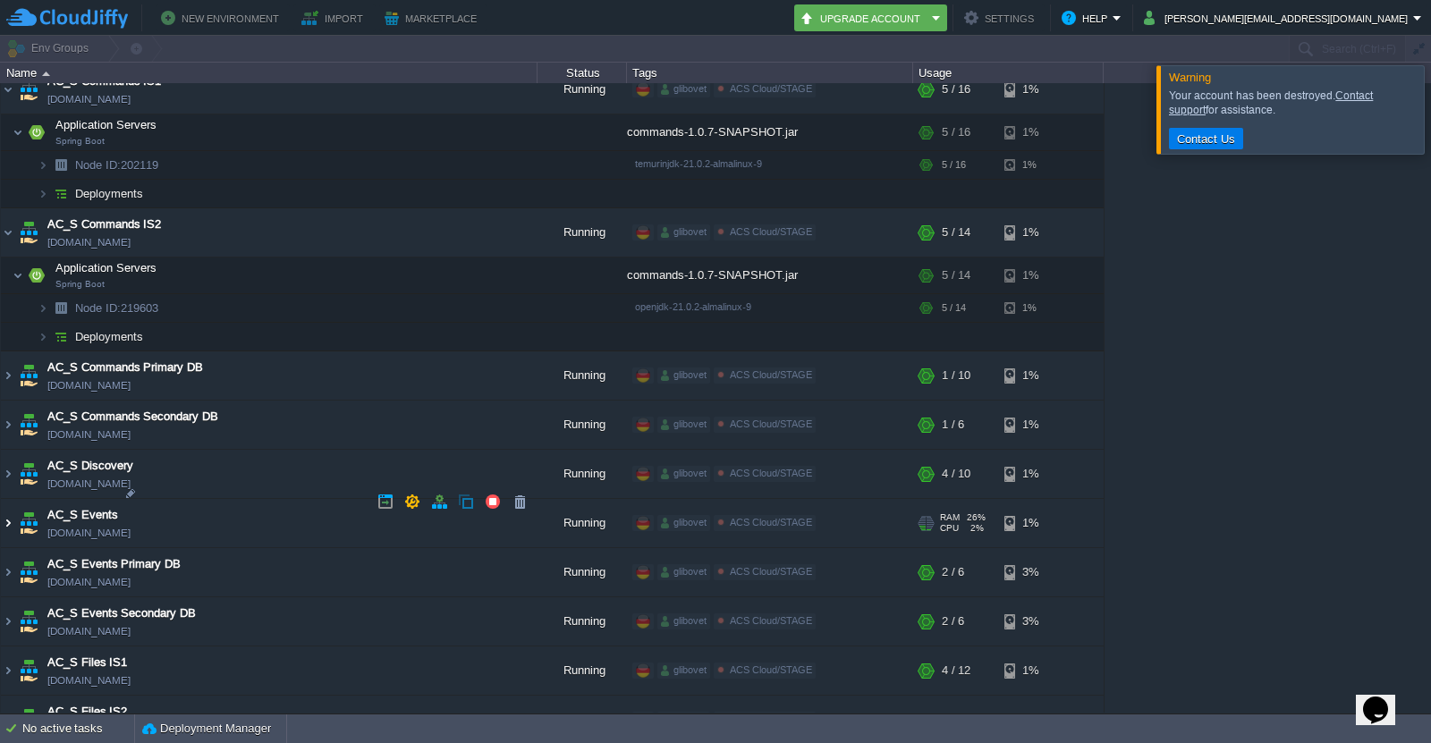
click at [5, 499] on img at bounding box center [8, 523] width 14 height 48
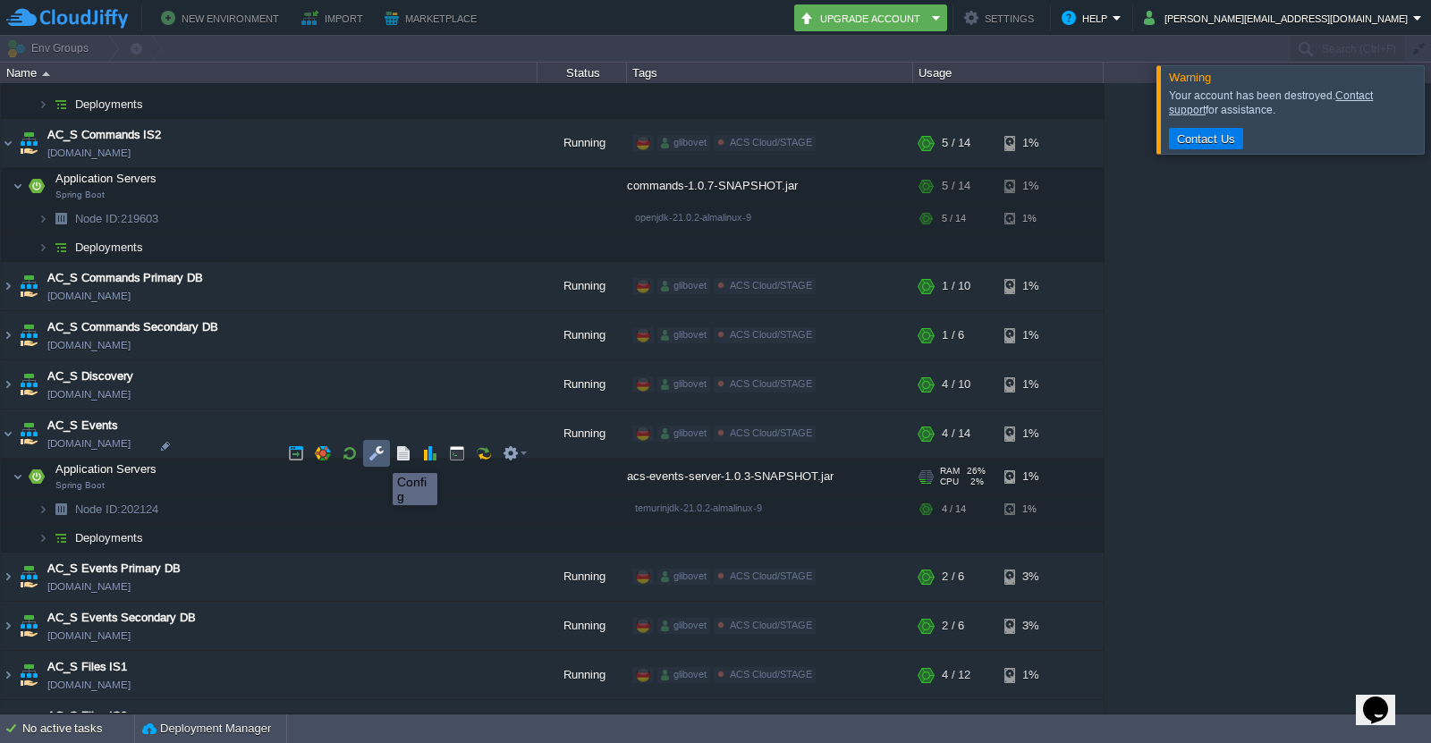
click at [379, 457] on button "button" at bounding box center [377, 453] width 16 height 16
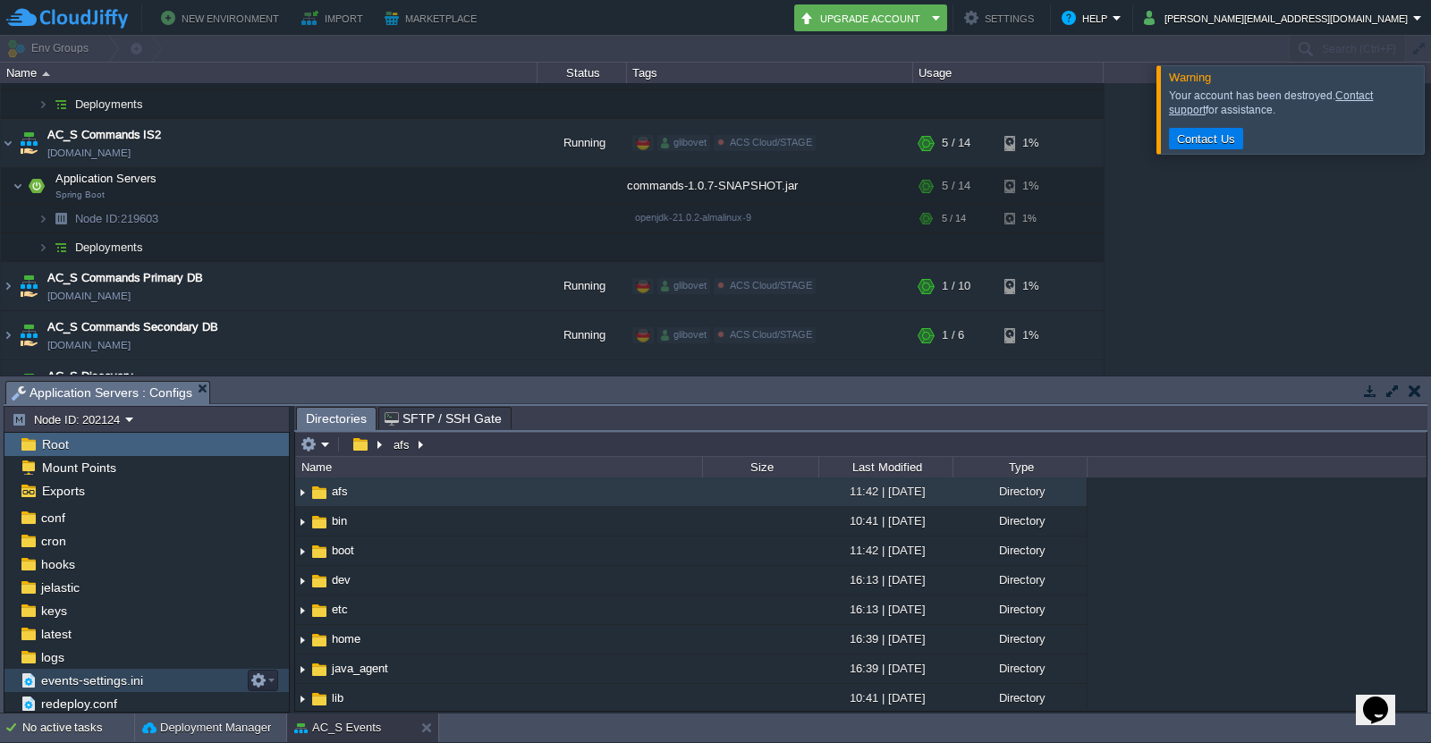
click at [111, 689] on span "events-settings.ini" at bounding box center [92, 681] width 108 height 16
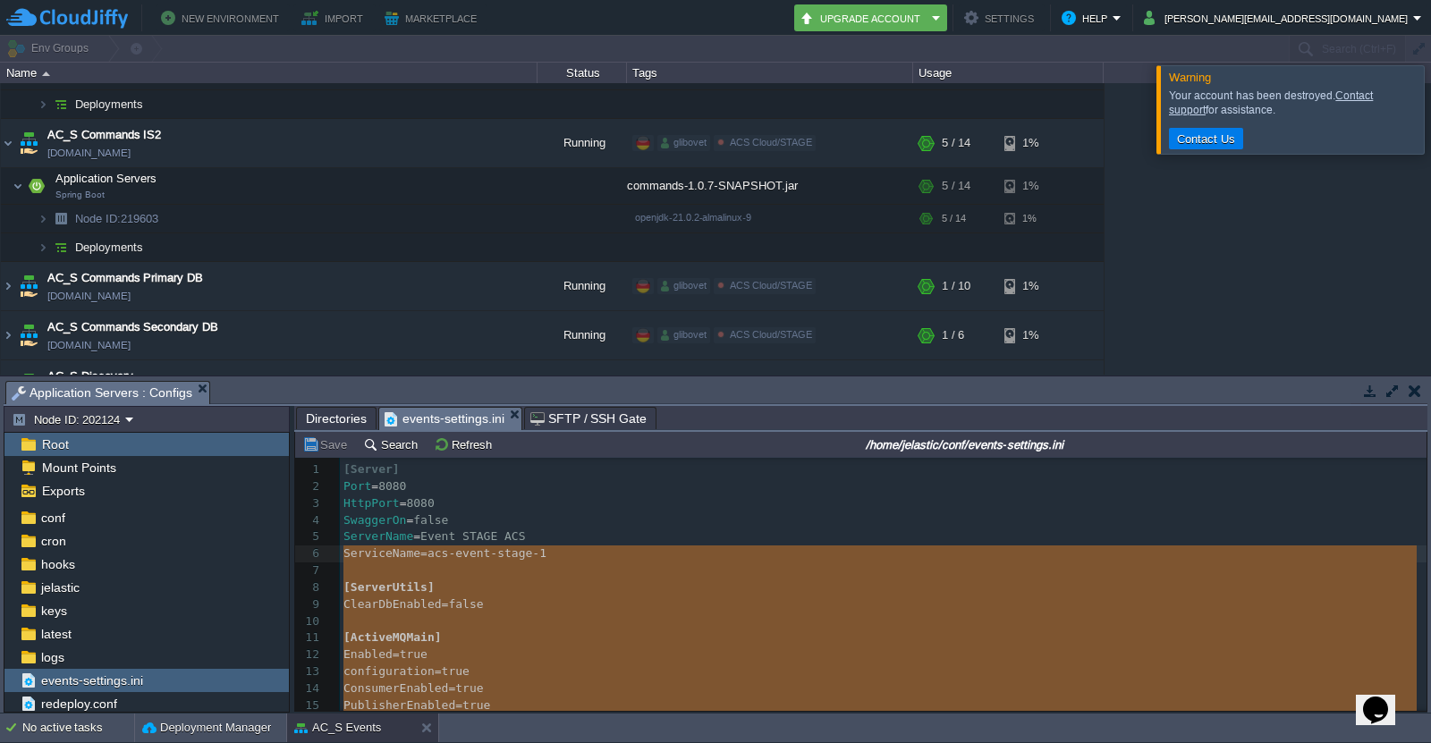
type textarea "[ActiveMQMain] Enabled=true configuration=true ConsumerEnabled=true PublisherEn…"
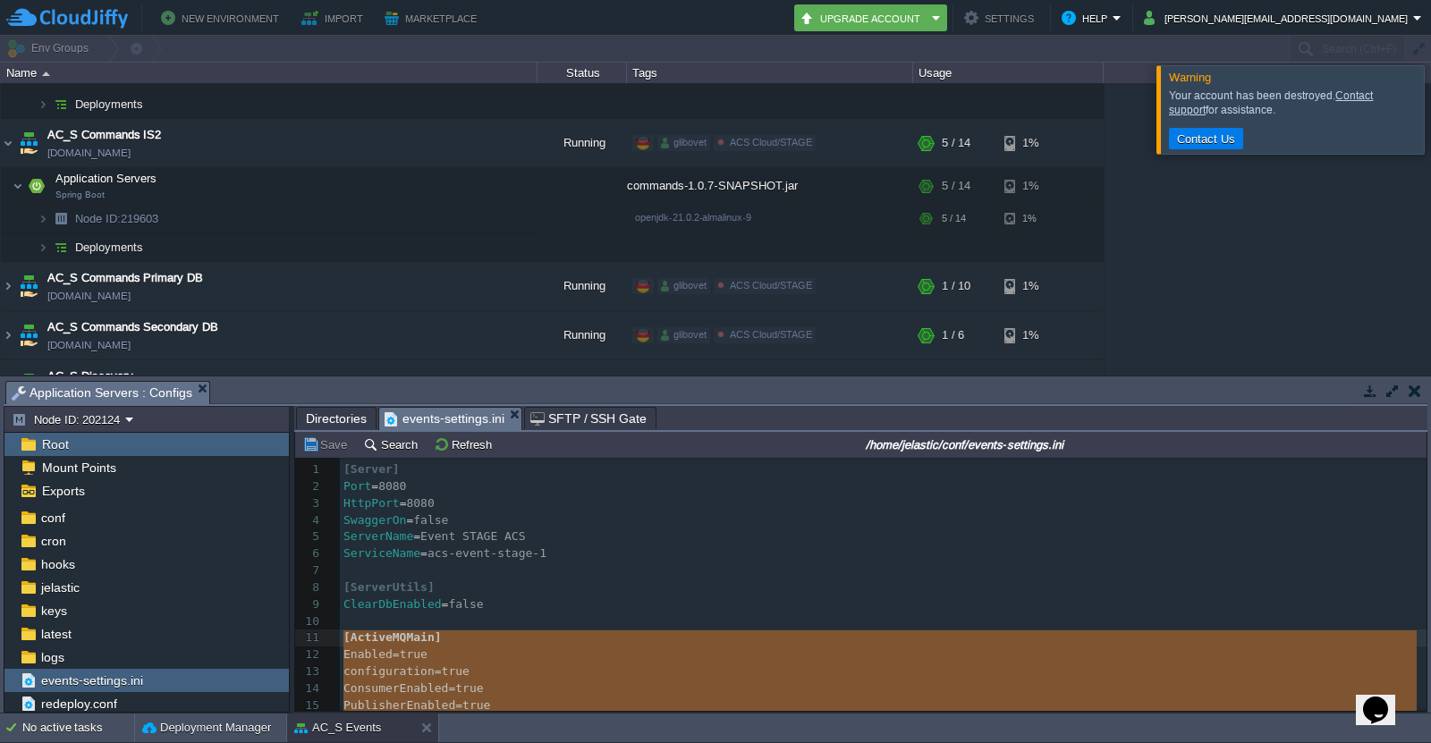
drag, startPoint x: 551, startPoint y: 660, endPoint x: 329, endPoint y: 633, distance: 223.4
click at [435, 731] on button at bounding box center [430, 728] width 18 height 18
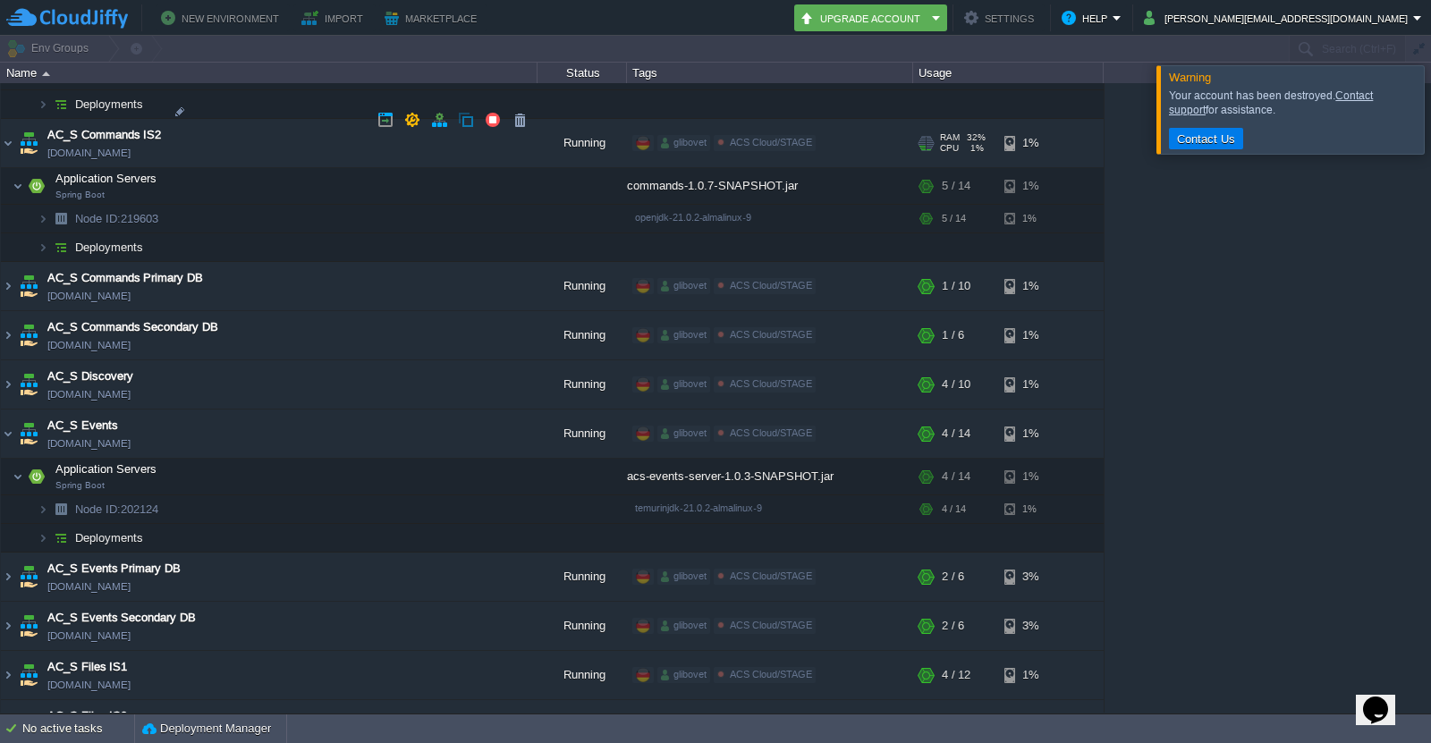
click at [12, 121] on img at bounding box center [8, 143] width 14 height 48
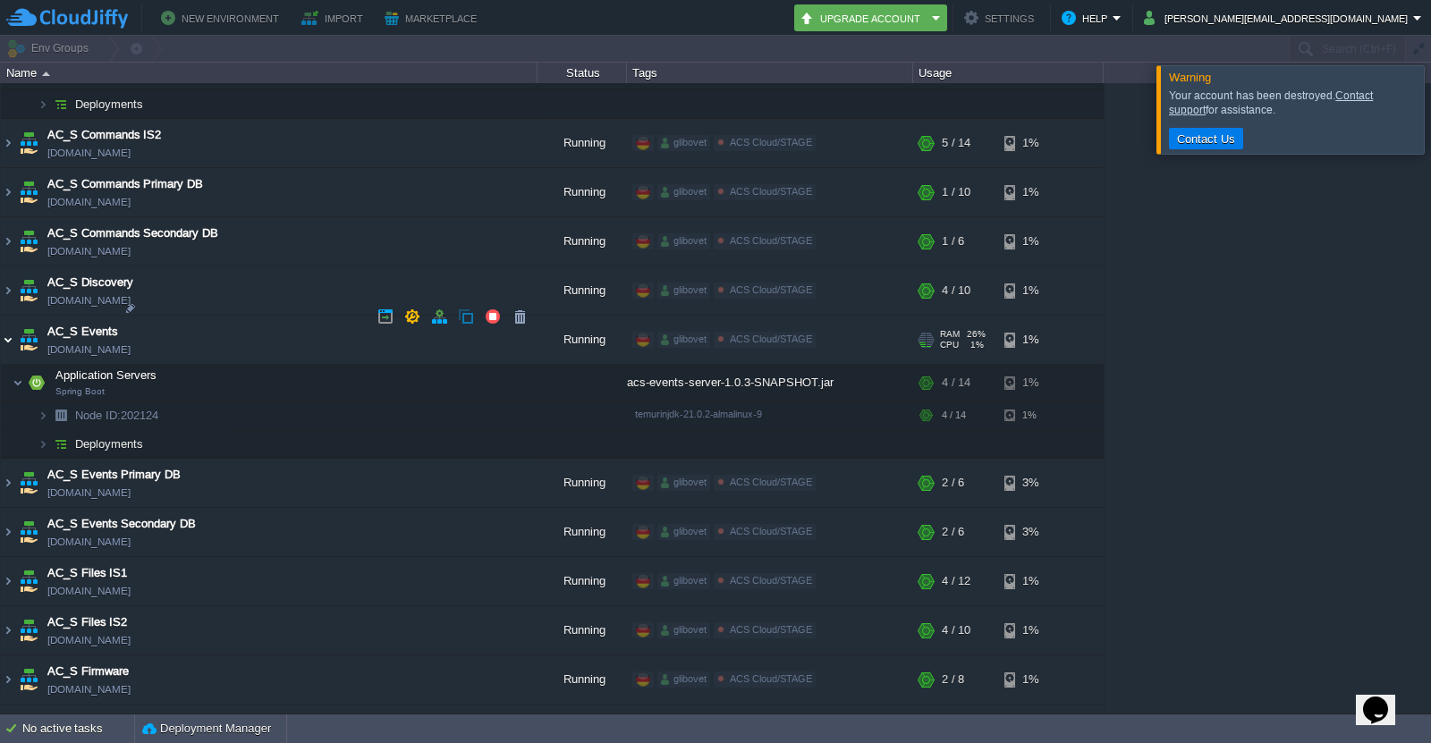
click at [11, 323] on img at bounding box center [8, 340] width 14 height 48
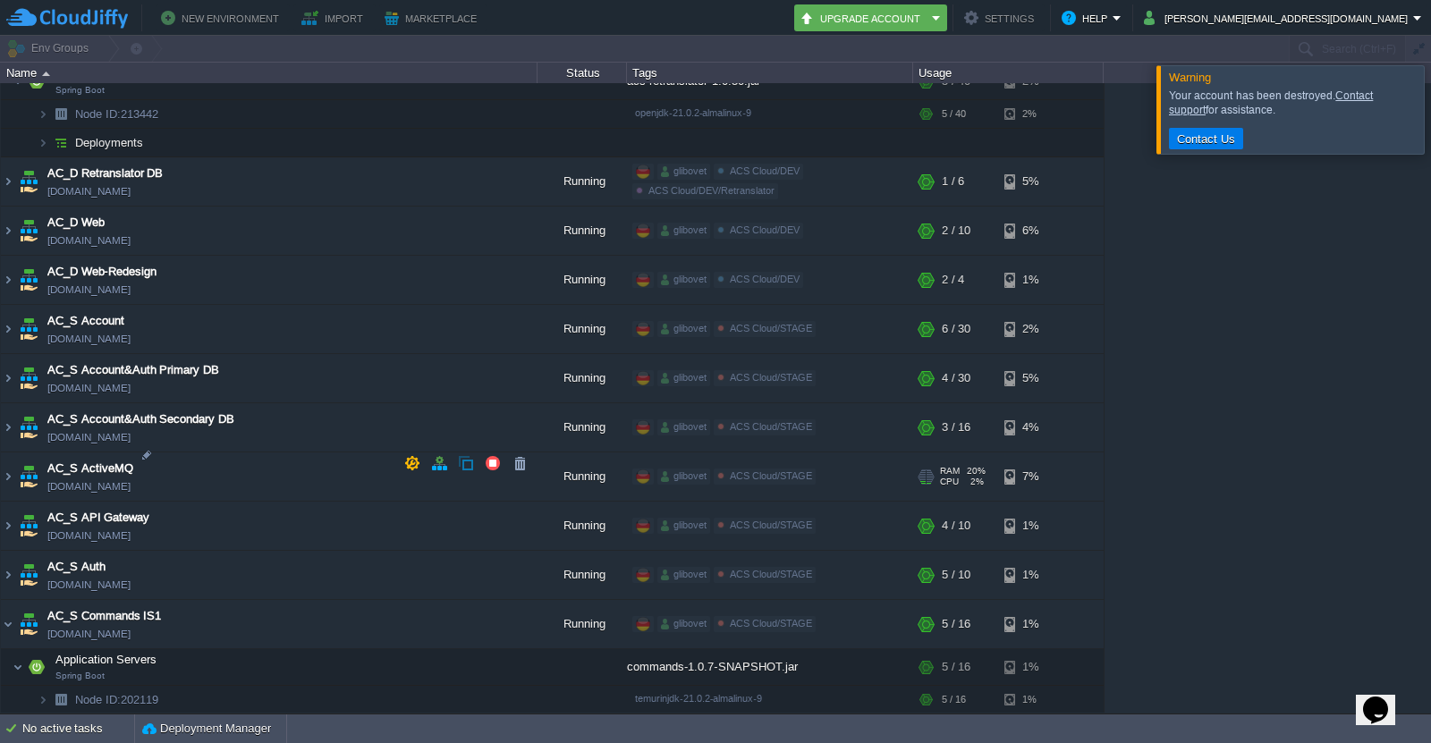
scroll to position [1878, 0]
click at [13, 614] on img at bounding box center [8, 626] width 14 height 48
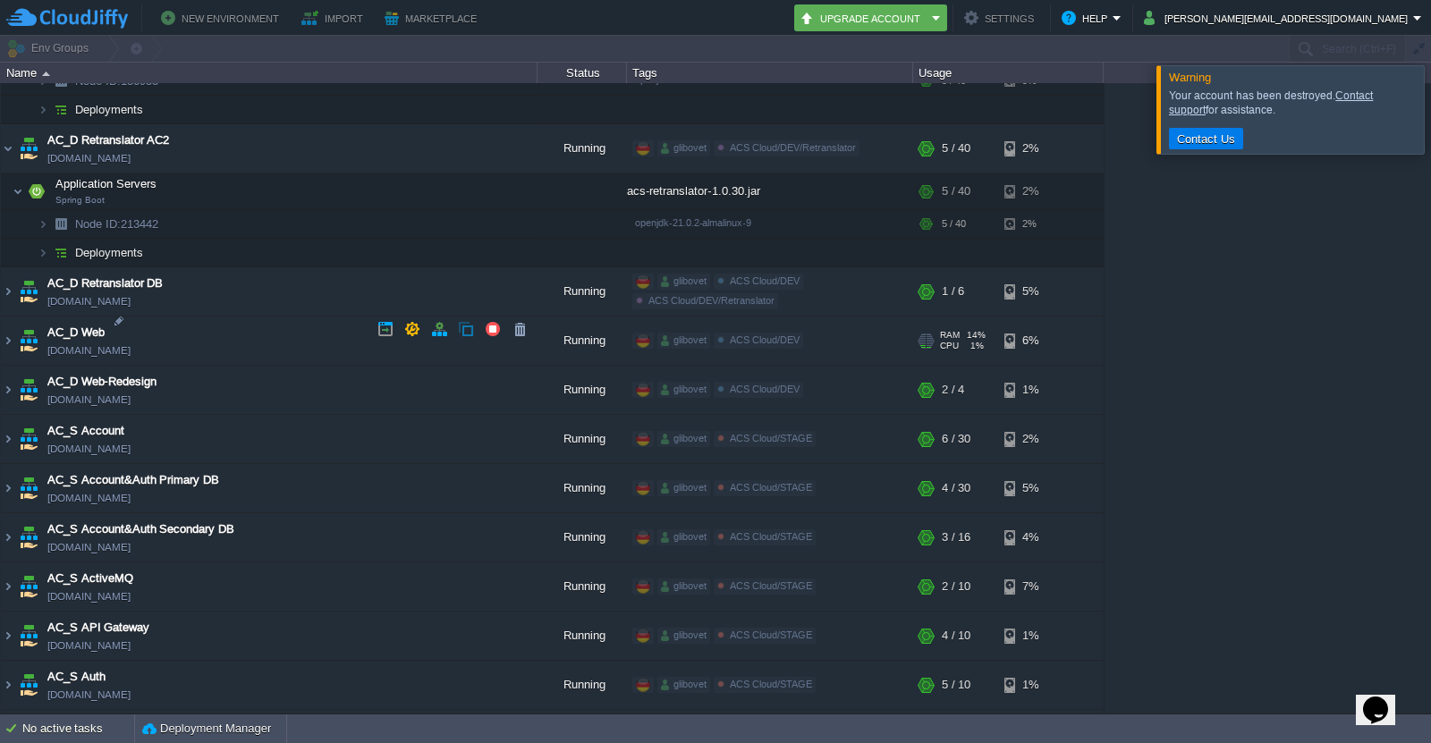
scroll to position [1699, 0]
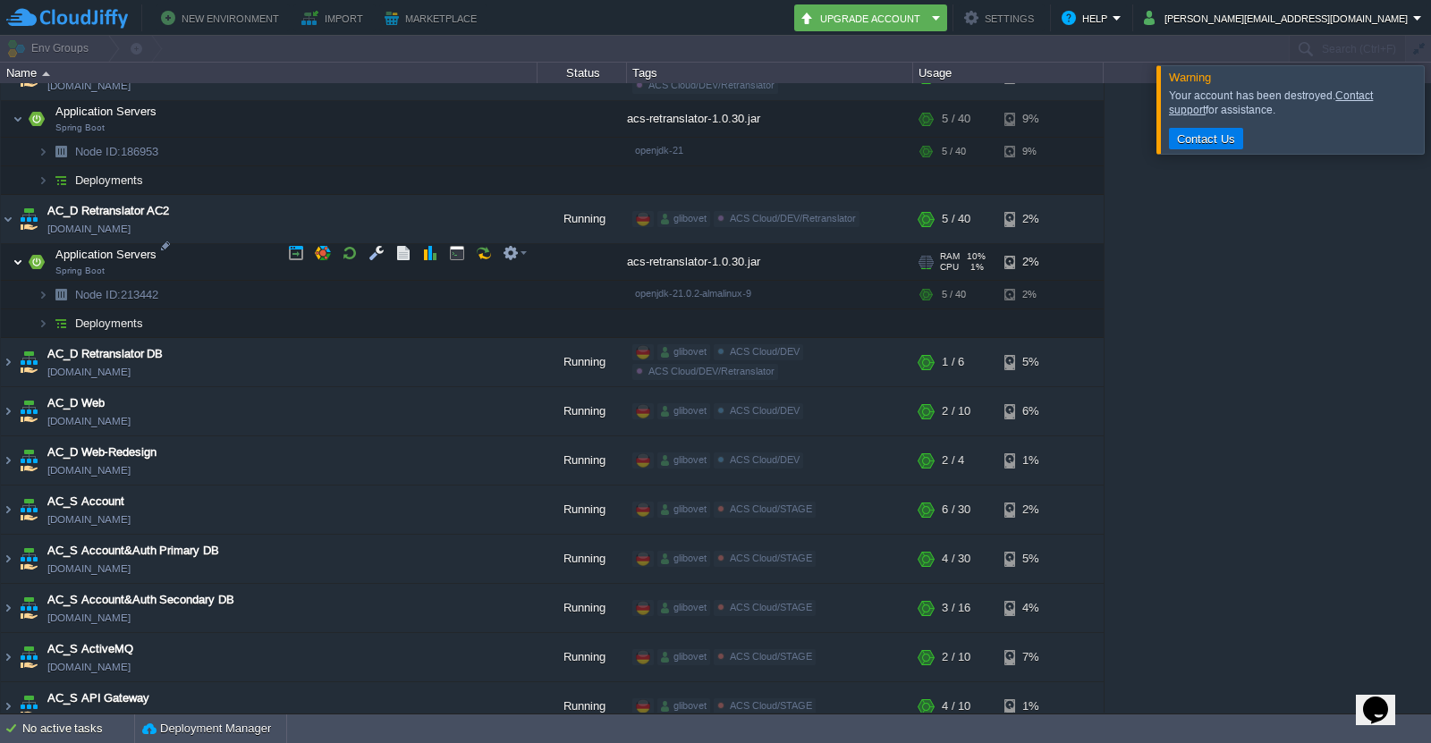
click at [17, 249] on img at bounding box center [18, 262] width 11 height 36
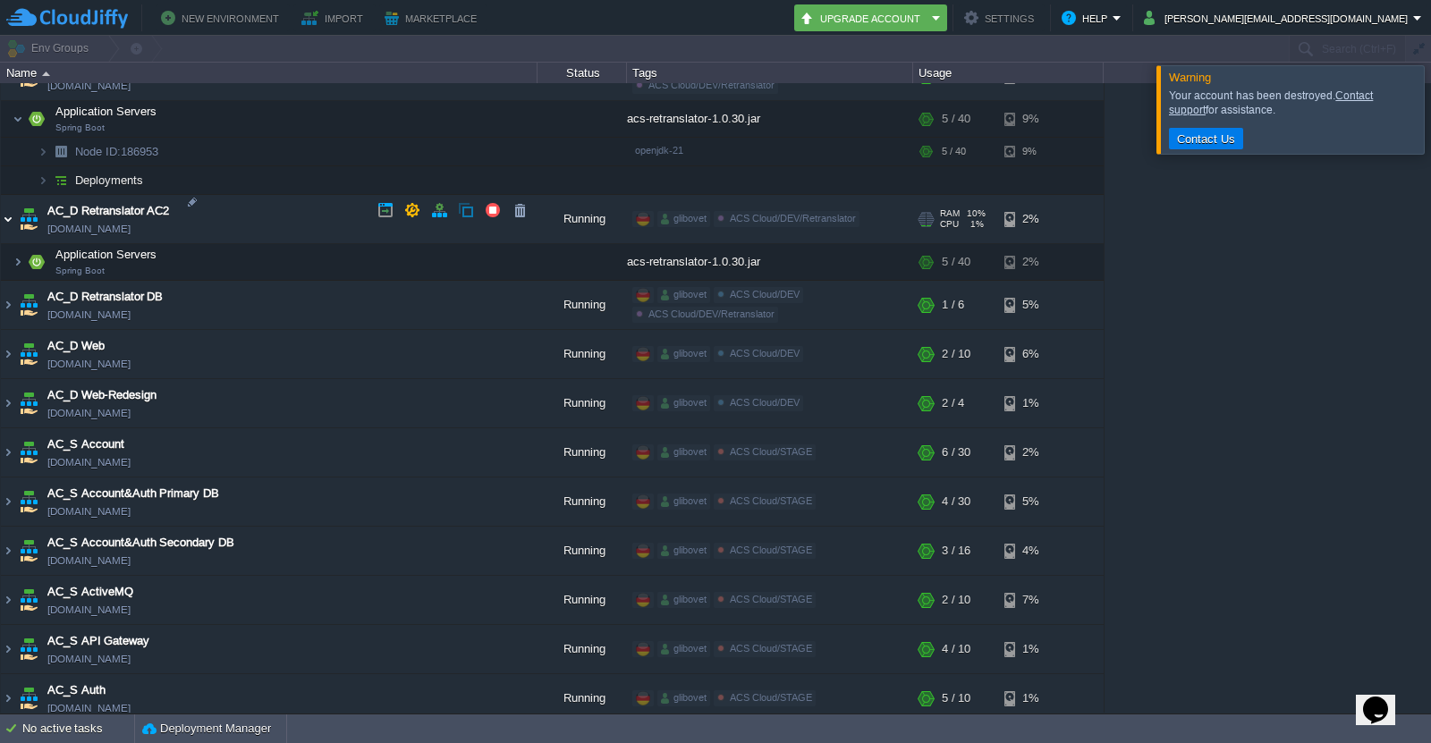
click at [14, 214] on img at bounding box center [8, 219] width 14 height 48
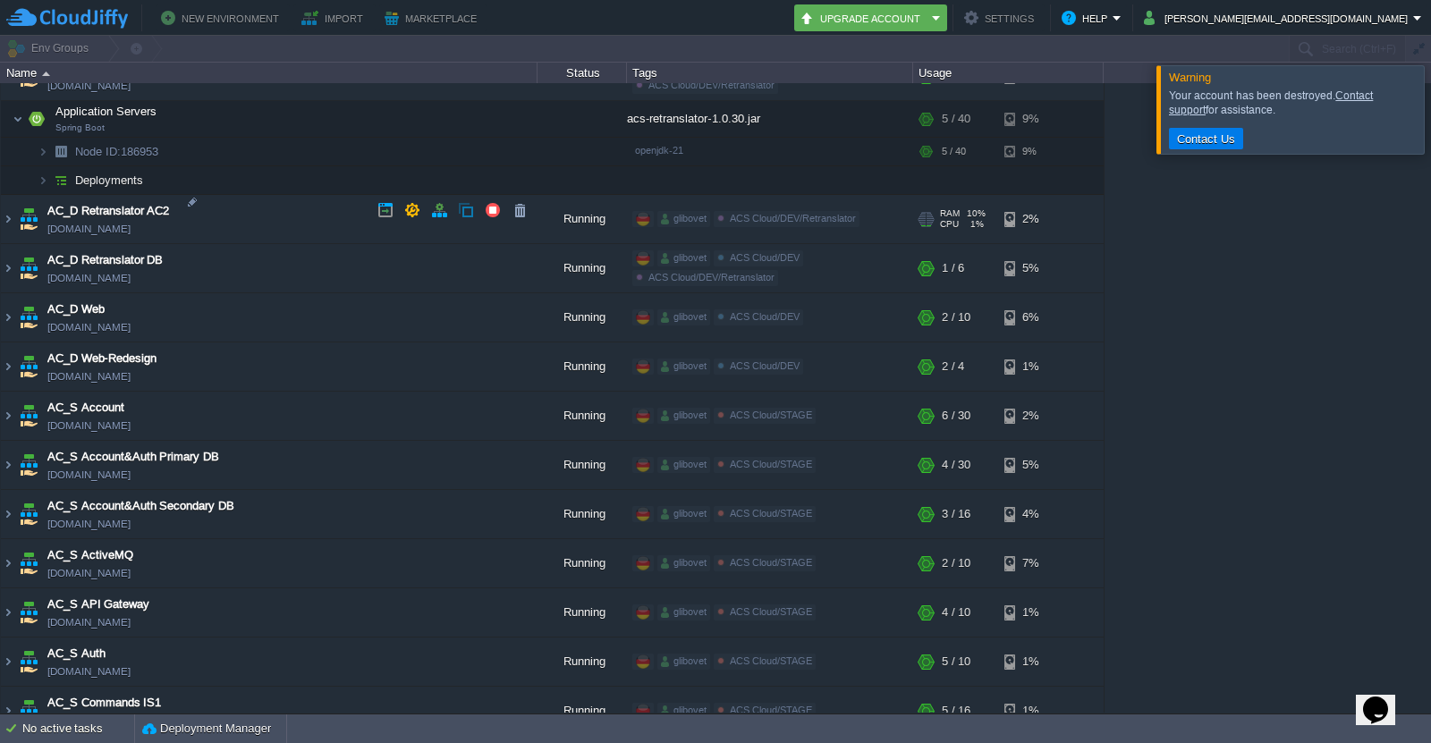
scroll to position [1431, 0]
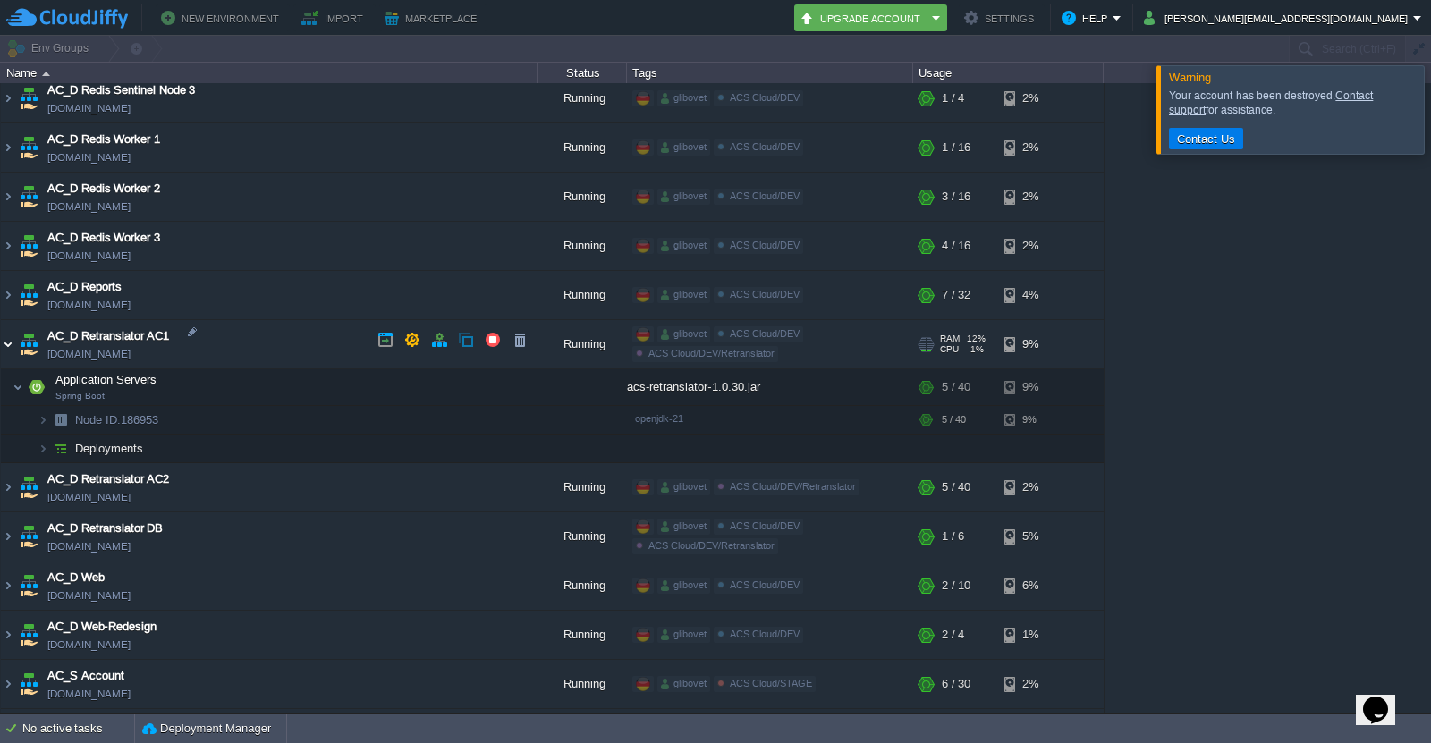
click at [11, 333] on img at bounding box center [8, 344] width 14 height 48
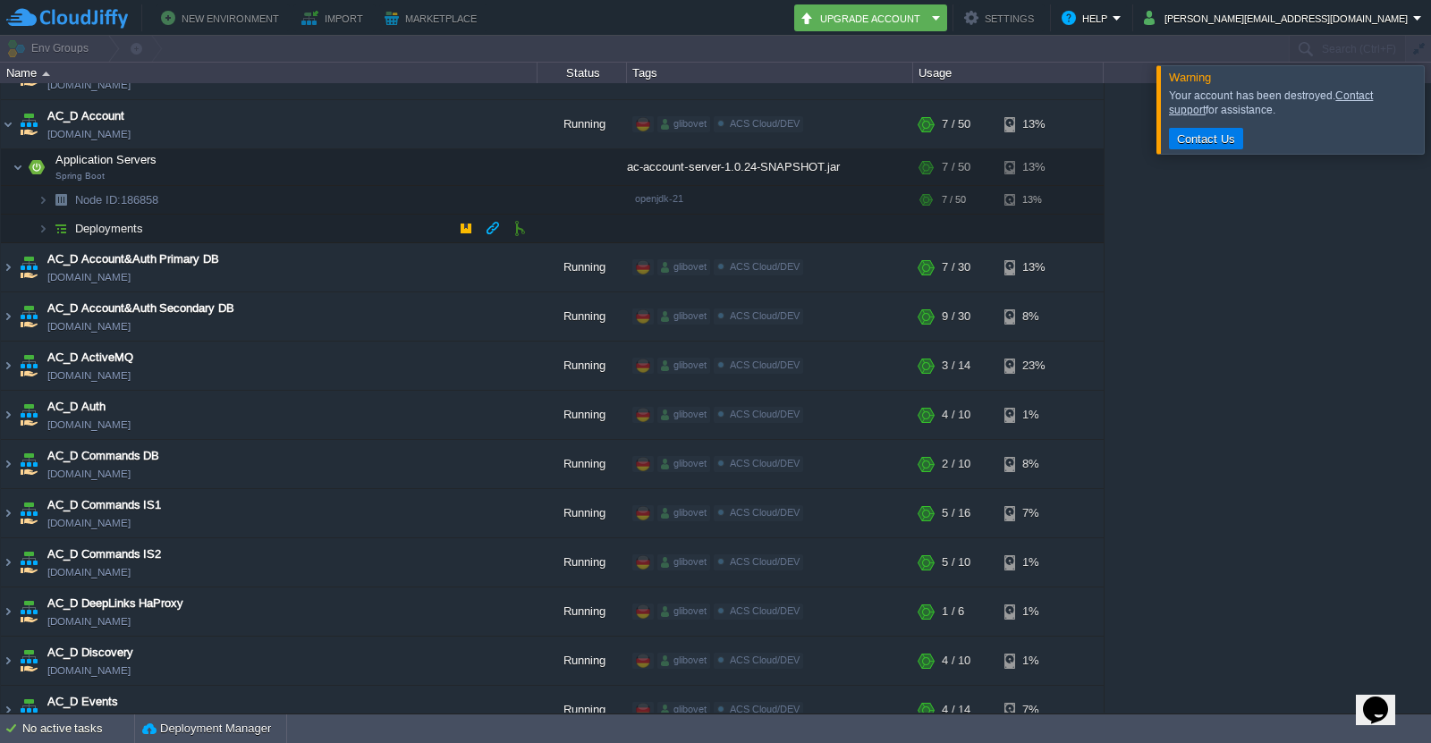
scroll to position [0, 0]
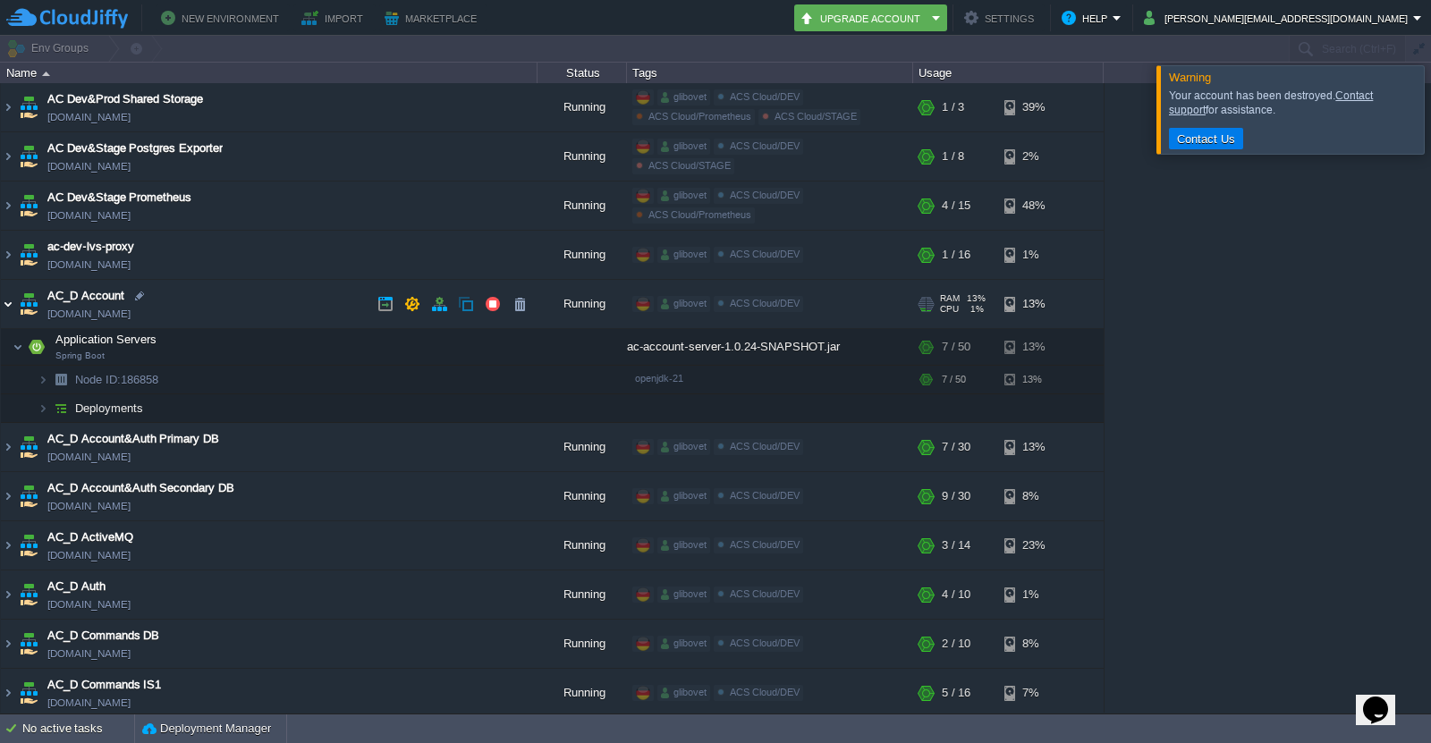
click at [2, 304] on img at bounding box center [8, 304] width 14 height 48
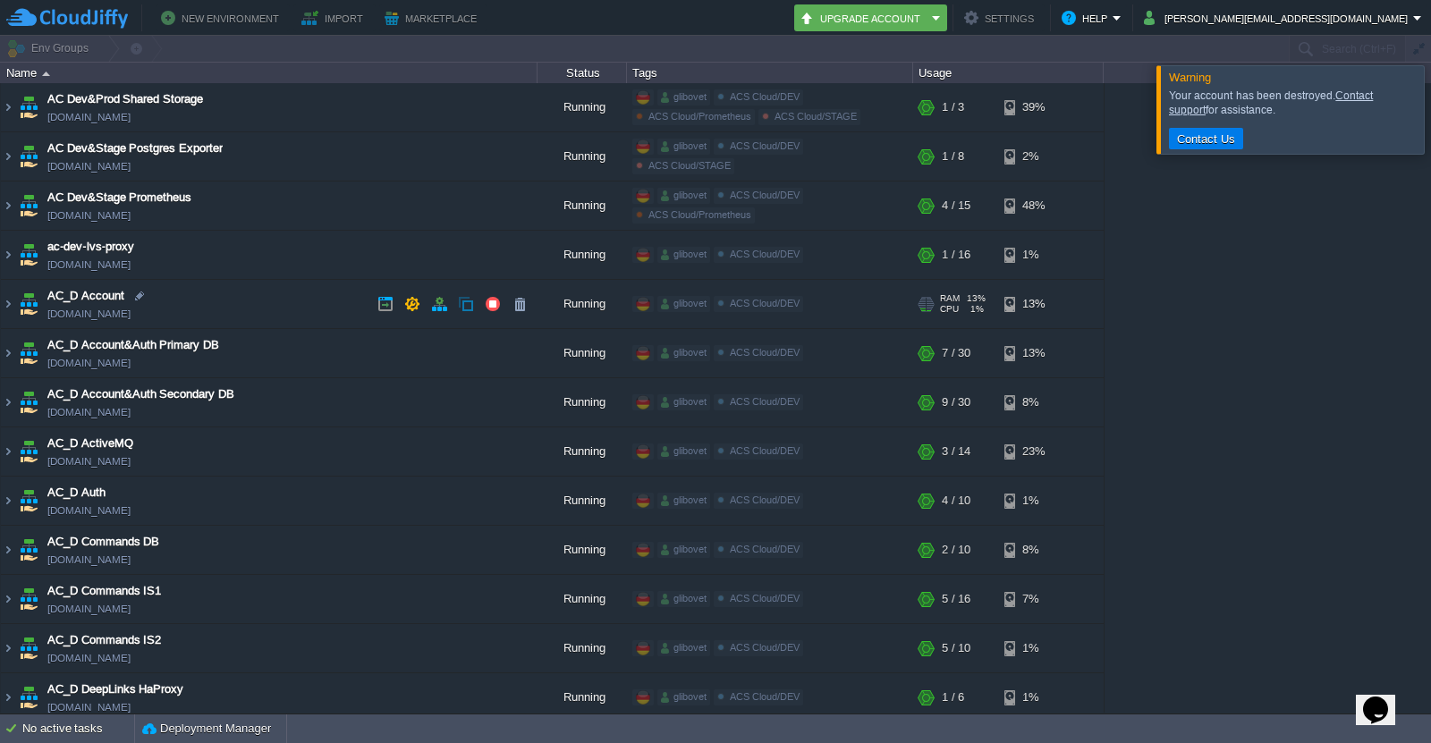
click at [13, 305] on img at bounding box center [8, 304] width 14 height 48
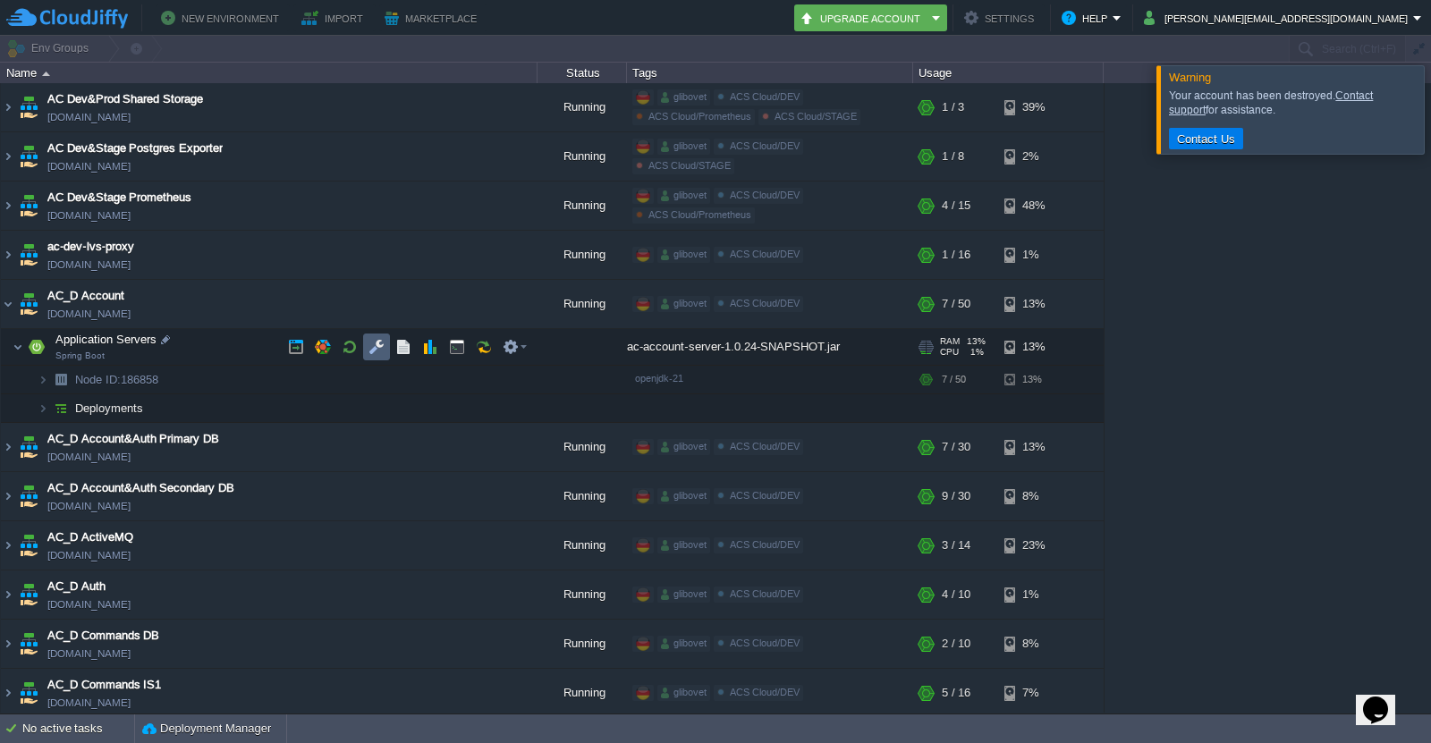
click at [385, 350] on td at bounding box center [376, 347] width 27 height 27
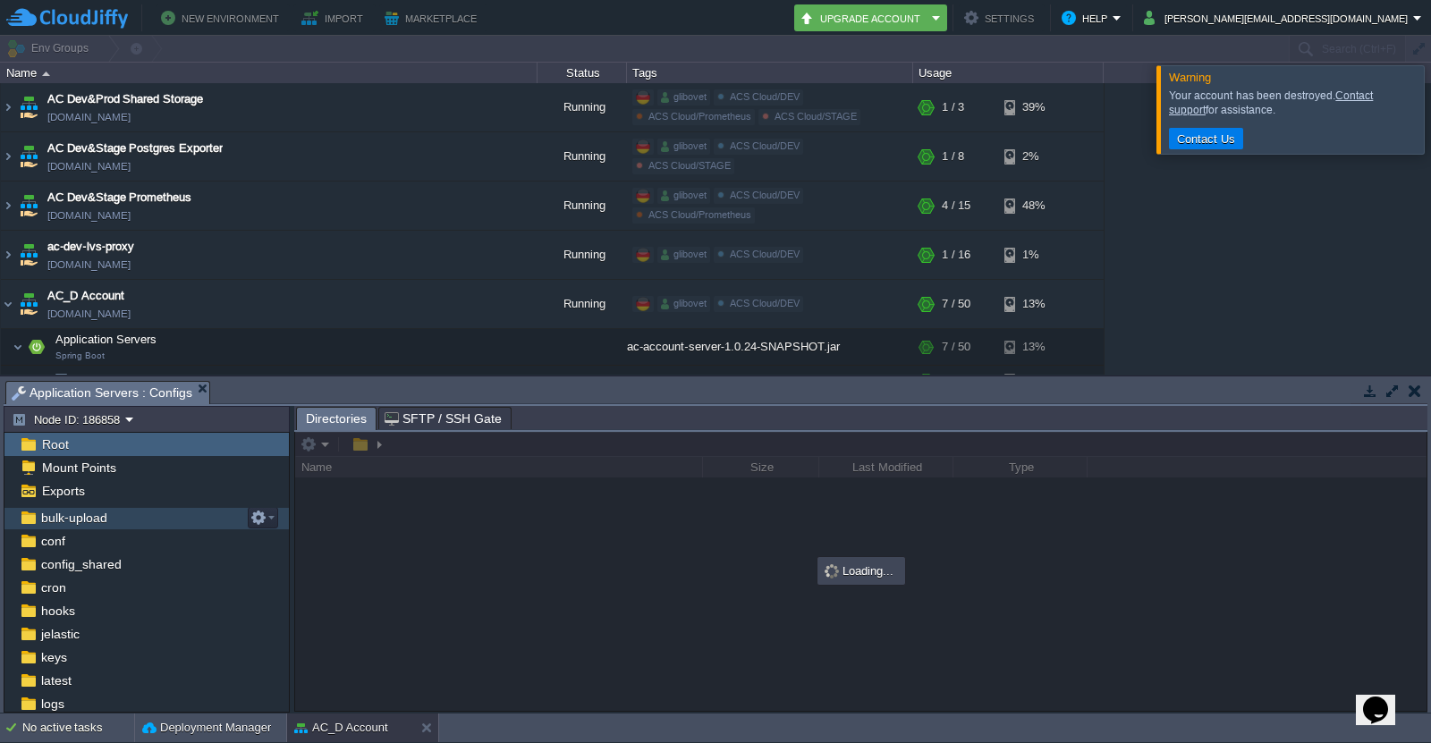
scroll to position [165, 0]
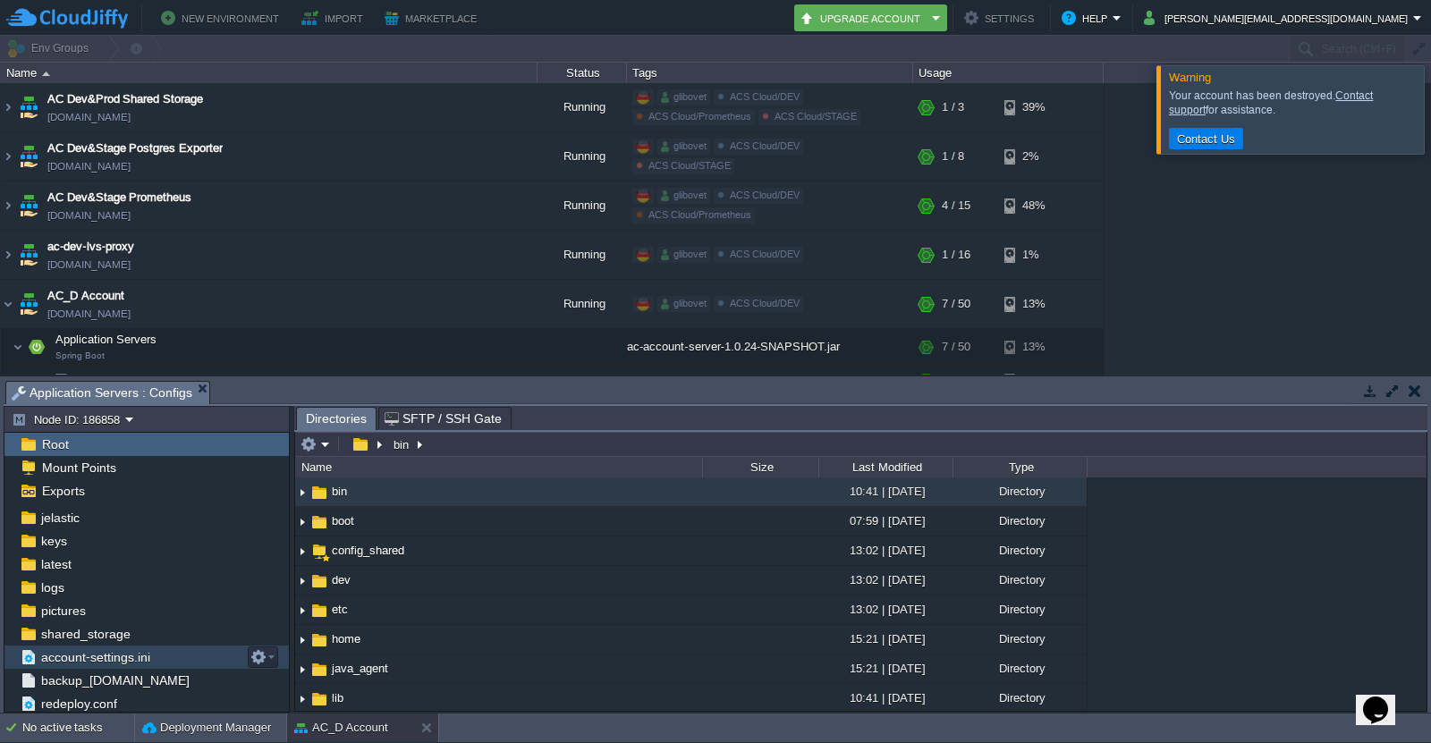
click at [97, 660] on span "account-settings.ini" at bounding box center [95, 657] width 115 height 16
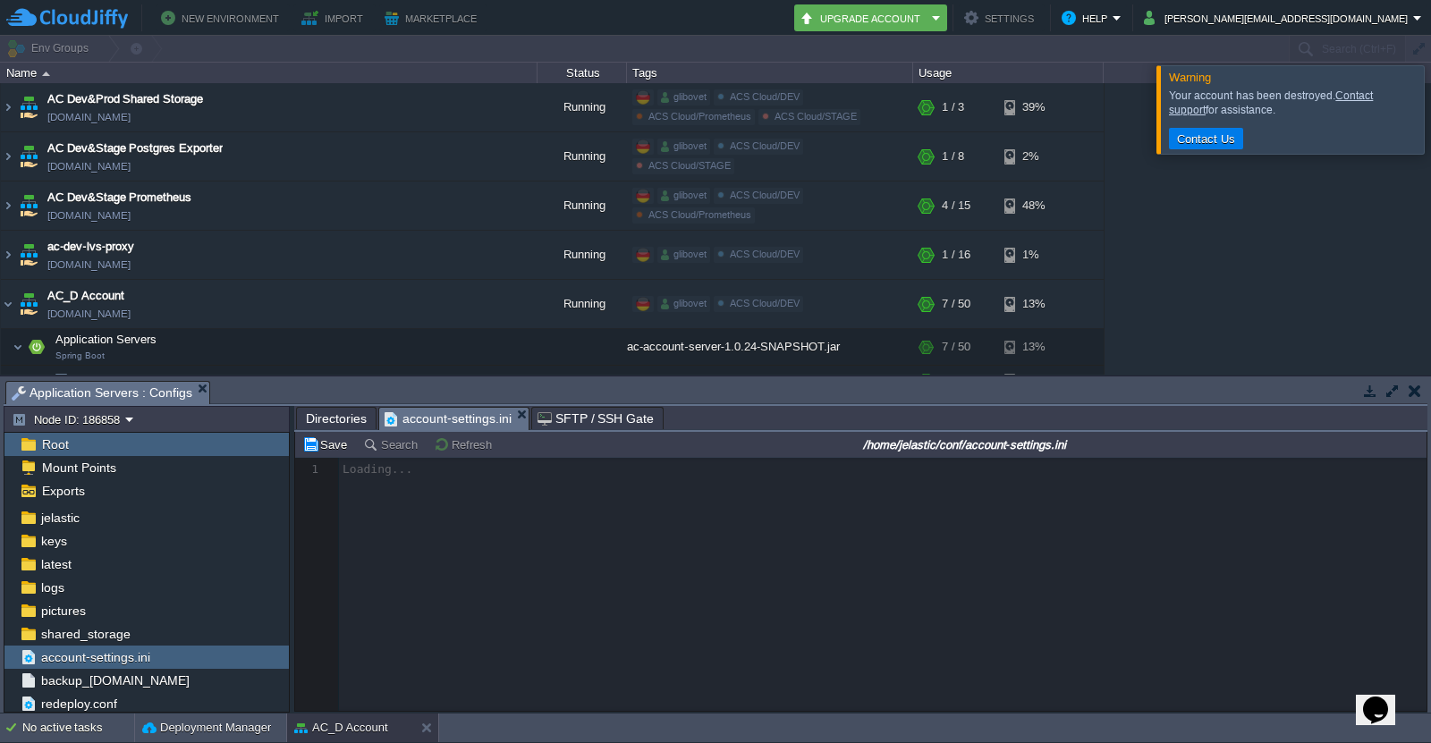
scroll to position [5, 0]
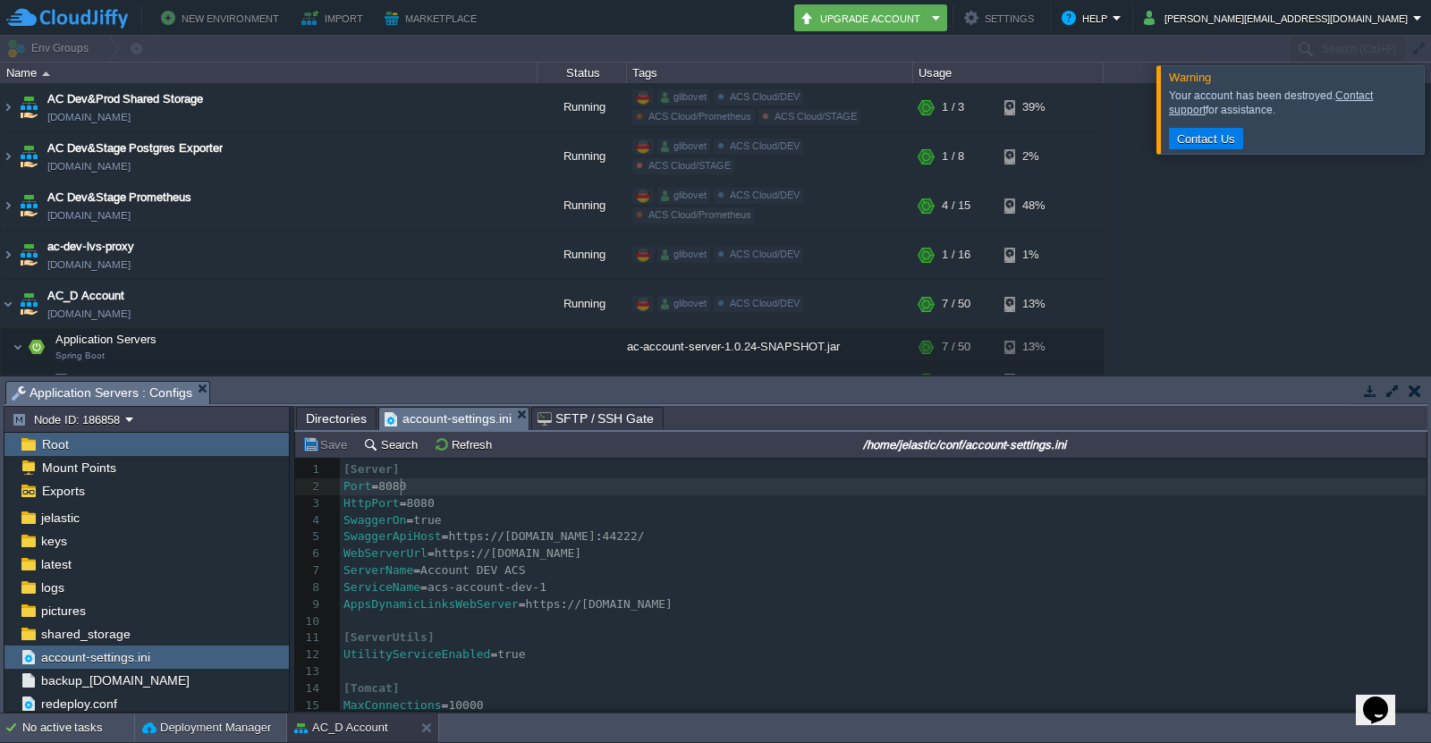
click at [449, 496] on pre "Port = 8080" at bounding box center [883, 487] width 1087 height 17
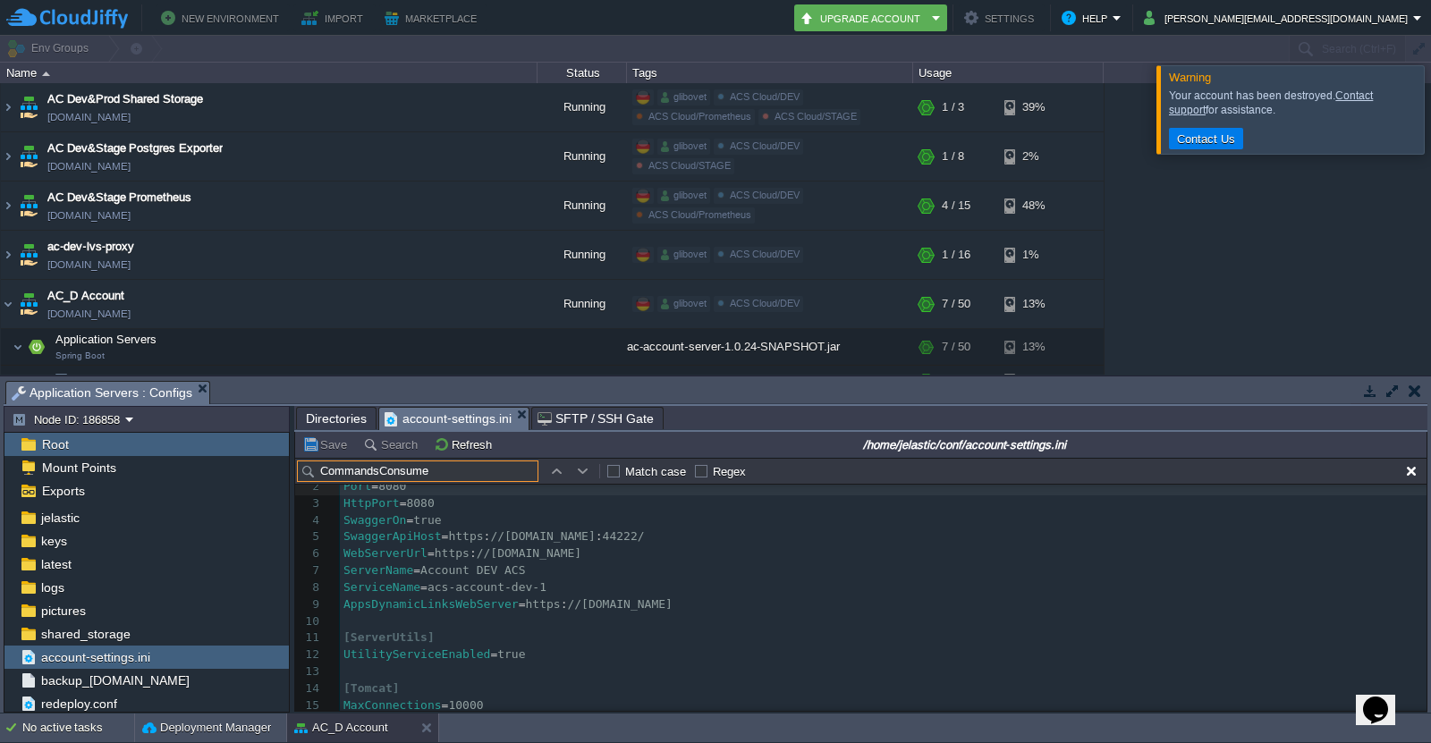
scroll to position [1026, 0]
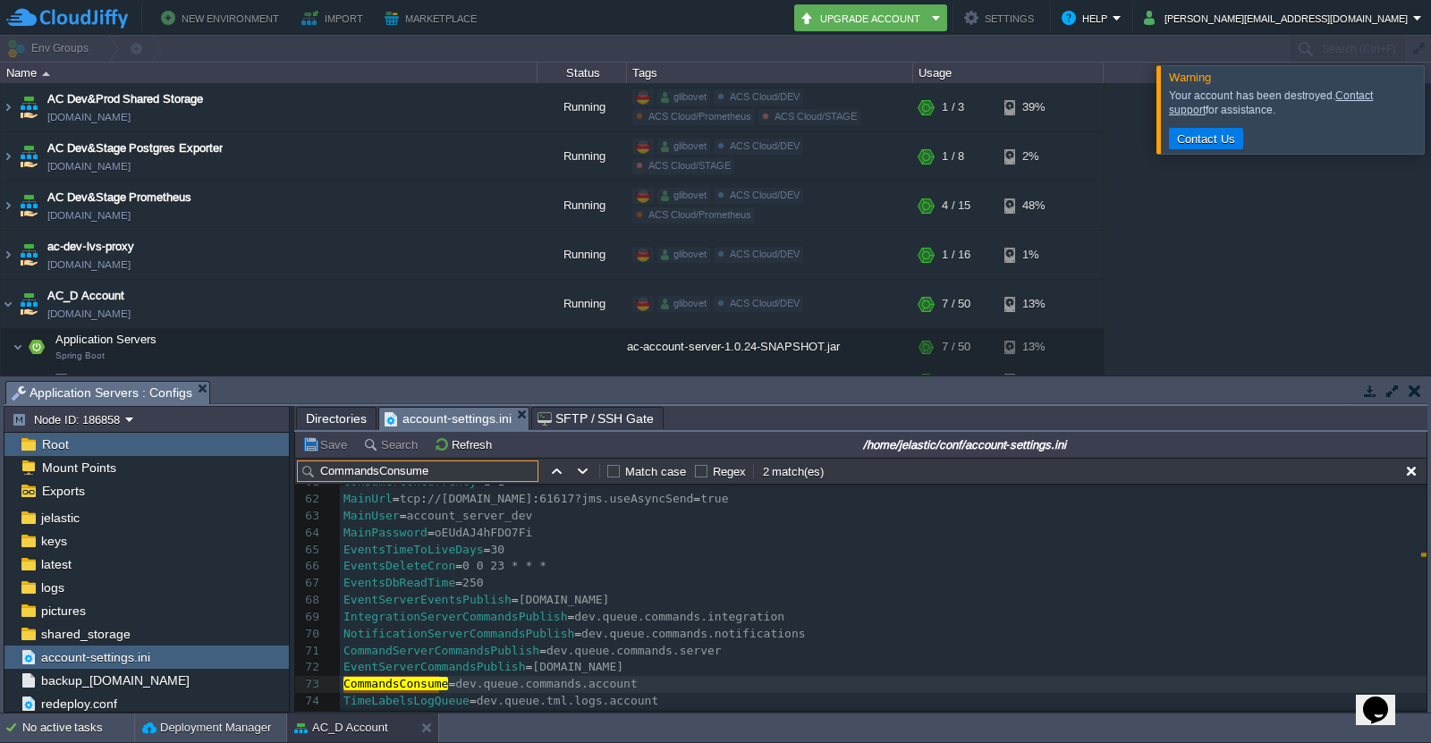
type input "CommandsConsume"
type textarea "dev.queue.commands.account"
drag, startPoint x: 443, startPoint y: 686, endPoint x: 610, endPoint y: 690, distance: 167.3
click at [6, 304] on img at bounding box center [8, 304] width 14 height 48
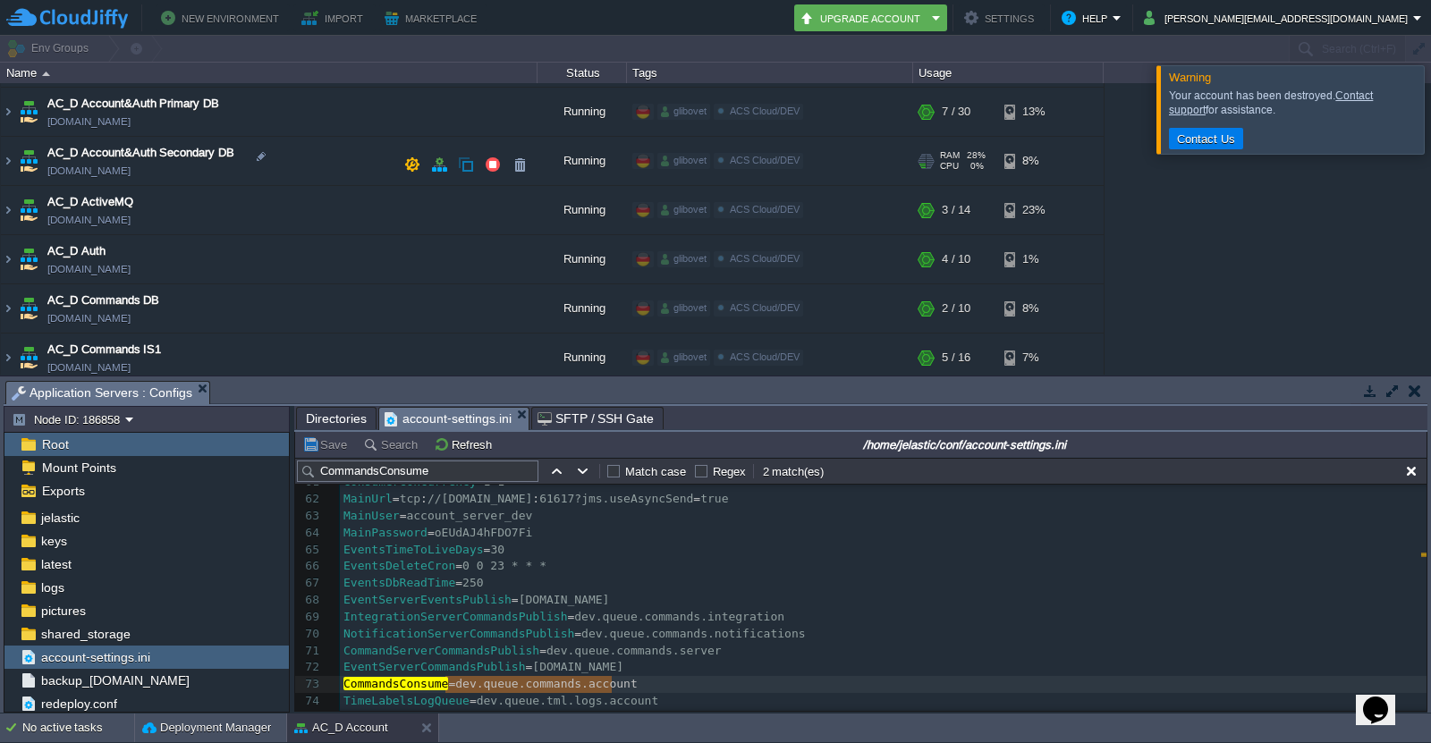
scroll to position [358, 0]
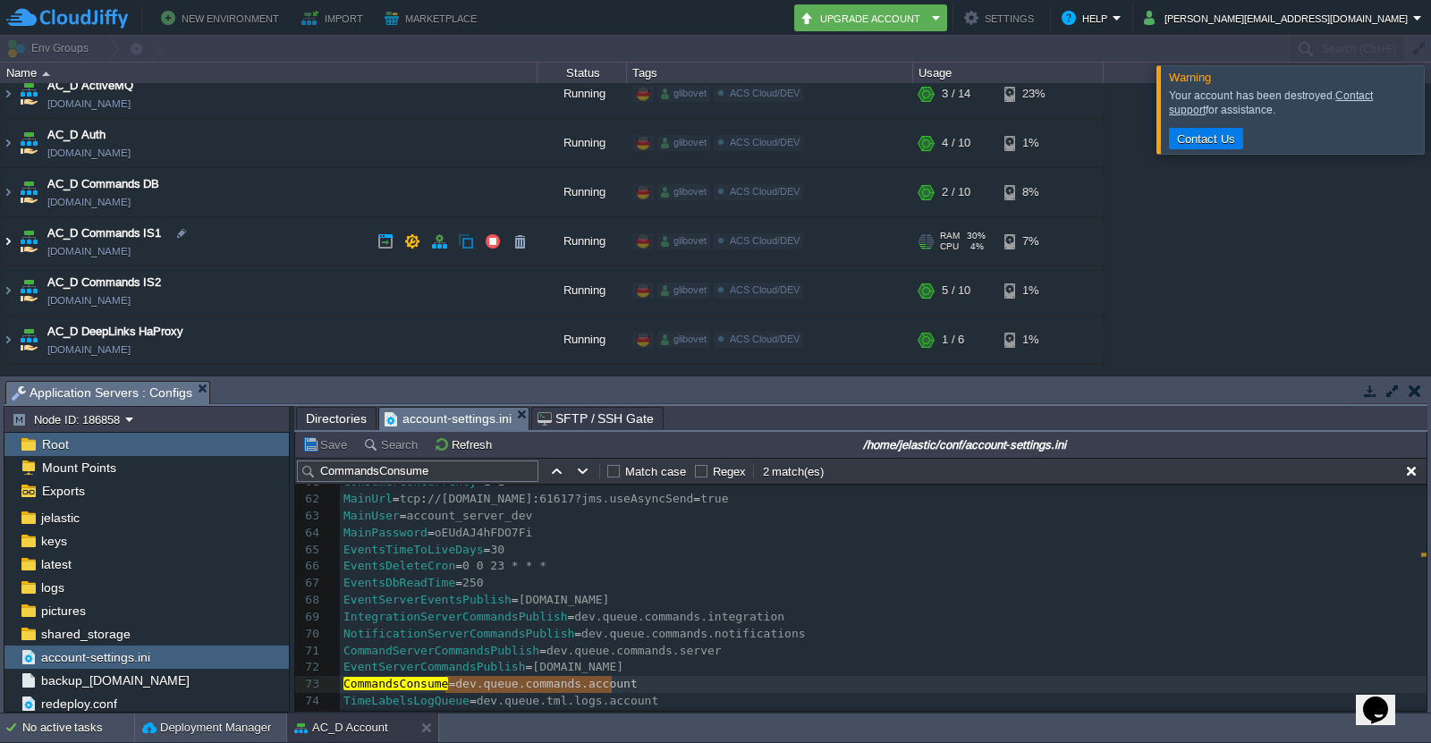
click at [8, 241] on img at bounding box center [8, 241] width 14 height 48
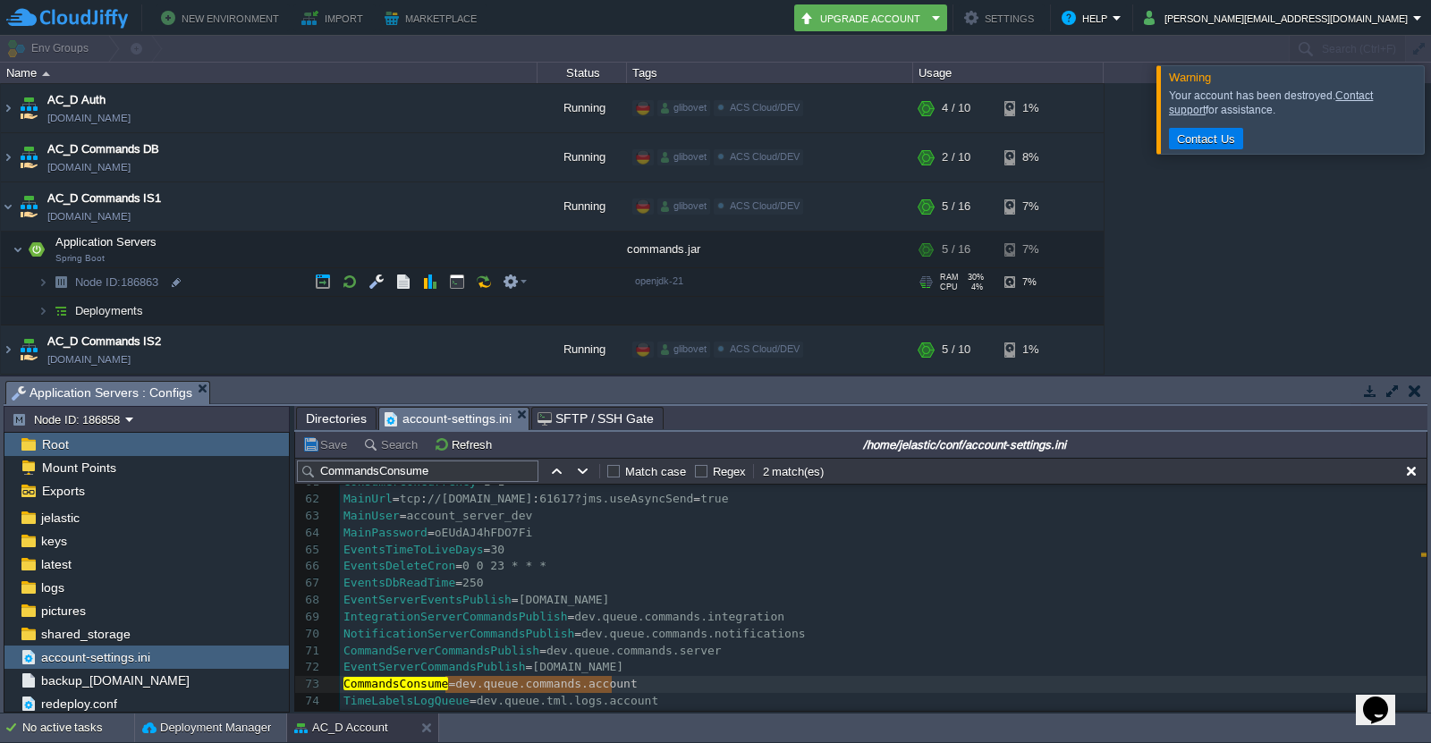
scroll to position [537, 0]
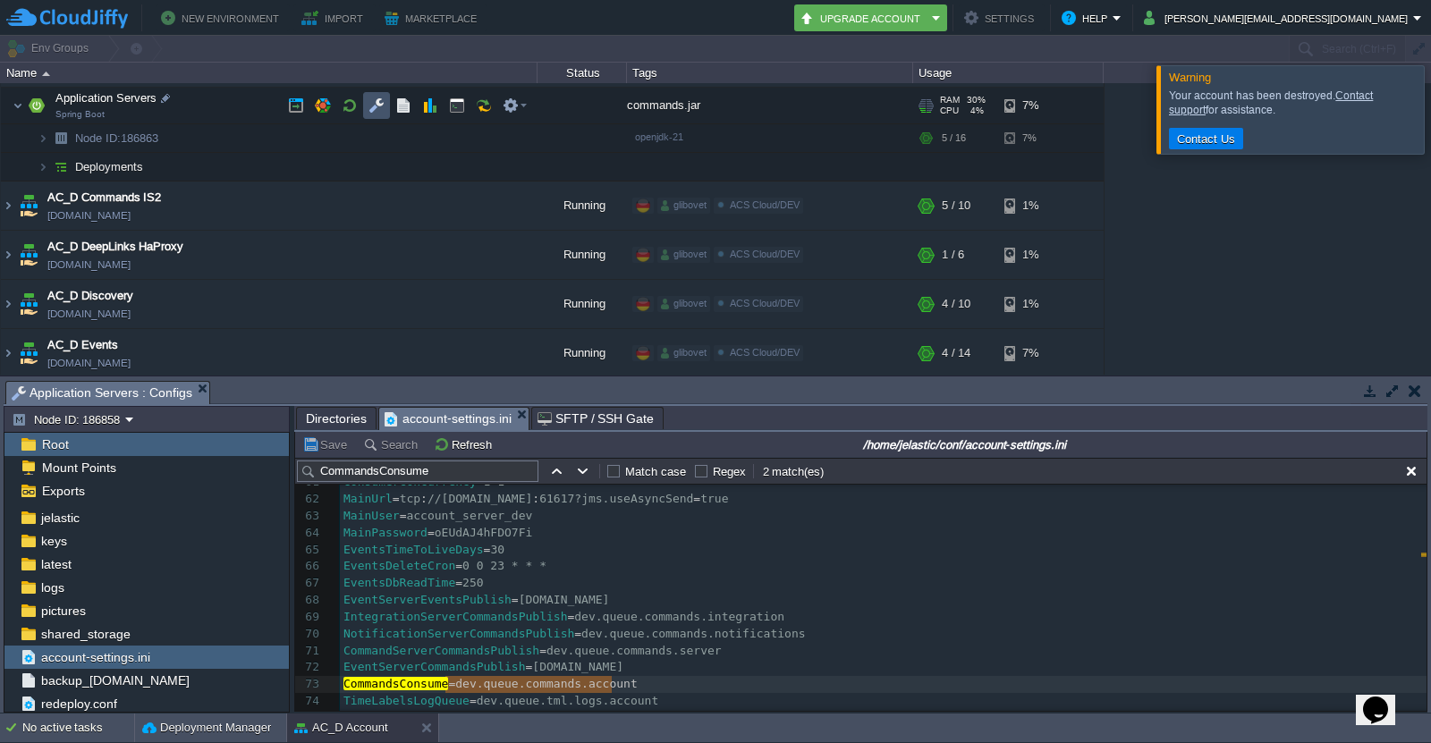
click at [376, 107] on button "button" at bounding box center [377, 105] width 16 height 16
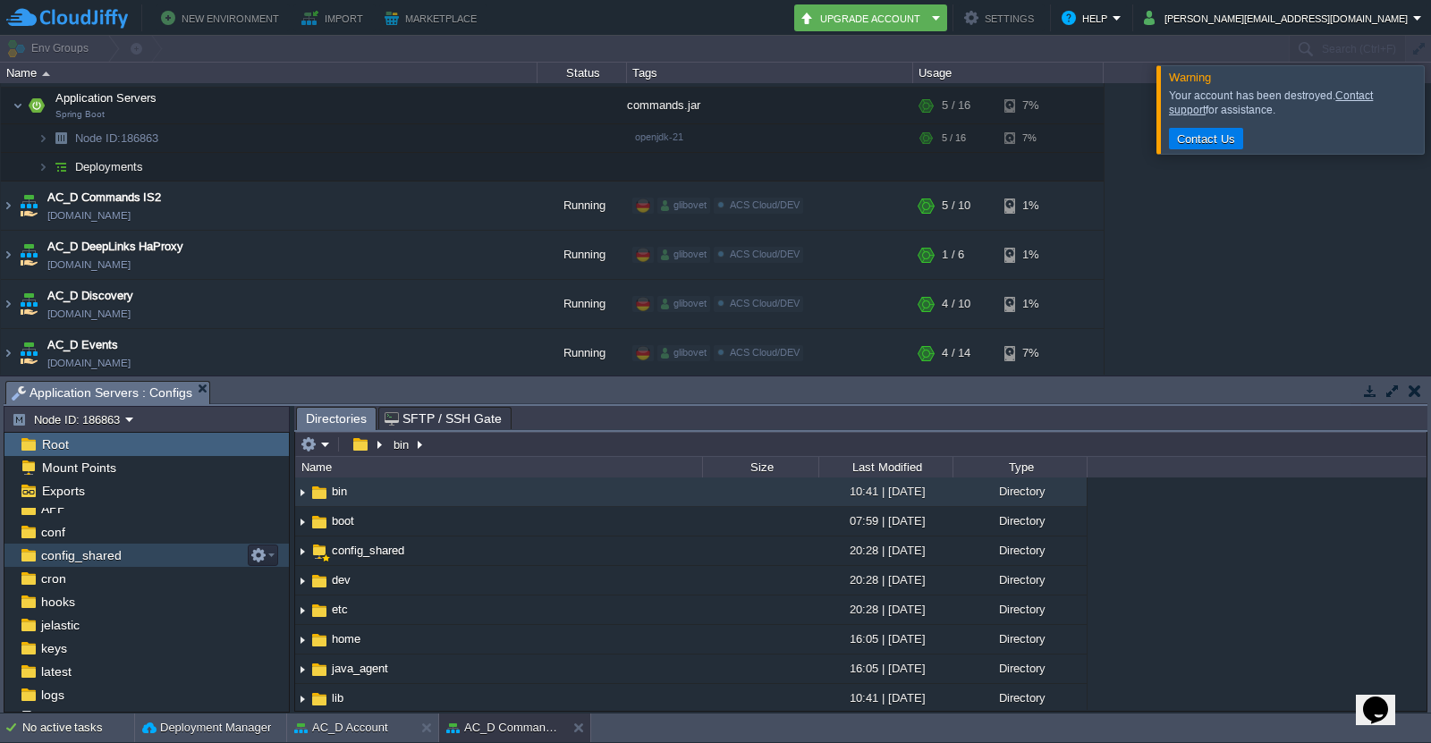
scroll to position [95, 0]
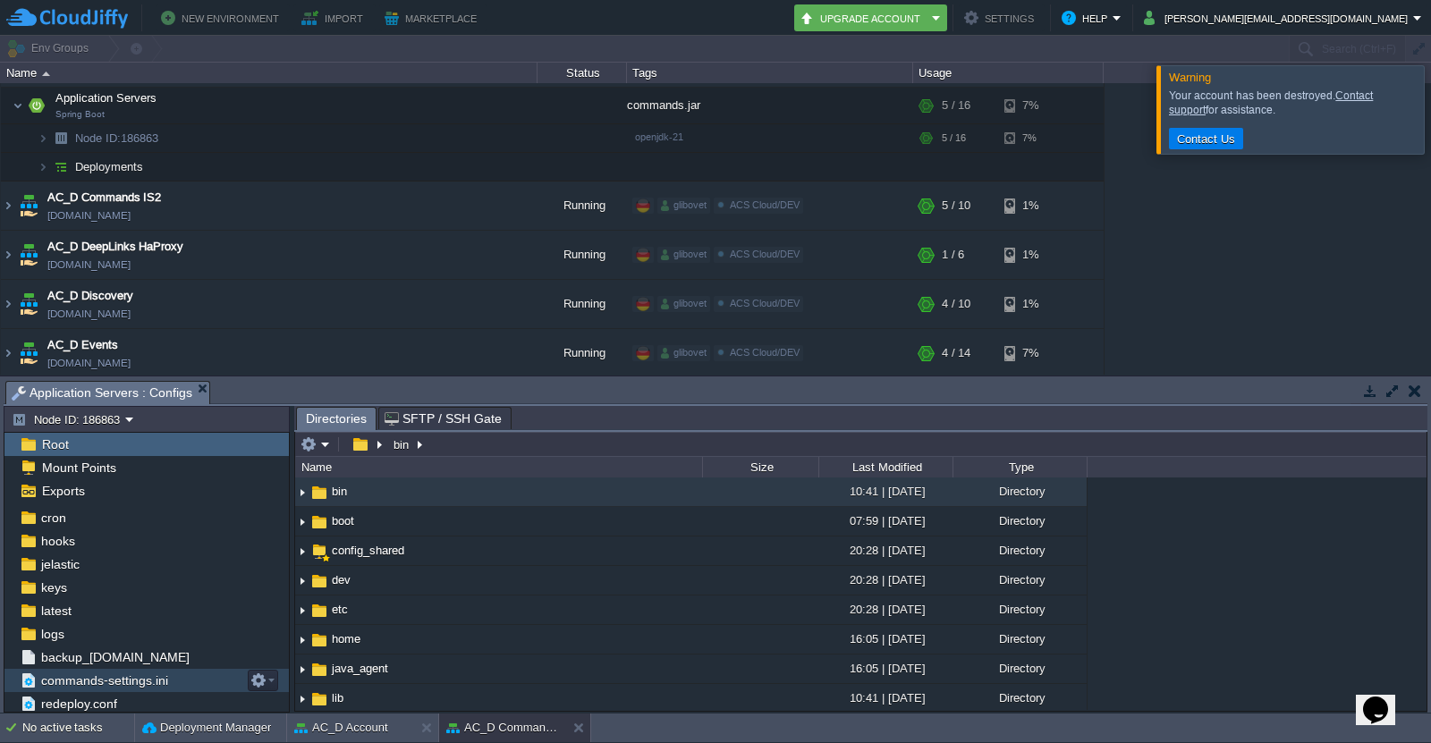
click at [121, 676] on span "commands-settings.ini" at bounding box center [104, 681] width 133 height 16
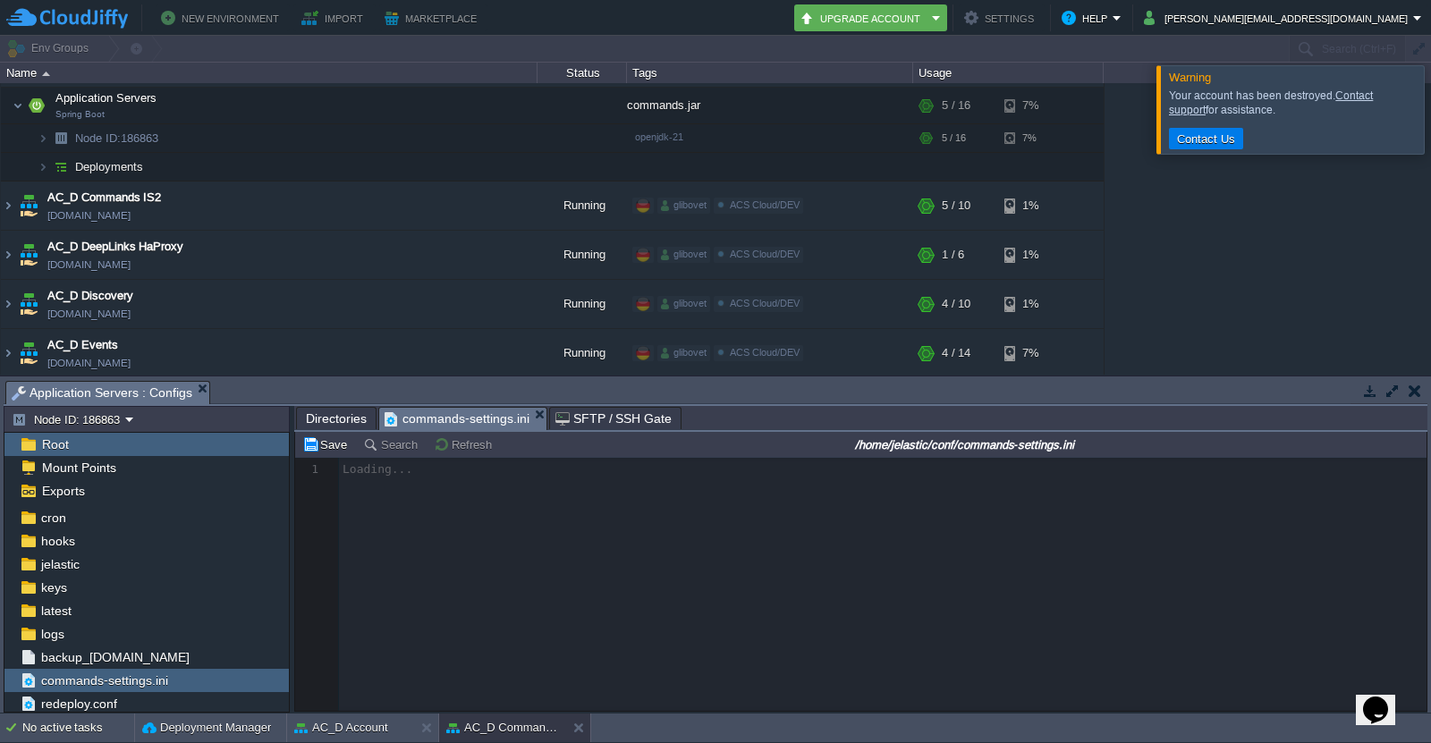
scroll to position [5, 0]
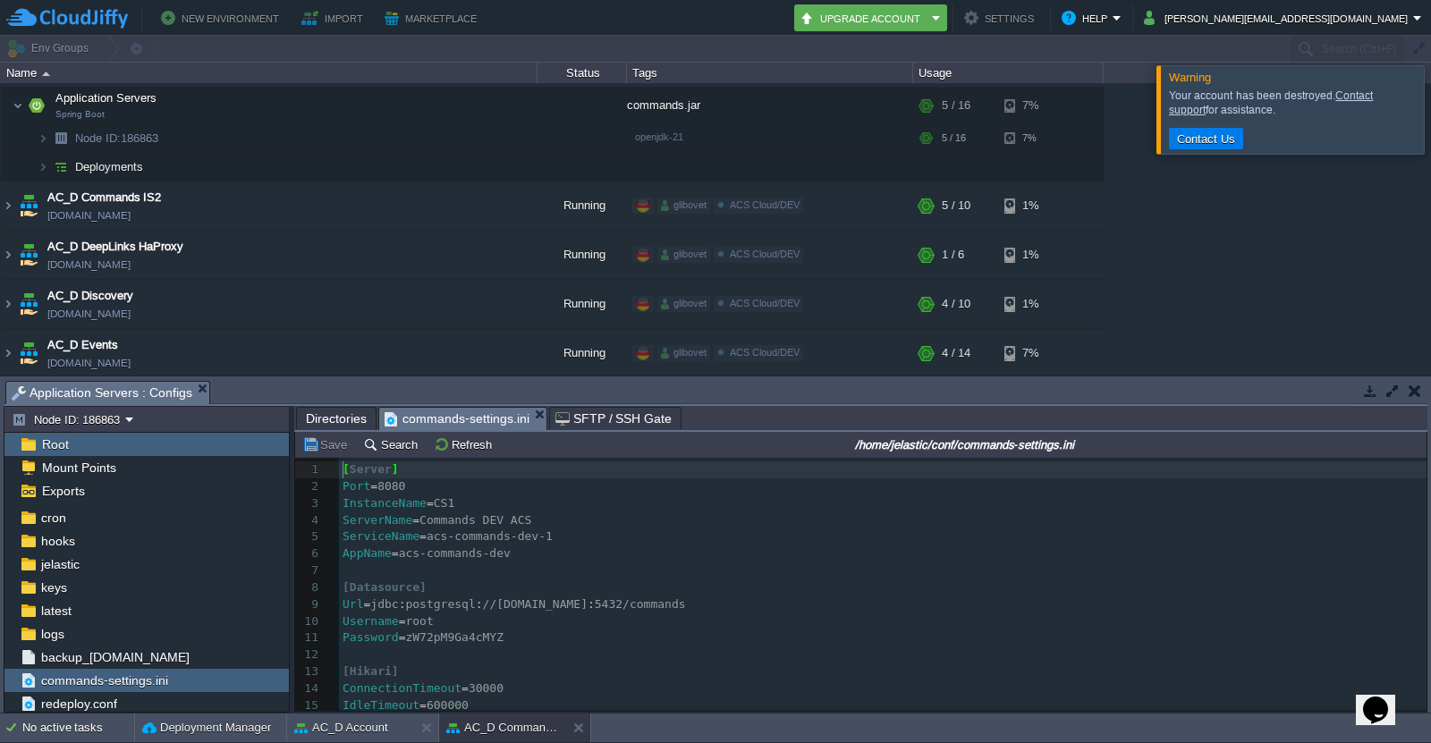
click at [497, 493] on pre "Port = 8080" at bounding box center [883, 487] width 1088 height 17
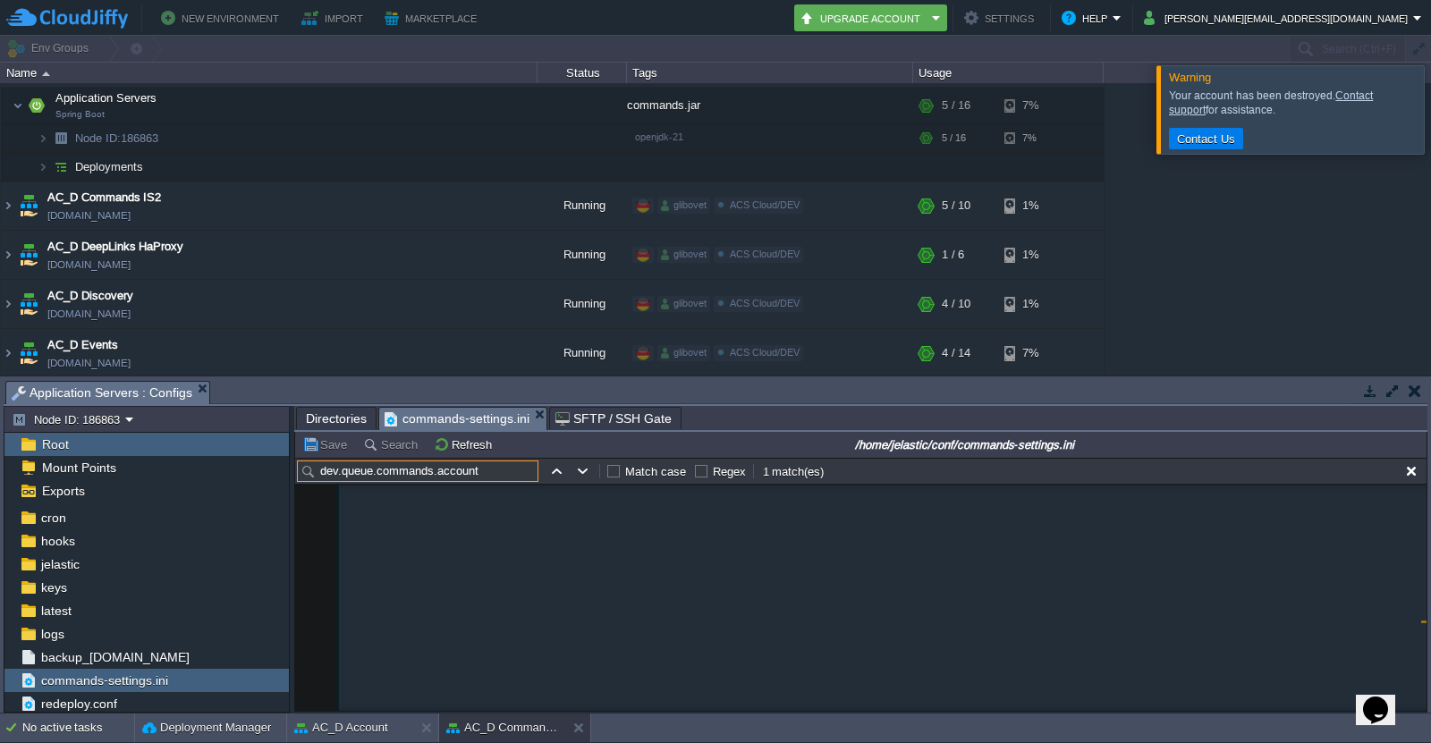
scroll to position [689, 0]
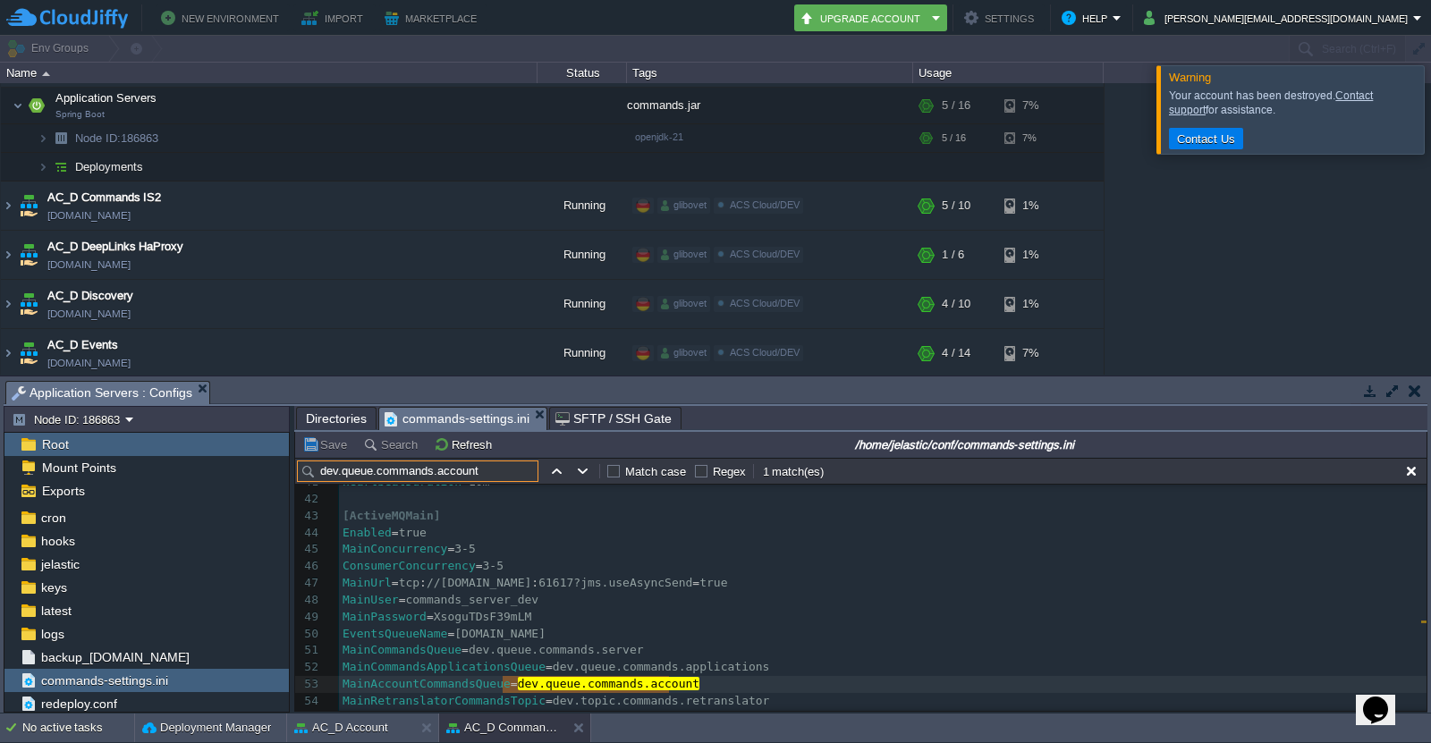
type input "dev.queue.commands.account"
click at [354, 724] on button "AC_D Account" at bounding box center [341, 728] width 94 height 18
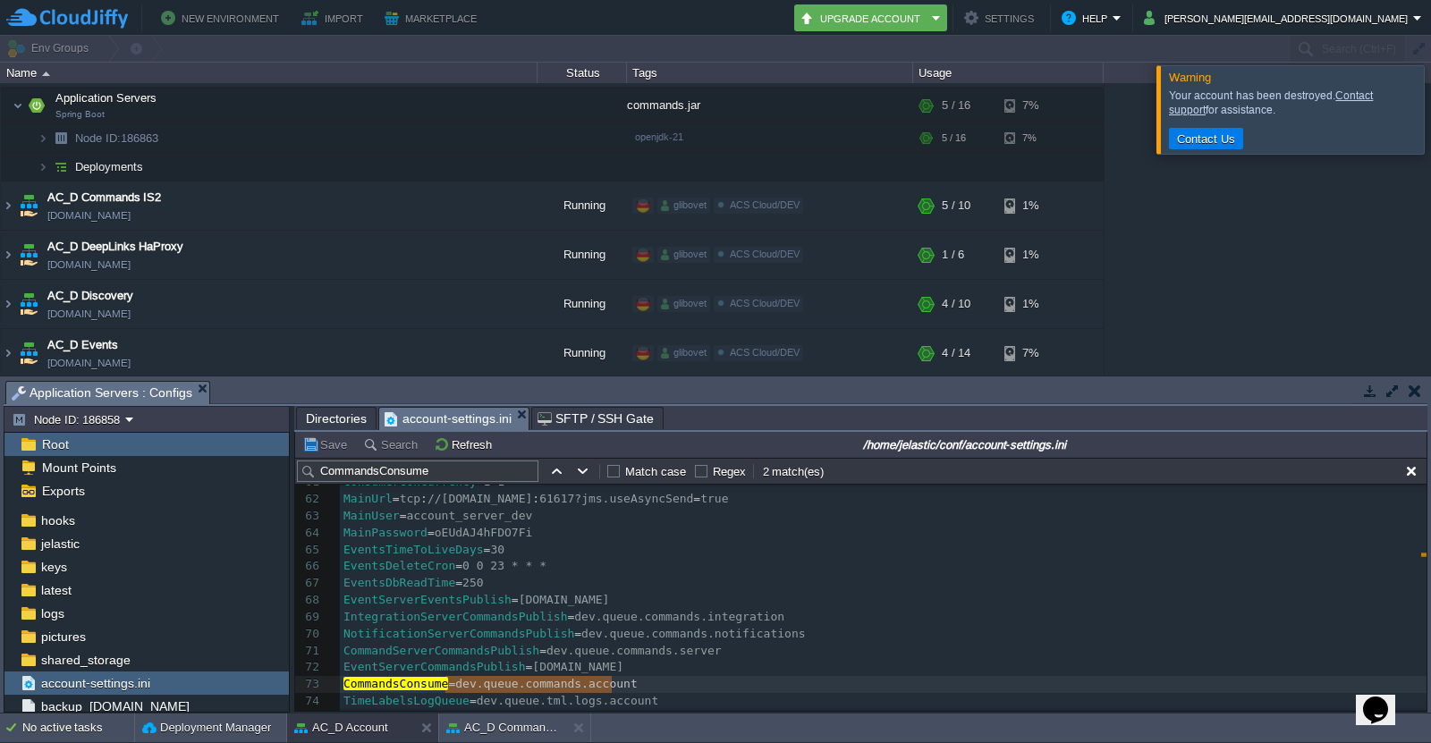
click at [670, 663] on div "x 49 OrmJpa = error 50 Transaction = error 51 BulkUpload = trace 52 AccessLogEn…" at bounding box center [883, 575] width 1087 height 606
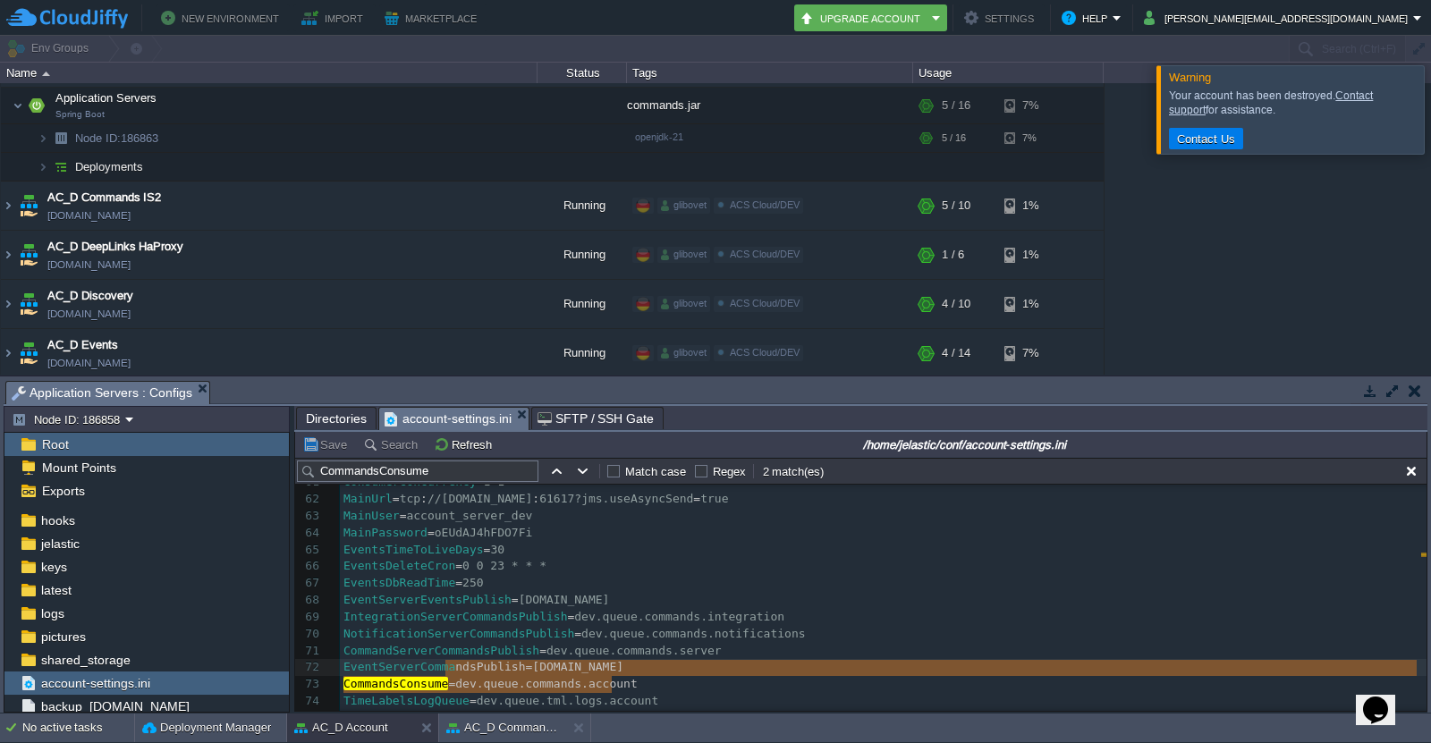
type textarea "CommandsConsume=dev.queue.commands.account"
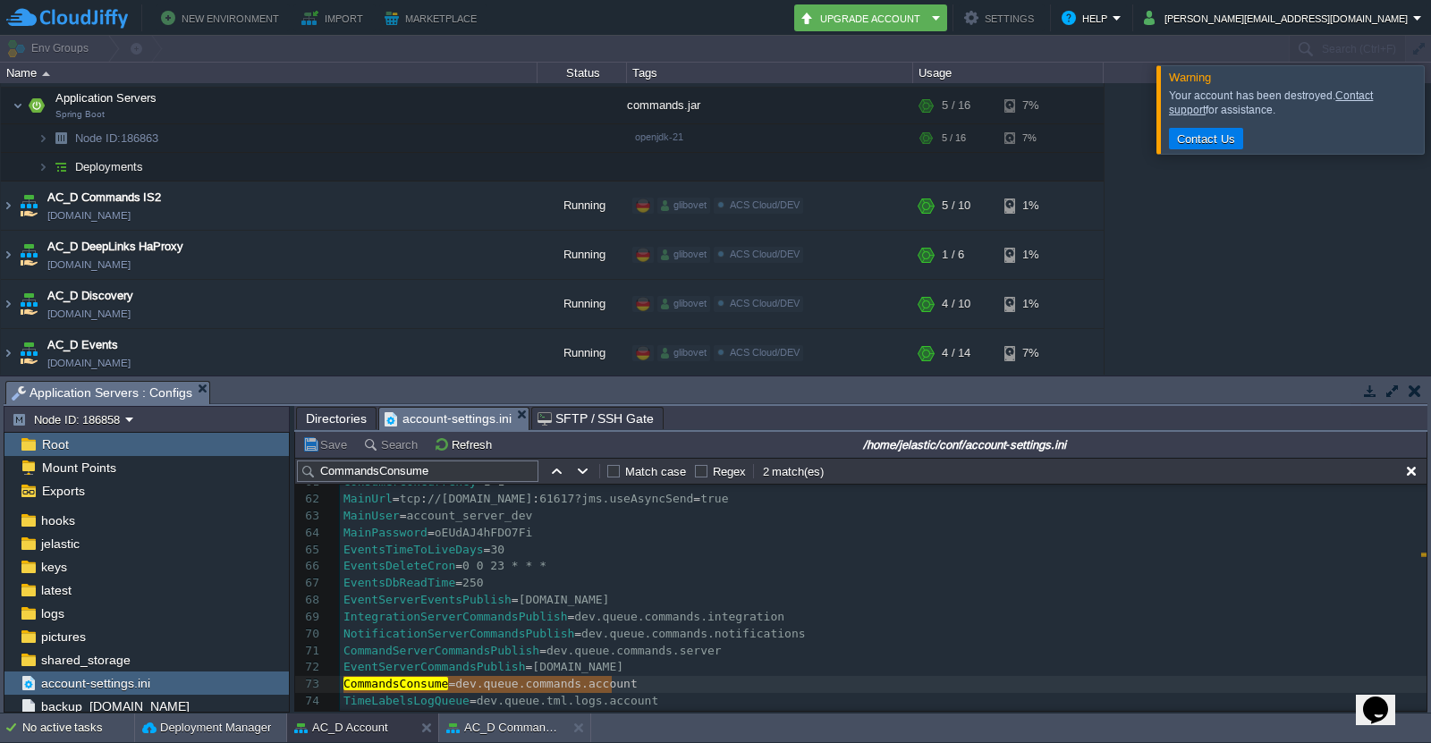
drag, startPoint x: 629, startPoint y: 682, endPoint x: 305, endPoint y: 691, distance: 323.9
click at [479, 738] on div "AC_D Commands IS1" at bounding box center [502, 728] width 127 height 29
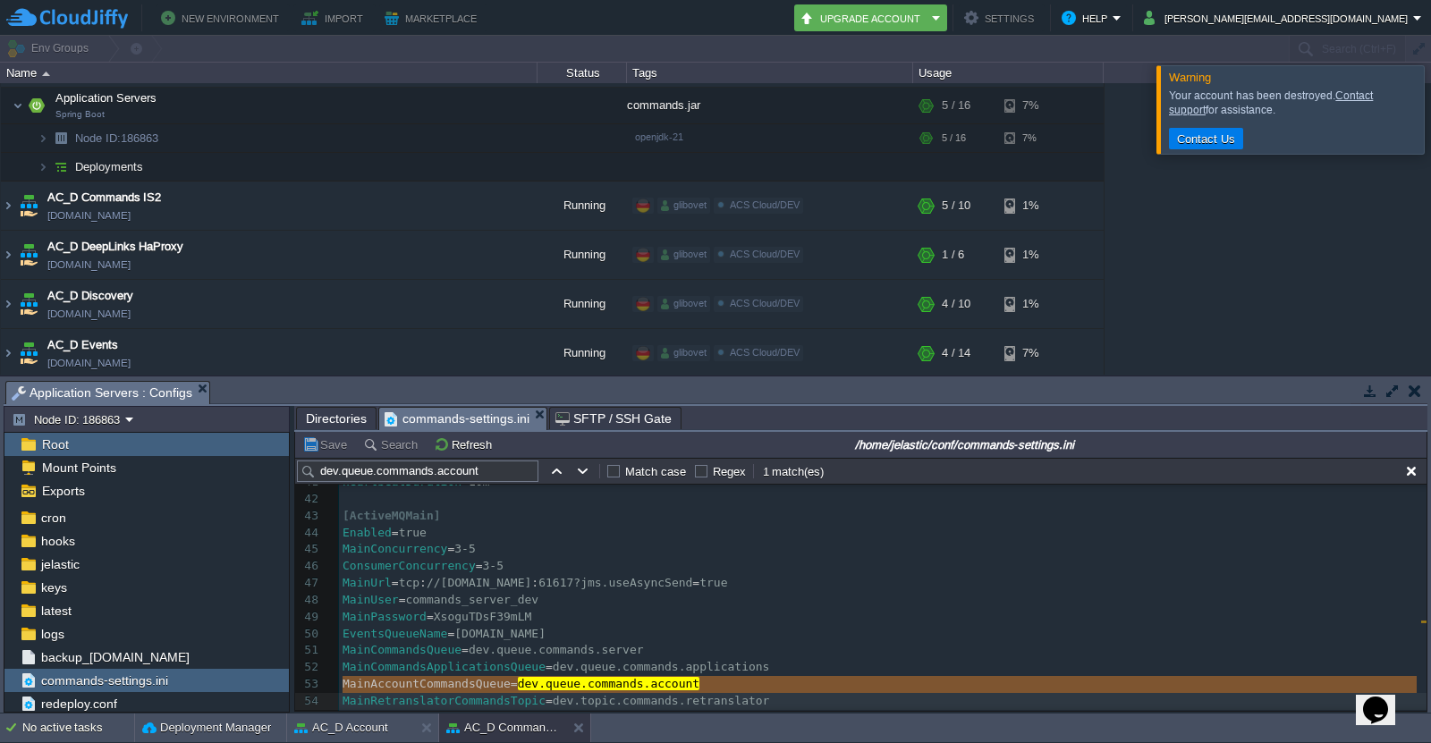
type textarea "MainAccountCommandsQueue=dev.queue.commands.account"
click at [373, 736] on button "AC_D Account" at bounding box center [341, 728] width 94 height 18
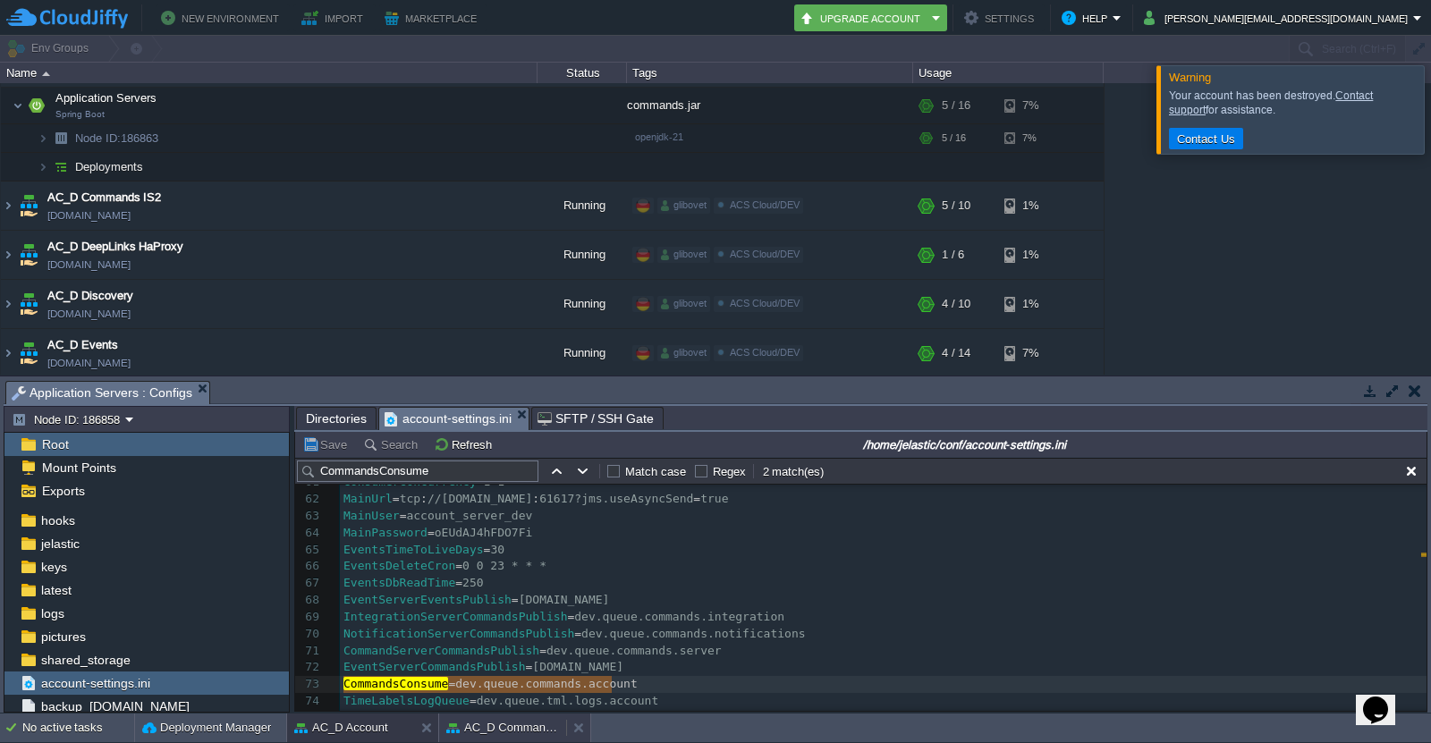
click at [511, 734] on button "AC_D Commands IS1" at bounding box center [502, 728] width 113 height 18
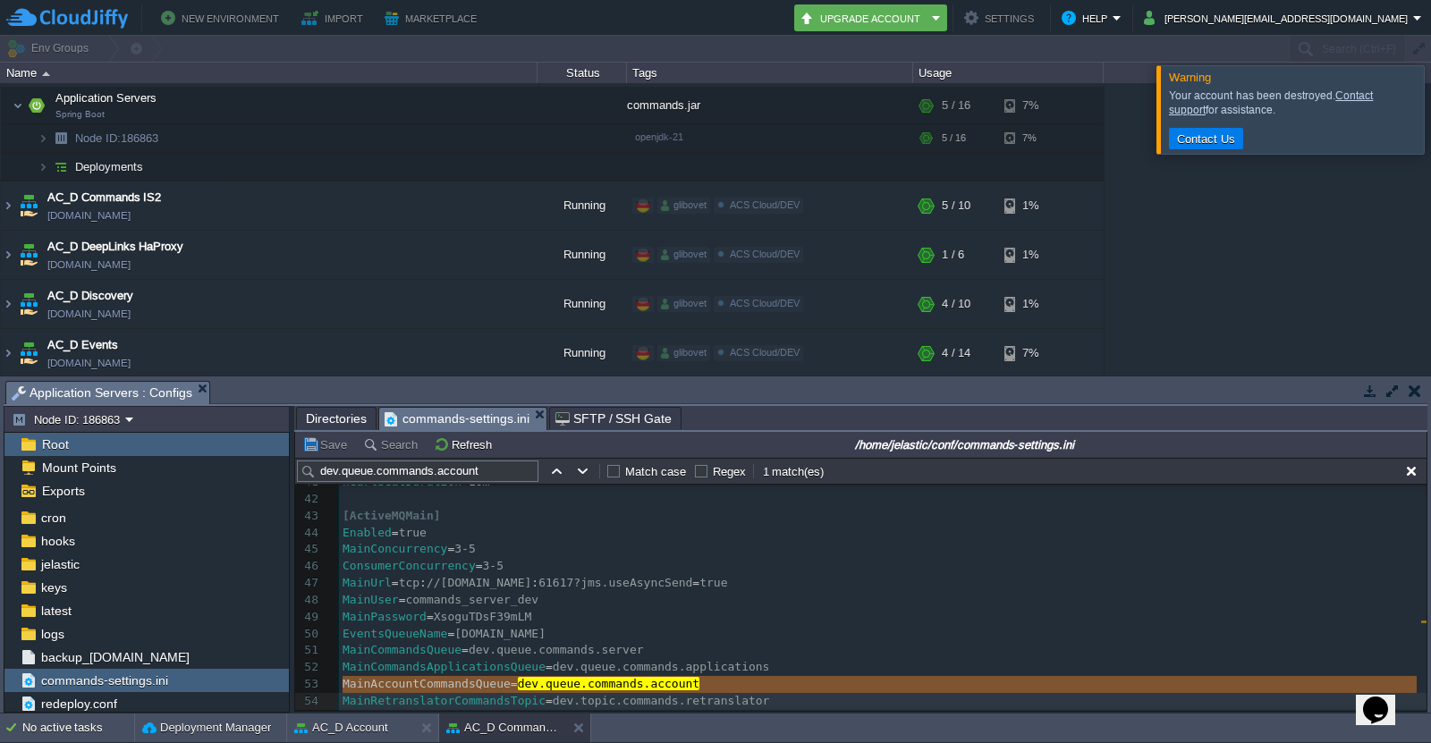
click at [823, 655] on pre "MainCommandsQueue = dev.queue.commands.server" at bounding box center [883, 650] width 1088 height 17
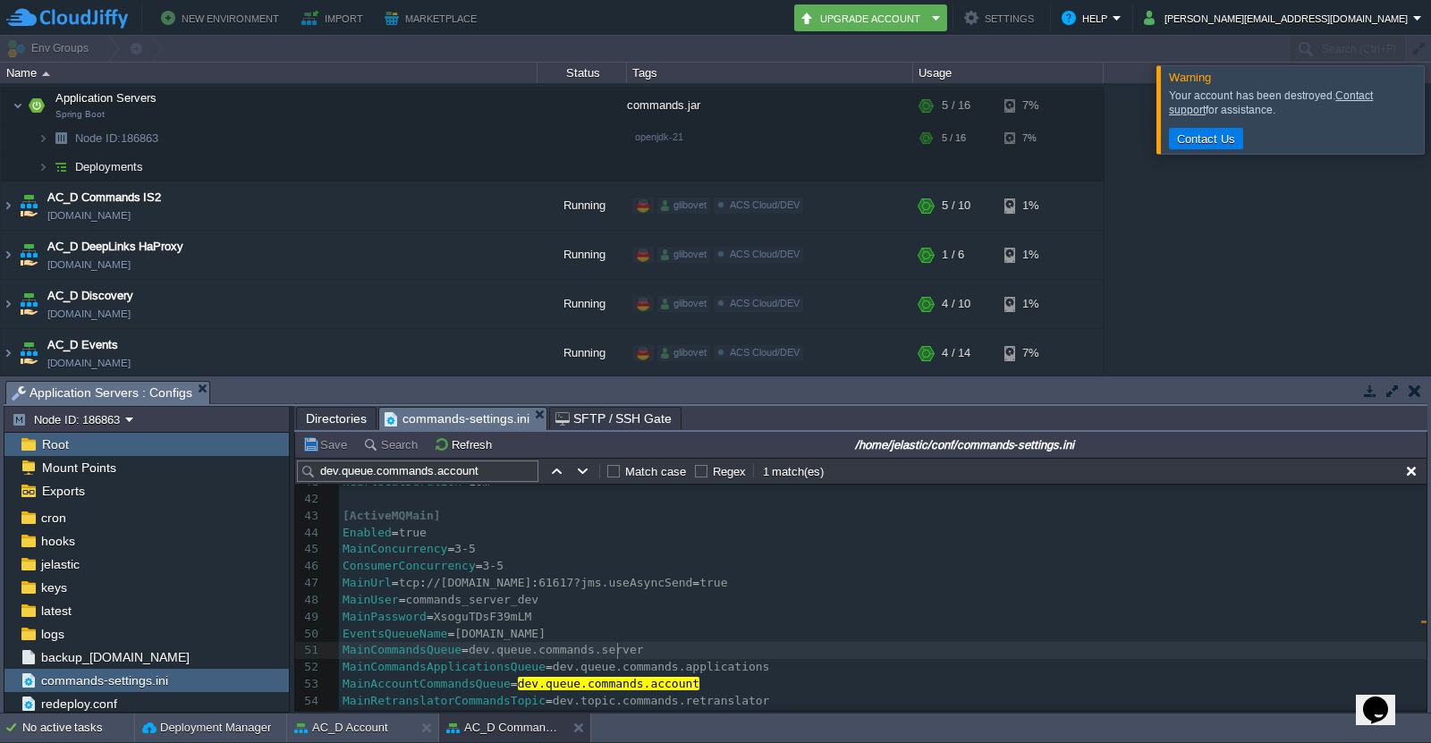
click at [468, 688] on span "MainAccountCommandsQueue" at bounding box center [427, 683] width 168 height 13
click at [360, 725] on button "AC_D Account" at bounding box center [341, 728] width 94 height 18
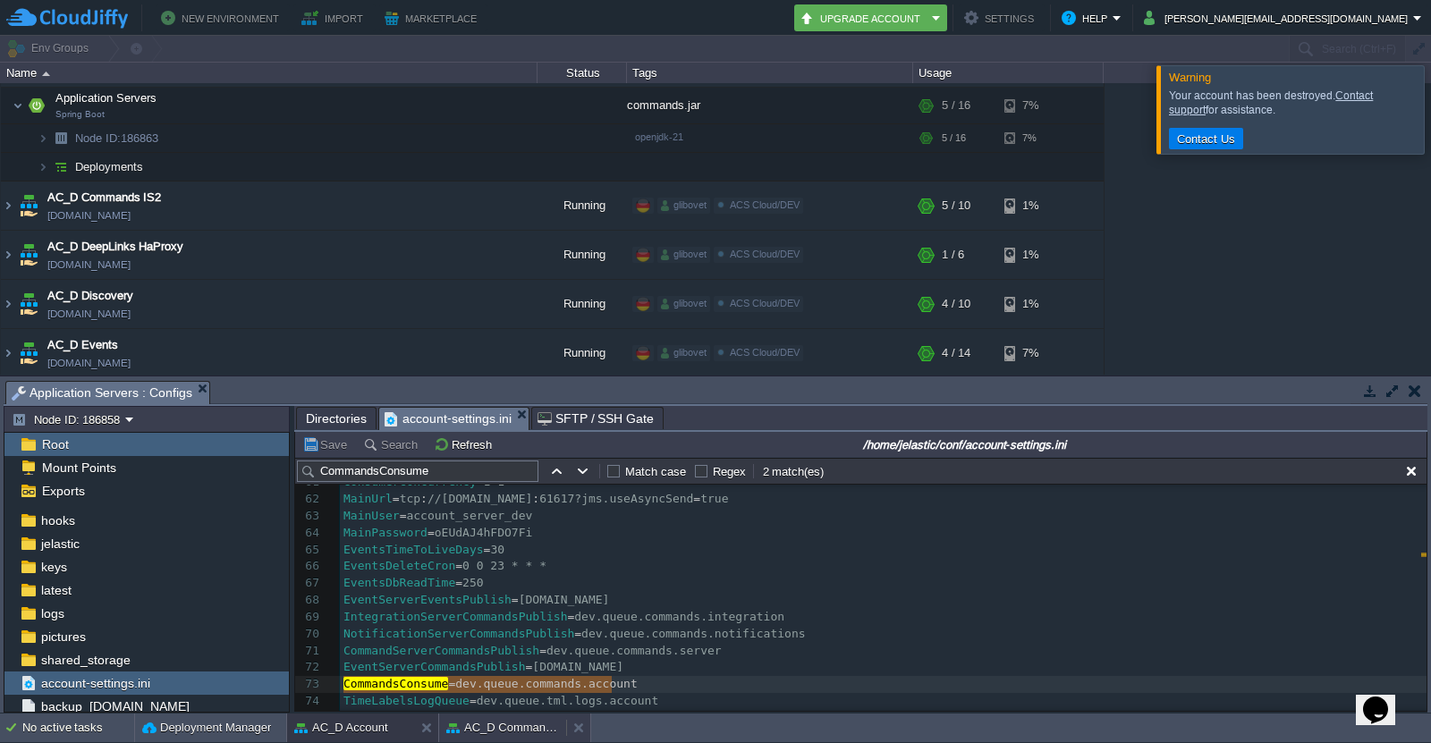
click at [480, 729] on button "AC_D Commands IS1" at bounding box center [502, 728] width 113 height 18
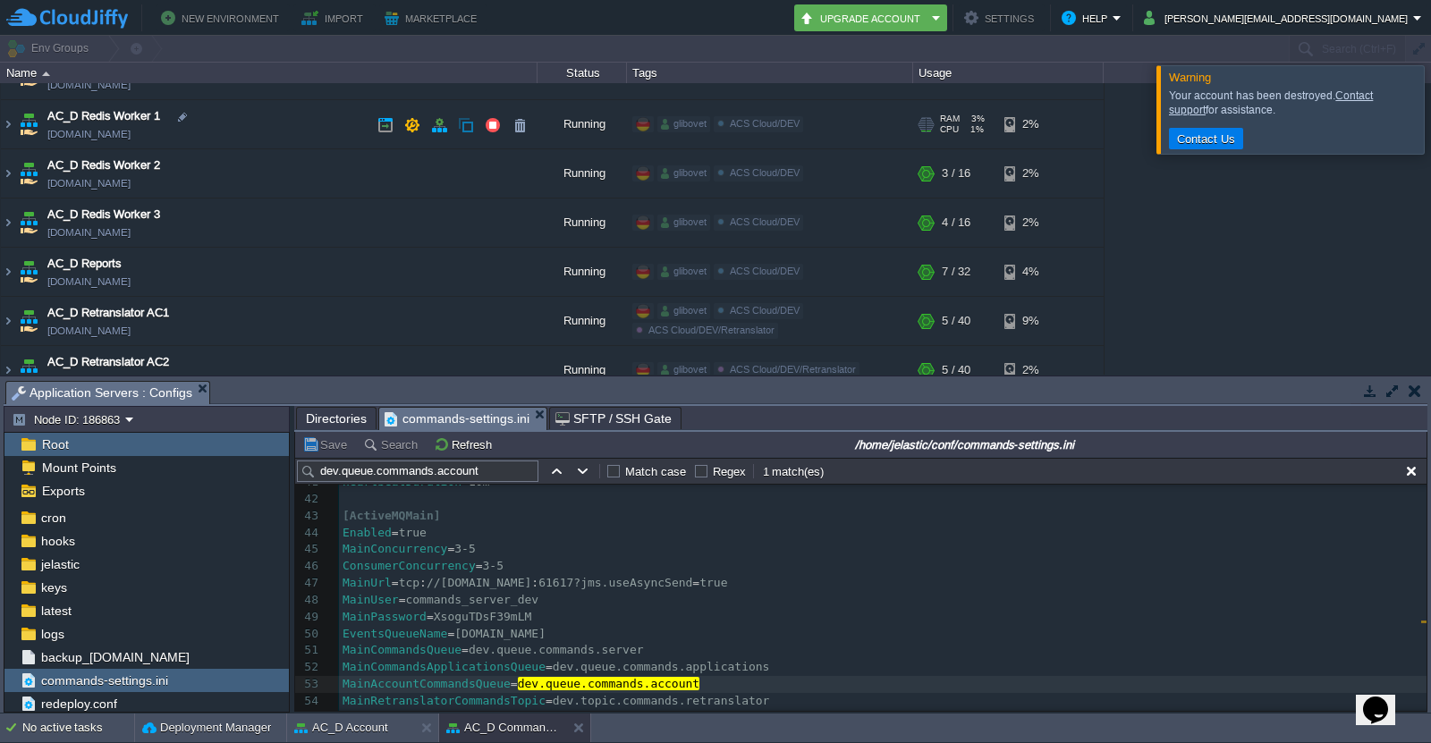
scroll to position [1610, 0]
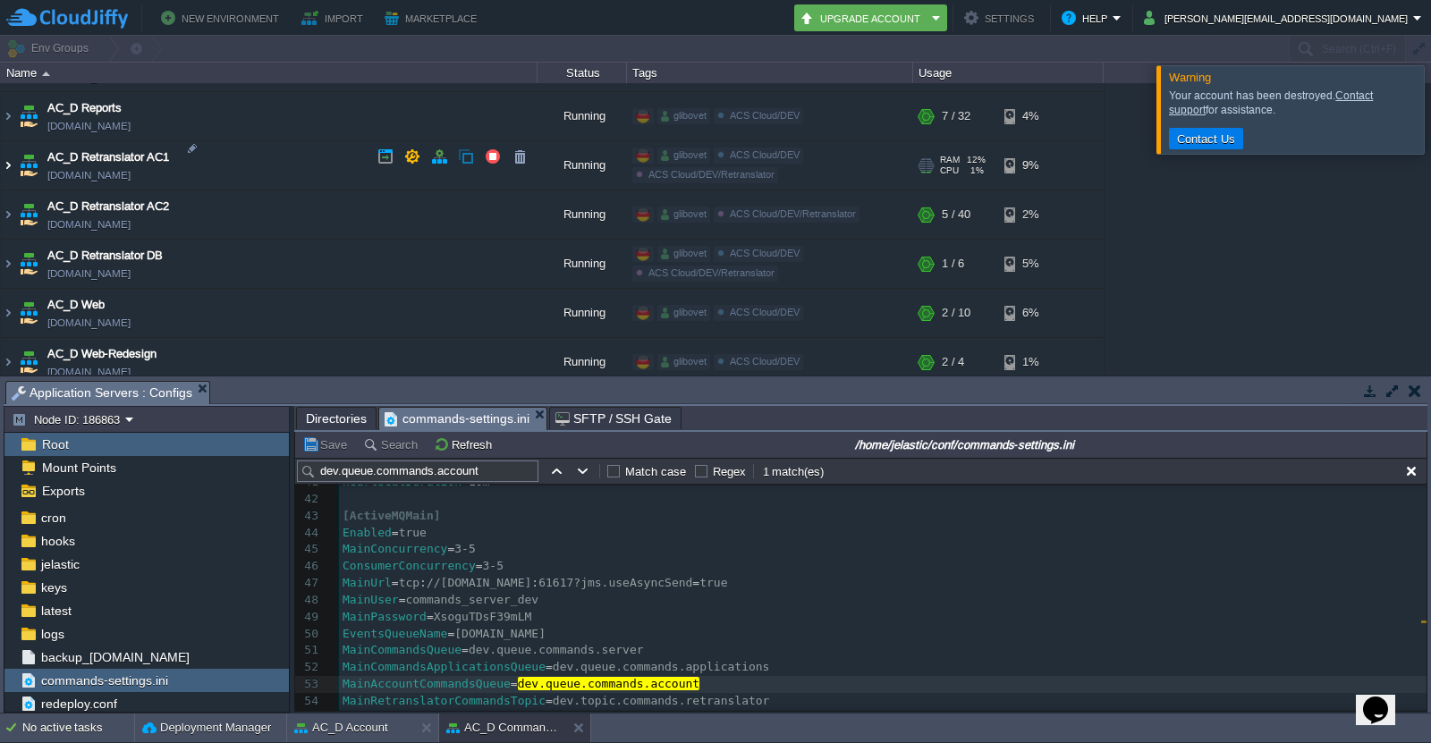
click at [10, 160] on img at bounding box center [8, 165] width 14 height 48
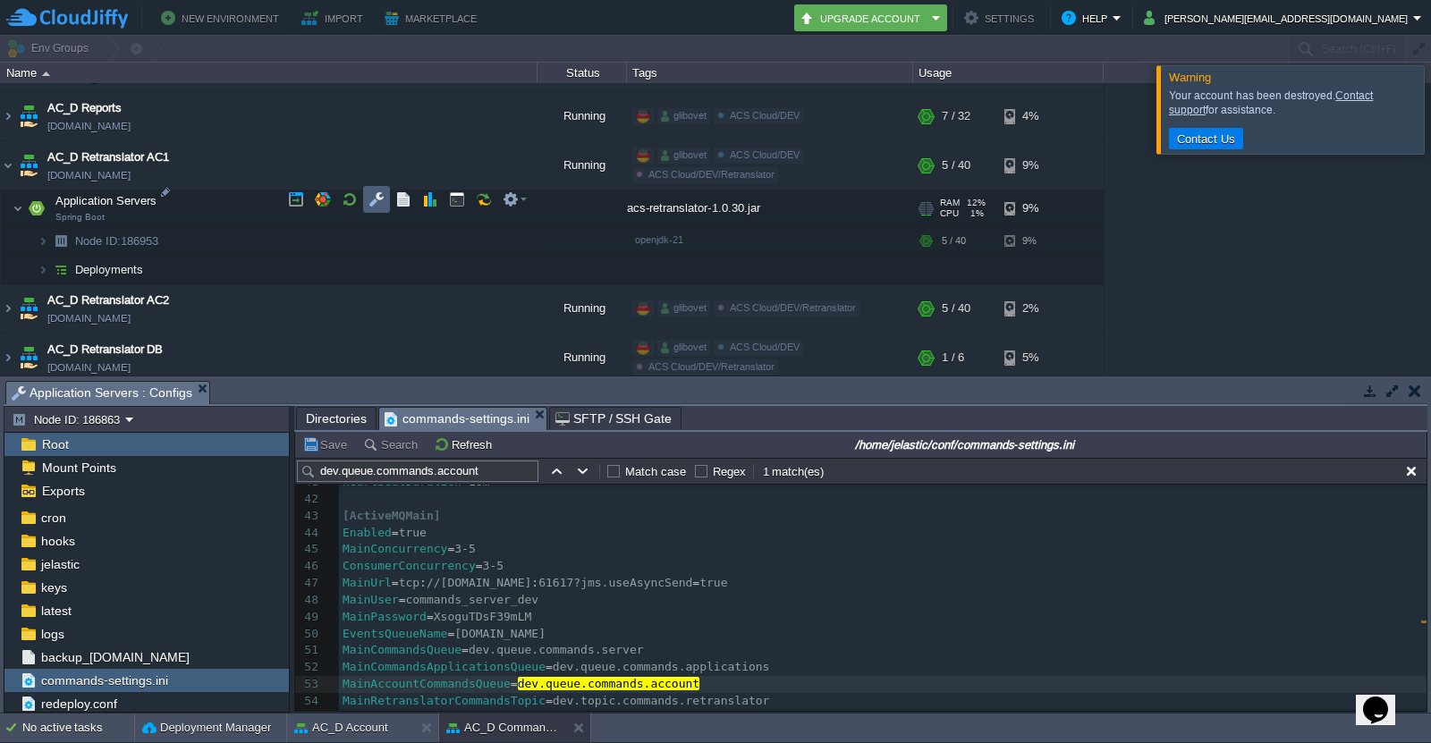
click at [383, 199] on button "button" at bounding box center [377, 199] width 16 height 16
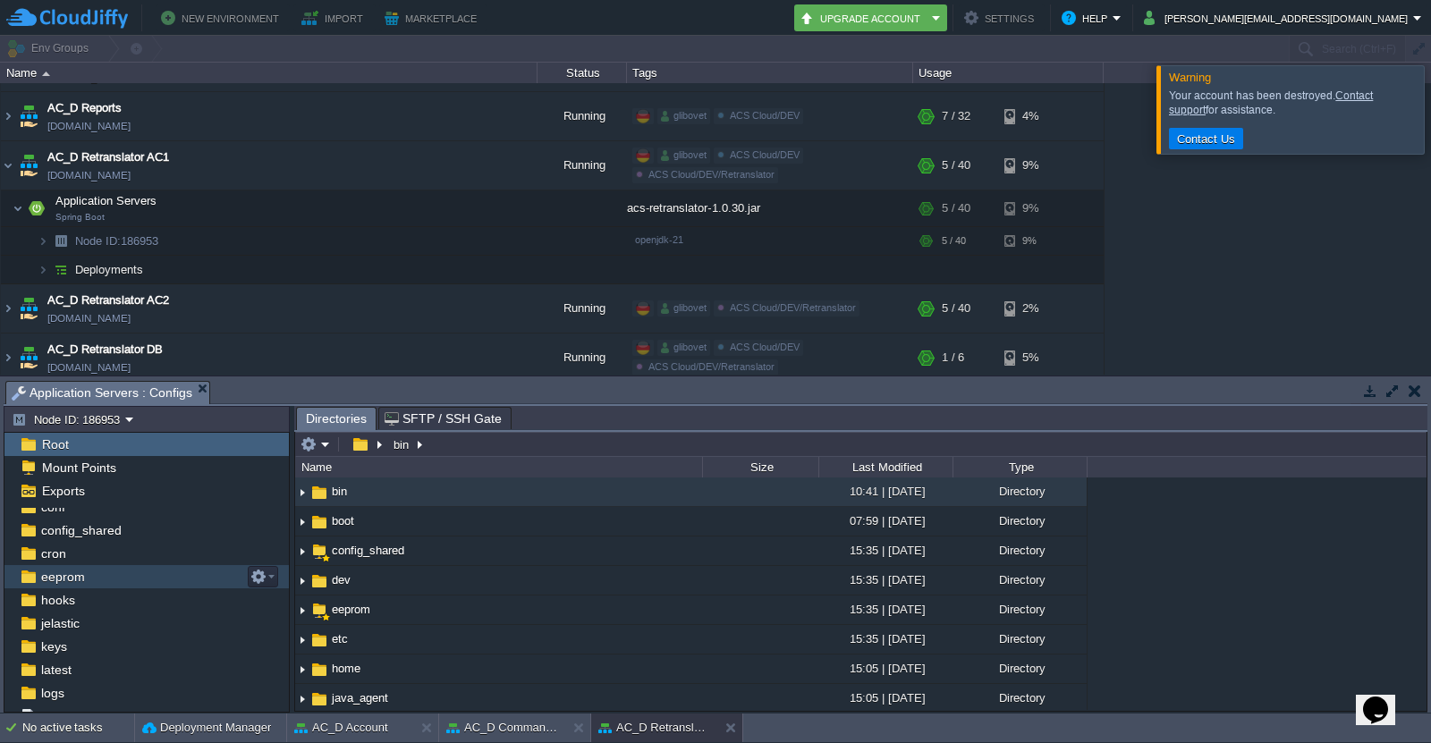
scroll to position [118, 0]
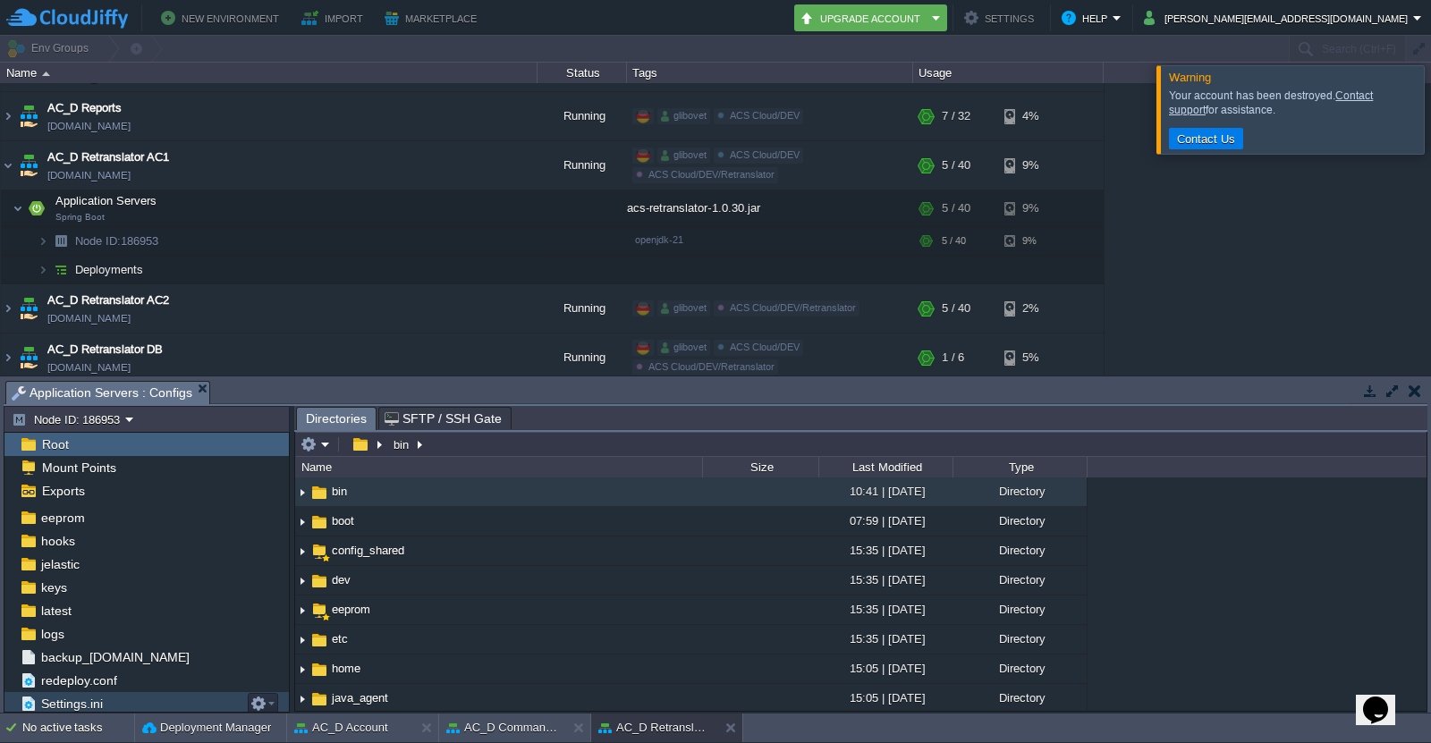
click at [102, 701] on span "Settings.ini" at bounding box center [72, 704] width 68 height 16
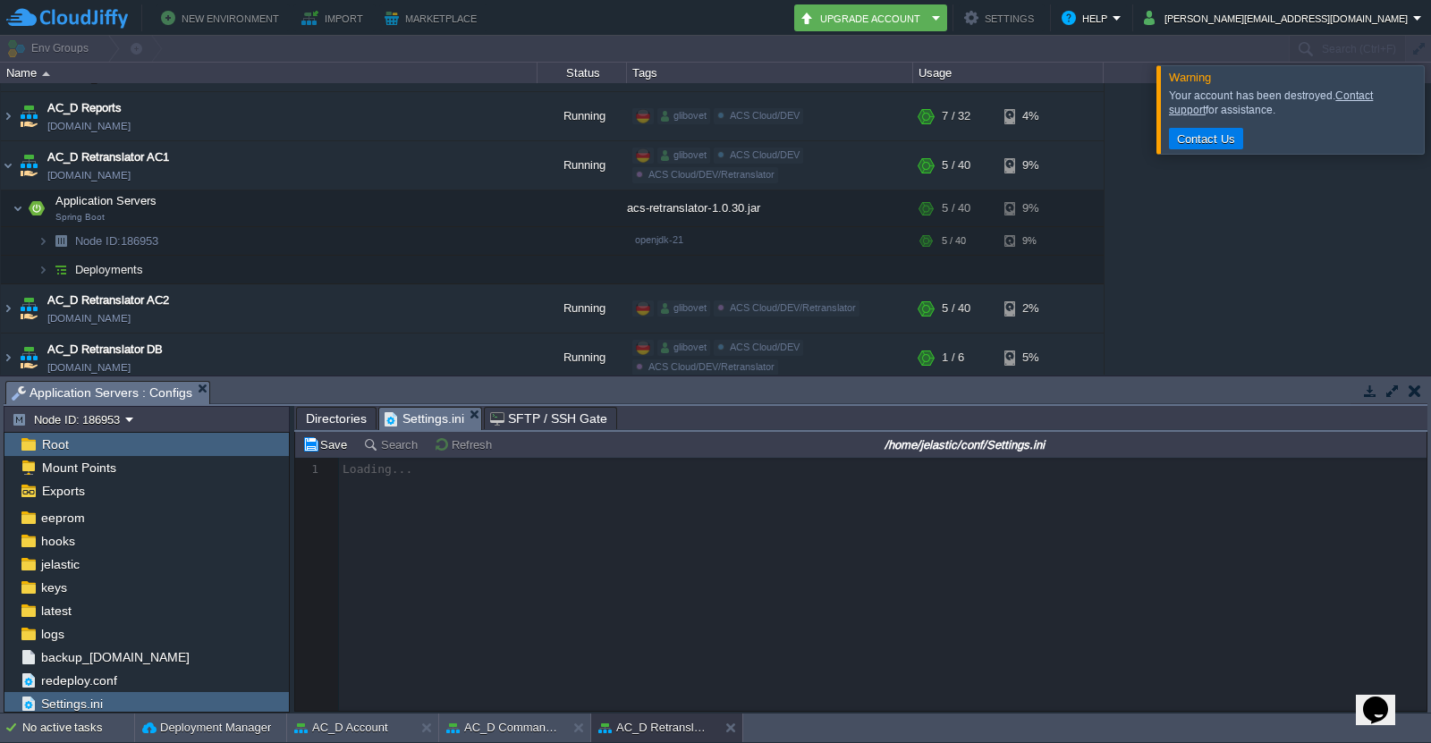
scroll to position [5, 0]
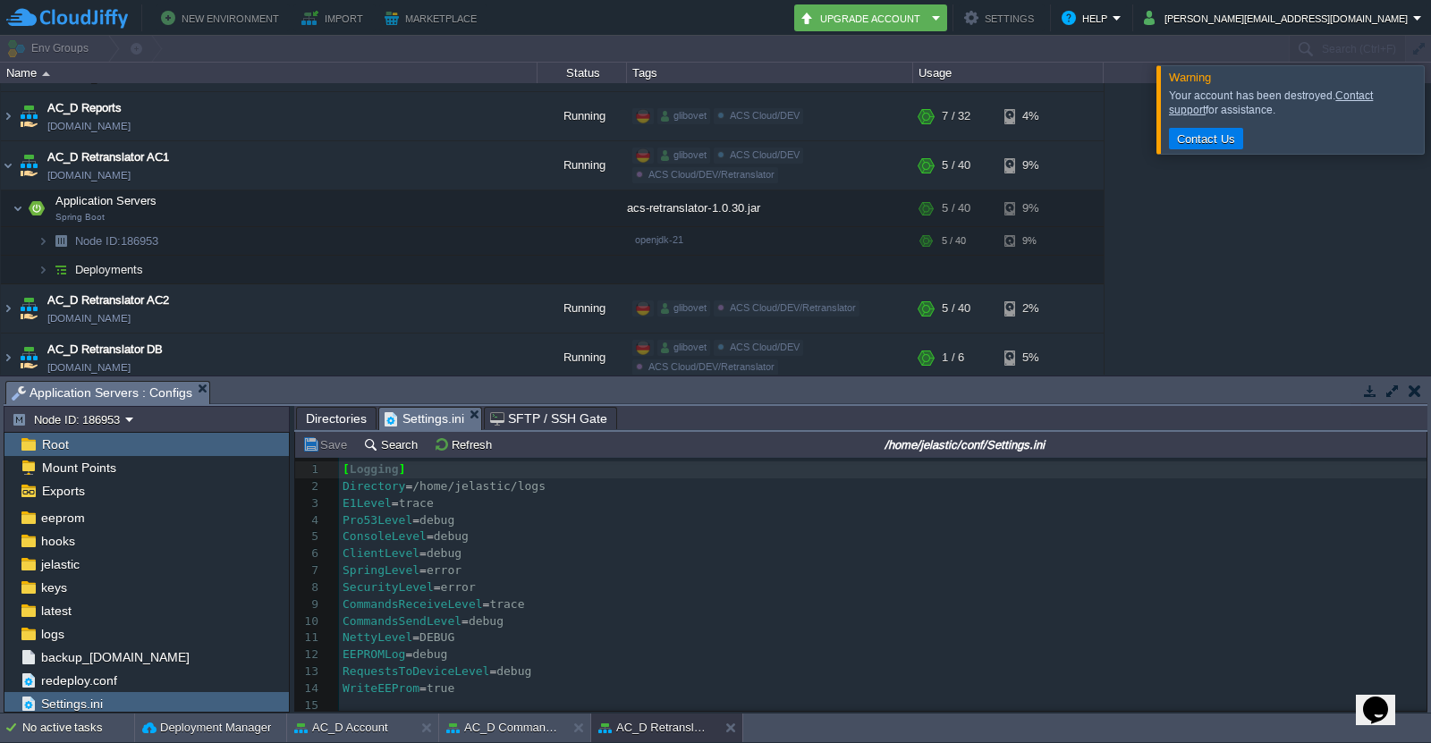
click at [552, 563] on pre "ClientLevel = debug" at bounding box center [883, 554] width 1088 height 17
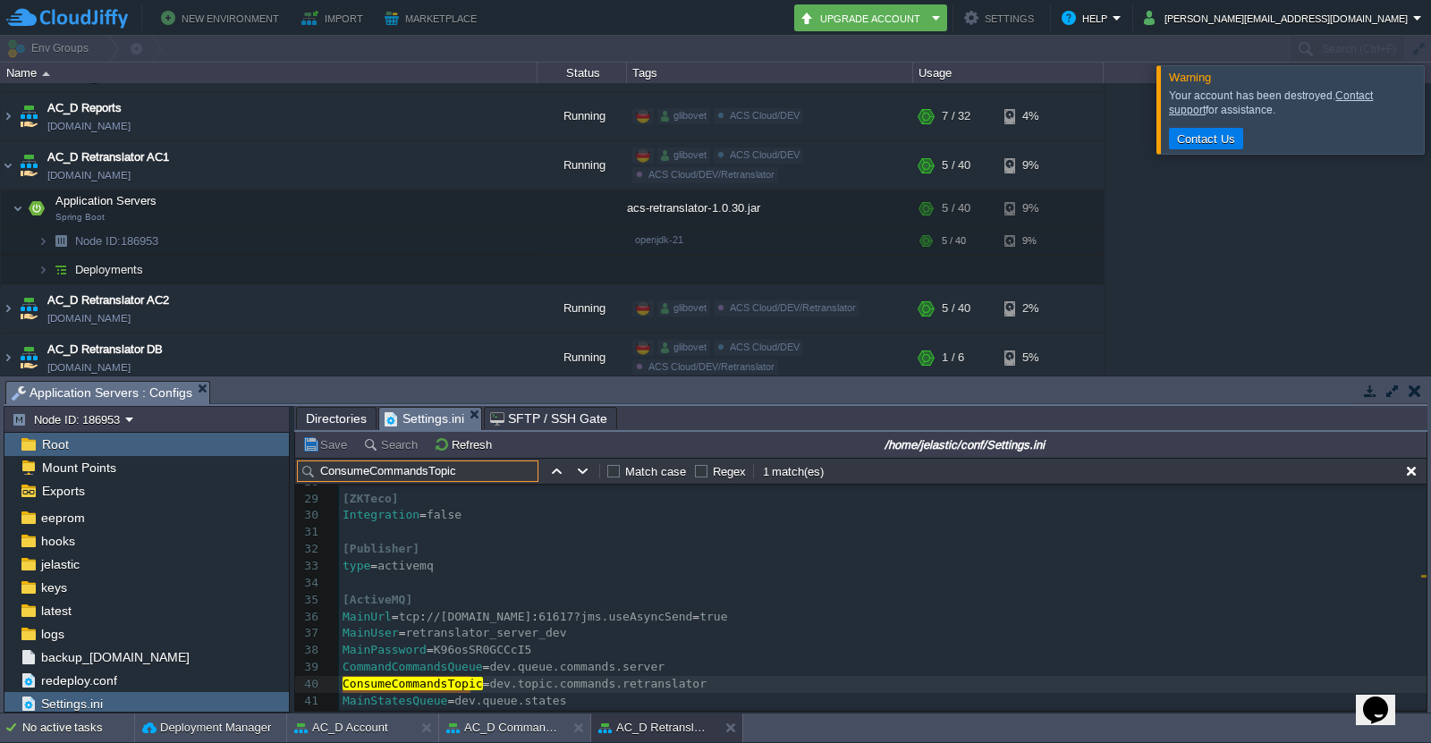
type input "ConsumeCommandsTopic"
type textarea "dev.topic.commands.retranslator"
drag, startPoint x: 477, startPoint y: 688, endPoint x: 676, endPoint y: 681, distance: 199.6
click at [501, 725] on button "AC_D Commands IS1" at bounding box center [502, 728] width 113 height 18
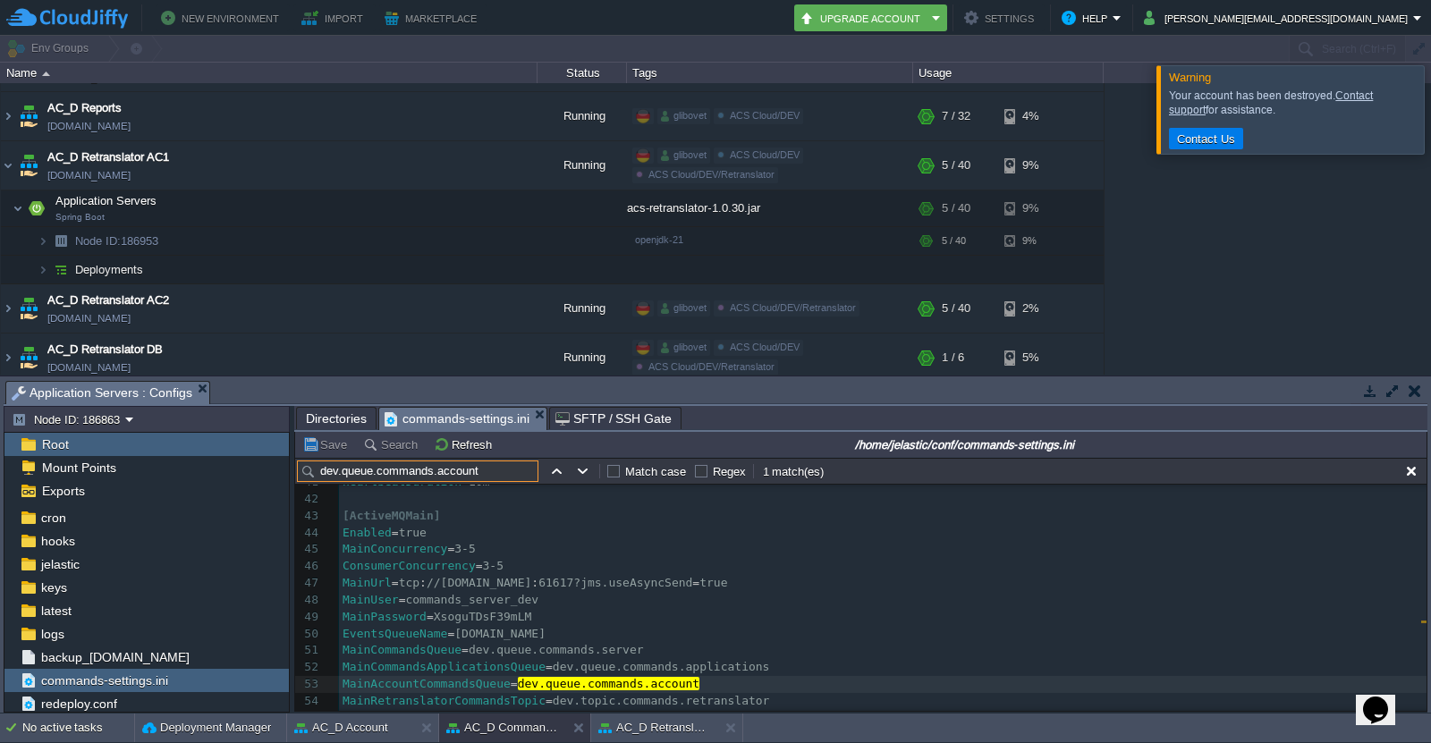
click at [497, 471] on input "dev.queue.commands.account" at bounding box center [417, 471] width 241 height 21
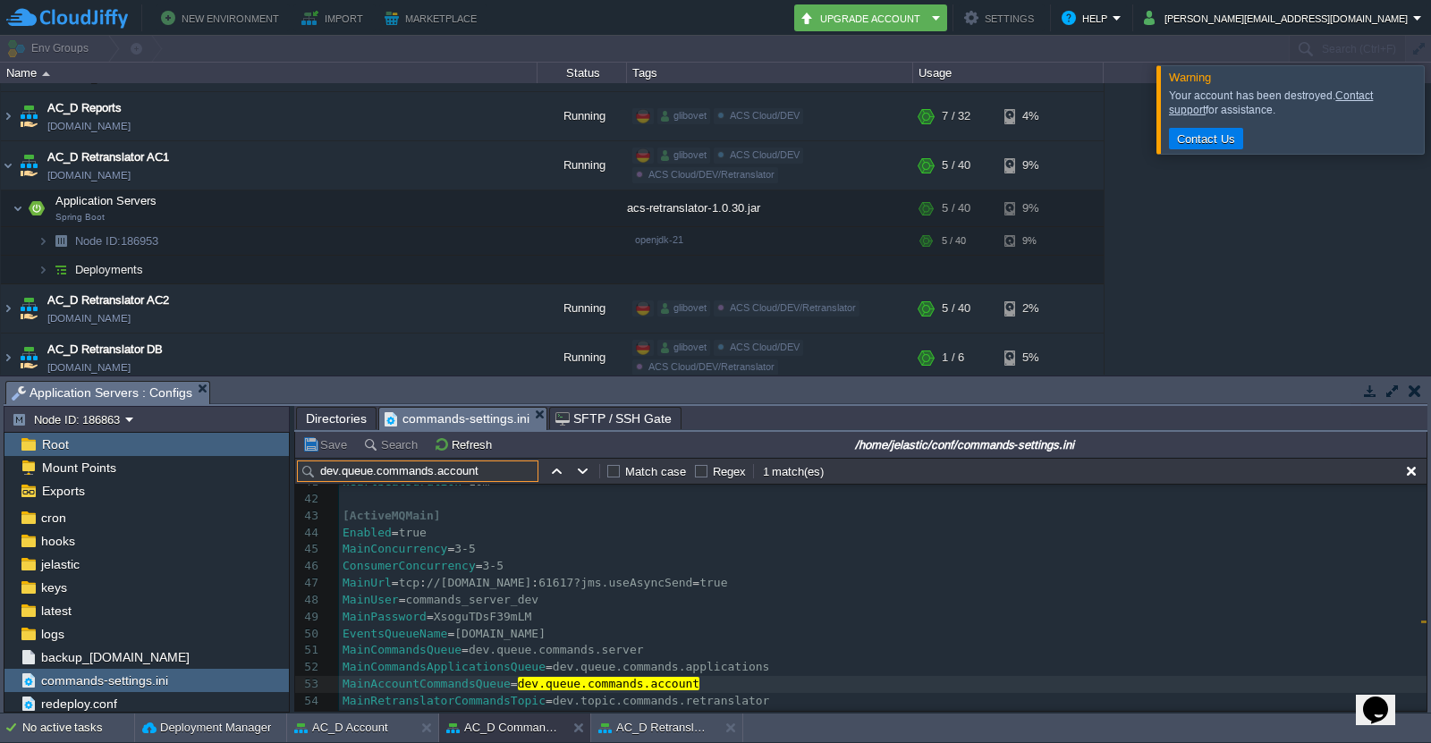
paste input "topic.commands.retranslator"
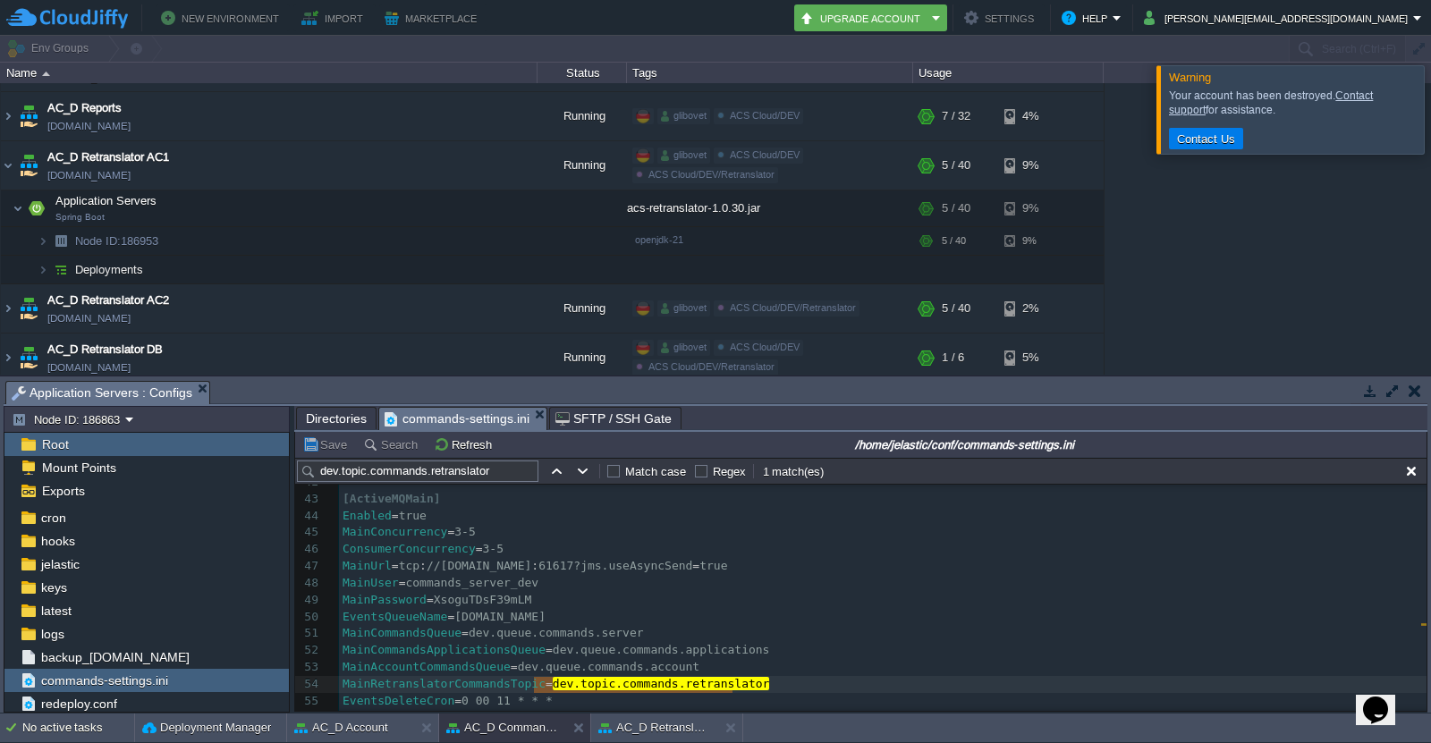
scroll to position [793, 0]
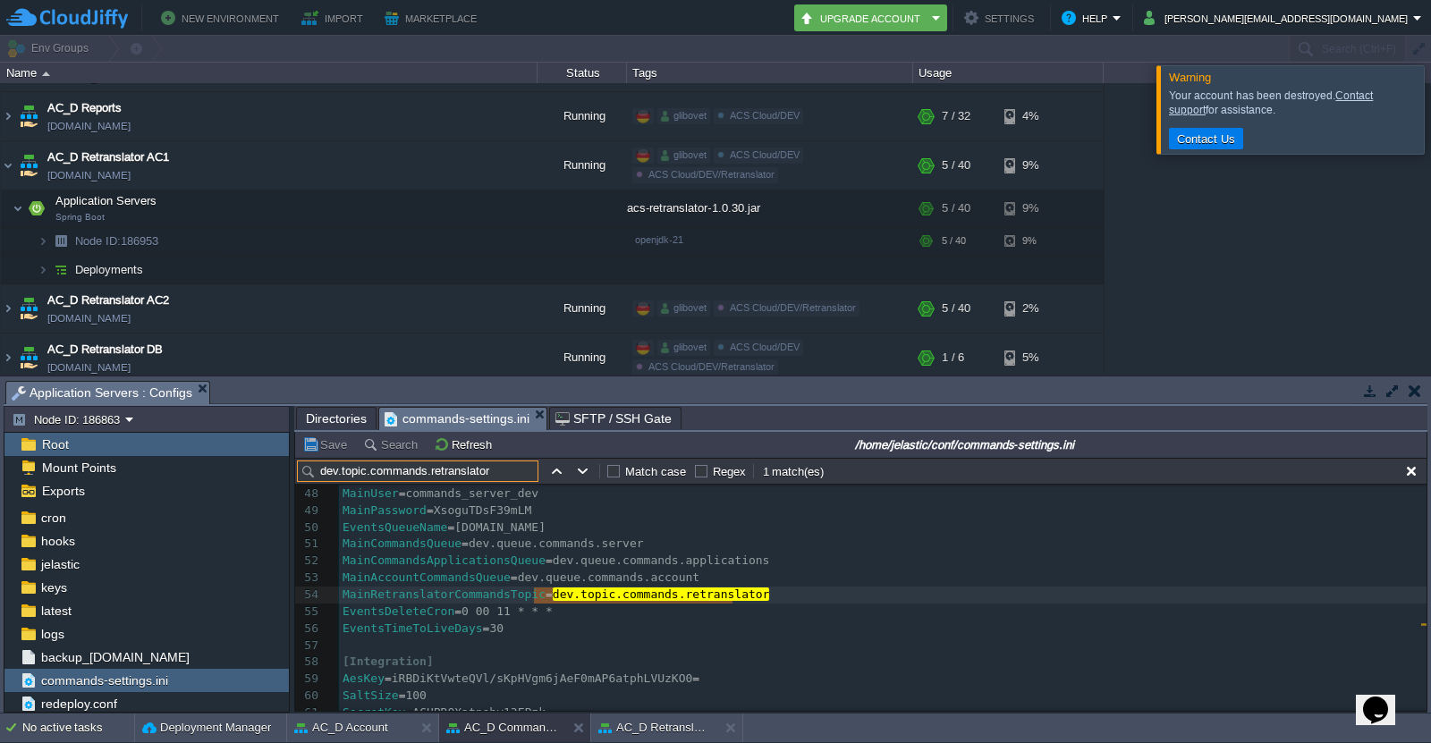
drag, startPoint x: 402, startPoint y: 469, endPoint x: 216, endPoint y: 469, distance: 185.1
click at [216, 469] on div "Node ID: 186863 Root Mount Points Exports Mark the most frequently used files a…" at bounding box center [716, 559] width 1424 height 307
paste input "MainCommandsQueue"
click at [453, 469] on input "MainCommandsQueue" at bounding box center [417, 471] width 241 height 21
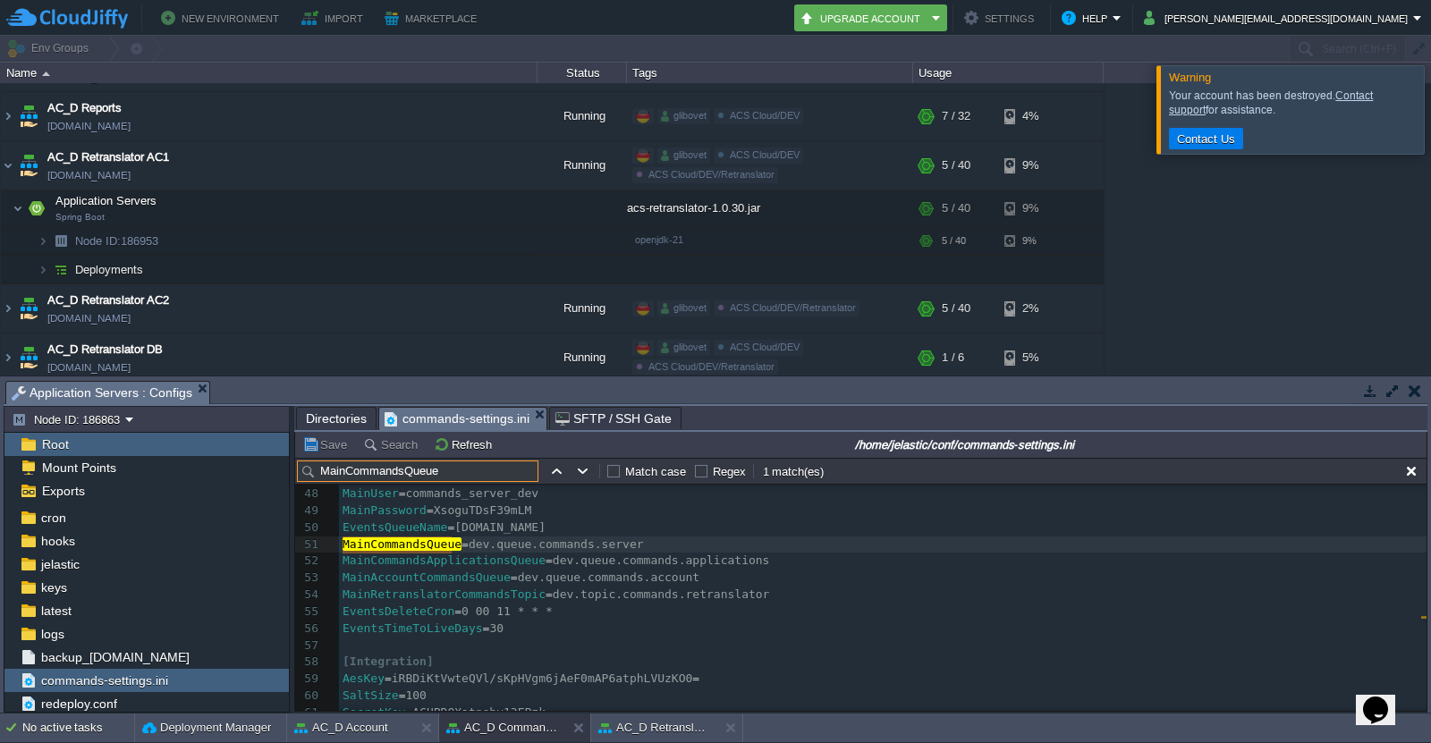
paste input "Applications"
type input "MainCommandsApplicationsQueue"
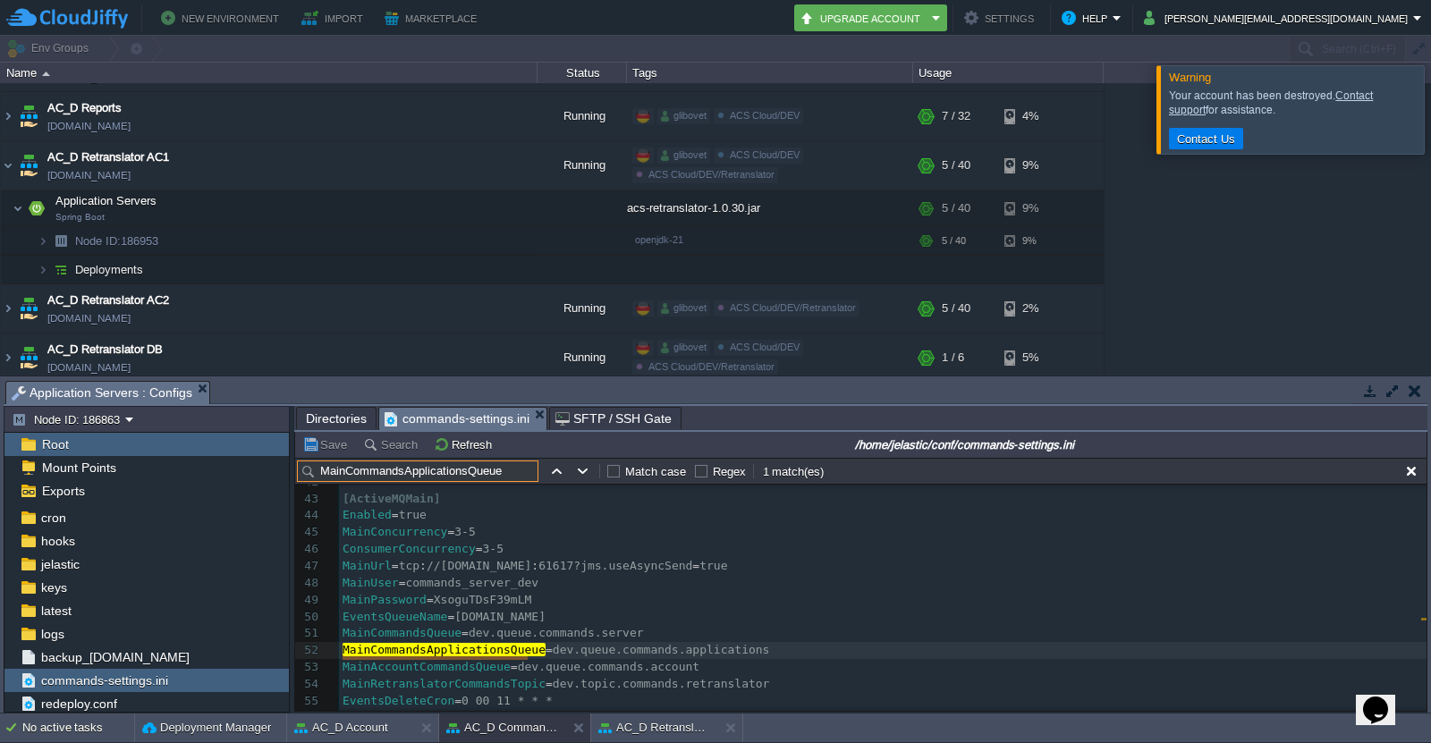
scroll to position [706, 0]
click at [354, 731] on button "AC_D Account" at bounding box center [341, 728] width 94 height 18
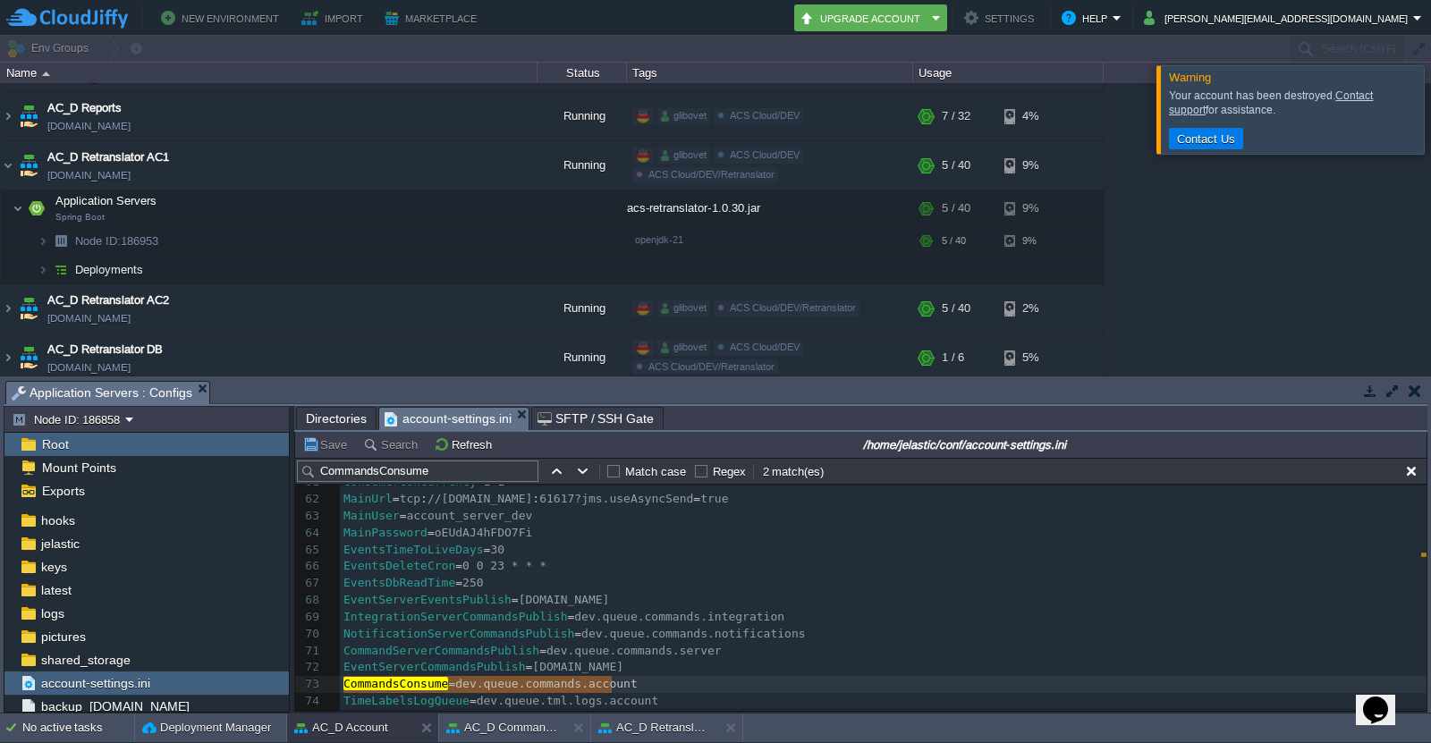
scroll to position [1083, 0]
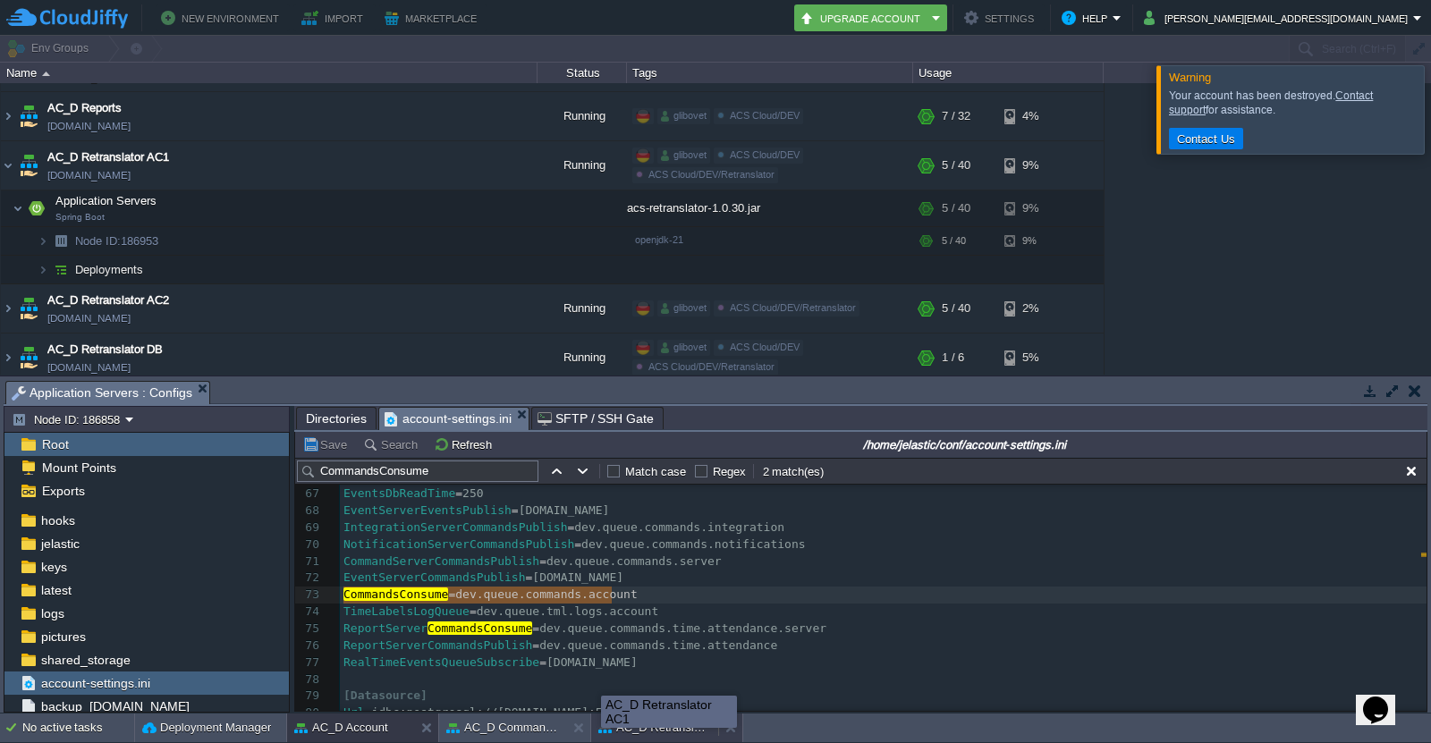
click at [662, 719] on button "AC_D Retranslator AC1" at bounding box center [654, 728] width 113 height 18
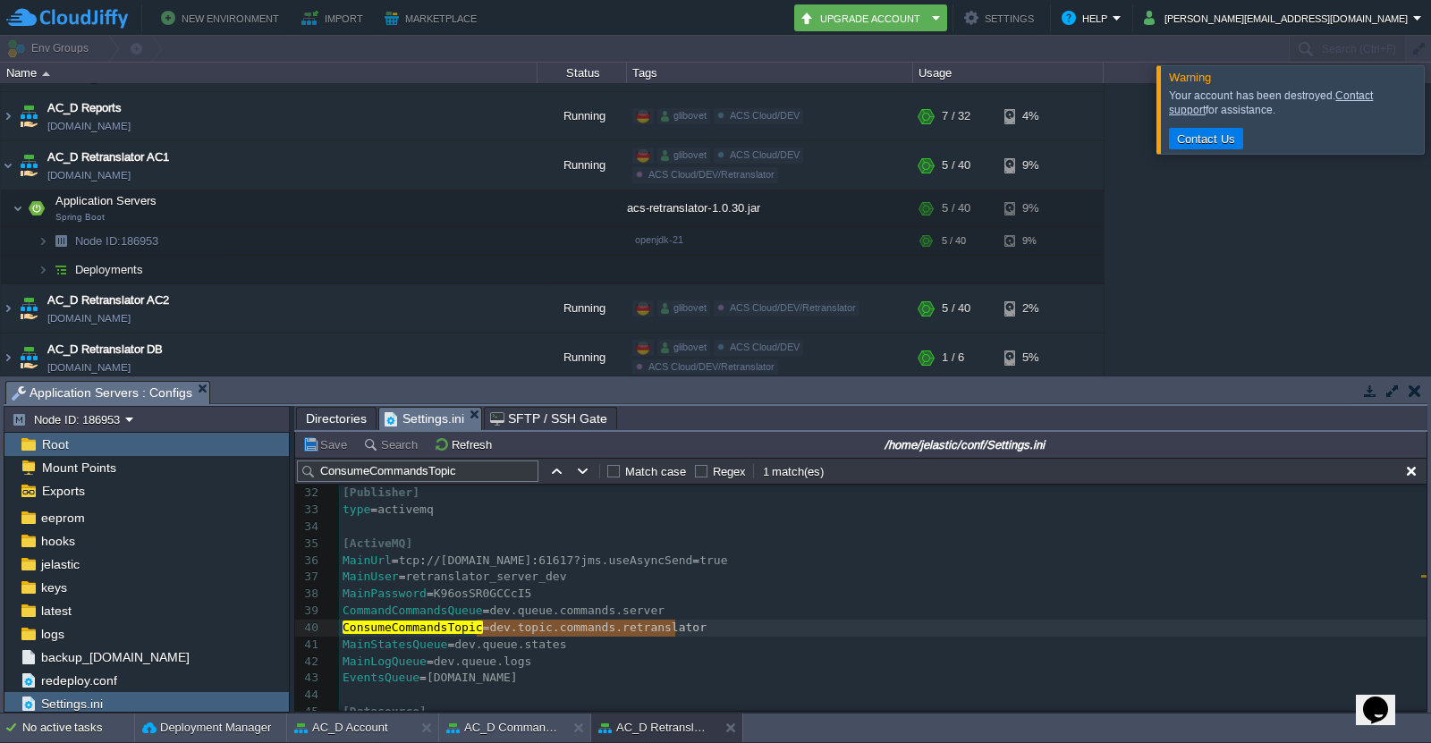
scroll to position [648, 0]
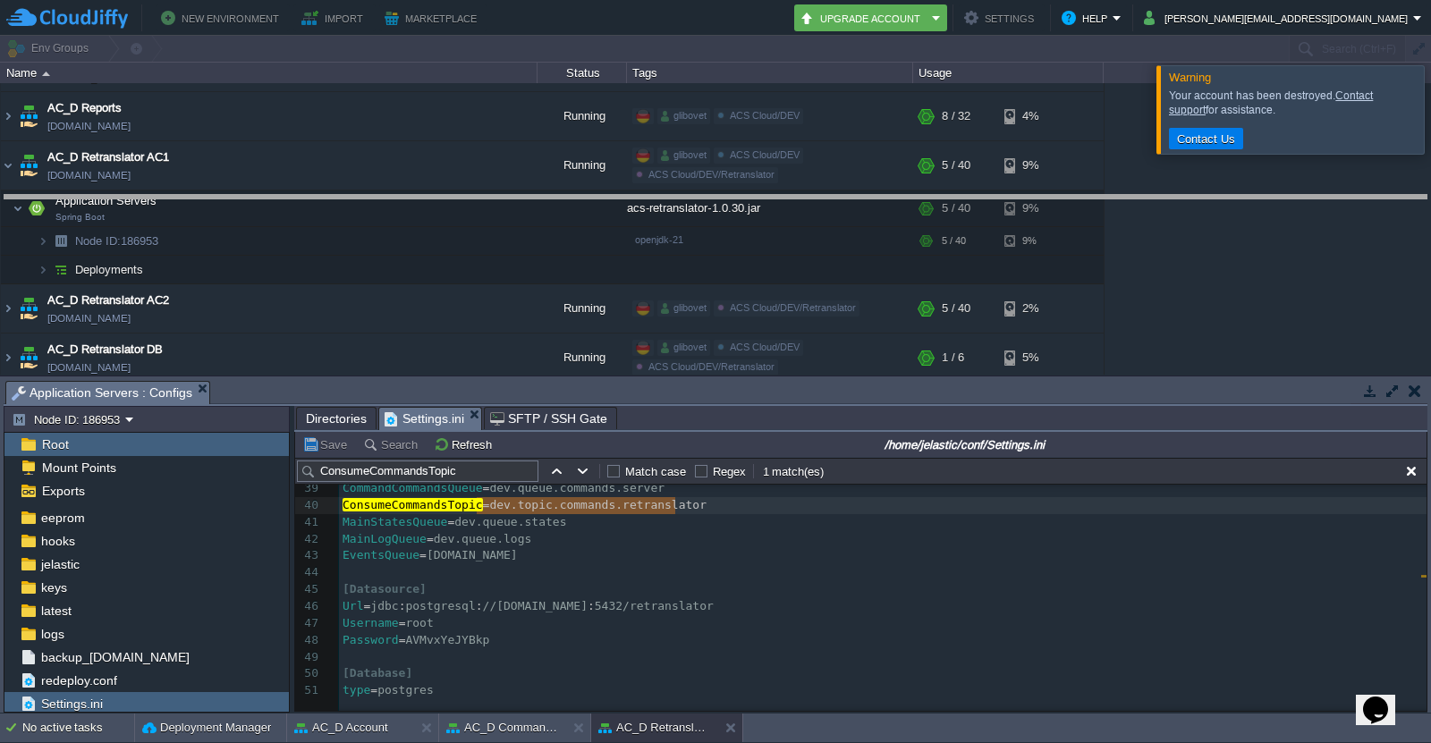
drag, startPoint x: 856, startPoint y: 390, endPoint x: 822, endPoint y: 204, distance: 189.1
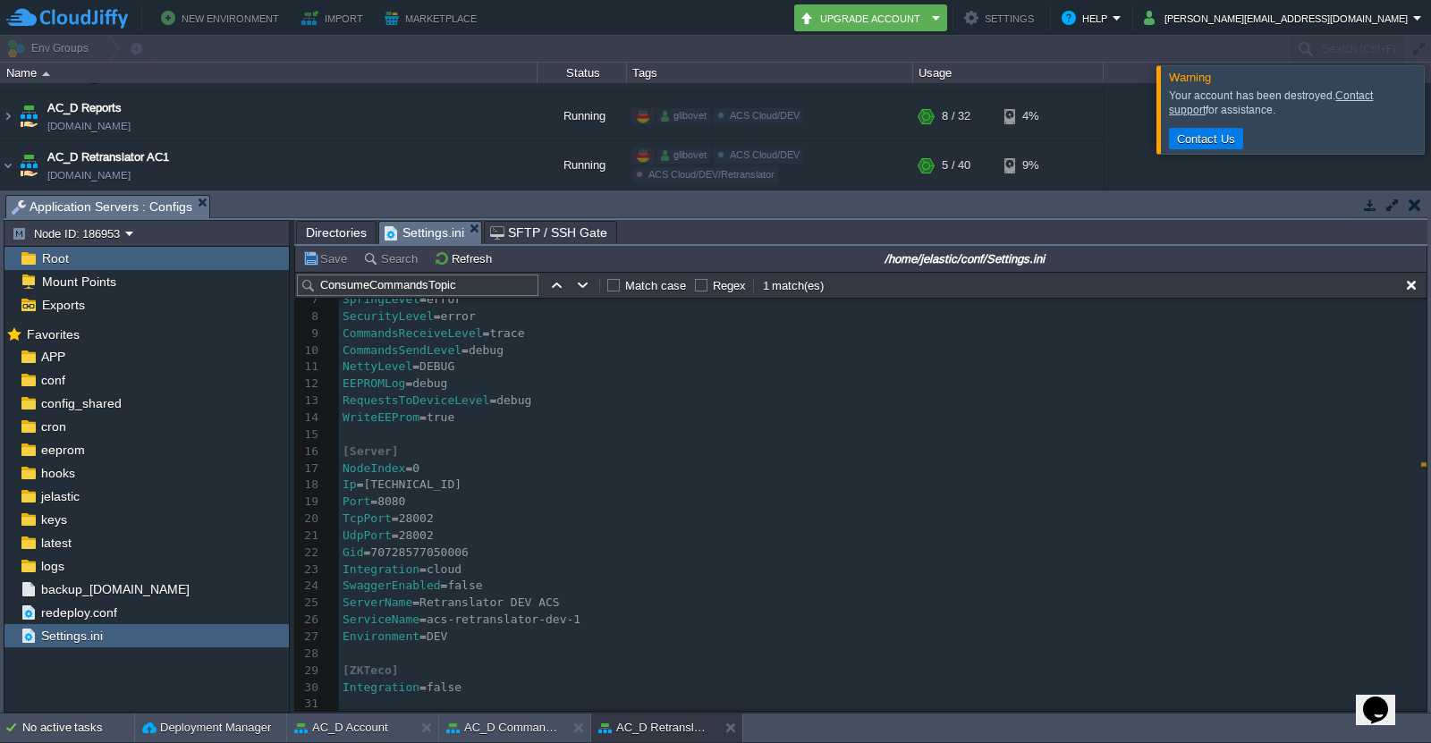
scroll to position [249, 0]
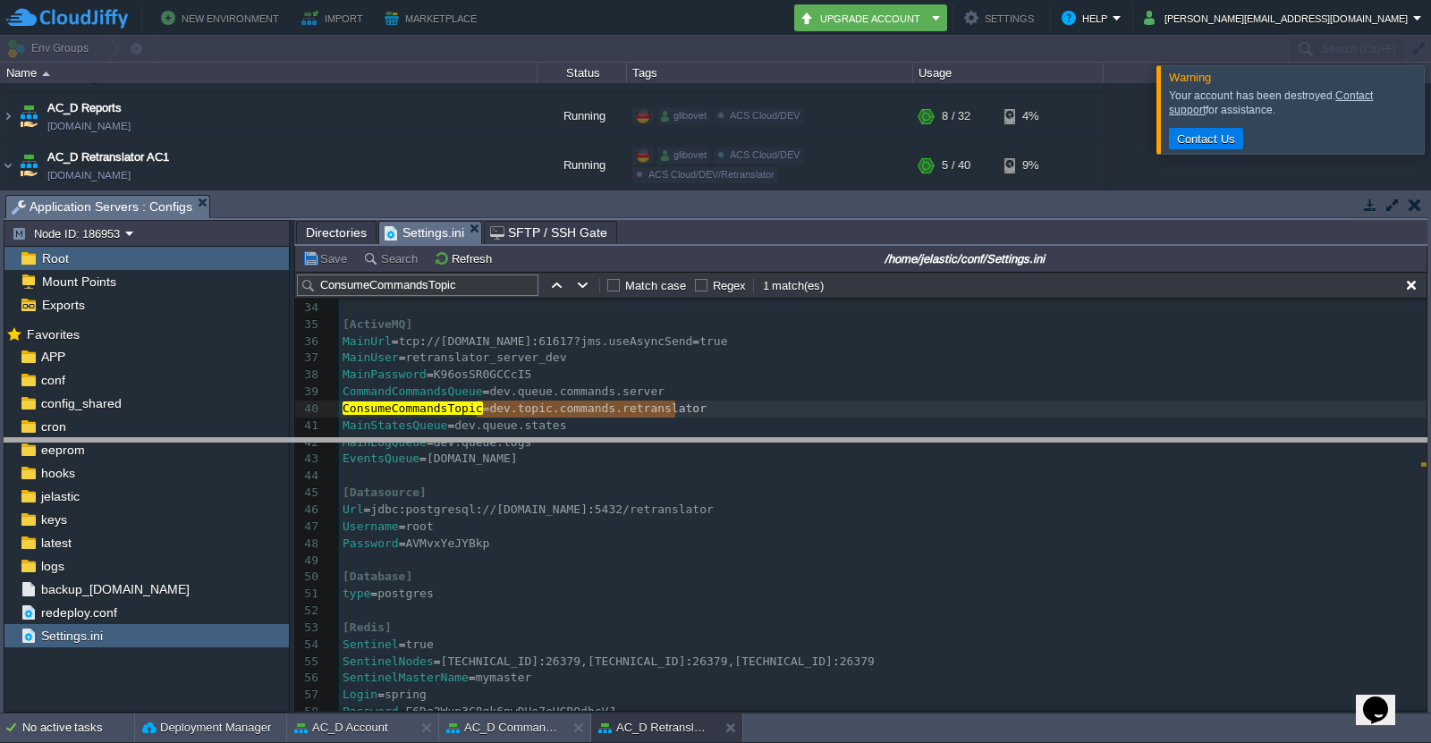
drag, startPoint x: 674, startPoint y: 205, endPoint x: 685, endPoint y: 448, distance: 243.5
